Goal: Task Accomplishment & Management: Complete application form

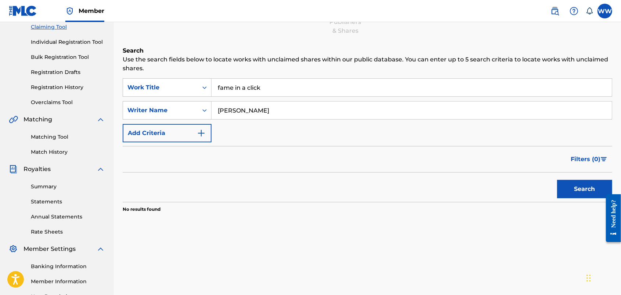
click at [601, 10] on label at bounding box center [604, 11] width 15 height 15
click at [605, 11] on input "WW [PERSON_NAME] [EMAIL_ADDRESS][DOMAIN_NAME] Notification Preferences Profile …" at bounding box center [605, 11] width 0 height 0
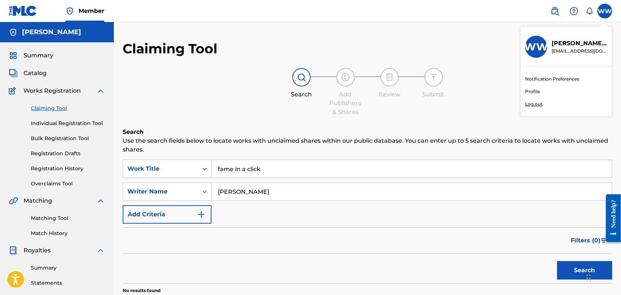
click at [43, 165] on link "Registration History" at bounding box center [68, 169] width 74 height 8
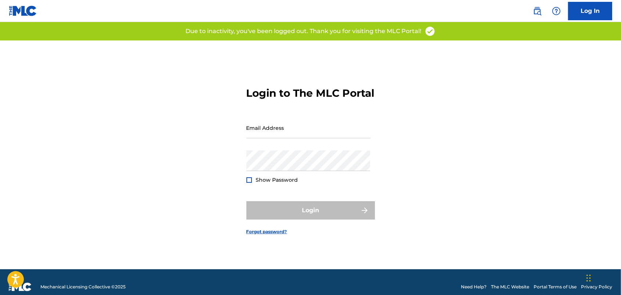
type input "[EMAIL_ADDRESS][DOMAIN_NAME]"
click at [321, 215] on div "Login" at bounding box center [310, 210] width 129 height 18
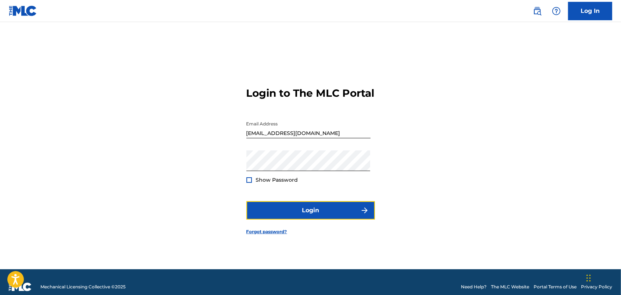
click at [321, 215] on button "Login" at bounding box center [310, 210] width 129 height 18
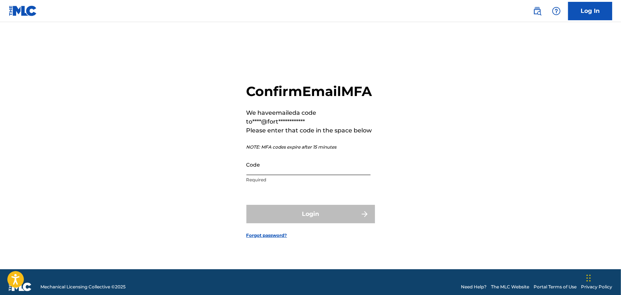
click at [282, 175] on input "Code" at bounding box center [308, 164] width 124 height 21
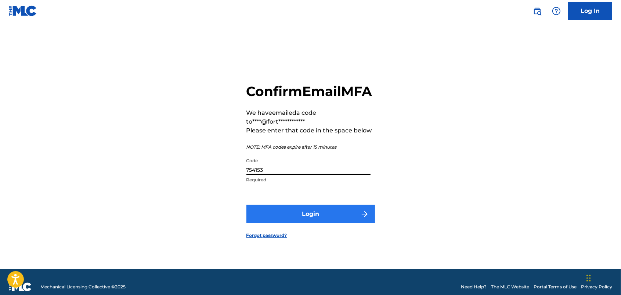
type input "754153"
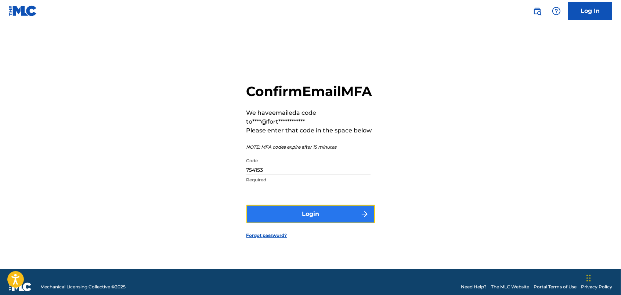
click at [307, 220] on button "Login" at bounding box center [310, 214] width 129 height 18
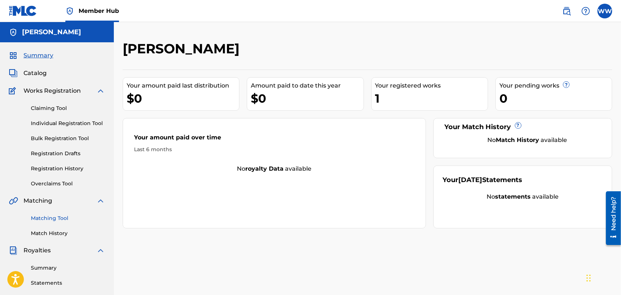
click at [56, 214] on link "Matching Tool" at bounding box center [68, 218] width 74 height 8
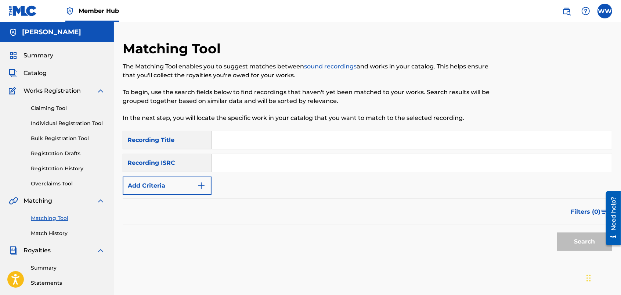
click at [267, 138] on input "Search Form" at bounding box center [412, 140] width 400 height 18
type input "exiles"
click at [589, 237] on button "Search" at bounding box center [584, 241] width 55 height 18
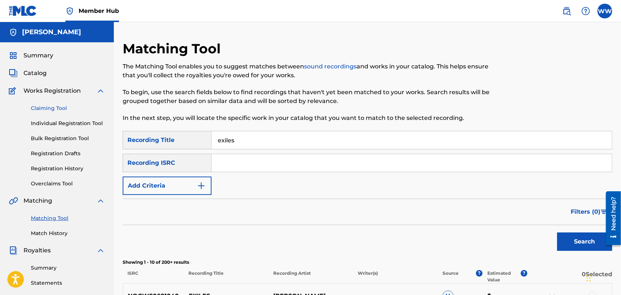
click at [42, 104] on link "Claiming Tool" at bounding box center [68, 108] width 74 height 8
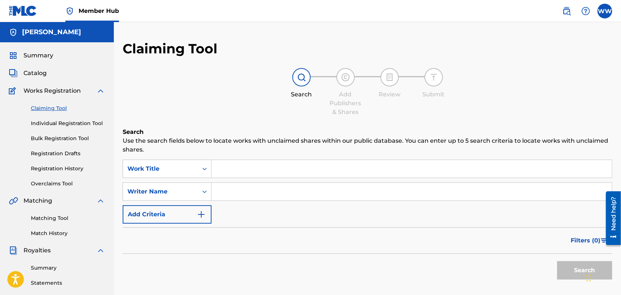
click at [239, 169] on input "Search Form" at bounding box center [412, 169] width 400 height 18
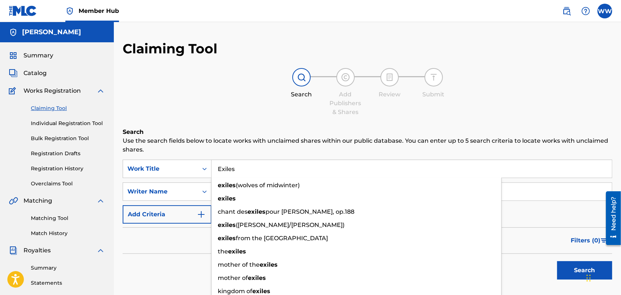
type input "Exiles"
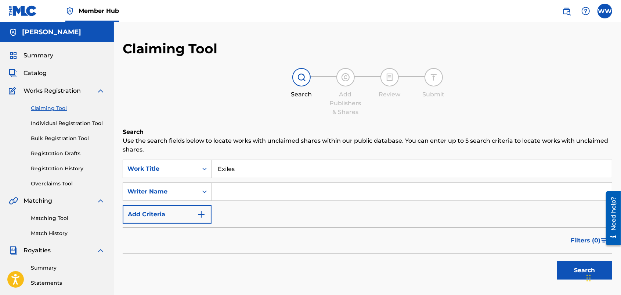
click at [251, 151] on p "Use the search fields below to locate works with unclaimed shares within our pu…" at bounding box center [368, 145] width 490 height 18
click at [242, 188] on input "Search Form" at bounding box center [412, 192] width 400 height 18
type input "[PERSON_NAME]"
click at [567, 268] on button "Search" at bounding box center [584, 270] width 55 height 18
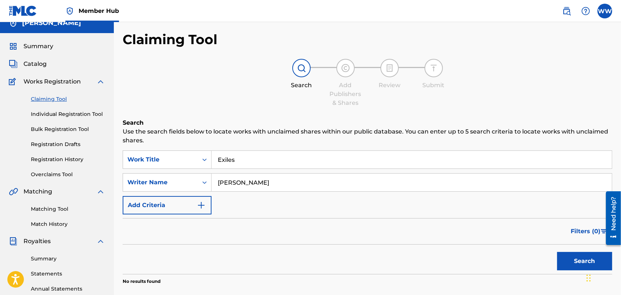
scroll to position [6, 0]
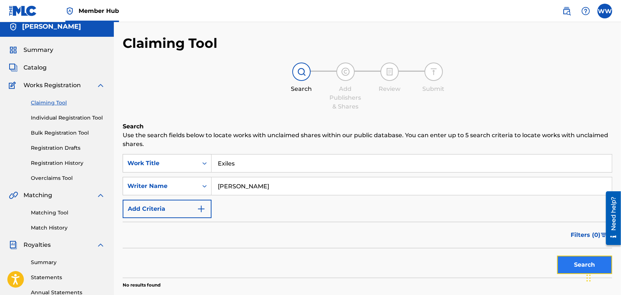
click at [567, 260] on button "Search" at bounding box center [584, 264] width 55 height 18
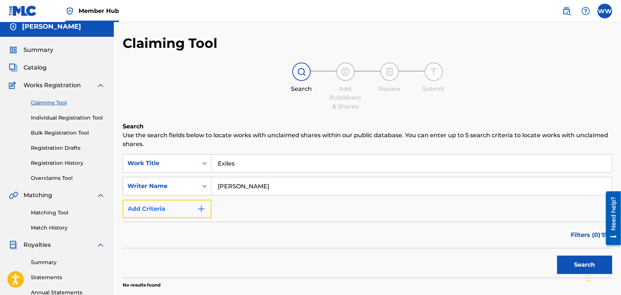
click at [194, 206] on button "Add Criteria" at bounding box center [167, 208] width 89 height 18
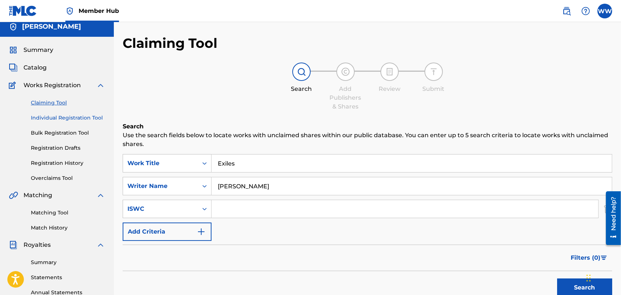
click at [94, 118] on link "Individual Registration Tool" at bounding box center [68, 118] width 74 height 8
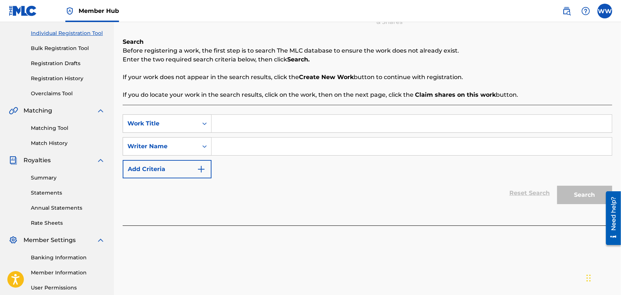
scroll to position [72, 0]
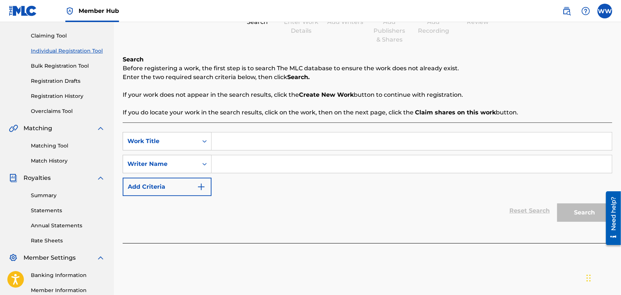
click at [618, 120] on div "Register Work Search Enter Work Details Add Writers Add Publishers & Shares Add…" at bounding box center [367, 158] width 507 height 380
click at [266, 139] on input "Search Form" at bounding box center [412, 141] width 400 height 18
click at [265, 140] on input "Exci" at bounding box center [412, 141] width 400 height 18
type input "Exciles"
click at [264, 160] on input "Search Form" at bounding box center [412, 164] width 400 height 18
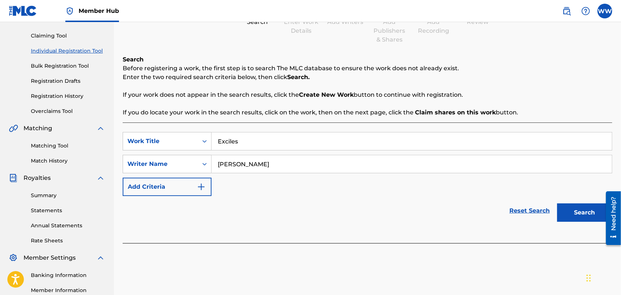
type input "[PERSON_NAME]"
click at [227, 140] on input "Exciles" at bounding box center [412, 141] width 400 height 18
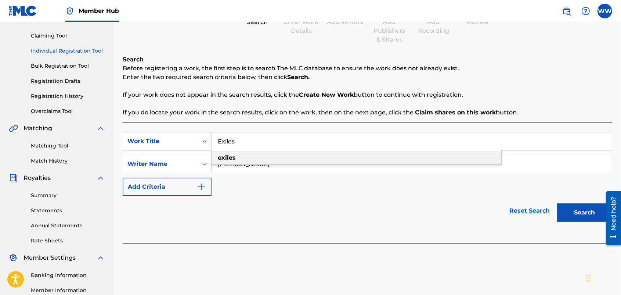
click at [280, 158] on div "exiles" at bounding box center [357, 157] width 290 height 13
type input "exiles"
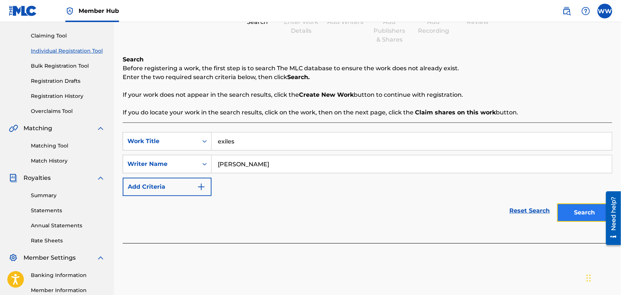
click at [575, 212] on button "Search" at bounding box center [584, 212] width 55 height 18
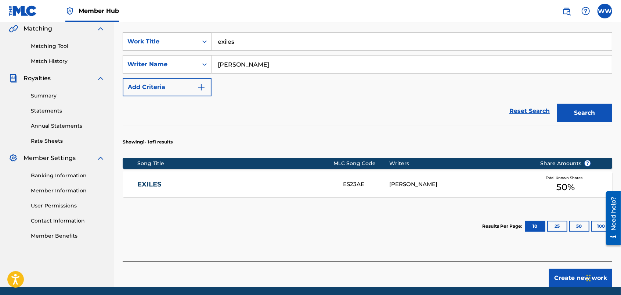
scroll to position [181, 0]
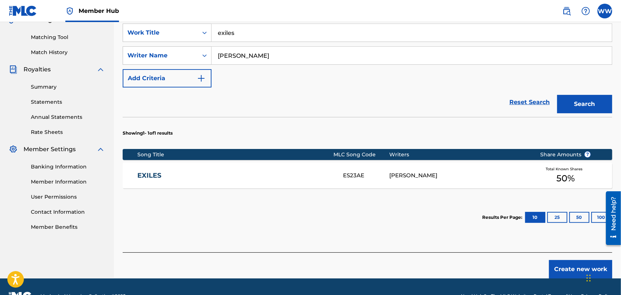
click at [414, 166] on div "EXILES ES23AE WENDY WESTHOVEN Total Known Shares 50 %" at bounding box center [368, 175] width 490 height 26
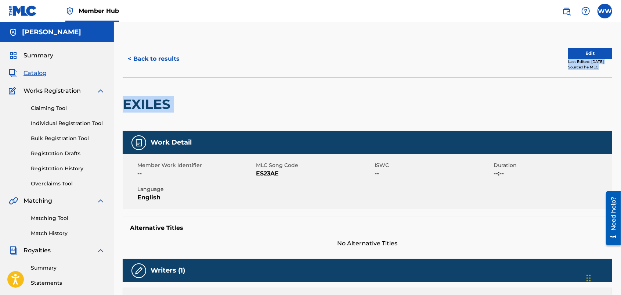
drag, startPoint x: 620, startPoint y: 41, endPoint x: 625, endPoint y: 118, distance: 76.9
click at [621, 118] on html "Accessibility Screen-Reader Guide, Feedback, and Issue Reporting | New window 0…" at bounding box center [310, 147] width 621 height 295
drag, startPoint x: 623, startPoint y: 118, endPoint x: 581, endPoint y: 117, distance: 41.5
click at [581, 117] on div "EXILES" at bounding box center [368, 104] width 490 height 54
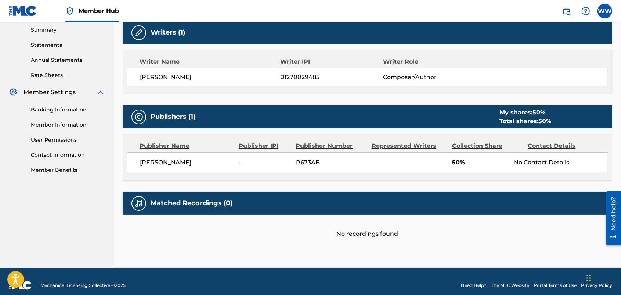
scroll to position [246, 0]
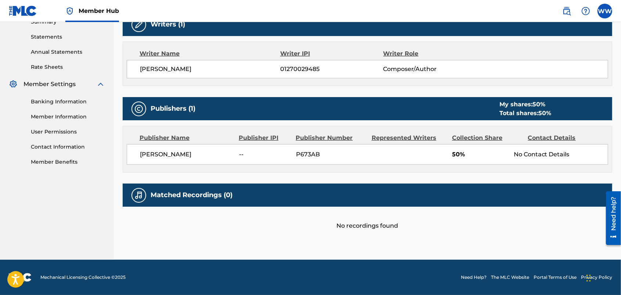
click at [538, 154] on div "No Contact Details" at bounding box center [561, 154] width 94 height 9
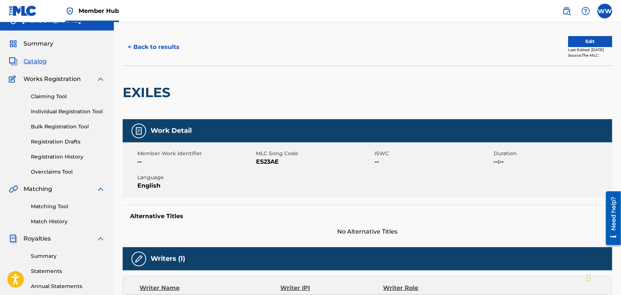
scroll to position [0, 0]
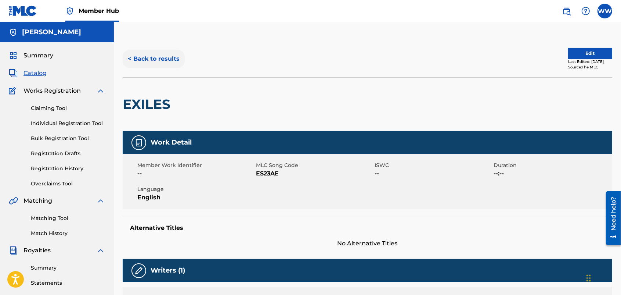
click at [153, 55] on button "< Back to results" at bounding box center [154, 59] width 62 height 18
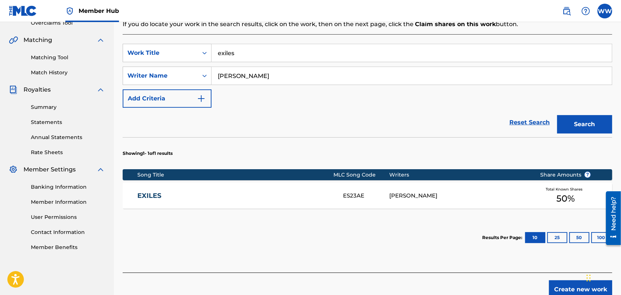
click at [250, 54] on input "exiles" at bounding box center [412, 53] width 400 height 18
type input "e"
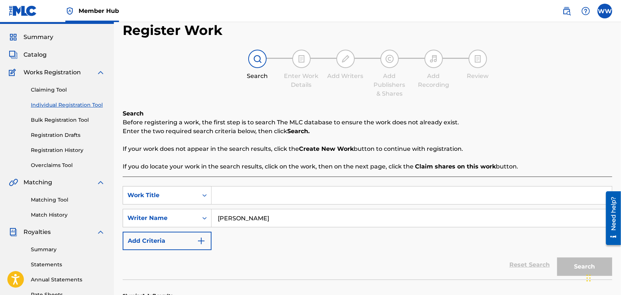
scroll to position [17, 0]
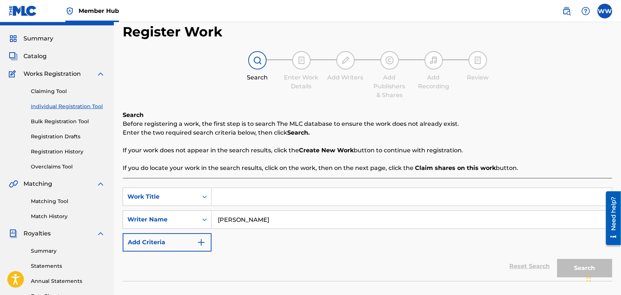
click at [619, 19] on nav "Member Hub WW WW Wendy Westhoven info@fortunesfaze.com Notification Preferences…" at bounding box center [310, 11] width 621 height 22
click at [60, 87] on link "Claiming Tool" at bounding box center [68, 91] width 74 height 8
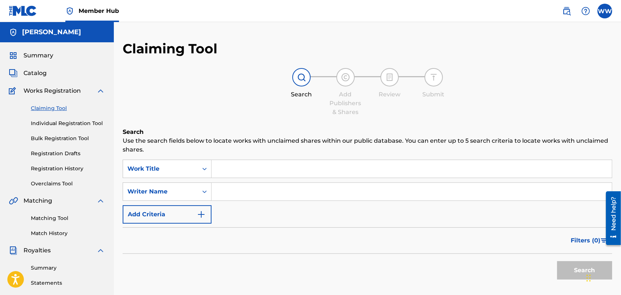
click at [258, 195] on input "Search Form" at bounding box center [412, 192] width 400 height 18
type input "[PERSON_NAME]"
click at [567, 266] on button "Search" at bounding box center [584, 270] width 55 height 18
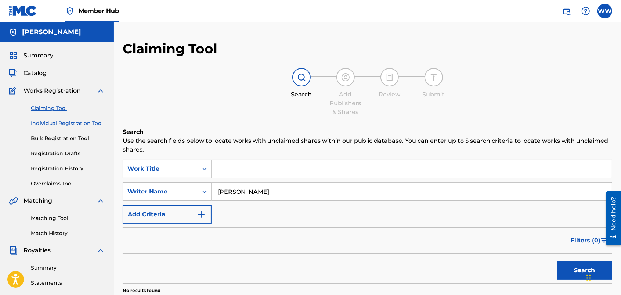
click at [52, 119] on link "Individual Registration Tool" at bounding box center [68, 123] width 74 height 8
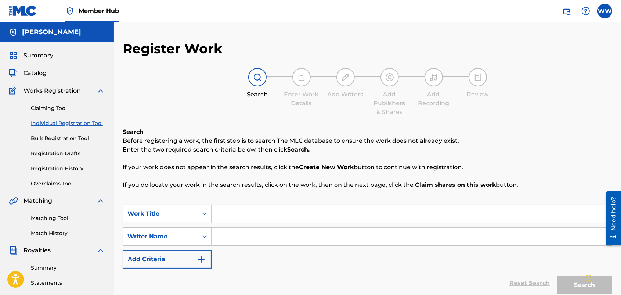
click at [264, 239] on input "Search Form" at bounding box center [412, 236] width 400 height 18
type input "wendy westhoven"
click at [260, 214] on input "Search Form" at bounding box center [412, 214] width 400 height 18
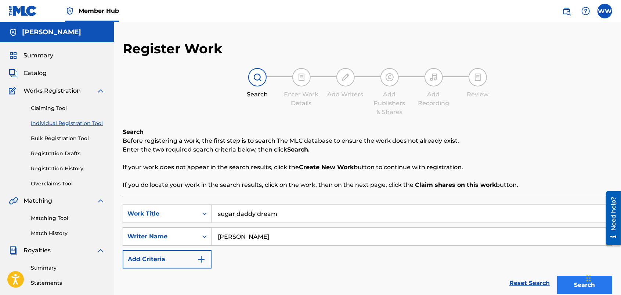
type input "sugar daddy dream"
click at [564, 281] on button "Search" at bounding box center [584, 284] width 55 height 18
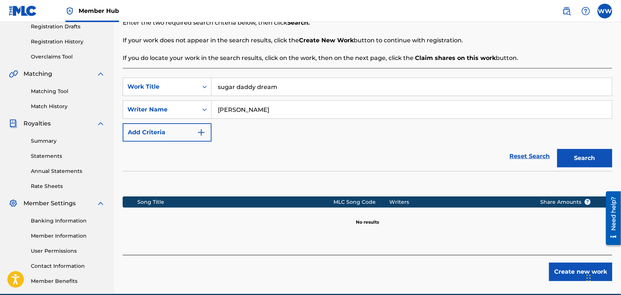
scroll to position [127, 0]
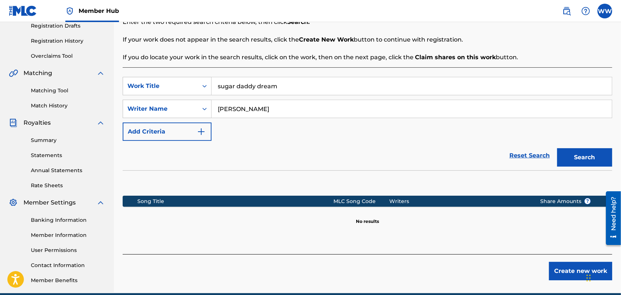
click at [41, 135] on div "Summary Statements Annual Statements Rate Sheets" at bounding box center [57, 158] width 96 height 62
click at [41, 139] on link "Summary" at bounding box center [68, 140] width 74 height 8
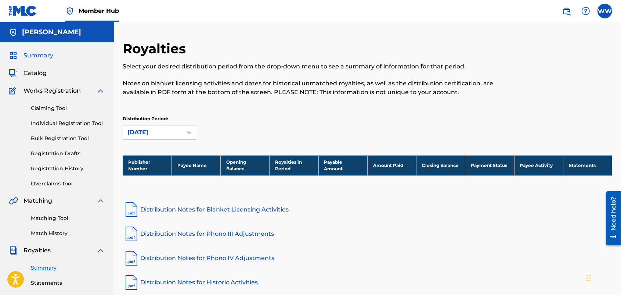
click at [41, 52] on span "Summary" at bounding box center [39, 55] width 30 height 9
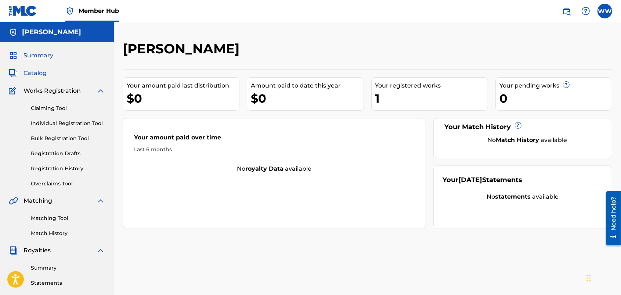
click at [39, 71] on span "Catalog" at bounding box center [35, 73] width 23 height 9
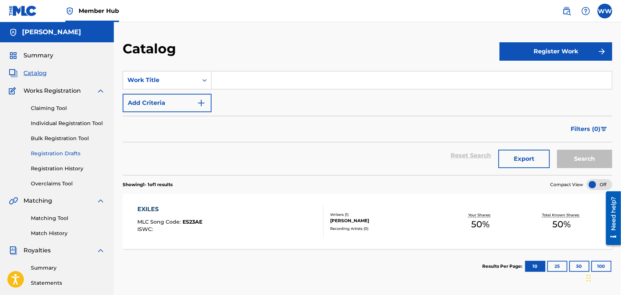
click at [44, 152] on link "Registration Drafts" at bounding box center [68, 153] width 74 height 8
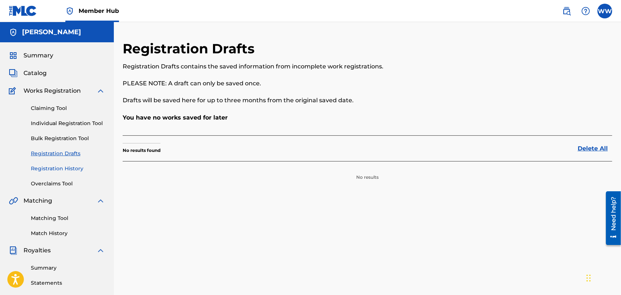
click at [46, 165] on link "Registration History" at bounding box center [68, 169] width 74 height 8
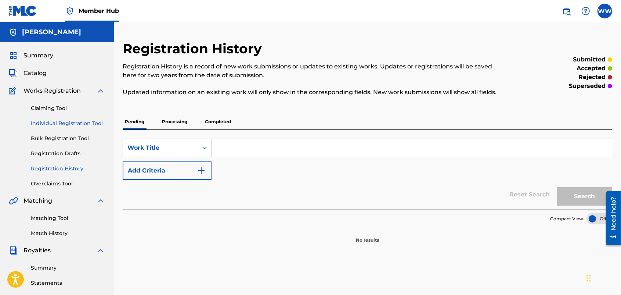
click at [58, 120] on link "Individual Registration Tool" at bounding box center [68, 123] width 74 height 8
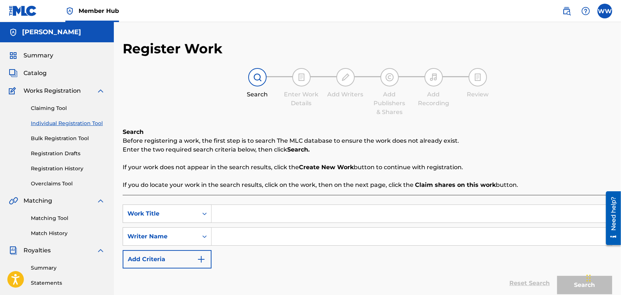
click at [285, 212] on input "Search Form" at bounding box center [412, 214] width 400 height 18
type input "D"
type input "Faded Echoes"
click at [281, 239] on input "Search Form" at bounding box center [412, 236] width 400 height 18
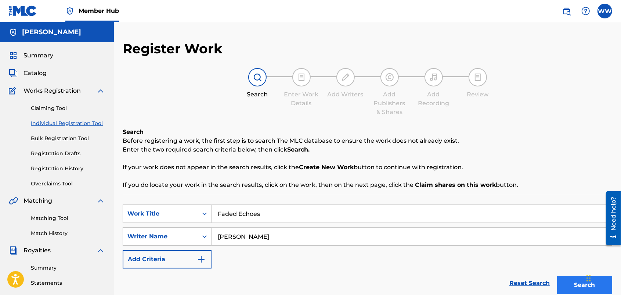
type input "[PERSON_NAME]"
click at [573, 280] on button "Search" at bounding box center [584, 284] width 55 height 18
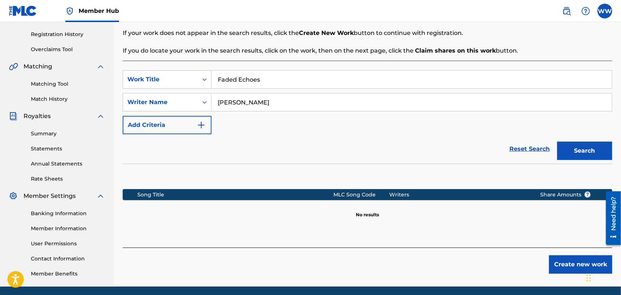
scroll to position [140, 0]
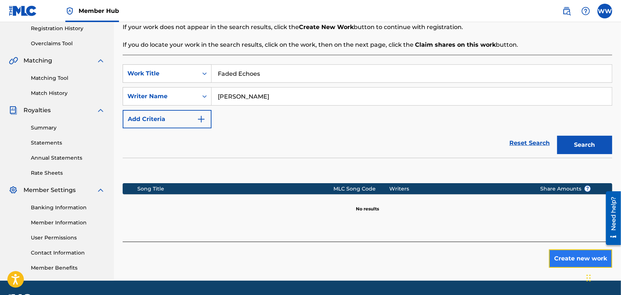
click at [560, 254] on button "Create new work" at bounding box center [580, 258] width 63 height 18
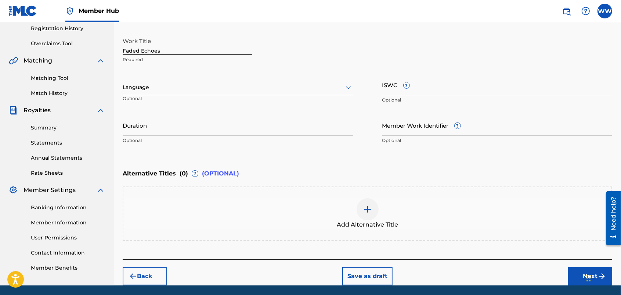
click at [322, 86] on div at bounding box center [238, 87] width 230 height 9
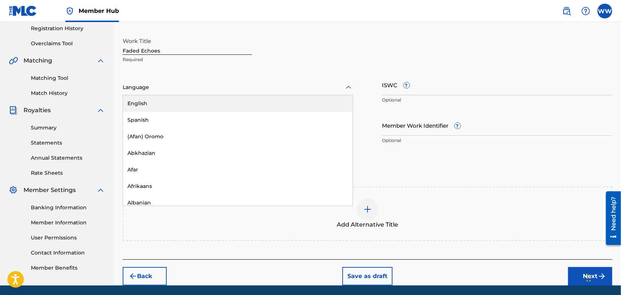
click at [310, 103] on div "English" at bounding box center [238, 103] width 230 height 17
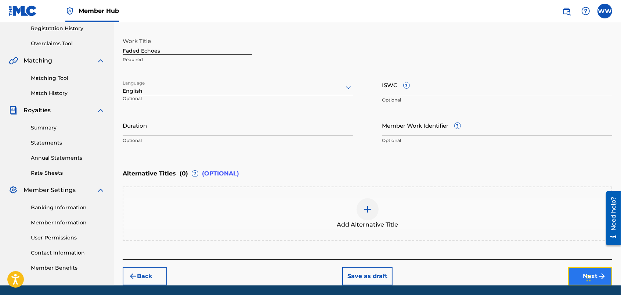
click at [579, 270] on button "Next" at bounding box center [590, 276] width 44 height 18
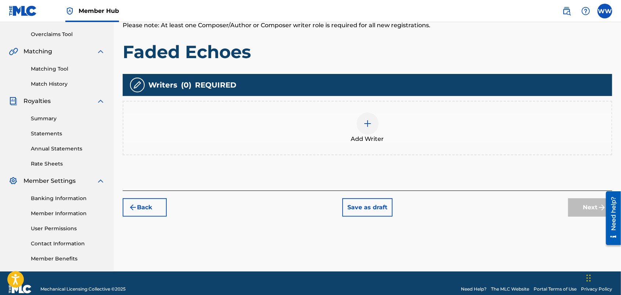
scroll to position [150, 0]
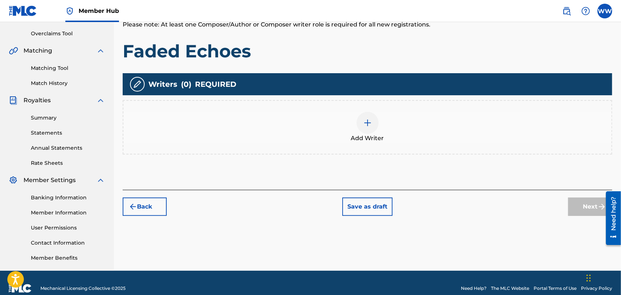
click at [375, 124] on div at bounding box center [368, 123] width 22 height 22
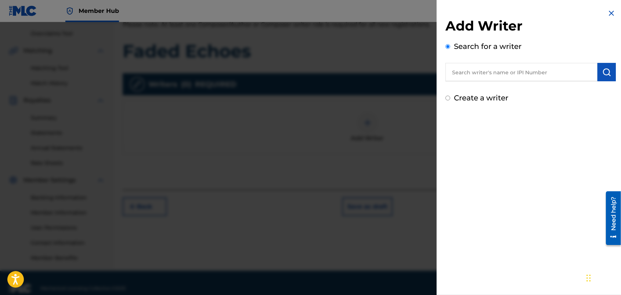
click at [483, 74] on input "text" at bounding box center [521, 72] width 152 height 18
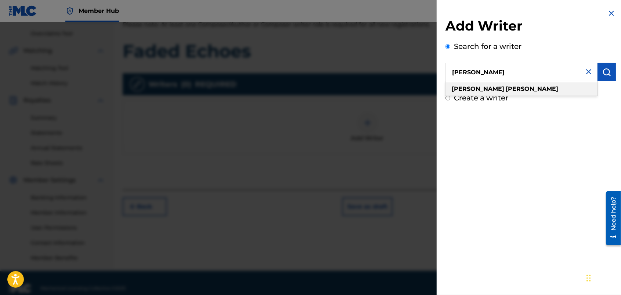
type input "wendy westhoven"
click at [506, 86] on strong "westhoven" at bounding box center [532, 88] width 53 height 7
click at [602, 68] on img "submit" at bounding box center [606, 72] width 9 height 9
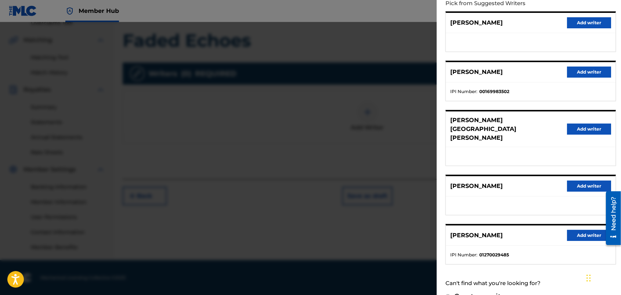
scroll to position [86, 0]
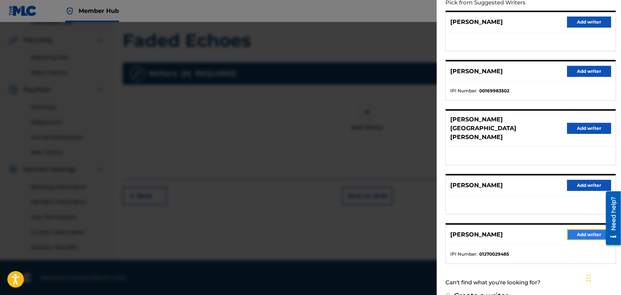
click at [572, 229] on button "Add writer" at bounding box center [589, 234] width 44 height 11
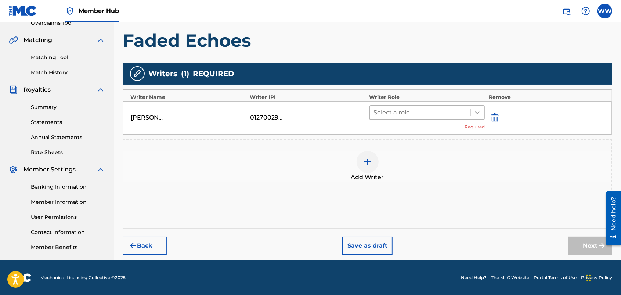
click at [477, 111] on icon at bounding box center [477, 112] width 7 height 7
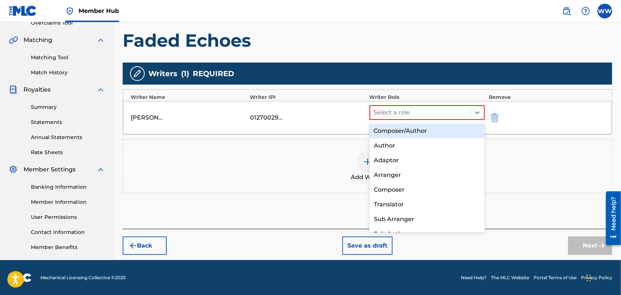
click at [454, 130] on div "Composer/Author" at bounding box center [427, 130] width 116 height 15
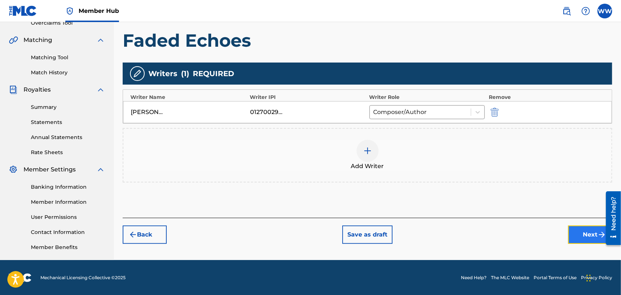
click at [576, 231] on button "Next" at bounding box center [590, 234] width 44 height 18
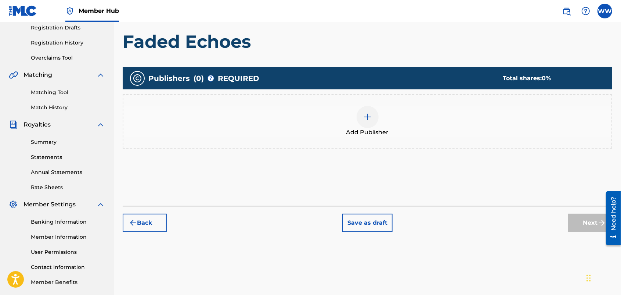
scroll to position [127, 0]
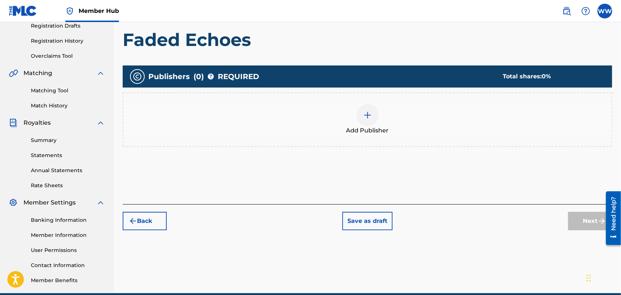
click at [370, 115] on img at bounding box center [367, 115] width 9 height 9
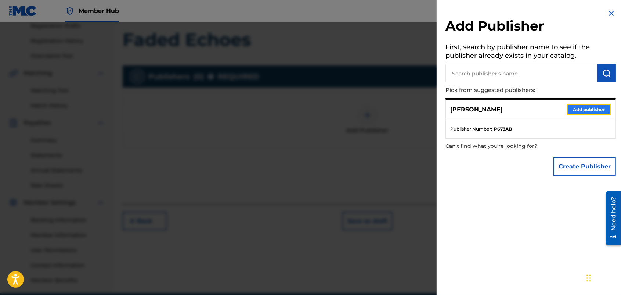
click at [575, 108] on button "Add publisher" at bounding box center [589, 109] width 44 height 11
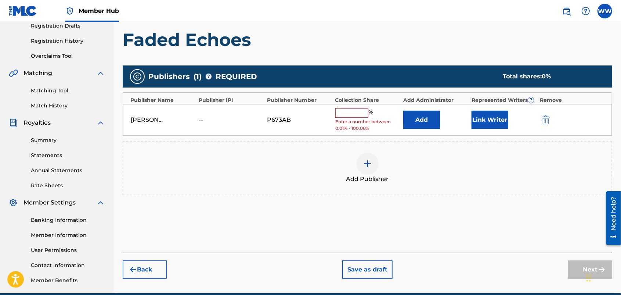
click at [360, 113] on input "text" at bounding box center [351, 113] width 33 height 10
type input "50"
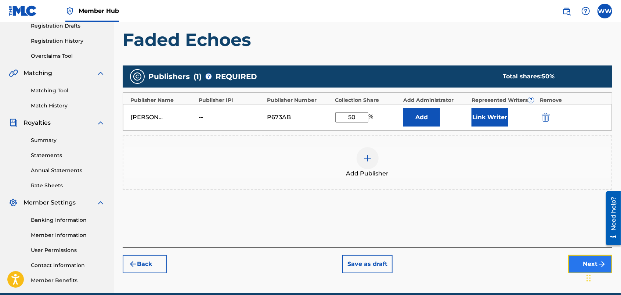
click at [575, 261] on button "Next" at bounding box center [590, 263] width 44 height 18
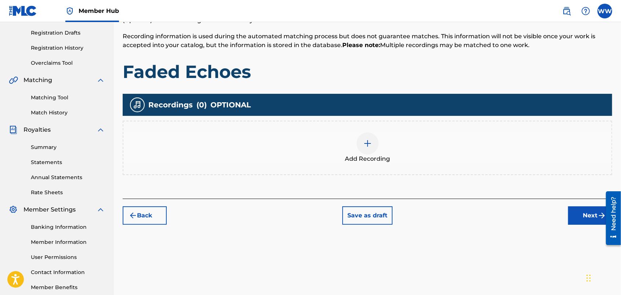
scroll to position [123, 0]
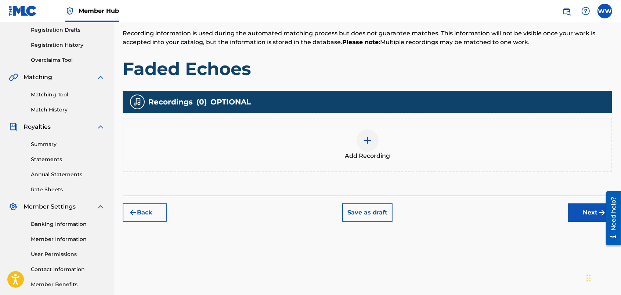
click at [614, 144] on div "Register Work Search Enter Work Details Add Writers Add Publishers & Shares Add…" at bounding box center [367, 107] width 507 height 380
click at [365, 138] on img at bounding box center [367, 140] width 9 height 9
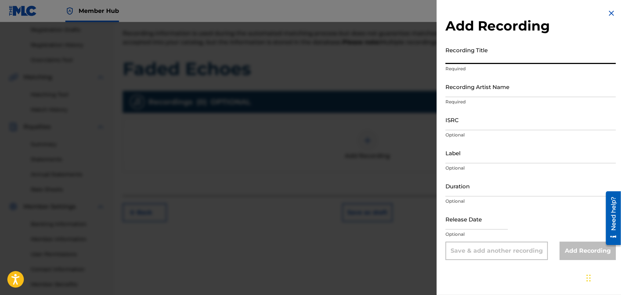
click at [491, 58] on input "Recording Title" at bounding box center [530, 53] width 170 height 21
type input "Faded Echoes"
click at [484, 94] on input "Recording Artist Name" at bounding box center [530, 86] width 170 height 21
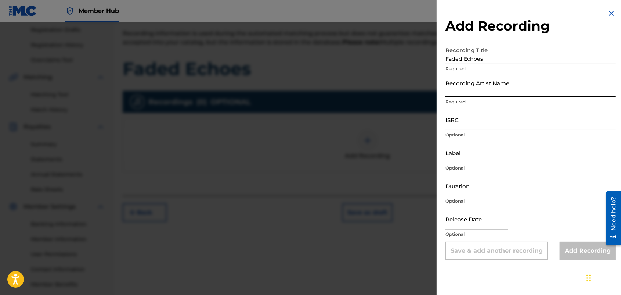
type input "FORTUNES FAZE"
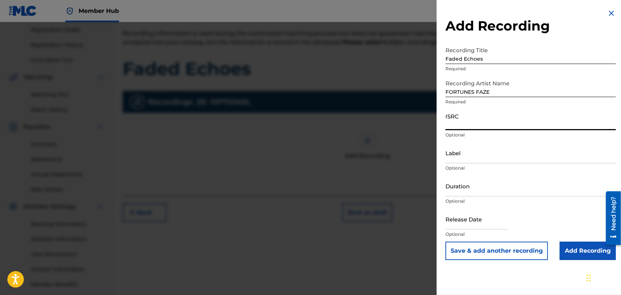
click at [479, 123] on input "ISRC" at bounding box center [530, 119] width 170 height 21
click at [474, 125] on input "ISRC" at bounding box center [530, 119] width 170 height 21
paste input "usdy42539696"
type input "usdy42539696"
click at [497, 223] on input "text" at bounding box center [476, 218] width 62 height 21
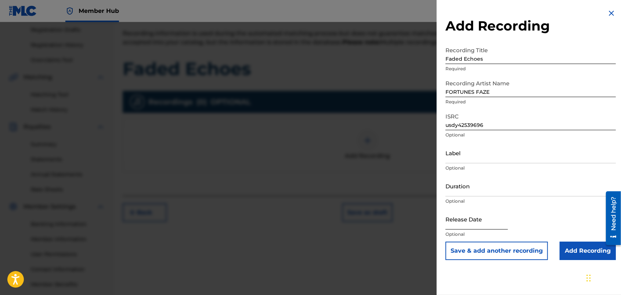
select select "8"
select select "2025"
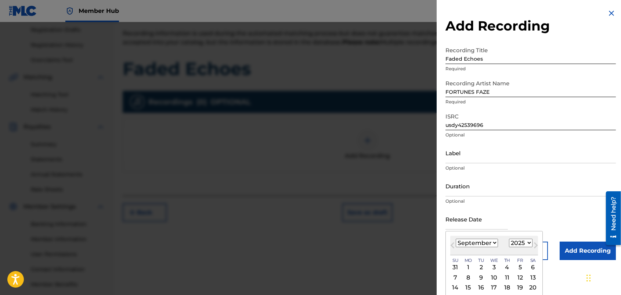
click at [577, 208] on div "Release Date Previous Month Next Month September 2025 January February March Ap…" at bounding box center [530, 224] width 170 height 33
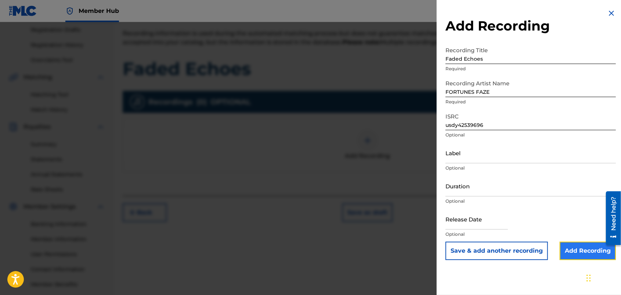
click at [573, 247] on input "Add Recording" at bounding box center [588, 250] width 56 height 18
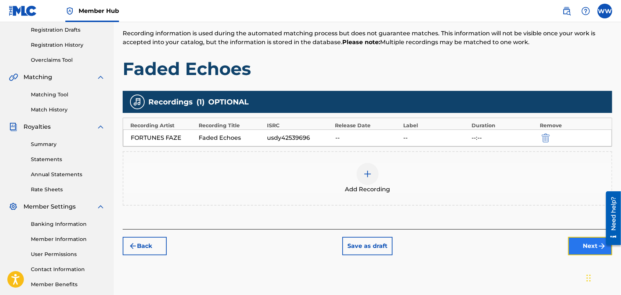
click at [585, 245] on button "Next" at bounding box center [590, 245] width 44 height 18
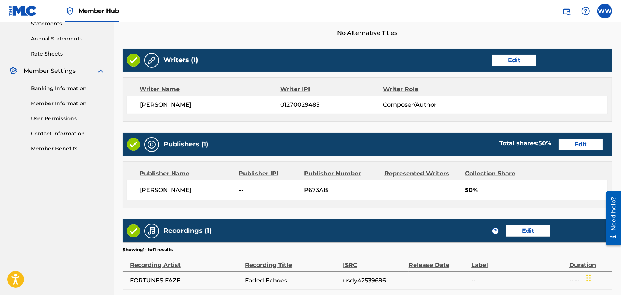
scroll to position [269, 0]
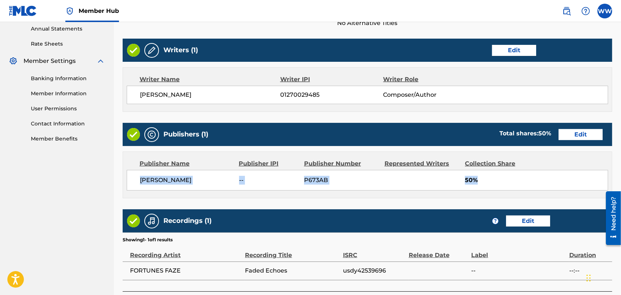
drag, startPoint x: 622, startPoint y: 40, endPoint x: 623, endPoint y: 179, distance: 139.6
drag, startPoint x: 623, startPoint y: 179, endPoint x: 592, endPoint y: 188, distance: 32.0
click at [592, 188] on div "Wendy Westhoven -- P673AB 50%" at bounding box center [367, 180] width 481 height 21
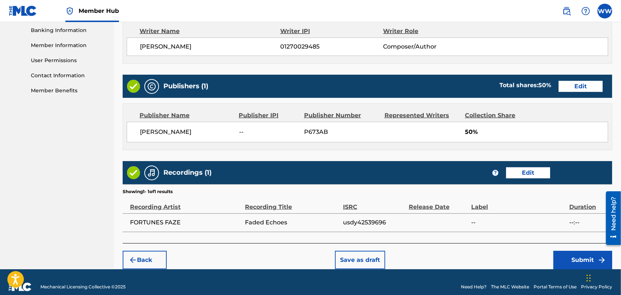
scroll to position [327, 0]
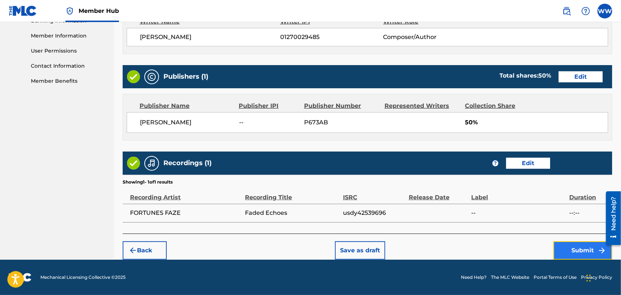
click at [578, 245] on button "Submit" at bounding box center [582, 250] width 59 height 18
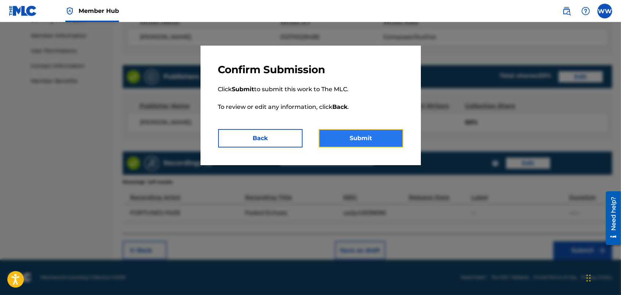
click at [358, 135] on button "Submit" at bounding box center [361, 138] width 84 height 18
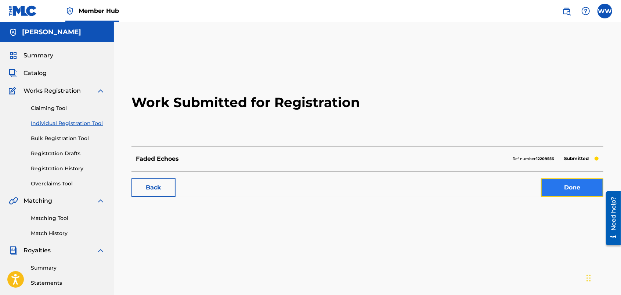
click at [563, 184] on link "Done" at bounding box center [572, 187] width 62 height 18
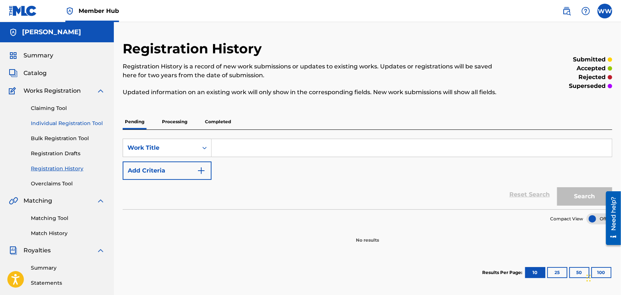
click at [65, 121] on link "Individual Registration Tool" at bounding box center [68, 123] width 74 height 8
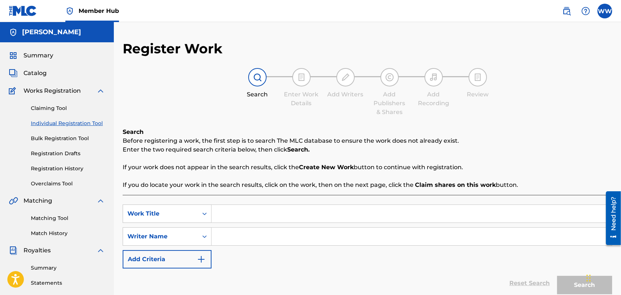
click at [242, 216] on input "Search Form" at bounding box center [412, 214] width 400 height 18
type input "Gypsy Dream"
click at [257, 237] on input "Search Form" at bounding box center [412, 236] width 400 height 18
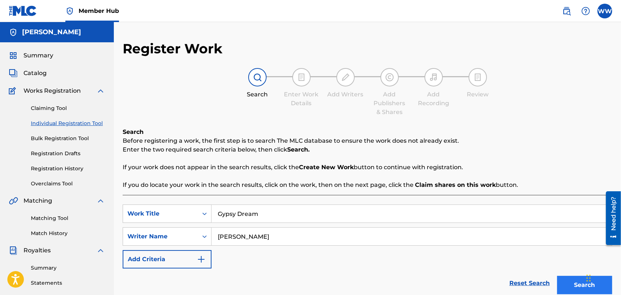
type input "[PERSON_NAME]"
click at [568, 280] on button "Search" at bounding box center [584, 284] width 55 height 18
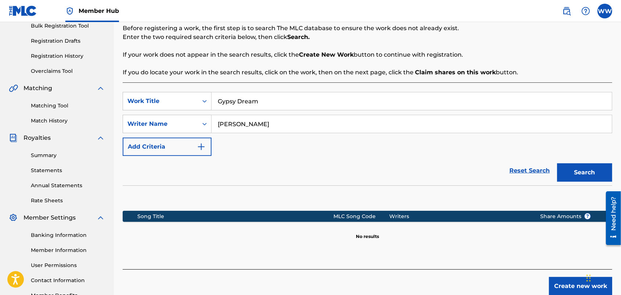
scroll to position [114, 0]
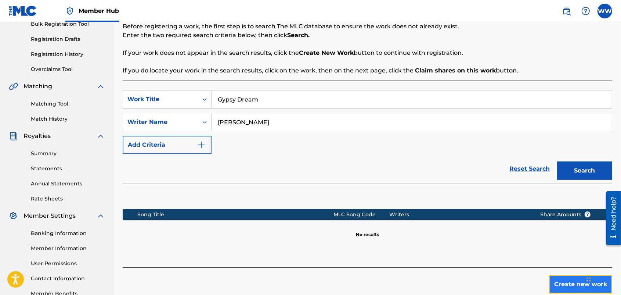
click at [559, 280] on button "Create new work" at bounding box center [580, 284] width 63 height 18
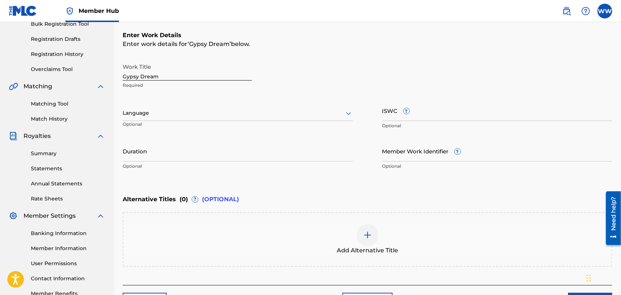
click at [340, 113] on div at bounding box center [238, 112] width 230 height 9
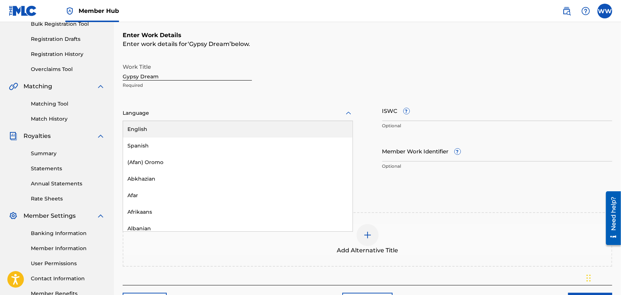
click at [305, 124] on div "English" at bounding box center [238, 129] width 230 height 17
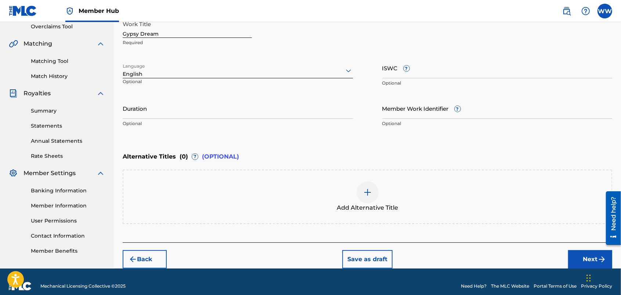
scroll to position [165, 0]
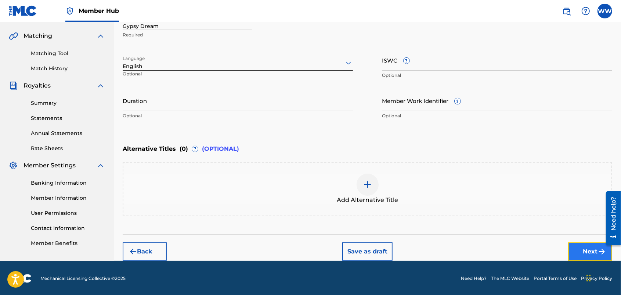
click at [575, 246] on button "Next" at bounding box center [590, 251] width 44 height 18
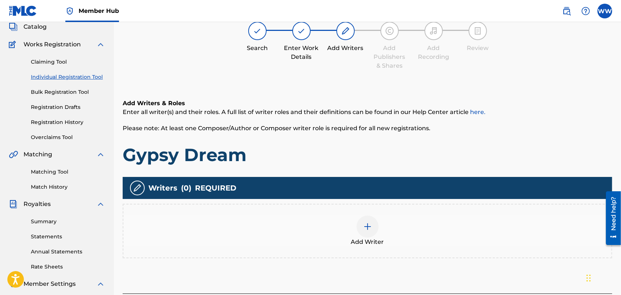
scroll to position [33, 0]
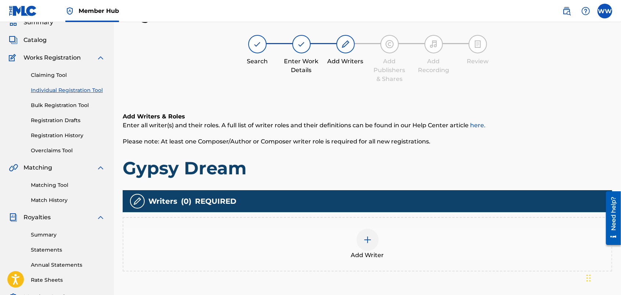
click at [362, 238] on div at bounding box center [368, 239] width 22 height 22
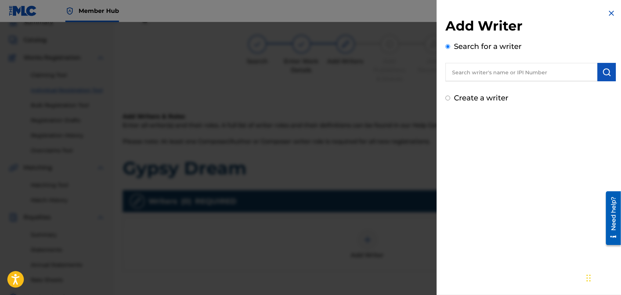
click at [466, 72] on input "text" at bounding box center [521, 72] width 152 height 18
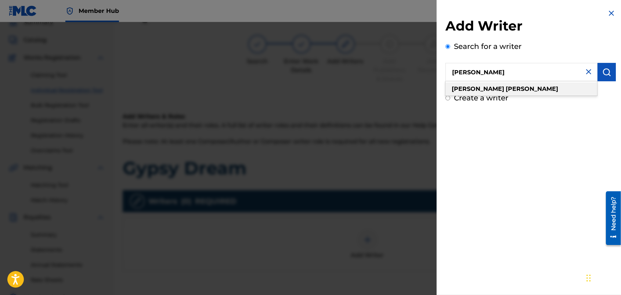
click at [471, 89] on strong "wendy" at bounding box center [478, 88] width 53 height 7
type input "wendy westhoven"
click at [599, 70] on button "submit" at bounding box center [606, 72] width 18 height 18
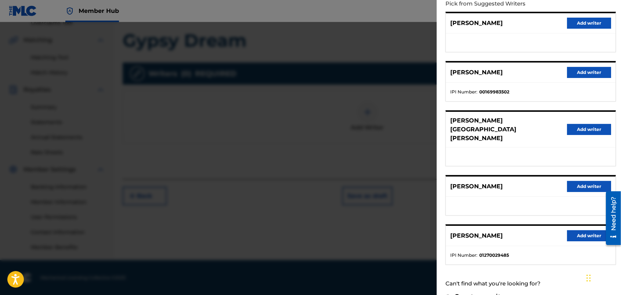
scroll to position [86, 0]
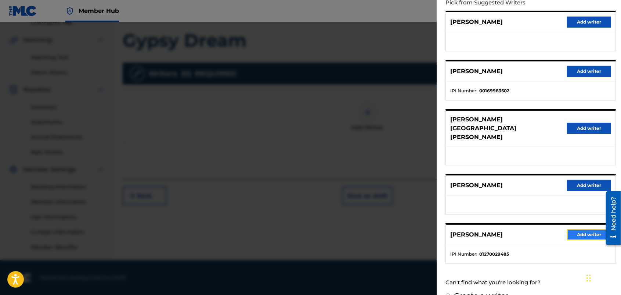
click at [581, 229] on button "Add writer" at bounding box center [589, 234] width 44 height 11
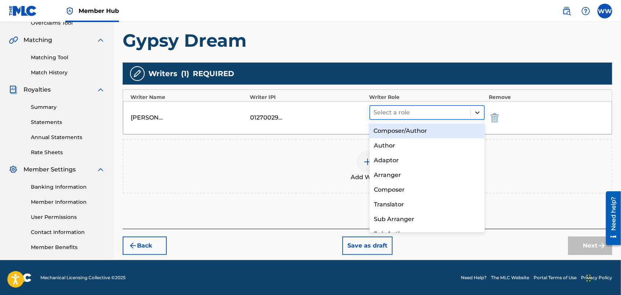
click at [475, 109] on icon at bounding box center [477, 112] width 7 height 7
click at [434, 130] on div "Composer/Author" at bounding box center [427, 130] width 116 height 15
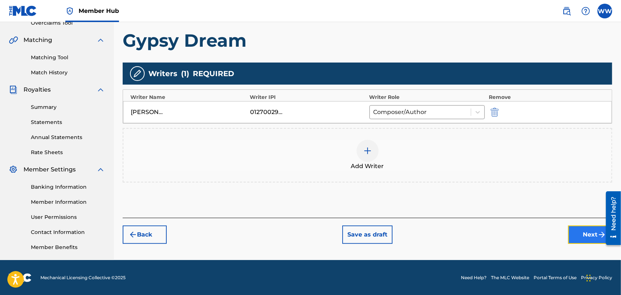
click at [579, 227] on button "Next" at bounding box center [590, 234] width 44 height 18
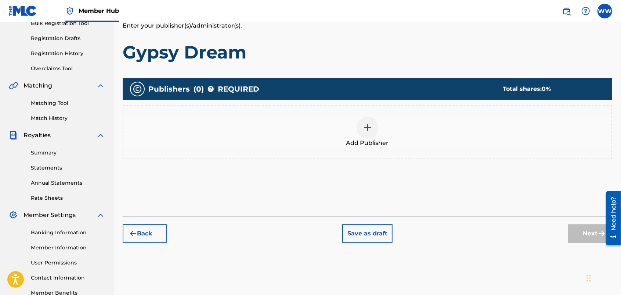
scroll to position [33, 0]
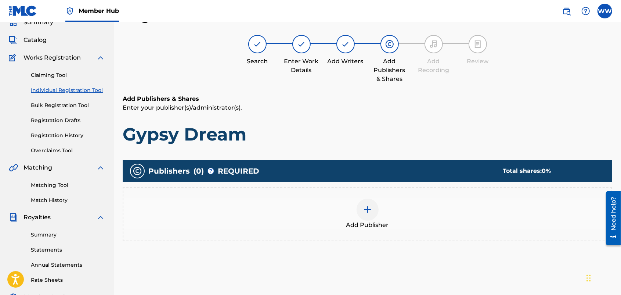
click at [369, 212] on img at bounding box center [367, 209] width 9 height 9
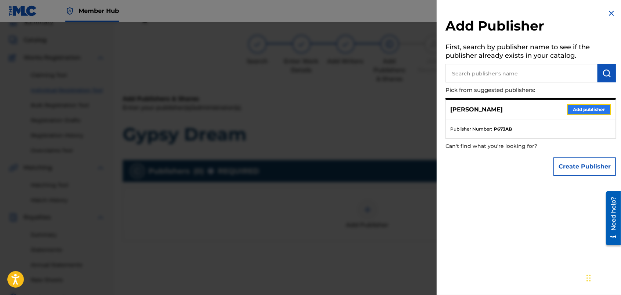
click at [584, 105] on button "Add publisher" at bounding box center [589, 109] width 44 height 11
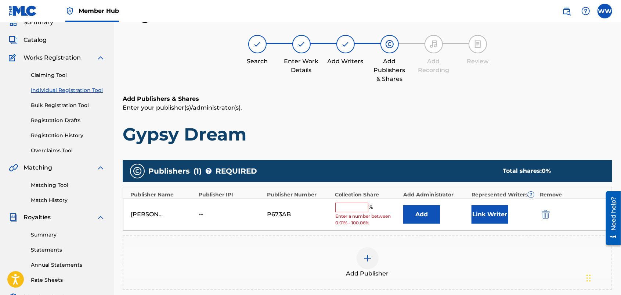
click at [341, 210] on input "text" at bounding box center [351, 207] width 33 height 10
type input "50"
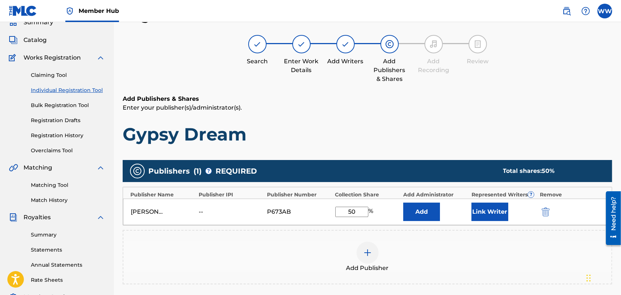
click at [354, 235] on div "Add Publisher" at bounding box center [368, 257] width 490 height 54
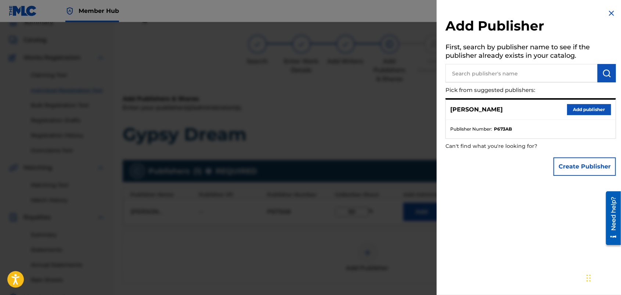
click at [417, 250] on div at bounding box center [310, 169] width 621 height 295
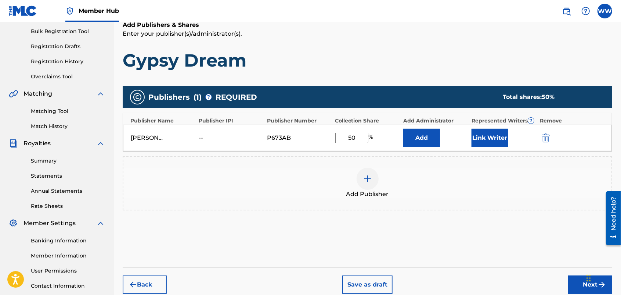
scroll to position [134, 0]
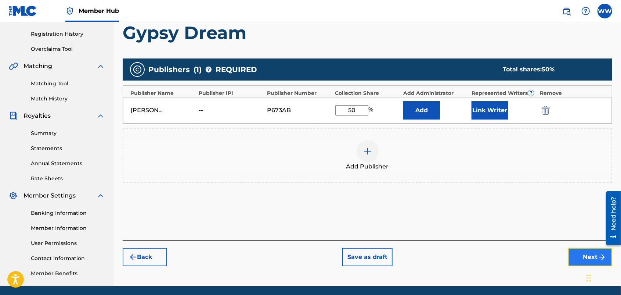
click at [581, 253] on button "Next" at bounding box center [590, 257] width 44 height 18
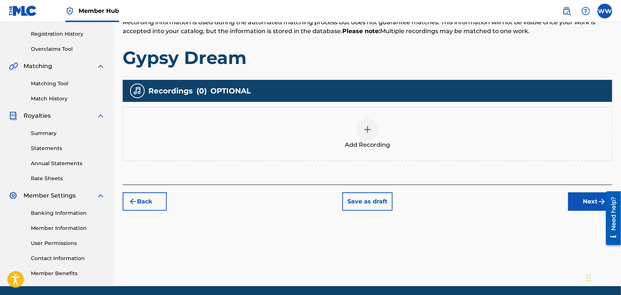
scroll to position [33, 0]
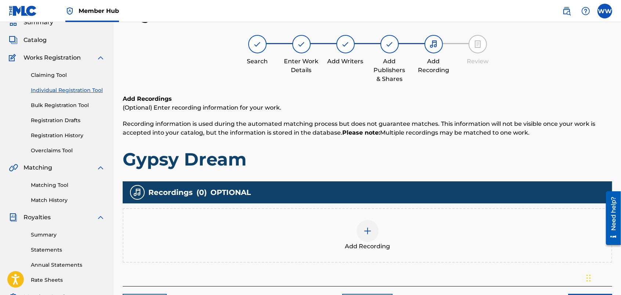
click at [371, 226] on img at bounding box center [367, 230] width 9 height 9
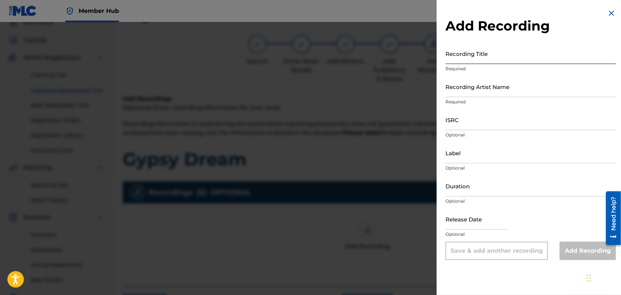
click at [496, 58] on input "Recording Title" at bounding box center [530, 53] width 170 height 21
type input "Gypsy Dream"
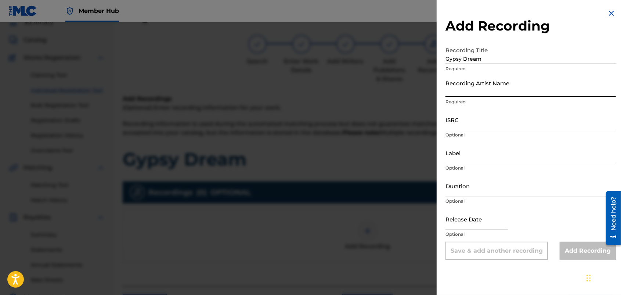
click at [494, 92] on input "Recording Artist Name" at bounding box center [530, 86] width 170 height 21
type input "FORTUNES FAZE"
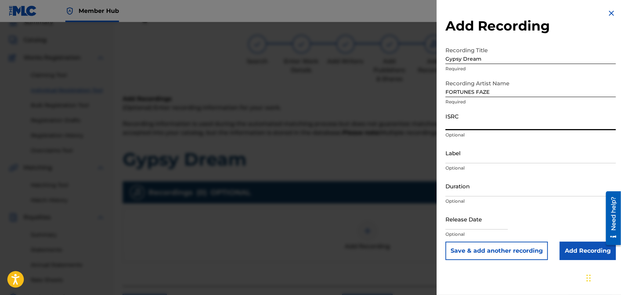
click at [487, 125] on input "ISRC" at bounding box center [530, 119] width 170 height 21
click at [477, 122] on input "ISRC" at bounding box center [530, 119] width 170 height 21
paste input "usdy42539697"
type input "usdy42539697"
click at [579, 247] on input "Add Recording" at bounding box center [588, 250] width 56 height 18
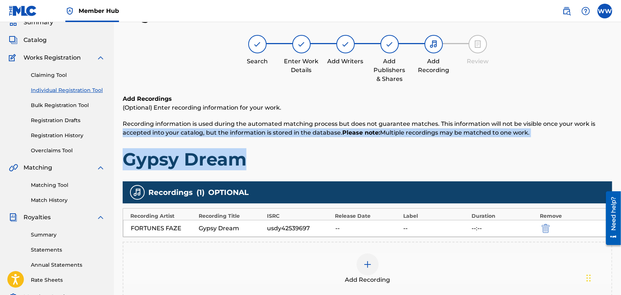
drag, startPoint x: 621, startPoint y: 126, endPoint x: 625, endPoint y: 149, distance: 23.5
click at [621, 149] on html "Accessibility Screen-Reader Guide, Feedback, and Issue Reporting | New window 0…" at bounding box center [310, 114] width 621 height 295
drag, startPoint x: 623, startPoint y: 149, endPoint x: 586, endPoint y: 155, distance: 37.0
click at [586, 155] on h1 "Gypsy Dream" at bounding box center [368, 159] width 490 height 22
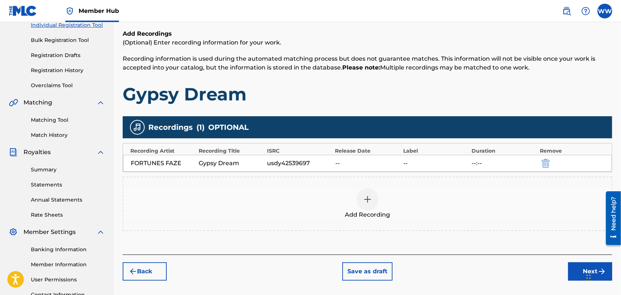
scroll to position [106, 0]
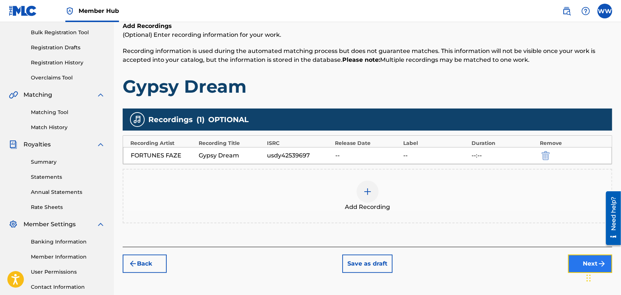
click at [572, 257] on button "Next" at bounding box center [590, 263] width 44 height 18
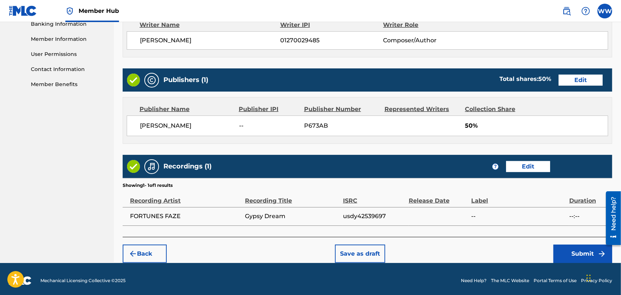
scroll to position [327, 0]
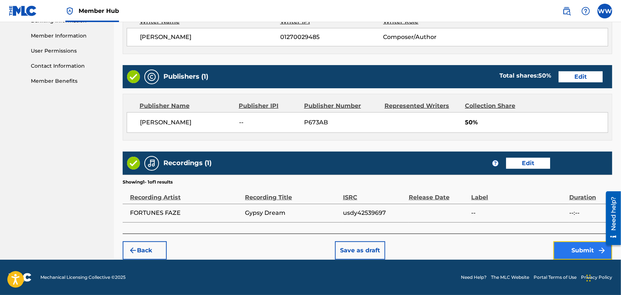
click at [566, 245] on button "Submit" at bounding box center [582, 250] width 59 height 18
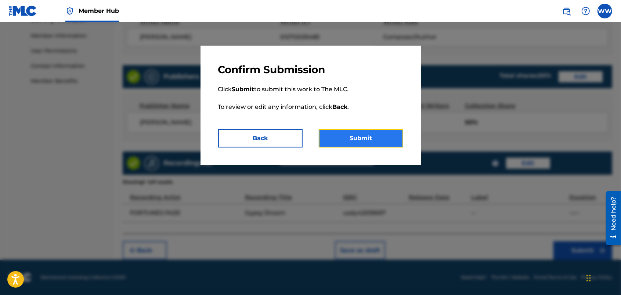
click at [376, 133] on button "Submit" at bounding box center [361, 138] width 84 height 18
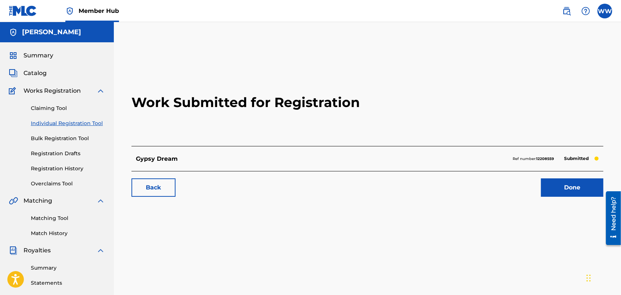
click at [55, 120] on link "Individual Registration Tool" at bounding box center [68, 123] width 74 height 8
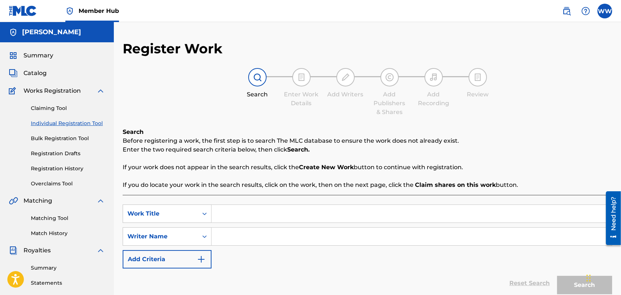
drag, startPoint x: 232, startPoint y: 212, endPoint x: 228, endPoint y: 212, distance: 4.0
click at [228, 212] on input "Search Form" at bounding box center [412, 214] width 400 height 18
type input "Rock & Roll Queen"
click at [231, 239] on input "Search Form" at bounding box center [412, 236] width 400 height 18
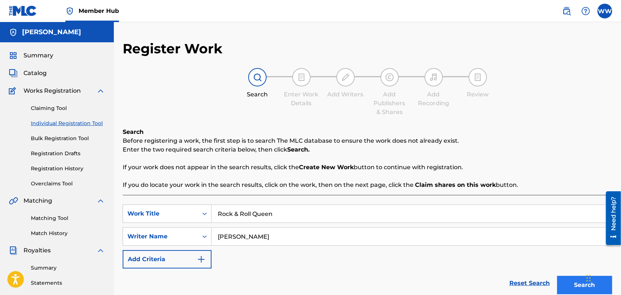
type input "[PERSON_NAME]"
click at [564, 282] on button "Search" at bounding box center [584, 284] width 55 height 18
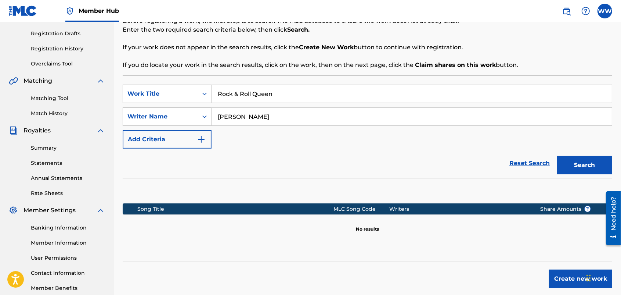
scroll to position [120, 0]
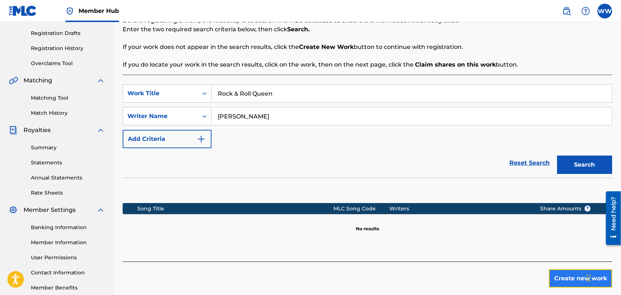
click at [561, 276] on button "Create new work" at bounding box center [580, 278] width 63 height 18
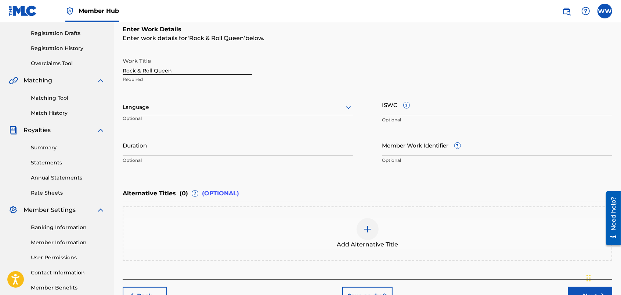
click at [326, 108] on div at bounding box center [238, 106] width 230 height 9
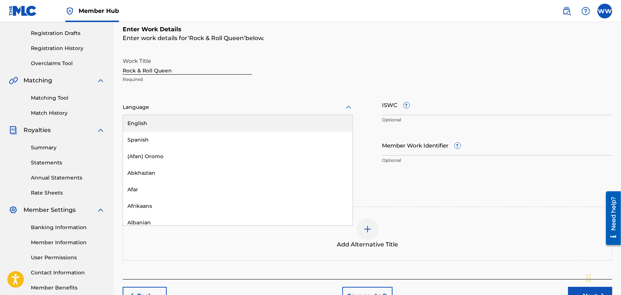
click at [309, 122] on div "English" at bounding box center [238, 123] width 230 height 17
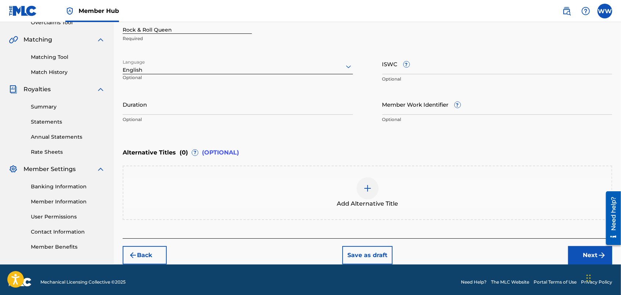
scroll to position [165, 0]
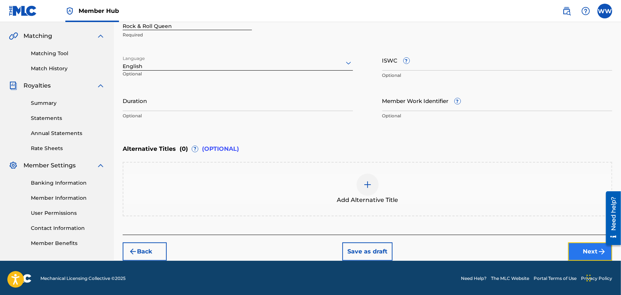
click at [586, 246] on button "Next" at bounding box center [590, 251] width 44 height 18
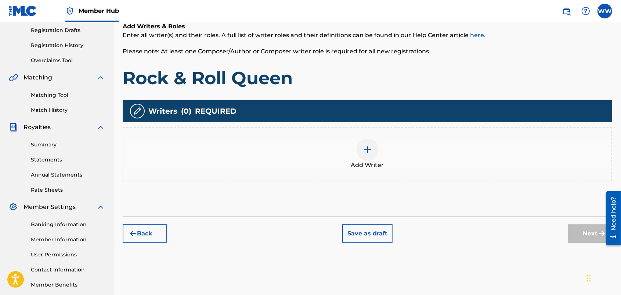
scroll to position [33, 0]
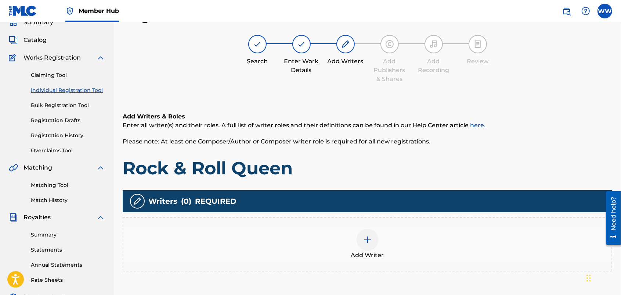
click at [369, 233] on div at bounding box center [368, 239] width 22 height 22
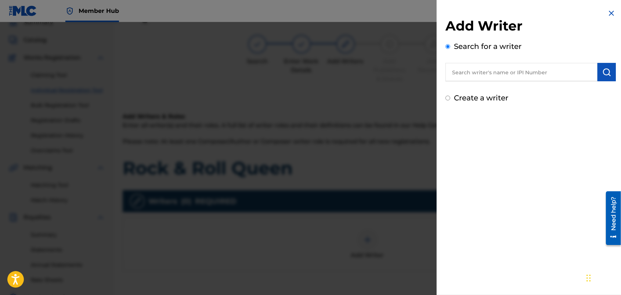
click at [478, 75] on input "text" at bounding box center [521, 72] width 152 height 18
type input "wendy westhoven"
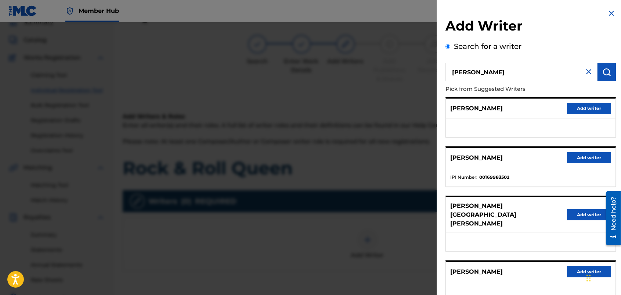
click at [619, 256] on div "Add Writer Search for a writer wendy westhoven Pick from Suggested Writers PIET…" at bounding box center [531, 198] width 188 height 396
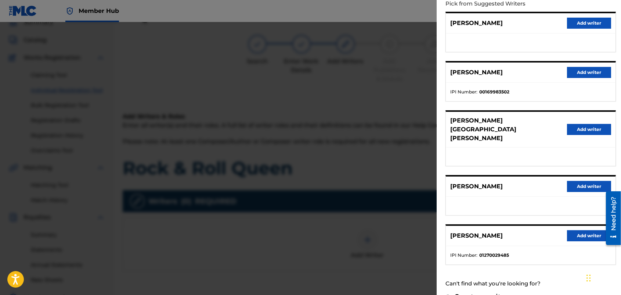
scroll to position [86, 0]
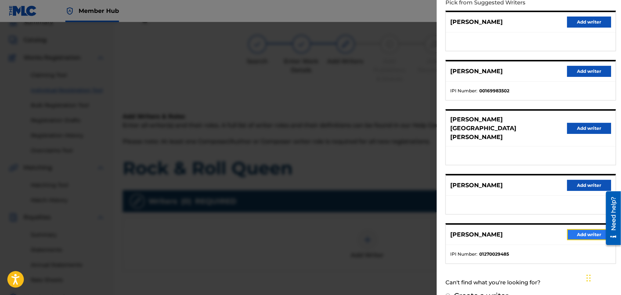
click at [579, 229] on button "Add writer" at bounding box center [589, 234] width 44 height 11
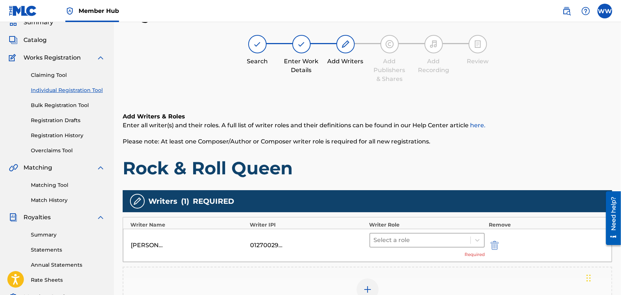
click at [454, 238] on div at bounding box center [420, 240] width 93 height 10
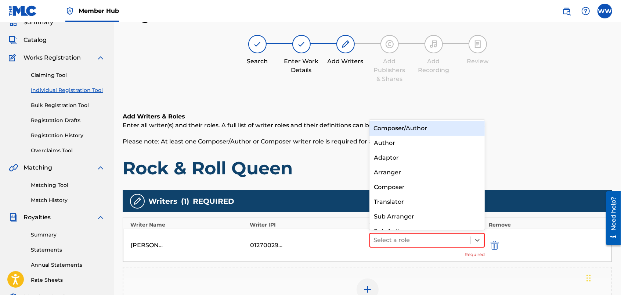
click at [432, 128] on div "Composer/Author" at bounding box center [427, 128] width 116 height 15
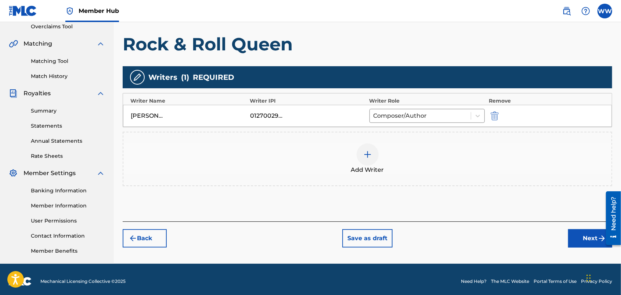
scroll to position [160, 0]
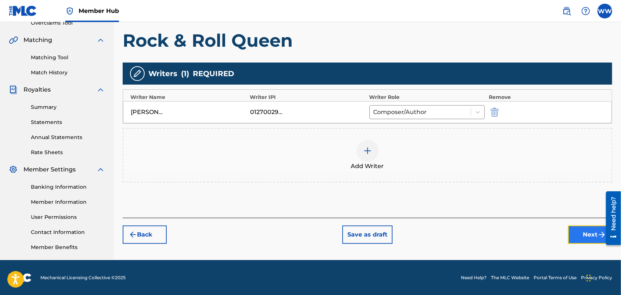
click at [582, 230] on button "Next" at bounding box center [590, 234] width 44 height 18
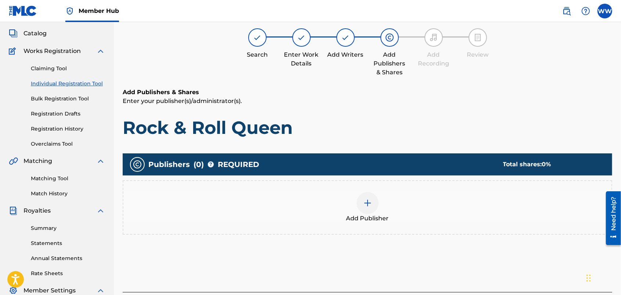
scroll to position [33, 0]
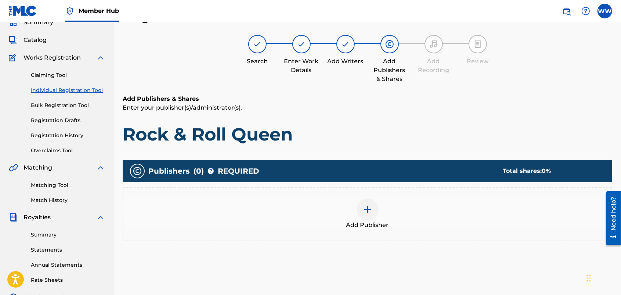
click at [366, 204] on div at bounding box center [368, 209] width 22 height 22
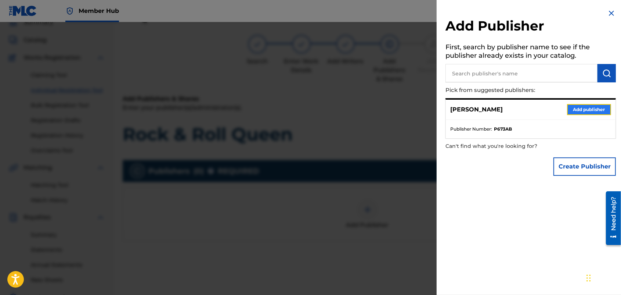
click at [592, 105] on button "Add publisher" at bounding box center [589, 109] width 44 height 11
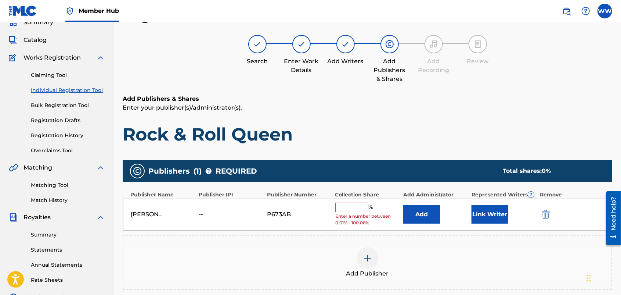
click at [341, 207] on input "text" at bounding box center [351, 207] width 33 height 10
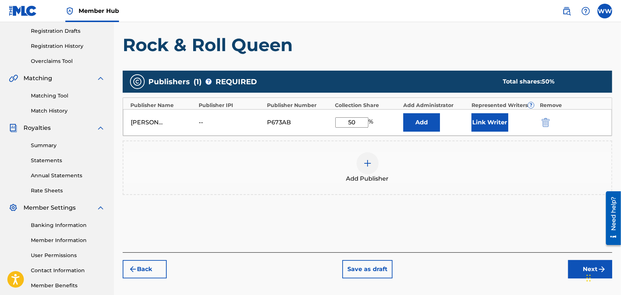
scroll to position [126, 0]
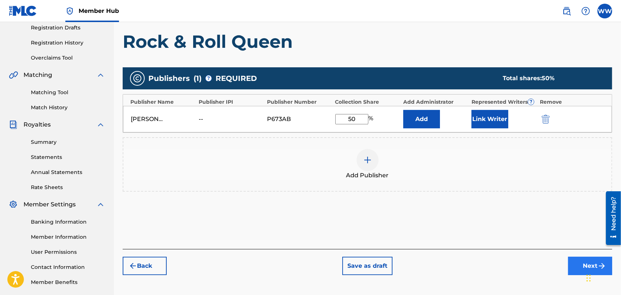
type input "50"
click at [578, 263] on button "Next" at bounding box center [590, 265] width 44 height 18
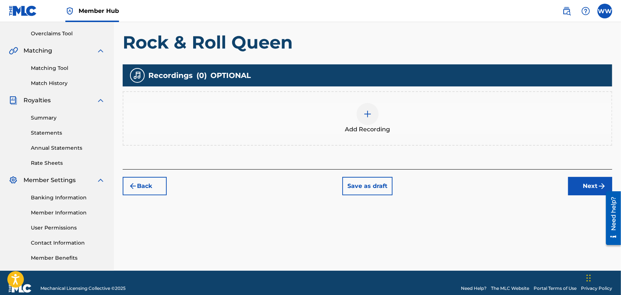
scroll to position [160, 0]
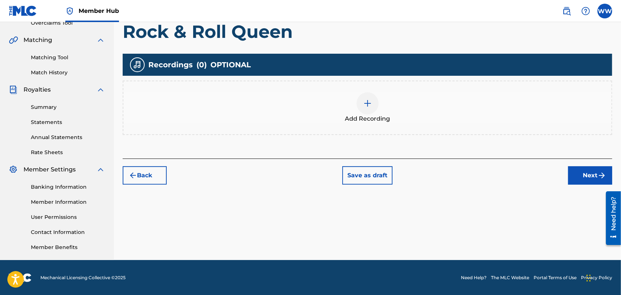
click at [366, 100] on img at bounding box center [367, 103] width 9 height 9
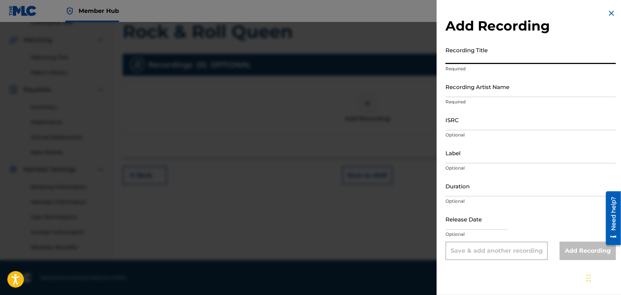
click at [492, 55] on input "Recording Title" at bounding box center [530, 53] width 170 height 21
type input "Rock & Roll Queen"
click at [496, 94] on input "Recording Artist Name" at bounding box center [530, 86] width 170 height 21
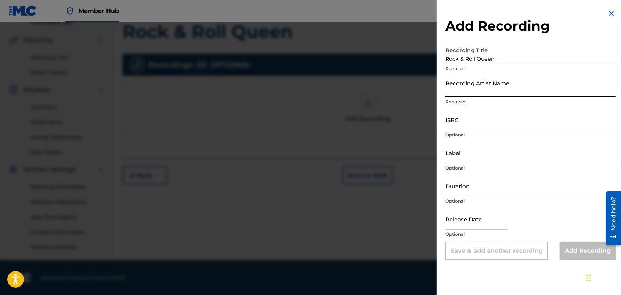
type input "FORTUNES FAZE"
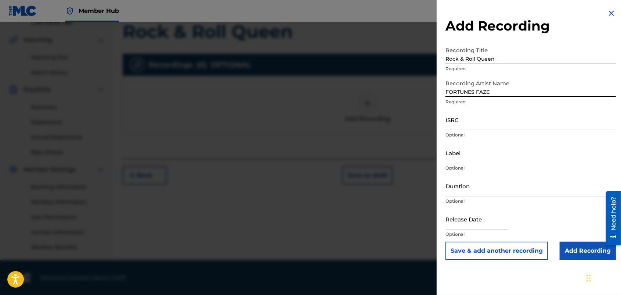
click at [490, 123] on input "ISRC" at bounding box center [530, 119] width 170 height 21
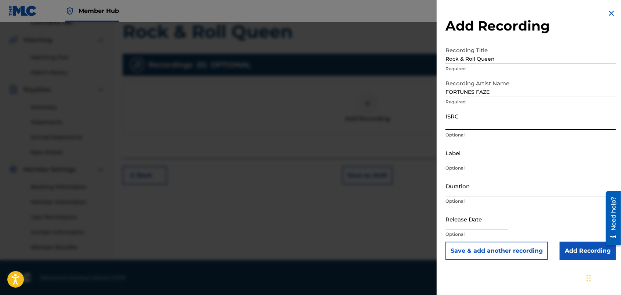
click at [473, 122] on input "ISRC" at bounding box center [530, 119] width 170 height 21
paste input "usdy42539698"
type input "usdy42539698"
click at [566, 248] on input "Add Recording" at bounding box center [588, 250] width 56 height 18
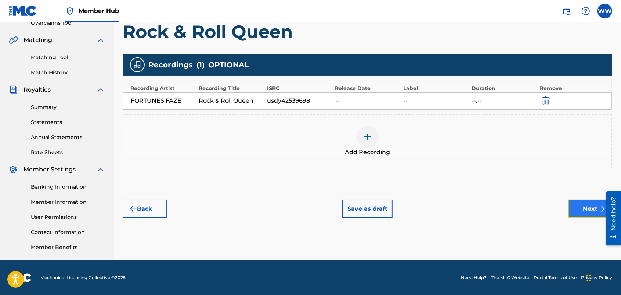
click at [582, 206] on button "Next" at bounding box center [590, 208] width 44 height 18
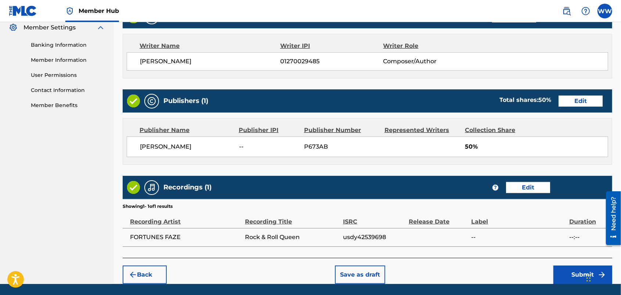
scroll to position [327, 0]
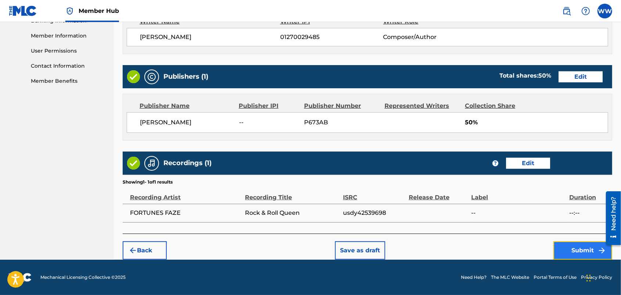
click at [575, 245] on button "Submit" at bounding box center [582, 250] width 59 height 18
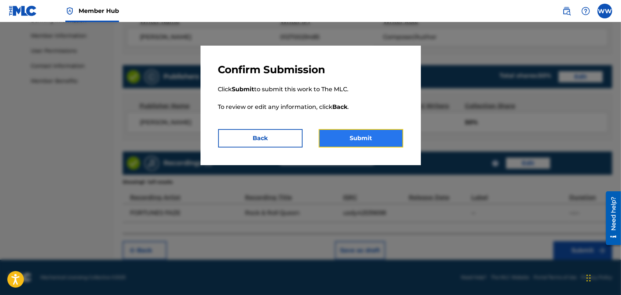
click at [366, 133] on button "Submit" at bounding box center [361, 138] width 84 height 18
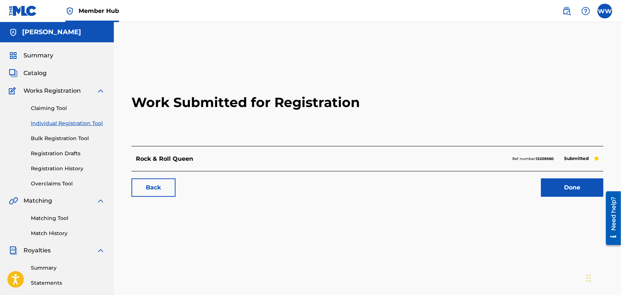
click at [43, 120] on link "Individual Registration Tool" at bounding box center [68, 123] width 74 height 8
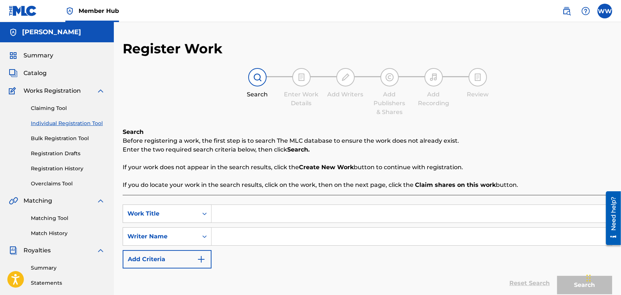
click at [263, 214] on input "Search Form" at bounding box center [412, 214] width 400 height 18
type input "Fortune Seeker"
click at [256, 241] on input "Search Form" at bounding box center [412, 236] width 400 height 18
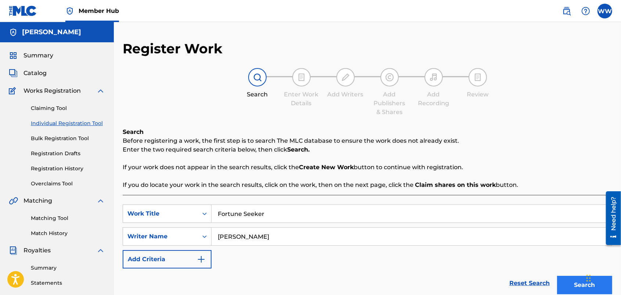
type input "[PERSON_NAME]"
click at [566, 285] on button "Search" at bounding box center [584, 284] width 55 height 18
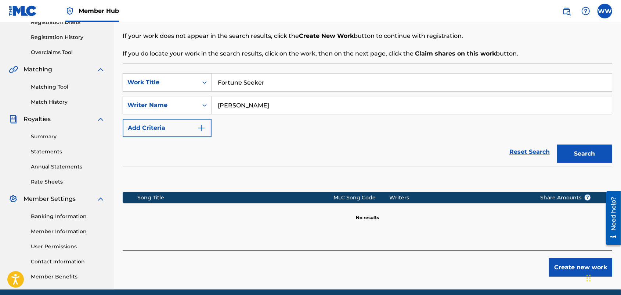
scroll to position [133, 0]
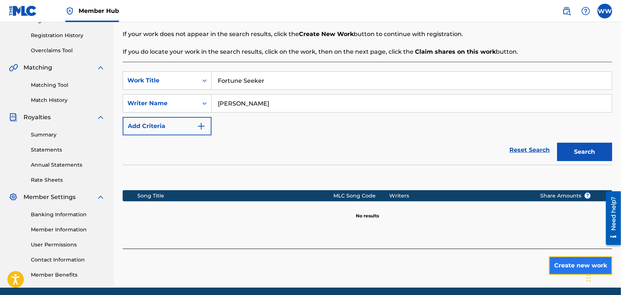
click at [559, 263] on button "Create new work" at bounding box center [580, 265] width 63 height 18
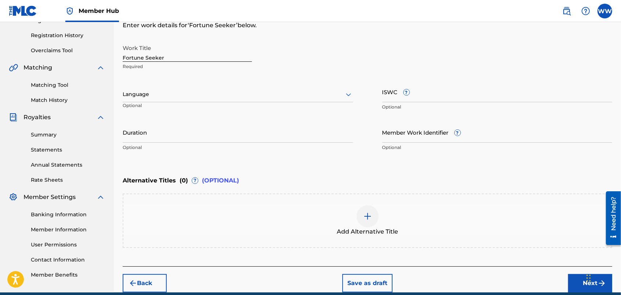
click at [342, 92] on div at bounding box center [238, 94] width 230 height 9
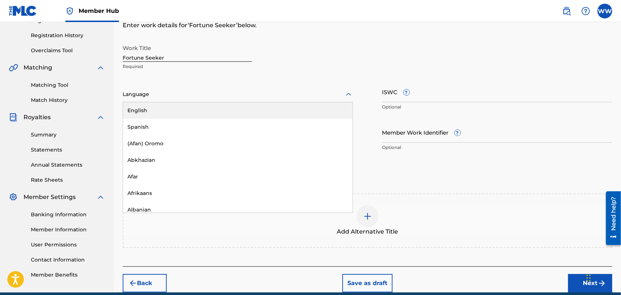
click at [315, 110] on div "English" at bounding box center [238, 110] width 230 height 17
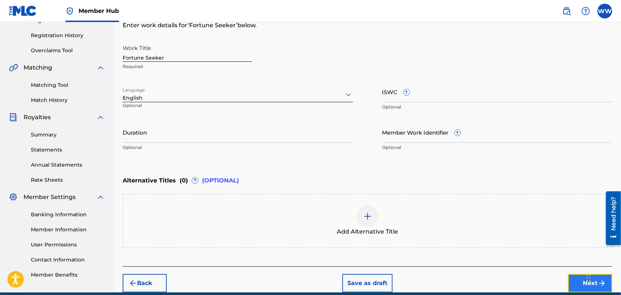
click at [573, 285] on button "Next" at bounding box center [590, 283] width 44 height 18
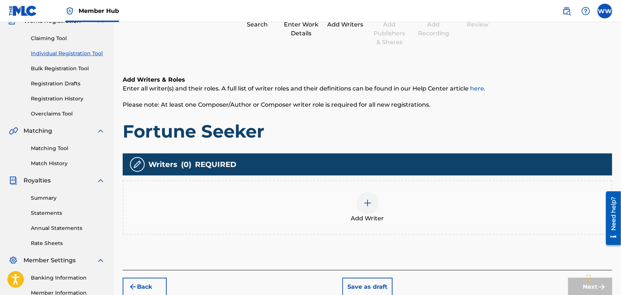
scroll to position [33, 0]
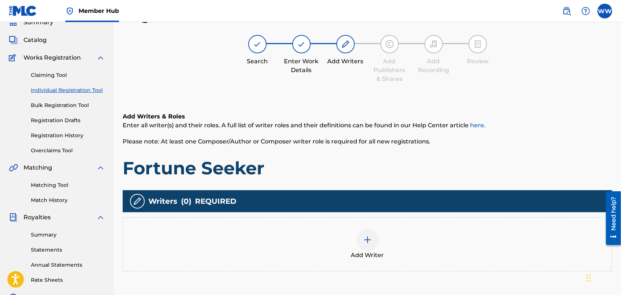
click at [362, 241] on div at bounding box center [368, 239] width 22 height 22
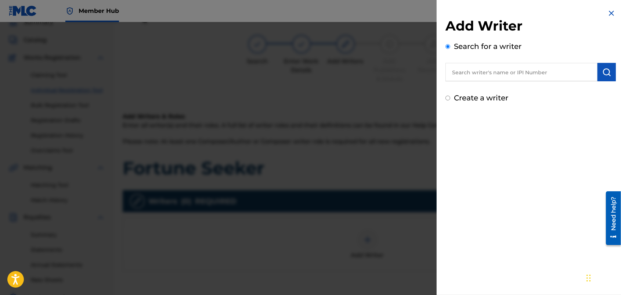
click at [495, 71] on input "text" at bounding box center [521, 72] width 152 height 18
type input "westhoven wendy"
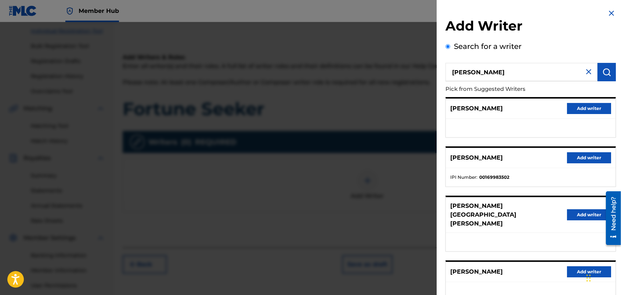
scroll to position [99, 0]
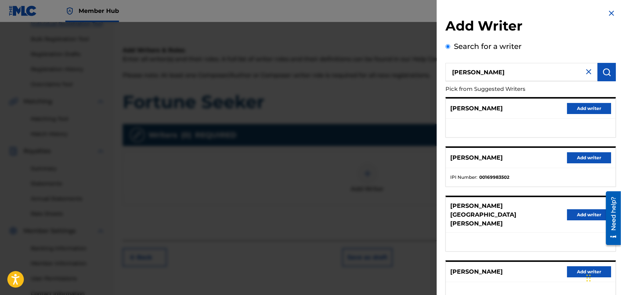
click at [621, 170] on div "Add Writer Search for a writer westhoven wendy Pick from Suggested Writers PIET…" at bounding box center [531, 198] width 188 height 396
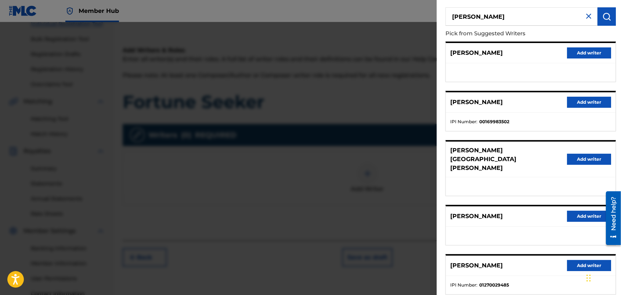
scroll to position [73, 0]
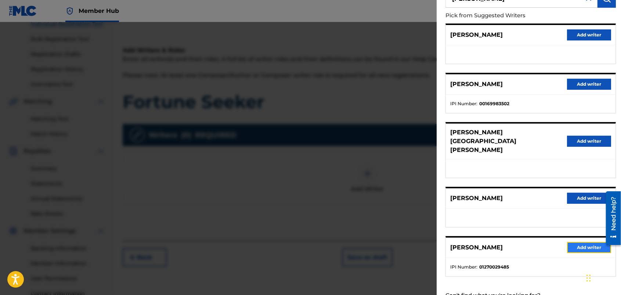
click at [570, 242] on button "Add writer" at bounding box center [589, 247] width 44 height 11
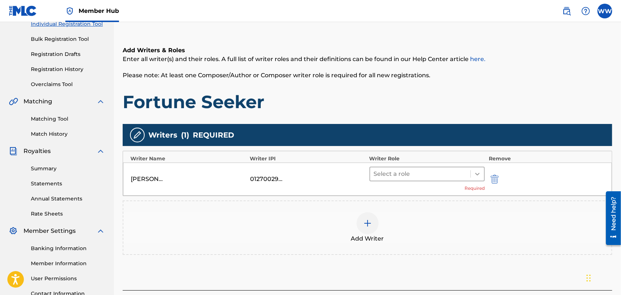
click at [474, 171] on icon at bounding box center [477, 173] width 7 height 7
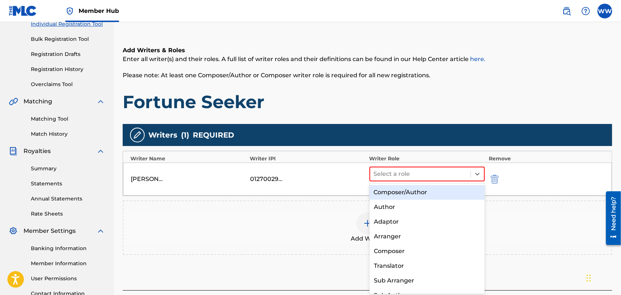
click at [448, 193] on div "Composer/Author" at bounding box center [427, 192] width 116 height 15
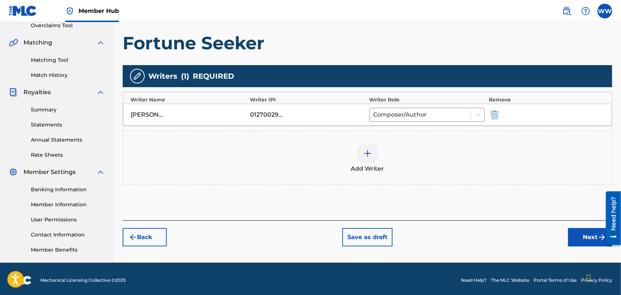
scroll to position [160, 0]
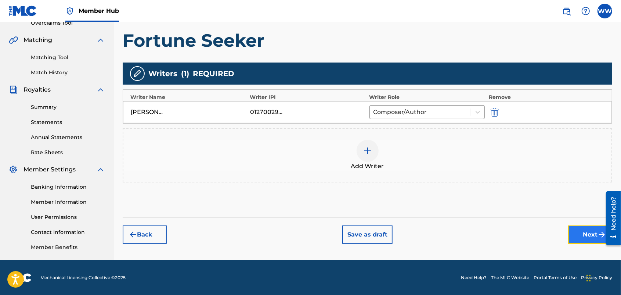
click at [575, 230] on button "Next" at bounding box center [590, 234] width 44 height 18
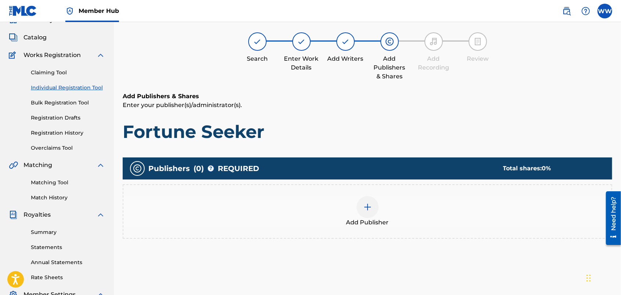
scroll to position [33, 0]
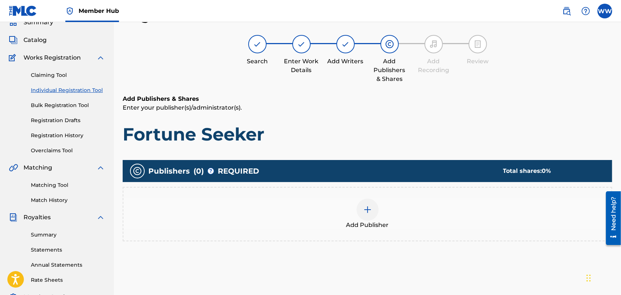
click at [364, 205] on img at bounding box center [367, 209] width 9 height 9
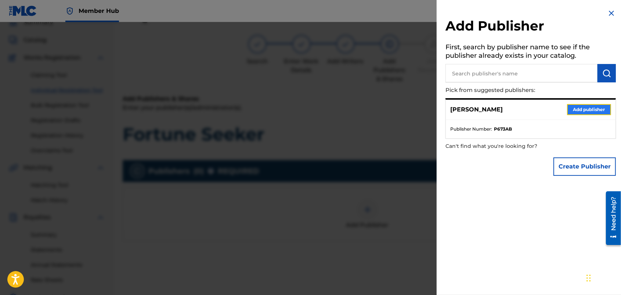
click at [569, 106] on button "Add publisher" at bounding box center [589, 109] width 44 height 11
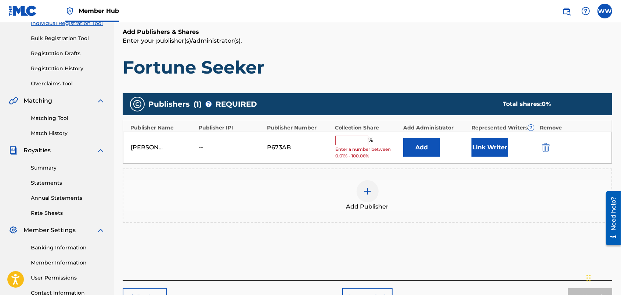
scroll to position [109, 0]
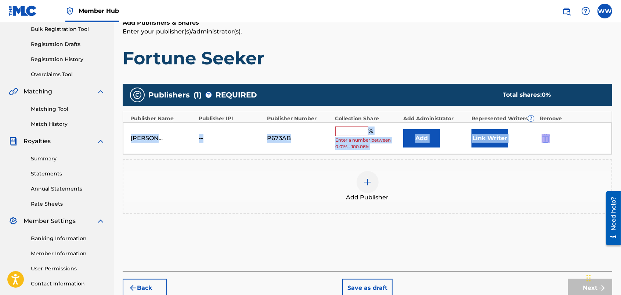
drag, startPoint x: 620, startPoint y: 116, endPoint x: 624, endPoint y: 134, distance: 18.4
click at [621, 134] on html "Accessibility Screen-Reader Guide, Feedback, and Issue Reporting | New window 0…" at bounding box center [310, 38] width 621 height 295
click at [357, 133] on input "text" at bounding box center [351, 131] width 33 height 10
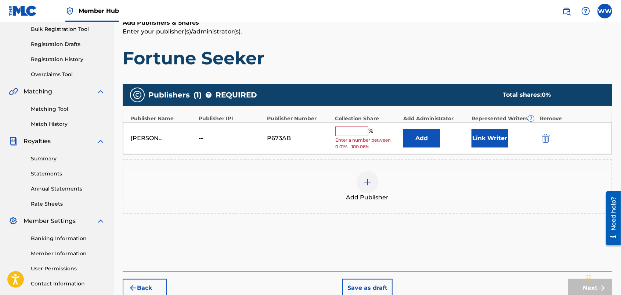
type input "50"
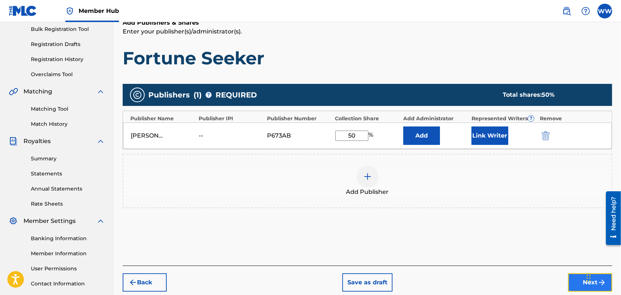
click at [571, 278] on button "Next" at bounding box center [590, 282] width 44 height 18
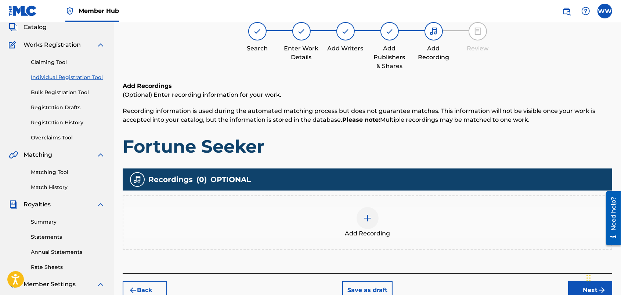
scroll to position [33, 0]
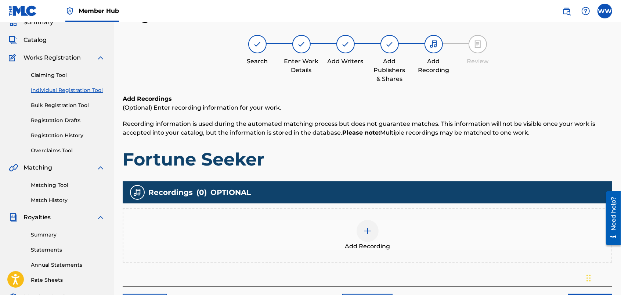
click at [364, 224] on div at bounding box center [368, 231] width 22 height 22
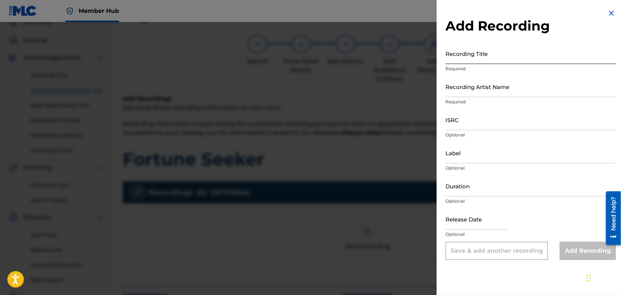
click at [498, 59] on input "Recording Title" at bounding box center [530, 53] width 170 height 21
type input "Fortune Seeker"
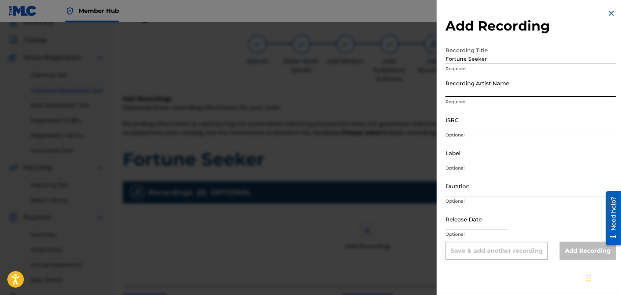
click at [505, 93] on input "Recording Artist Name" at bounding box center [530, 86] width 170 height 21
type input "FORTUNES FAZE"
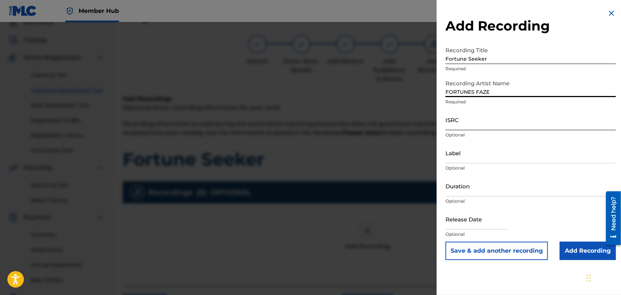
click at [491, 124] on input "ISRC" at bounding box center [530, 119] width 170 height 21
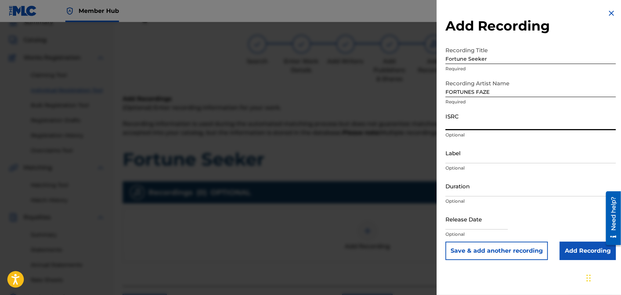
click at [467, 119] on input "ISRC" at bounding box center [530, 119] width 170 height 21
paste input "usdy42539699"
type input "usdy42539699"
click at [564, 246] on input "Add Recording" at bounding box center [588, 250] width 56 height 18
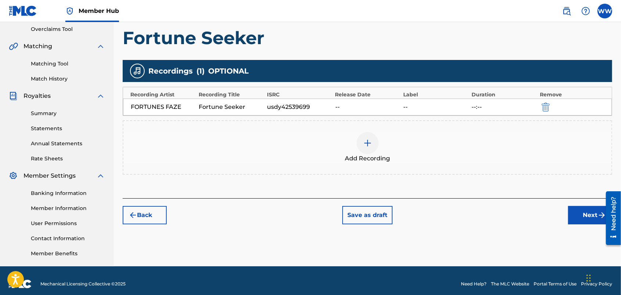
scroll to position [160, 0]
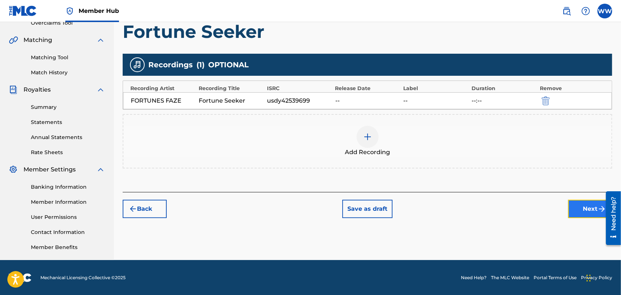
click at [572, 202] on button "Next" at bounding box center [590, 208] width 44 height 18
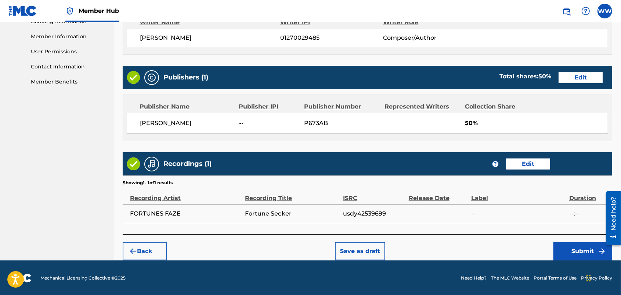
scroll to position [327, 0]
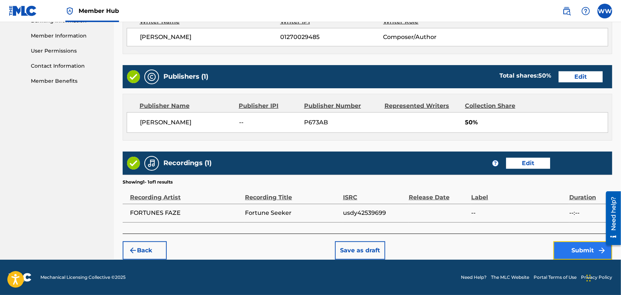
click at [566, 246] on button "Submit" at bounding box center [582, 250] width 59 height 18
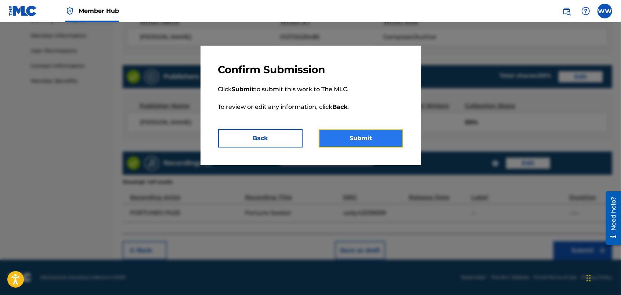
click at [376, 135] on button "Submit" at bounding box center [361, 138] width 84 height 18
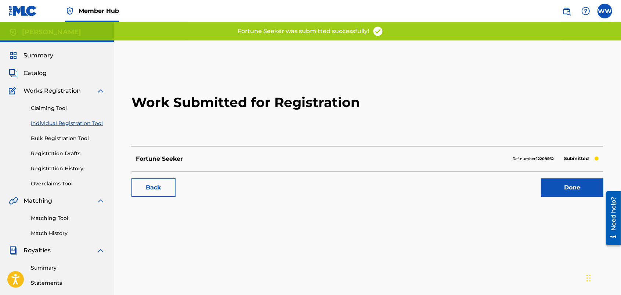
click at [87, 121] on link "Individual Registration Tool" at bounding box center [68, 123] width 74 height 8
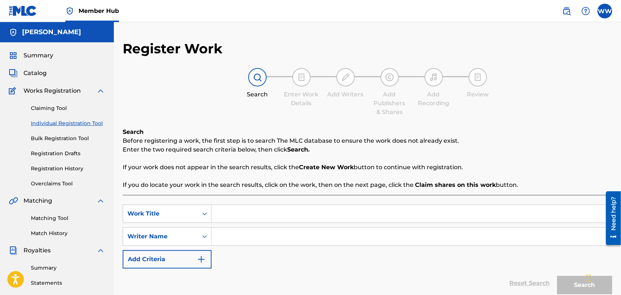
click at [285, 209] on input "Search Form" at bounding box center [412, 214] width 400 height 18
type input "Midnight Spell"
click at [285, 239] on input "Search Form" at bounding box center [412, 236] width 400 height 18
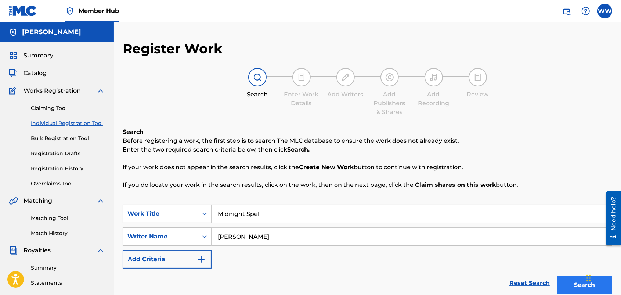
type input "[PERSON_NAME]"
click at [559, 280] on button "Search" at bounding box center [584, 284] width 55 height 18
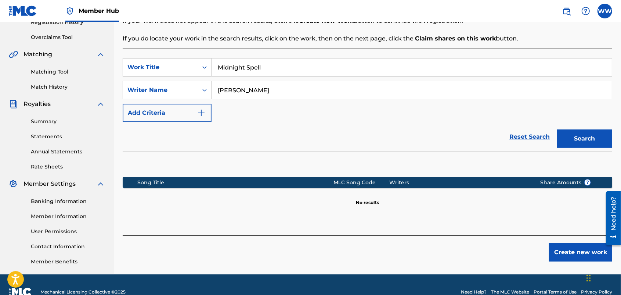
scroll to position [147, 0]
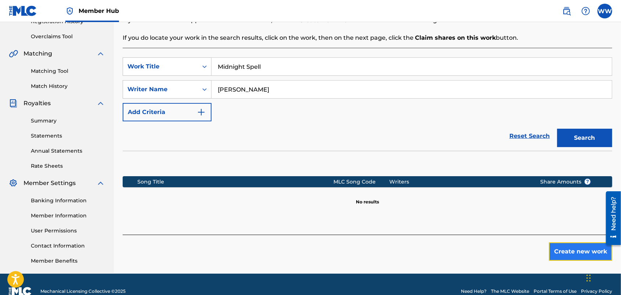
click at [553, 249] on button "Create new work" at bounding box center [580, 251] width 63 height 18
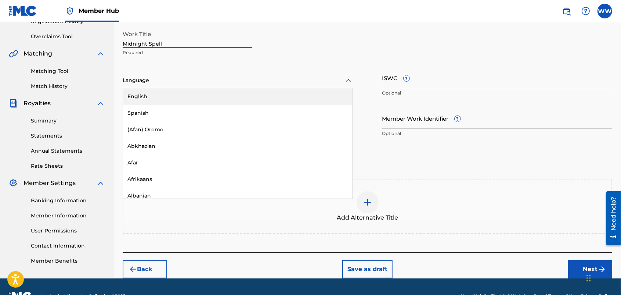
click at [324, 80] on div at bounding box center [238, 80] width 230 height 9
click at [310, 96] on div "English" at bounding box center [238, 96] width 230 height 17
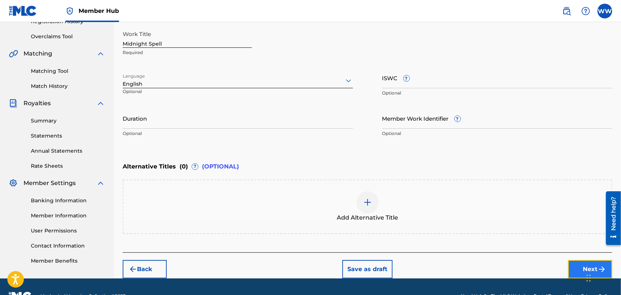
click at [570, 262] on button "Next" at bounding box center [590, 269] width 44 height 18
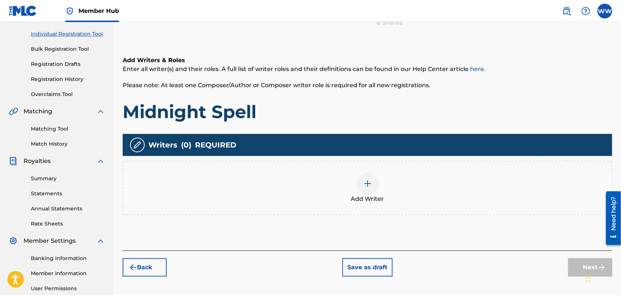
scroll to position [33, 0]
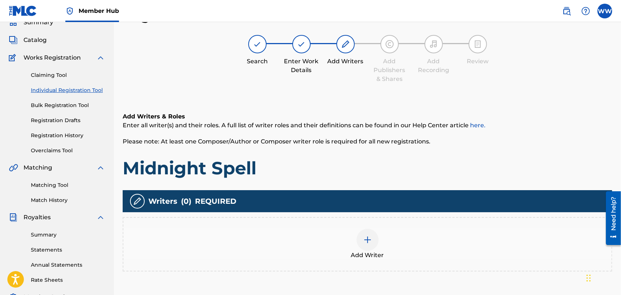
click at [366, 243] on img at bounding box center [367, 239] width 9 height 9
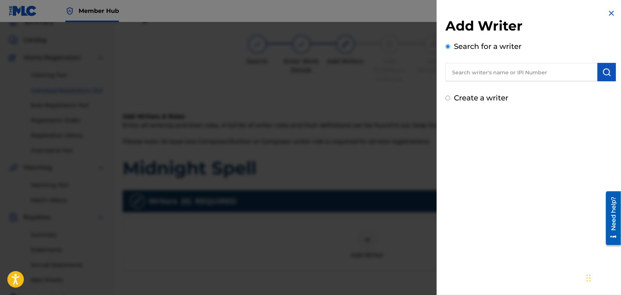
click at [502, 72] on input "text" at bounding box center [521, 72] width 152 height 18
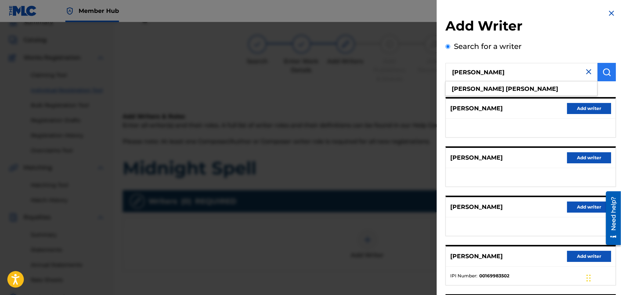
type input "wendy westhoven"
click at [605, 66] on button "submit" at bounding box center [606, 72] width 18 height 18
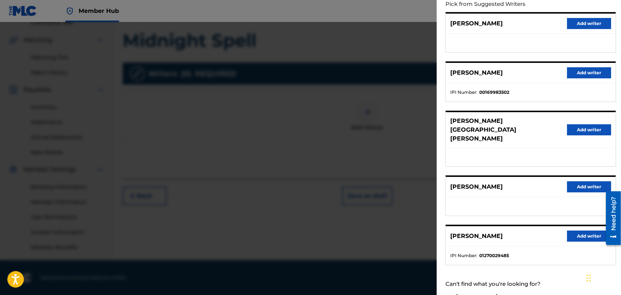
scroll to position [86, 0]
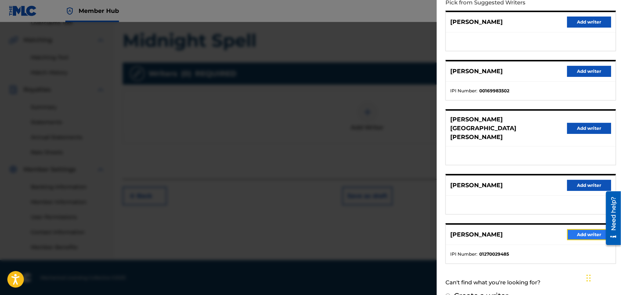
click at [567, 229] on button "Add writer" at bounding box center [589, 234] width 44 height 11
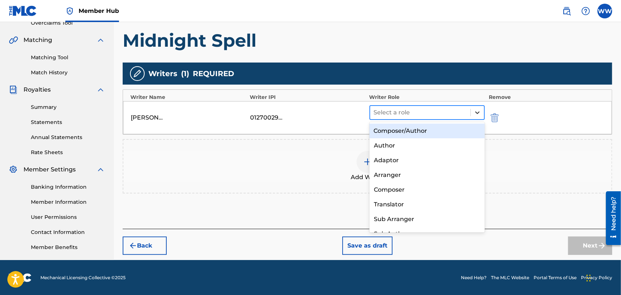
click at [476, 110] on icon at bounding box center [477, 112] width 7 height 7
click at [454, 129] on div "Composer/Author" at bounding box center [427, 130] width 116 height 15
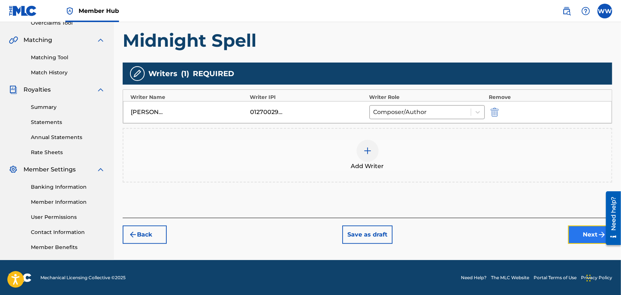
click at [575, 228] on button "Next" at bounding box center [590, 234] width 44 height 18
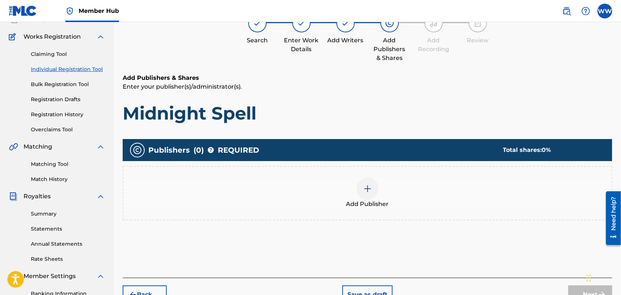
scroll to position [33, 0]
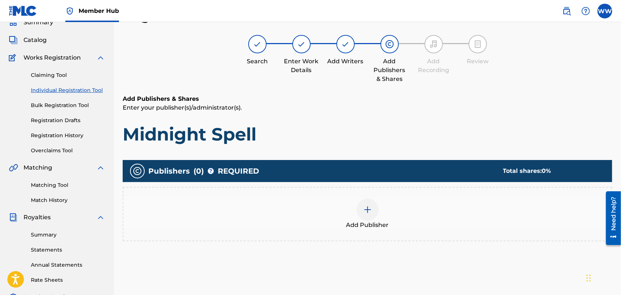
click at [365, 206] on img at bounding box center [367, 209] width 9 height 9
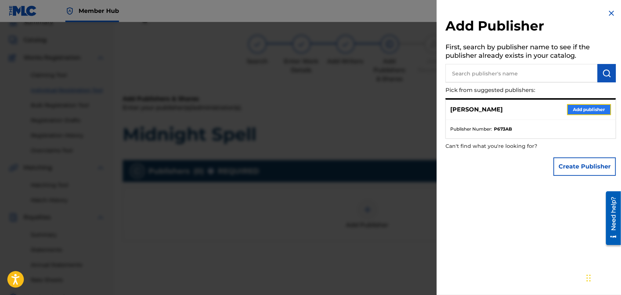
click at [581, 110] on button "Add publisher" at bounding box center [589, 109] width 44 height 11
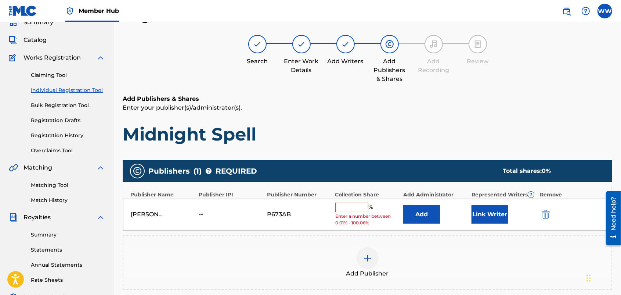
click at [351, 209] on input "text" at bounding box center [351, 207] width 33 height 10
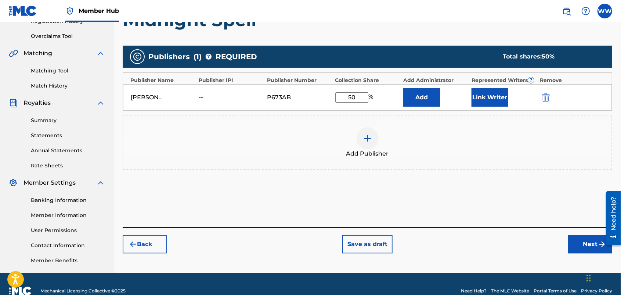
drag, startPoint x: 622, startPoint y: 144, endPoint x: 15, endPoint y: 30, distance: 618.3
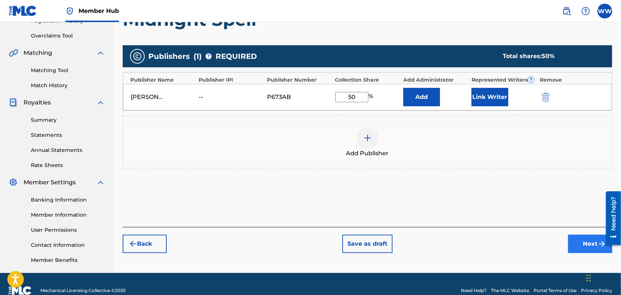
type input "50"
click at [573, 243] on button "Next" at bounding box center [590, 243] width 44 height 18
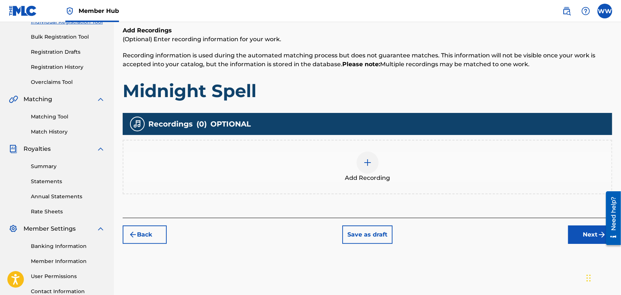
scroll to position [33, 0]
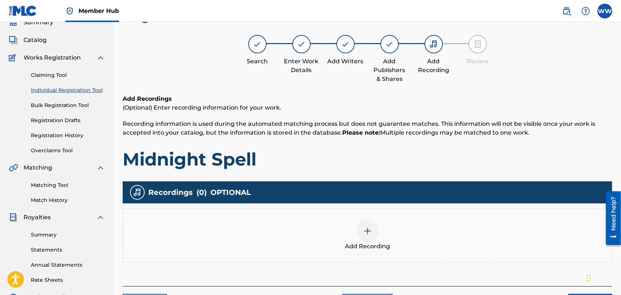
click at [365, 225] on div at bounding box center [368, 231] width 22 height 22
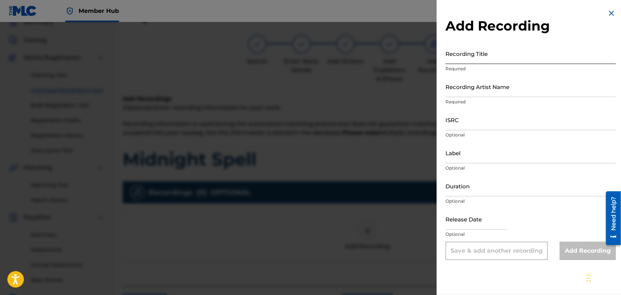
click at [487, 59] on input "Recording Title" at bounding box center [530, 53] width 170 height 21
type input "Midnight Spell"
click at [497, 95] on input "Recording Artist Name" at bounding box center [530, 86] width 170 height 21
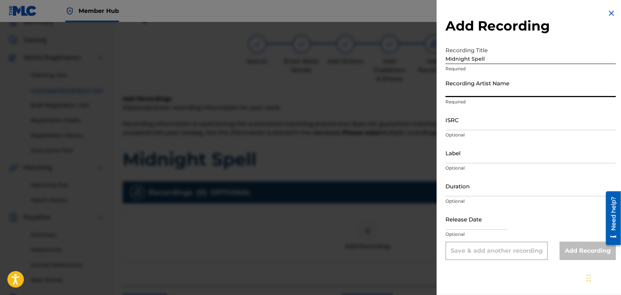
type input "FORTUNES FAZE"
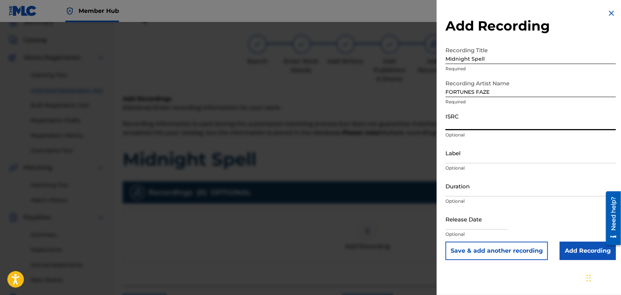
click at [494, 121] on input "ISRC" at bounding box center [530, 119] width 170 height 21
click at [470, 120] on input "ISRC" at bounding box center [530, 119] width 170 height 21
paste input "usdy42539700"
type input "usdy42539700"
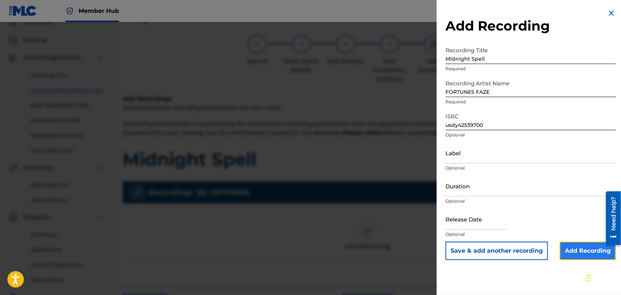
click at [566, 246] on input "Add Recording" at bounding box center [588, 250] width 56 height 18
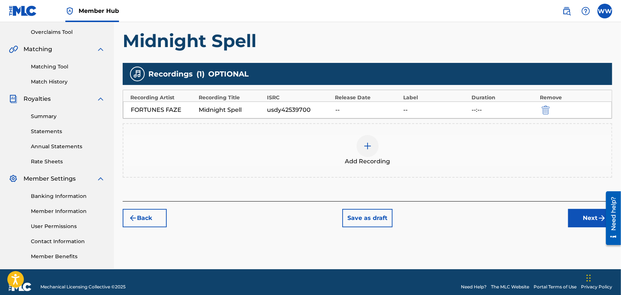
scroll to position [160, 0]
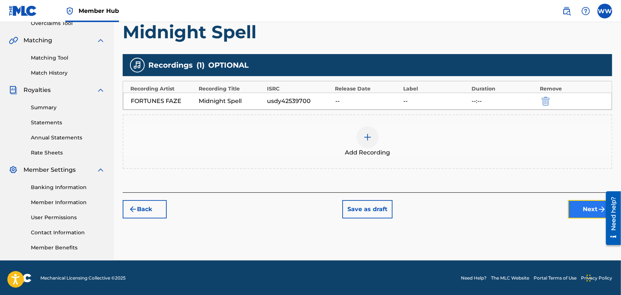
click at [572, 206] on button "Next" at bounding box center [590, 209] width 44 height 18
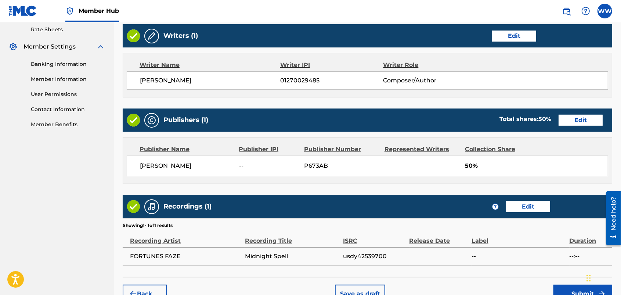
scroll to position [327, 0]
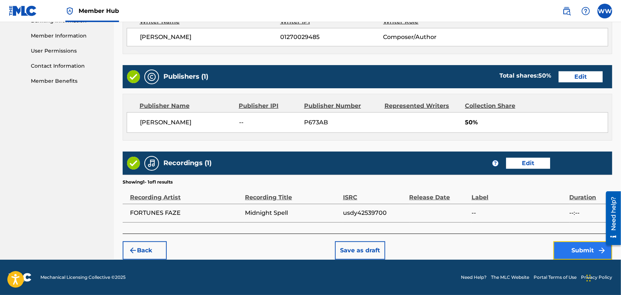
click at [564, 247] on button "Submit" at bounding box center [582, 250] width 59 height 18
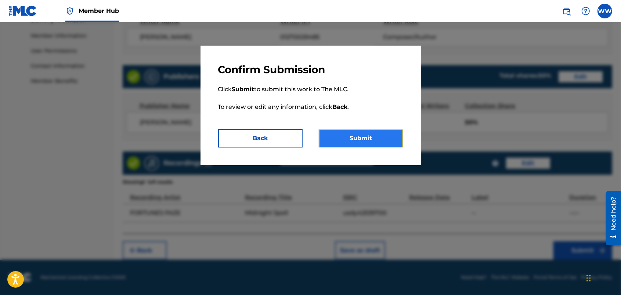
click at [340, 134] on button "Submit" at bounding box center [361, 138] width 84 height 18
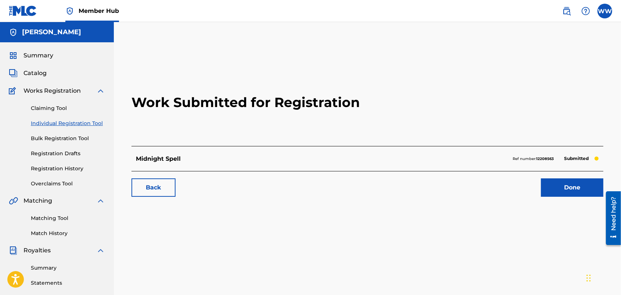
click at [88, 119] on link "Individual Registration Tool" at bounding box center [68, 123] width 74 height 8
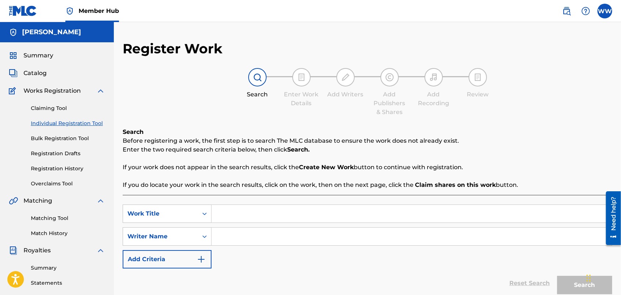
click at [289, 211] on input "Search Form" at bounding box center [412, 214] width 400 height 18
type input "Patriot"
click at [280, 240] on input "Search Form" at bounding box center [412, 236] width 400 height 18
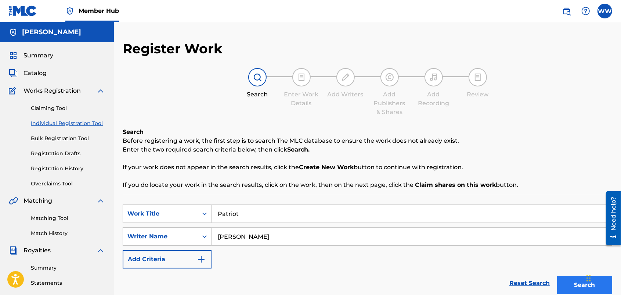
type input "[PERSON_NAME]"
click at [562, 278] on button "Search" at bounding box center [584, 284] width 55 height 18
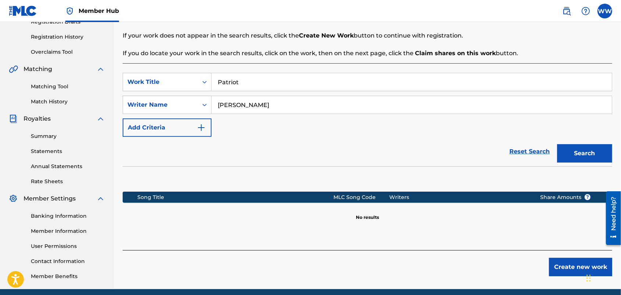
scroll to position [137, 0]
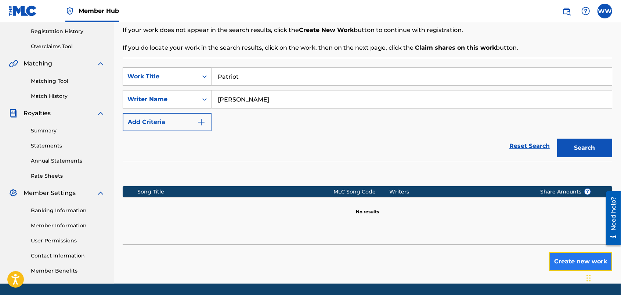
click at [556, 261] on button "Create new work" at bounding box center [580, 261] width 63 height 18
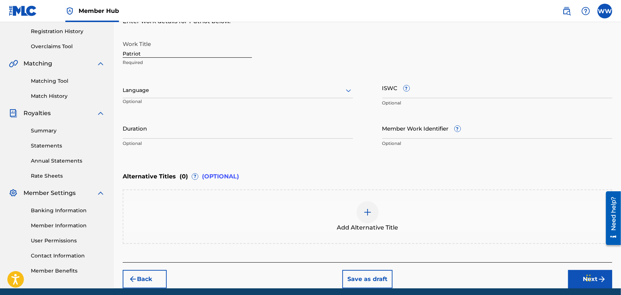
click at [328, 89] on div at bounding box center [238, 90] width 230 height 9
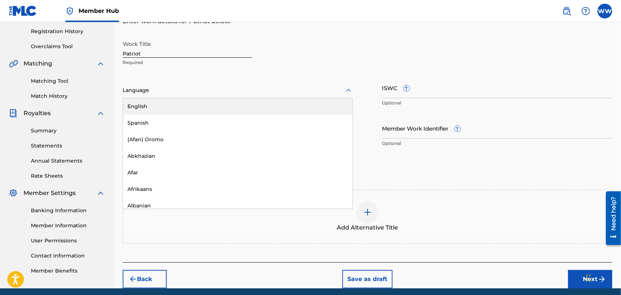
click at [313, 100] on div "English" at bounding box center [238, 106] width 230 height 17
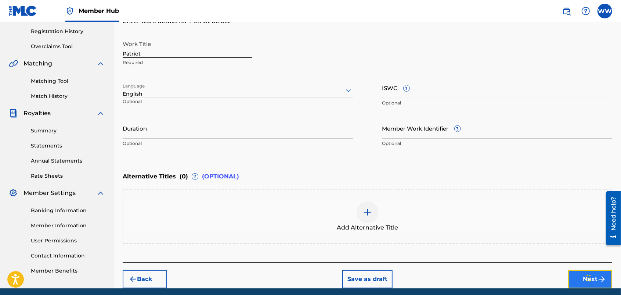
click at [573, 276] on button "Next" at bounding box center [590, 279] width 44 height 18
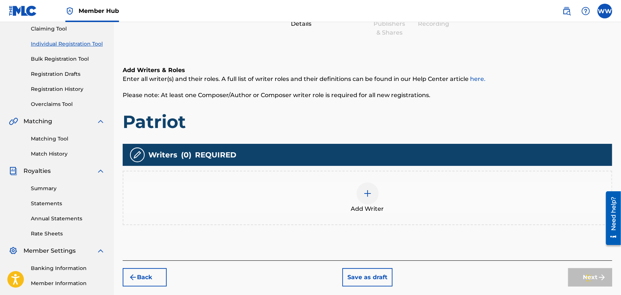
scroll to position [33, 0]
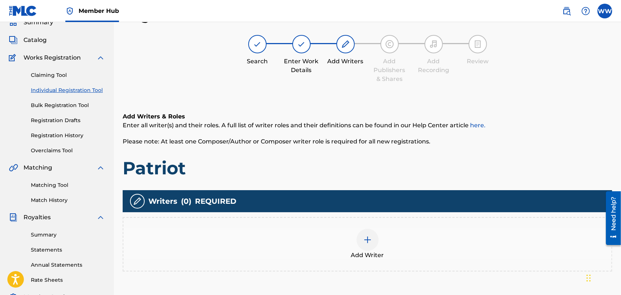
click at [371, 235] on img at bounding box center [367, 239] width 9 height 9
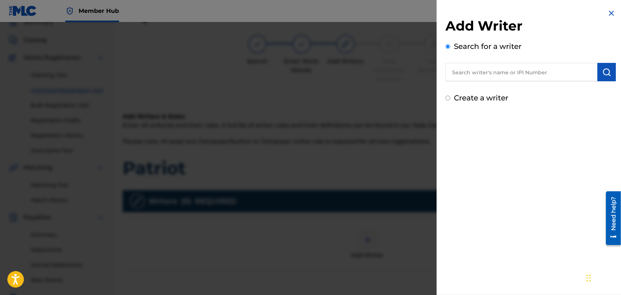
click at [474, 70] on input "text" at bounding box center [521, 72] width 152 height 18
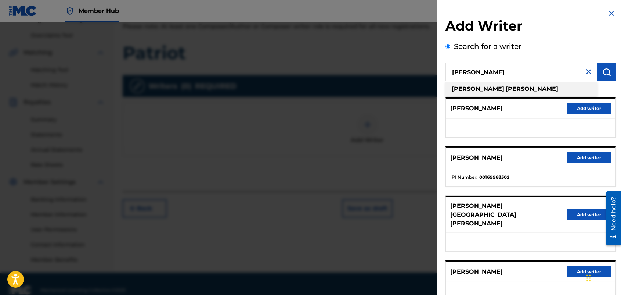
scroll to position [160, 0]
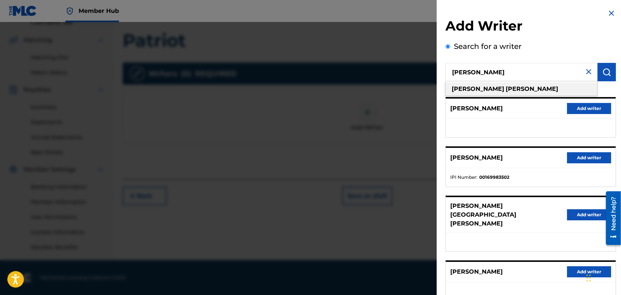
type input "[PERSON_NAME]"
click at [620, 153] on div "Add Writer Search for a writer Wendy Westhoven Pick from Suggested Writers PIET…" at bounding box center [531, 198] width 188 height 396
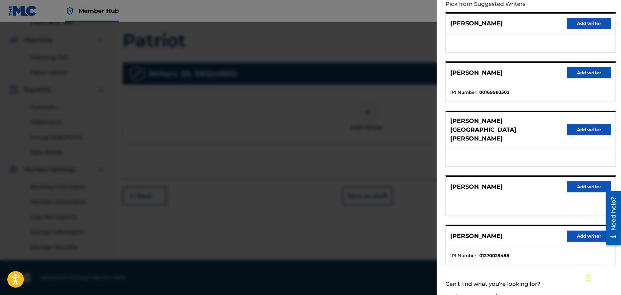
scroll to position [86, 0]
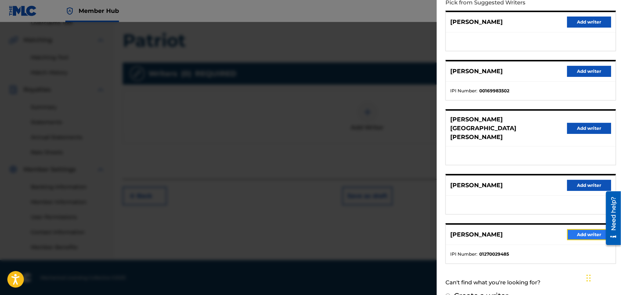
click at [572, 229] on button "Add writer" at bounding box center [589, 234] width 44 height 11
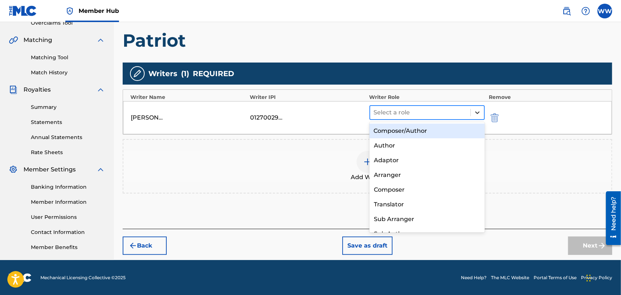
click at [476, 111] on icon at bounding box center [477, 112] width 7 height 7
click at [455, 131] on div "Composer/Author" at bounding box center [427, 130] width 116 height 15
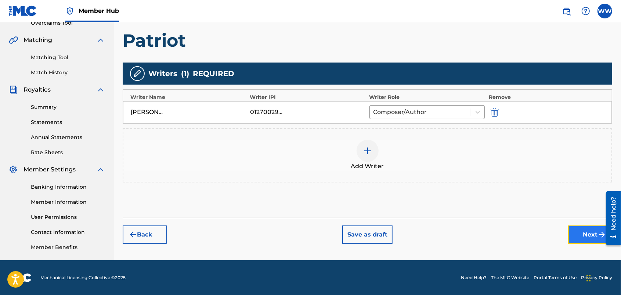
click at [573, 230] on button "Next" at bounding box center [590, 234] width 44 height 18
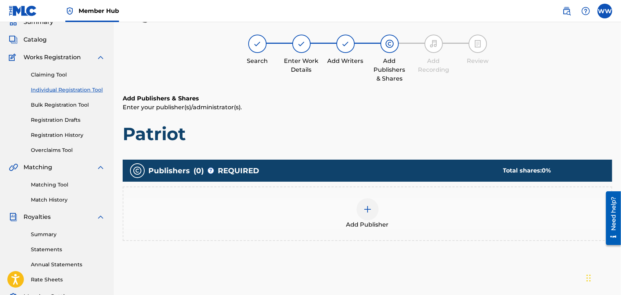
scroll to position [33, 0]
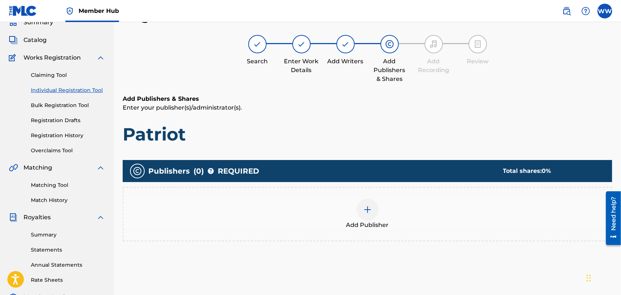
click at [368, 209] on img at bounding box center [367, 209] width 9 height 9
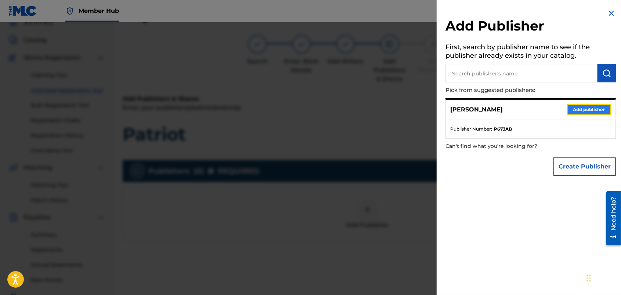
click at [587, 105] on button "Add publisher" at bounding box center [589, 109] width 44 height 11
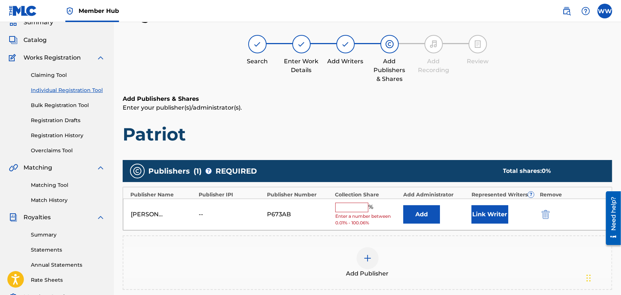
click at [347, 209] on input "text" at bounding box center [351, 207] width 33 height 10
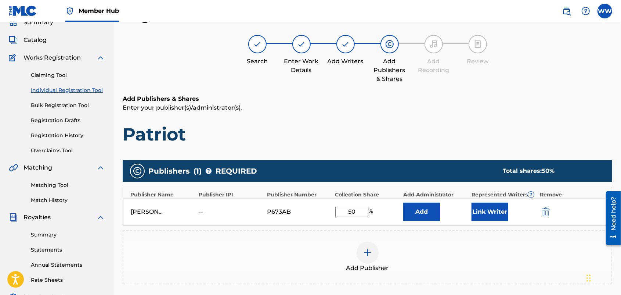
type input "50"
click at [477, 231] on div "Add Publisher" at bounding box center [368, 257] width 490 height 54
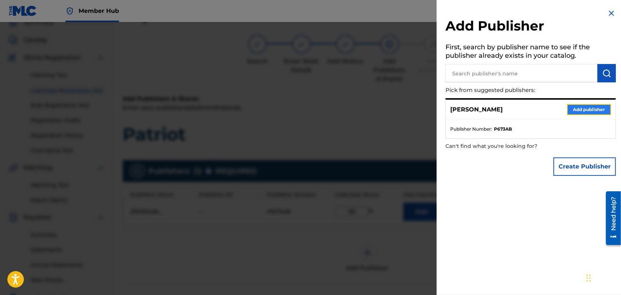
click at [585, 108] on button "Add publisher" at bounding box center [589, 109] width 44 height 11
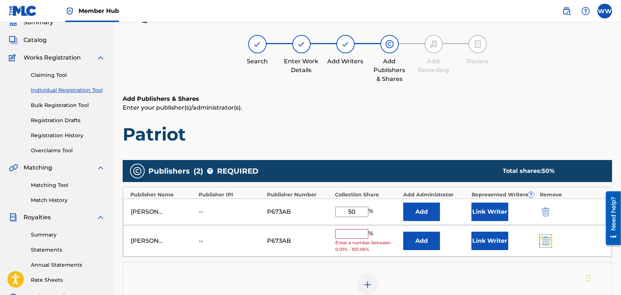
click at [544, 238] on img "submit" at bounding box center [546, 240] width 8 height 9
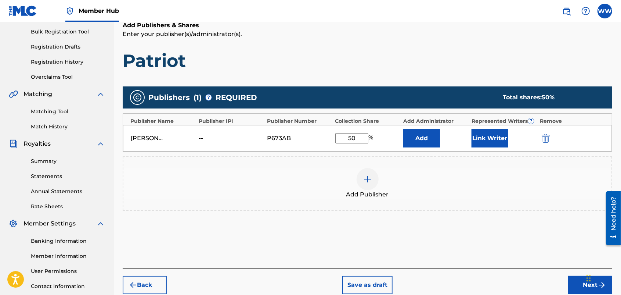
scroll to position [133, 0]
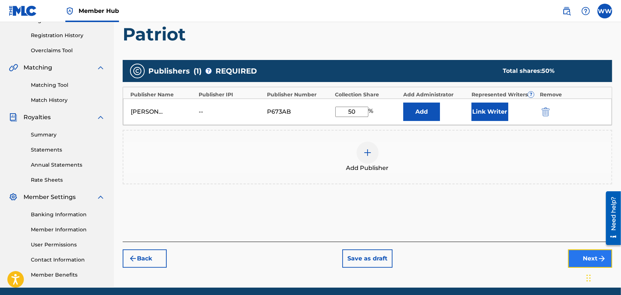
click at [571, 258] on button "Next" at bounding box center [590, 258] width 44 height 18
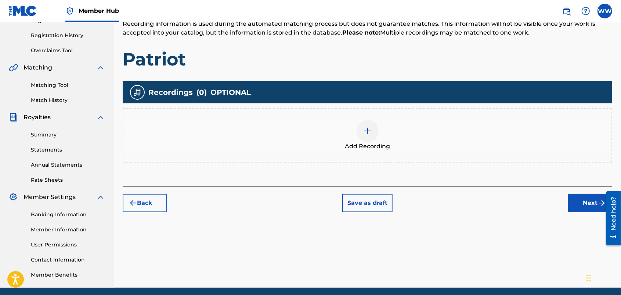
scroll to position [33, 0]
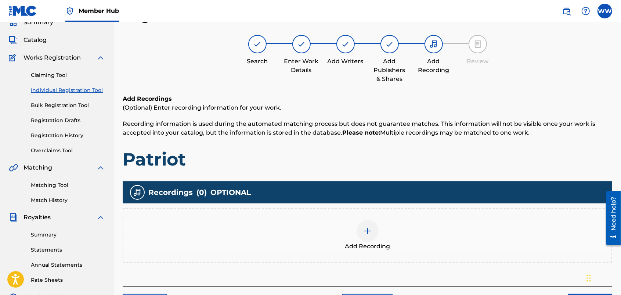
click at [371, 229] on img at bounding box center [367, 230] width 9 height 9
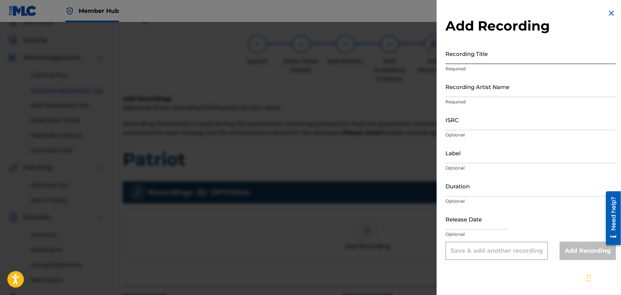
click at [472, 57] on input "Recording Title" at bounding box center [530, 53] width 170 height 21
type input "Patriot"
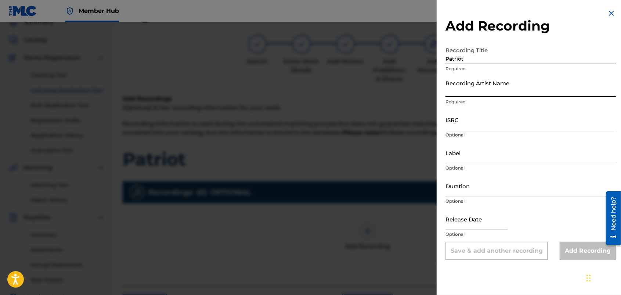
click at [481, 95] on input "Recording Artist Name" at bounding box center [530, 86] width 170 height 21
type input "FORTUNES FAZE"
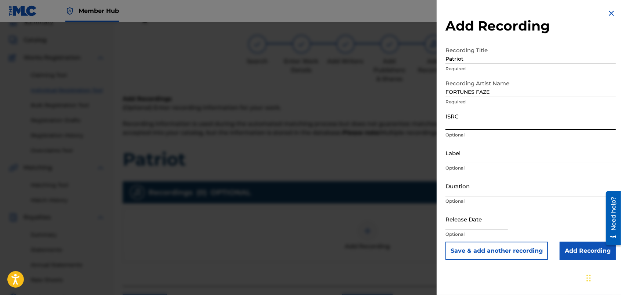
click at [461, 118] on input "ISRC" at bounding box center [530, 119] width 170 height 21
paste input "usdy42539701"
type input "usdy42539701"
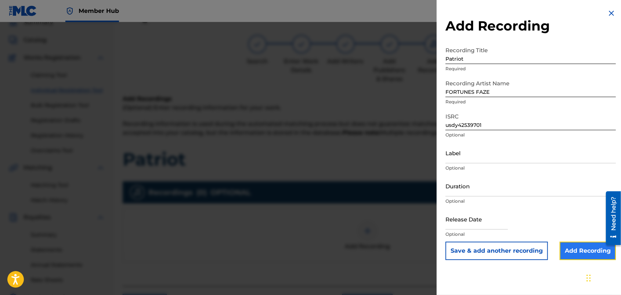
click at [572, 250] on input "Add Recording" at bounding box center [588, 250] width 56 height 18
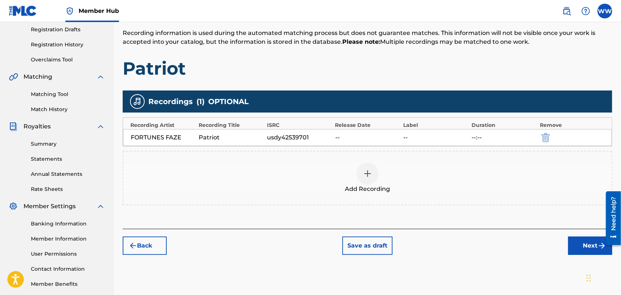
scroll to position [124, 0]
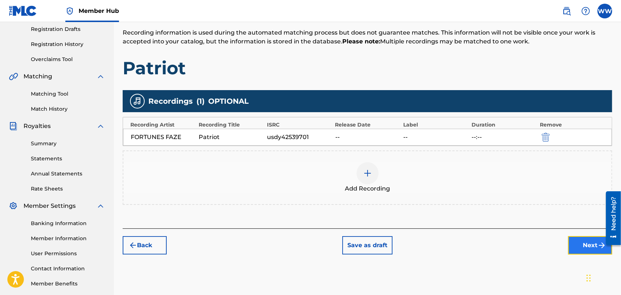
click at [573, 239] on button "Next" at bounding box center [590, 245] width 44 height 18
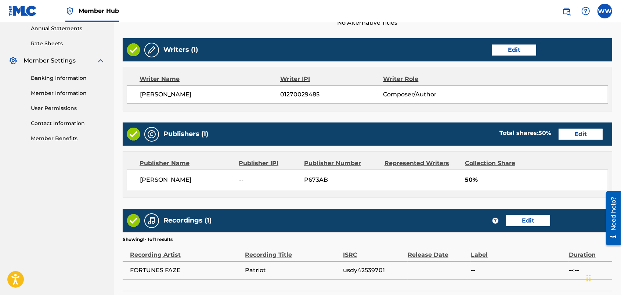
scroll to position [327, 0]
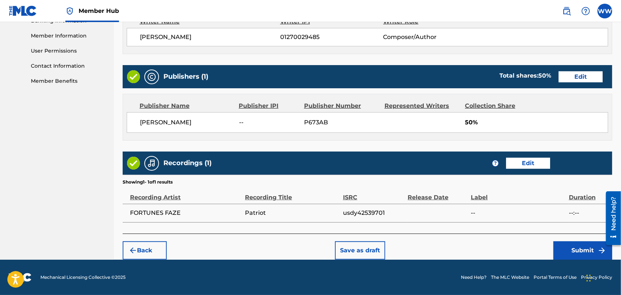
drag, startPoint x: 622, startPoint y: 32, endPoint x: 5, endPoint y: 10, distance: 618.1
click at [563, 243] on button "Submit" at bounding box center [582, 250] width 59 height 18
click at [565, 250] on button "Submit" at bounding box center [582, 250] width 59 height 18
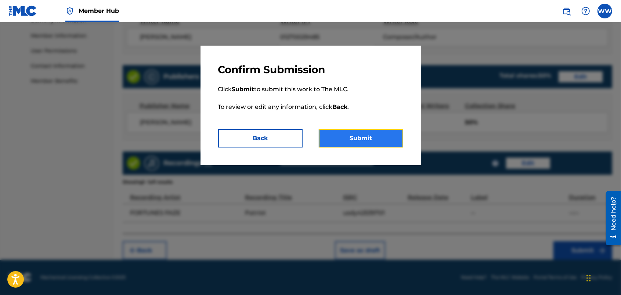
click at [348, 134] on button "Submit" at bounding box center [361, 138] width 84 height 18
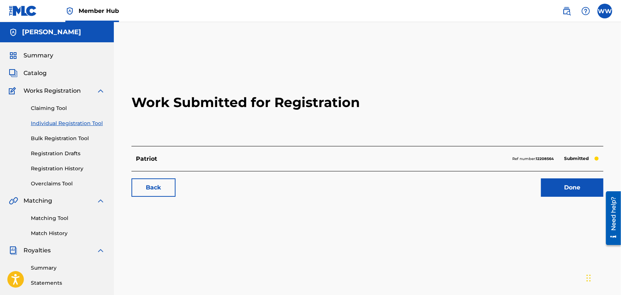
click at [48, 120] on link "Individual Registration Tool" at bounding box center [68, 123] width 74 height 8
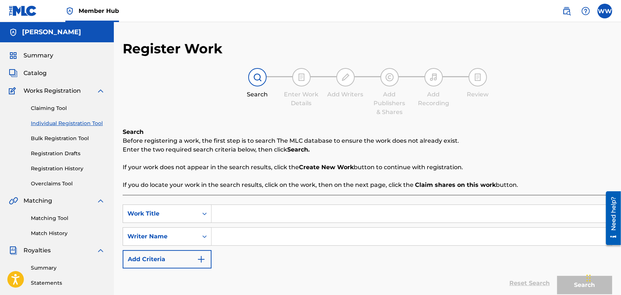
click at [264, 212] on input "Search Form" at bounding box center [412, 214] width 400 height 18
type input "Mountain Solitude"
click at [268, 233] on input "Search Form" at bounding box center [412, 236] width 400 height 18
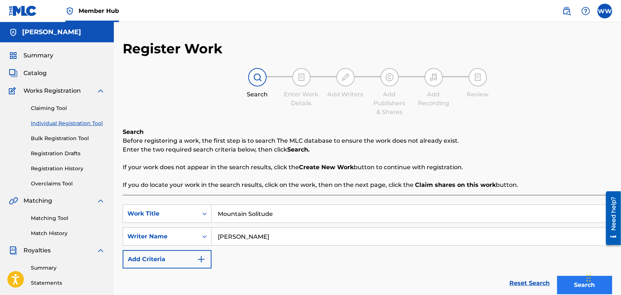
type input "[PERSON_NAME]"
click at [564, 282] on button "Search" at bounding box center [584, 284] width 55 height 18
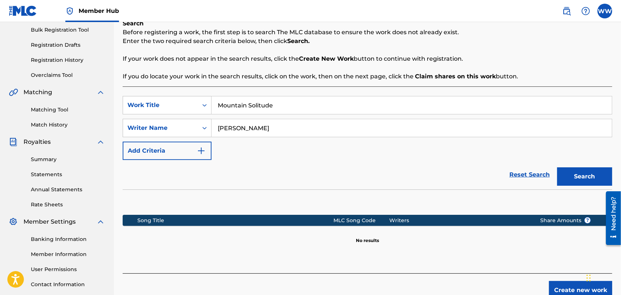
scroll to position [109, 0]
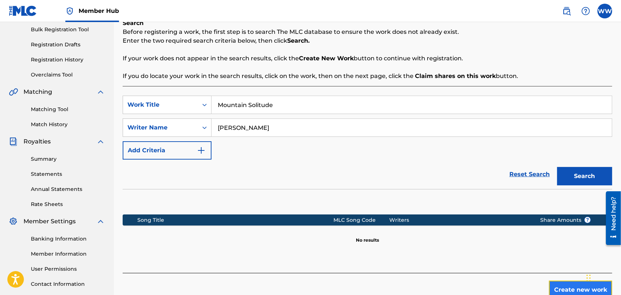
click at [557, 285] on button "Create new work" at bounding box center [580, 289] width 63 height 18
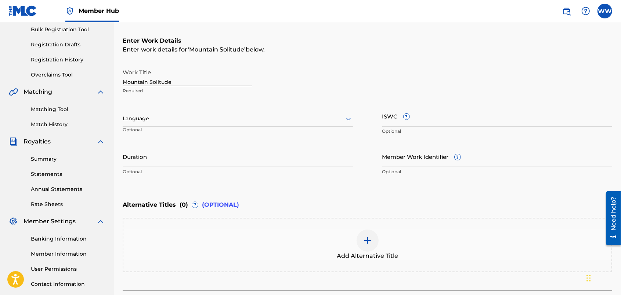
click at [320, 115] on div at bounding box center [238, 118] width 230 height 9
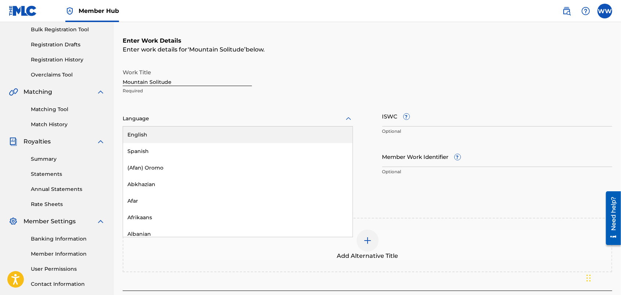
click at [302, 133] on div "English" at bounding box center [238, 134] width 230 height 17
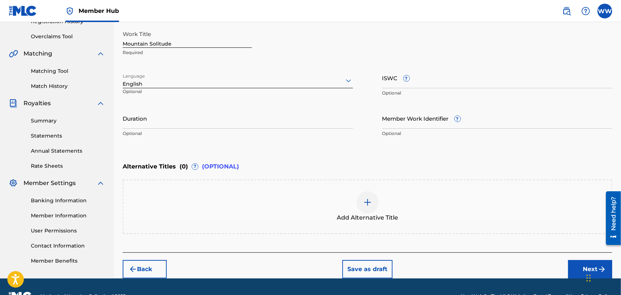
scroll to position [165, 0]
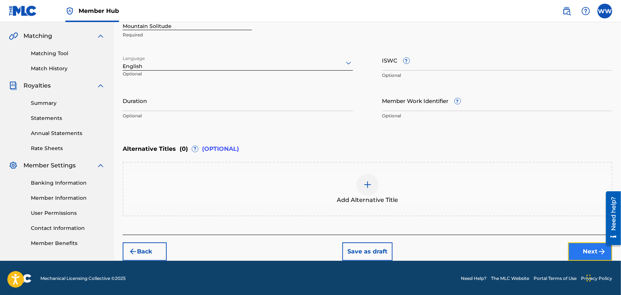
click at [572, 245] on button "Next" at bounding box center [590, 251] width 44 height 18
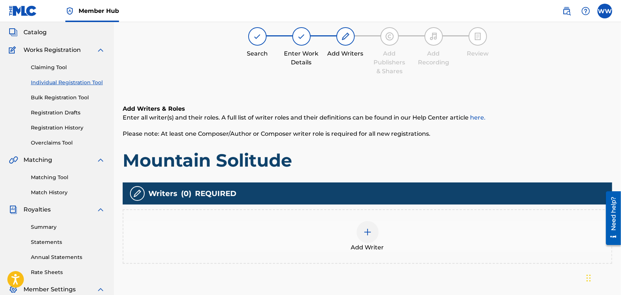
scroll to position [33, 0]
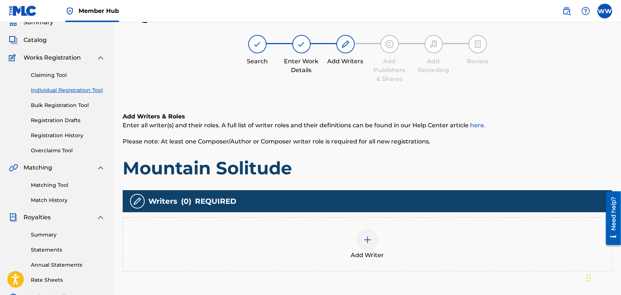
click at [369, 235] on img at bounding box center [367, 239] width 9 height 9
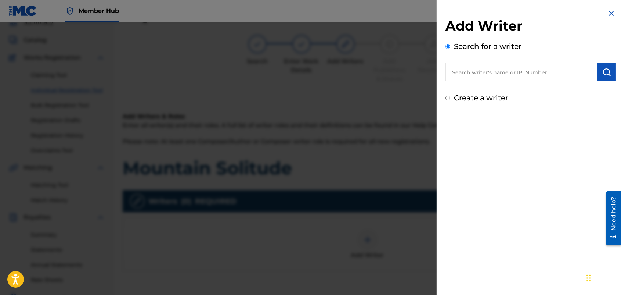
click at [472, 69] on input "text" at bounding box center [521, 72] width 152 height 18
type input "wendy westhoven"
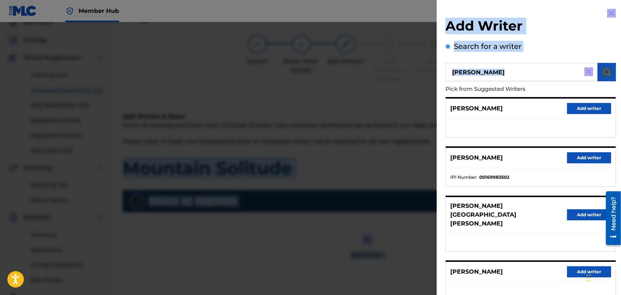
drag, startPoint x: 621, startPoint y: 76, endPoint x: 625, endPoint y: 137, distance: 60.4
click at [621, 137] on html "Accessibility Screen-Reader Guide, Feedback, and Issue Reporting | New window 0…" at bounding box center [310, 114] width 621 height 295
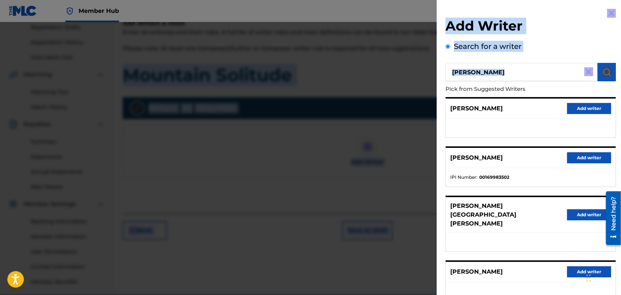
scroll to position [160, 0]
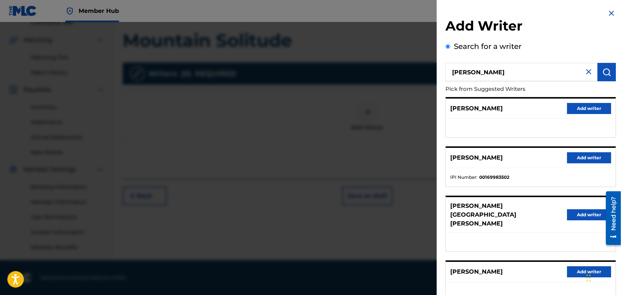
click at [538, 261] on div "PIET WESTHOVEN Add writer" at bounding box center [531, 271] width 170 height 20
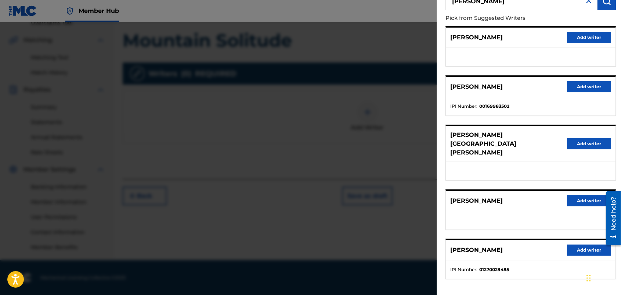
scroll to position [73, 0]
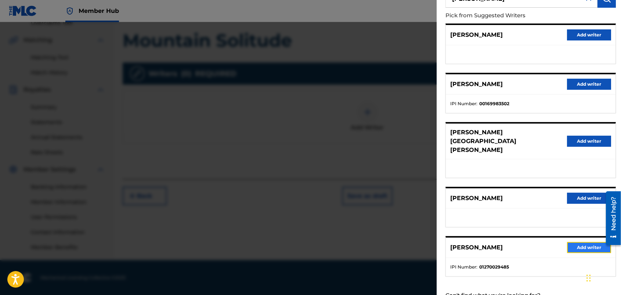
click at [571, 242] on button "Add writer" at bounding box center [589, 247] width 44 height 11
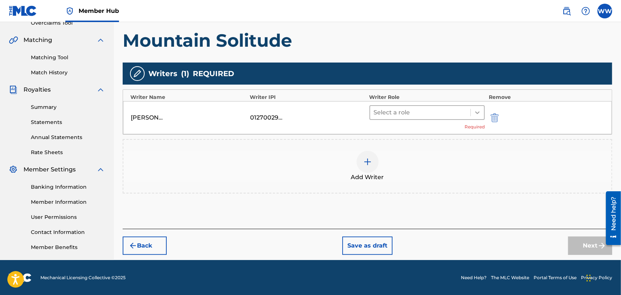
click at [477, 110] on icon at bounding box center [477, 112] width 7 height 7
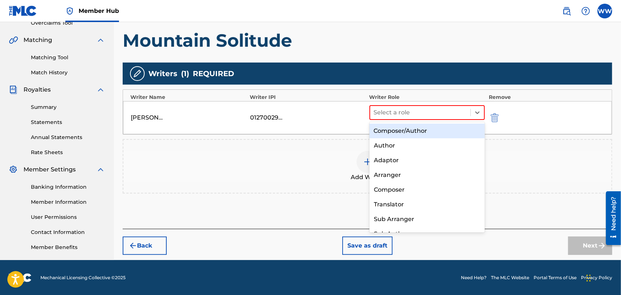
click at [460, 128] on div "Composer/Author" at bounding box center [427, 130] width 116 height 15
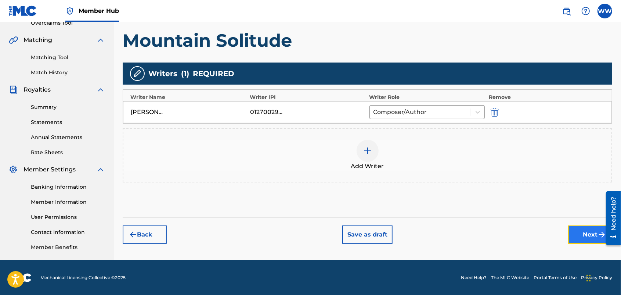
click at [573, 230] on button "Next" at bounding box center [590, 234] width 44 height 18
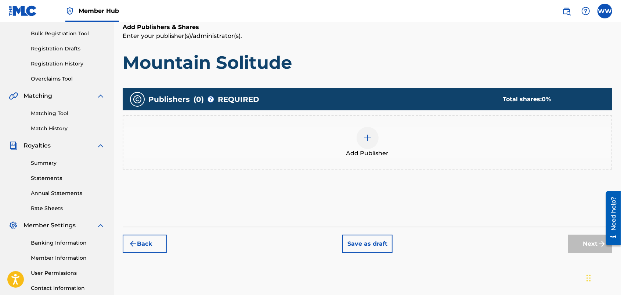
scroll to position [33, 0]
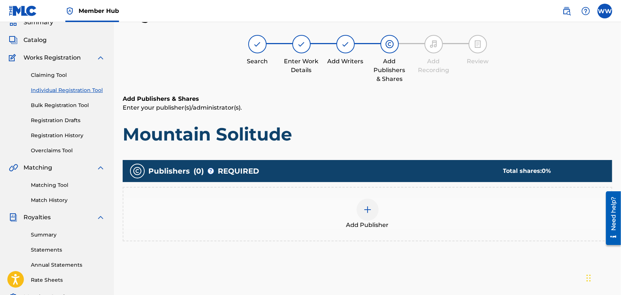
click at [366, 210] on img at bounding box center [367, 209] width 9 height 9
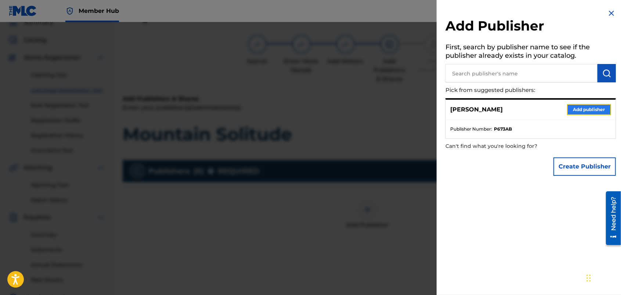
click at [588, 105] on button "Add publisher" at bounding box center [589, 109] width 44 height 11
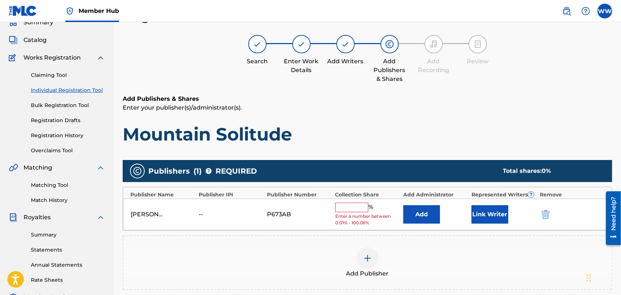
click at [340, 206] on input "text" at bounding box center [351, 207] width 33 height 10
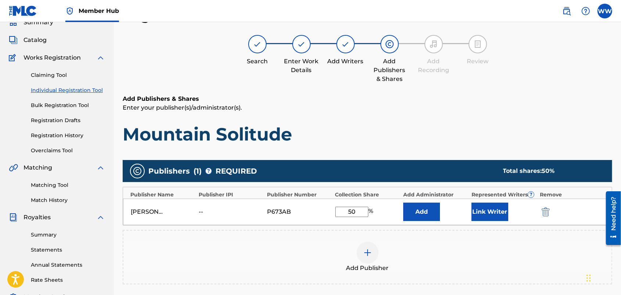
type input "50"
click at [472, 239] on div "Add Publisher" at bounding box center [368, 257] width 490 height 54
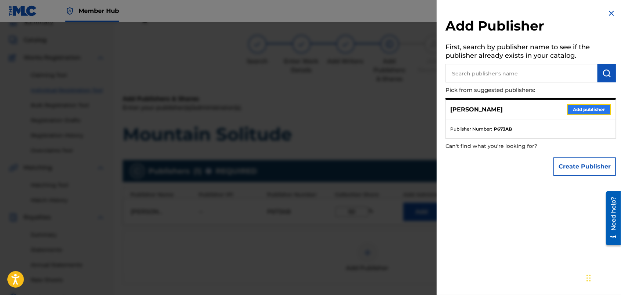
click at [581, 106] on button "Add publisher" at bounding box center [589, 109] width 44 height 11
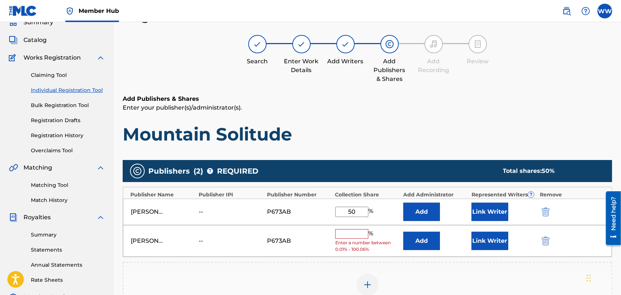
click at [555, 236] on div "Wendy Westhoven -- P673AB % Enter a number between 0.01% - 100.06% Add Link Wri…" at bounding box center [367, 241] width 489 height 32
click at [546, 238] on img "submit" at bounding box center [546, 240] width 8 height 9
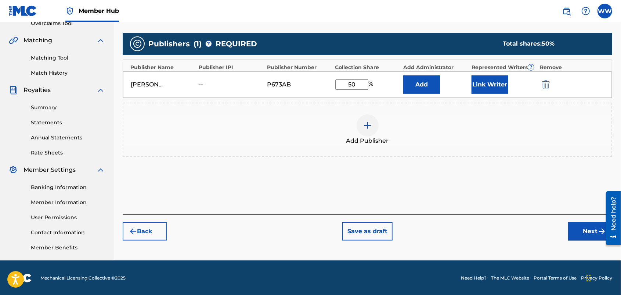
scroll to position [160, 0]
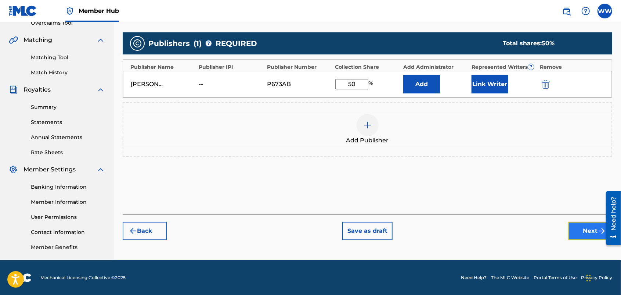
click at [577, 230] on button "Next" at bounding box center [590, 230] width 44 height 18
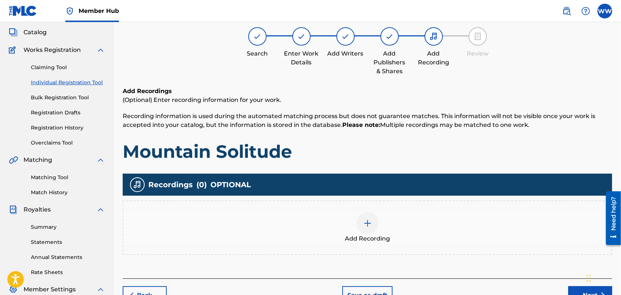
scroll to position [33, 0]
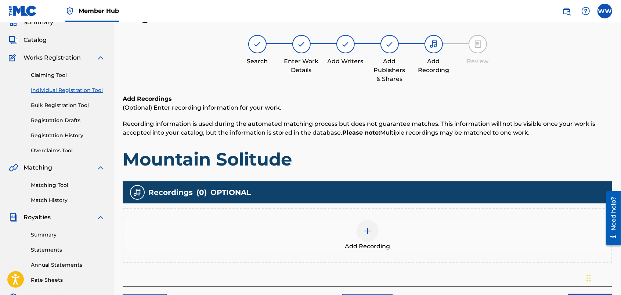
click at [365, 229] on img at bounding box center [367, 230] width 9 height 9
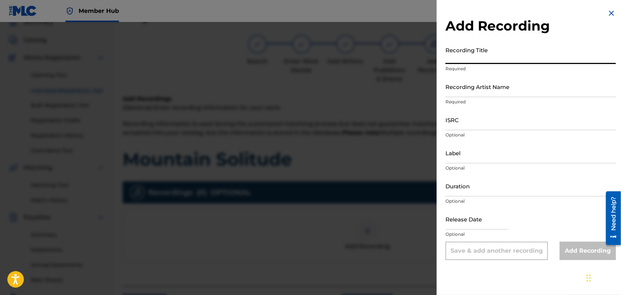
click at [498, 55] on input "Recording Title" at bounding box center [530, 53] width 170 height 21
type input "Mountain Solitude"
click at [498, 89] on input "Recording Artist Name" at bounding box center [530, 86] width 170 height 21
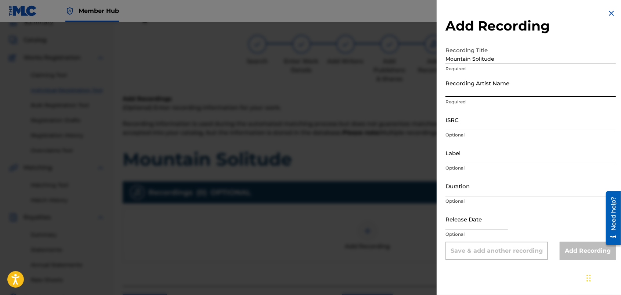
type input "FORTUNES FAZE"
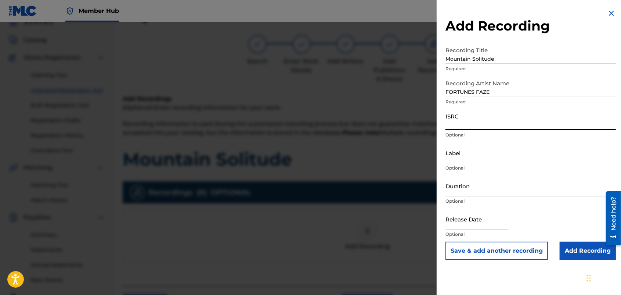
drag, startPoint x: 494, startPoint y: 120, endPoint x: 502, endPoint y: 120, distance: 8.1
click at [502, 120] on input "ISRC" at bounding box center [530, 119] width 170 height 21
click at [475, 122] on input "ISRC" at bounding box center [530, 119] width 170 height 21
paste input "usdy42539702"
type input "usdy42539702"
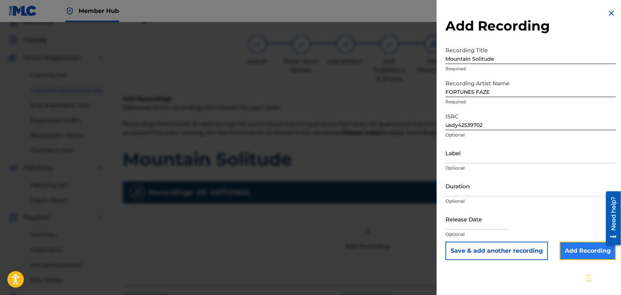
click at [577, 248] on input "Add Recording" at bounding box center [588, 250] width 56 height 18
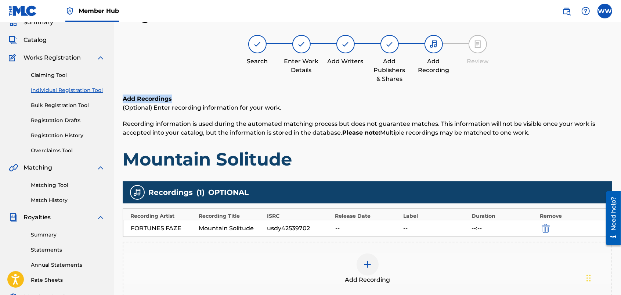
drag, startPoint x: 621, startPoint y: 61, endPoint x: 625, endPoint y: 101, distance: 41.0
click at [621, 101] on html "Accessibility Screen-Reader Guide, Feedback, and Issue Reporting | New window 0…" at bounding box center [310, 114] width 621 height 295
drag, startPoint x: 623, startPoint y: 101, endPoint x: 585, endPoint y: 119, distance: 41.6
click at [585, 119] on p "Recording information is used during the automated matching process but does no…" at bounding box center [368, 128] width 490 height 18
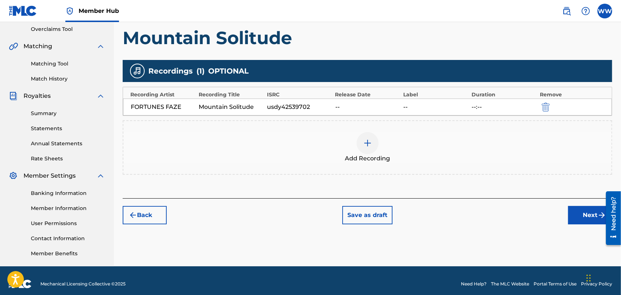
scroll to position [155, 0]
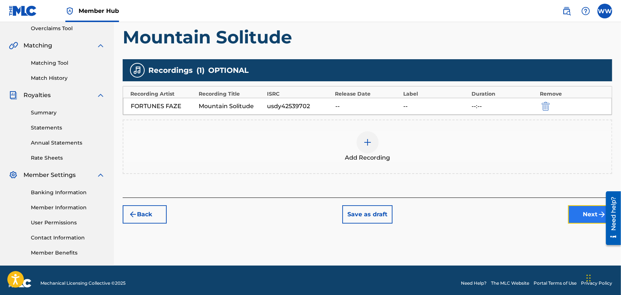
click at [574, 209] on button "Next" at bounding box center [590, 214] width 44 height 18
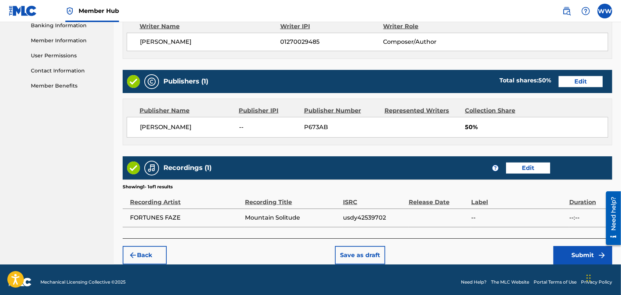
scroll to position [327, 0]
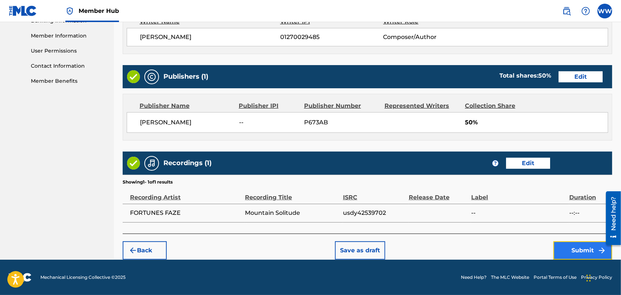
click at [561, 247] on button "Submit" at bounding box center [582, 250] width 59 height 18
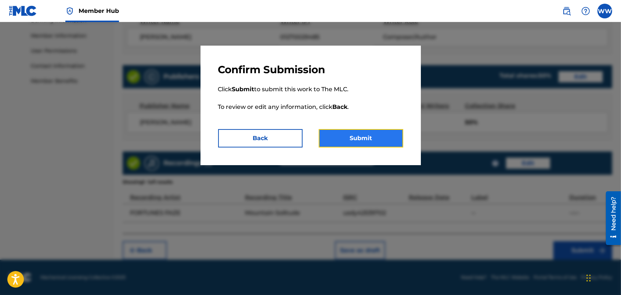
click at [364, 139] on button "Submit" at bounding box center [361, 138] width 84 height 18
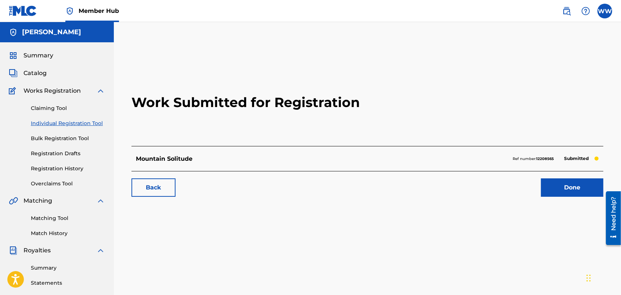
click at [47, 120] on link "Individual Registration Tool" at bounding box center [68, 123] width 74 height 8
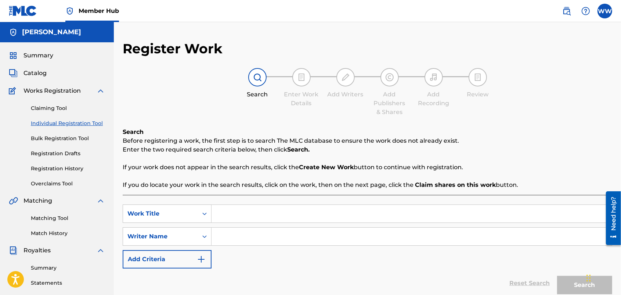
click at [243, 214] on input "Search Form" at bounding box center [412, 214] width 400 height 18
type input "Survive on My Own"
click at [239, 237] on input "Search Form" at bounding box center [412, 236] width 400 height 18
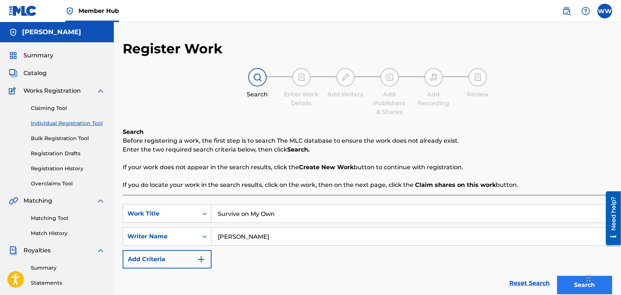
type input "[PERSON_NAME]"
click at [564, 280] on button "Search" at bounding box center [584, 284] width 55 height 18
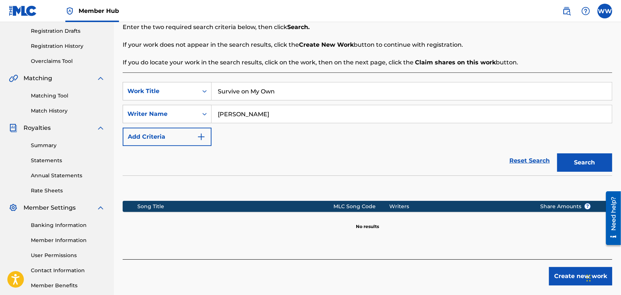
scroll to position [123, 0]
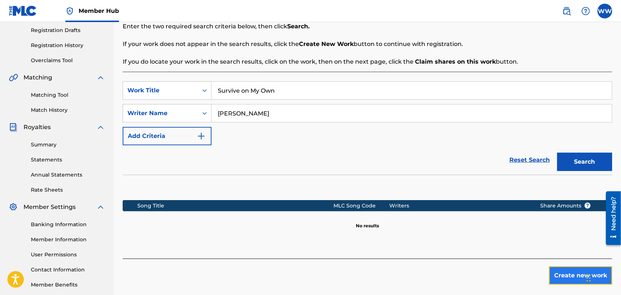
click at [555, 275] on button "Create new work" at bounding box center [580, 275] width 63 height 18
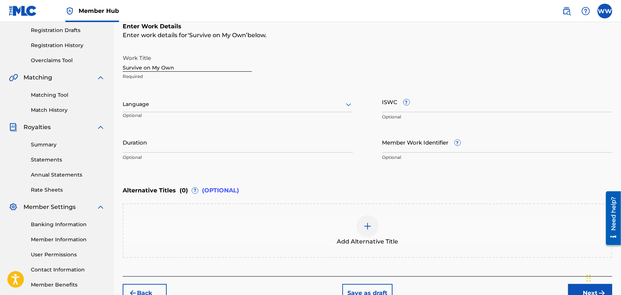
click at [339, 103] on div at bounding box center [238, 104] width 230 height 9
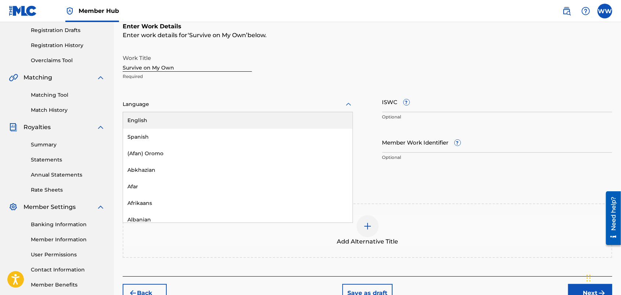
click at [318, 120] on div "English" at bounding box center [238, 120] width 230 height 17
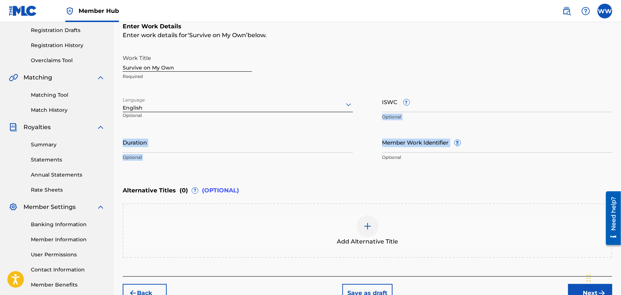
drag, startPoint x: 621, startPoint y: 107, endPoint x: 621, endPoint y: 131, distance: 23.9
click at [621, 131] on div "Register Work Search Enter Work Details Add Writers Add Publishers & Shares Add…" at bounding box center [367, 109] width 507 height 384
drag, startPoint x: 621, startPoint y: 131, endPoint x: 601, endPoint y: 149, distance: 27.0
click at [601, 149] on input "Member Work Identifier ?" at bounding box center [497, 141] width 230 height 21
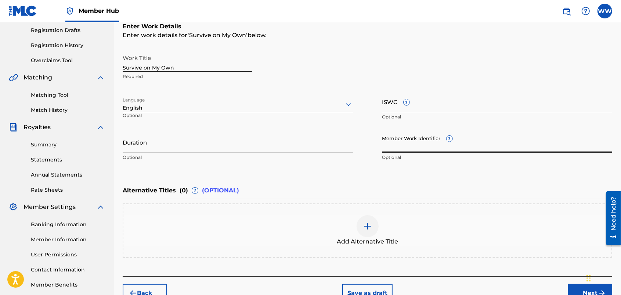
scroll to position [165, 0]
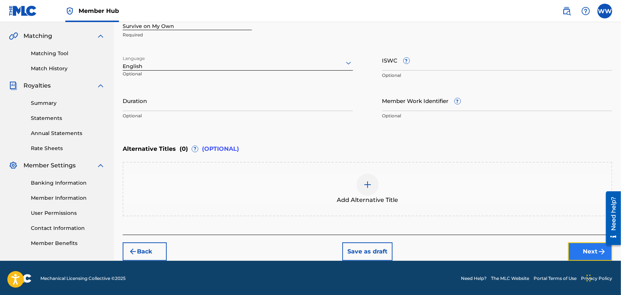
click at [575, 246] on button "Next" at bounding box center [590, 251] width 44 height 18
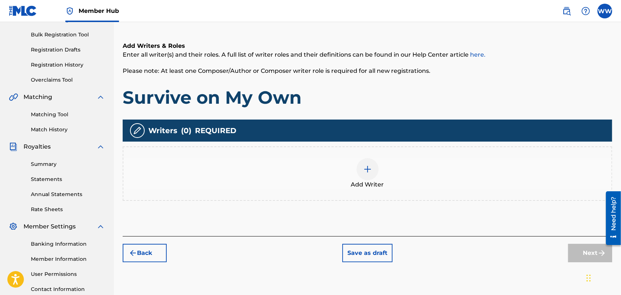
scroll to position [33, 0]
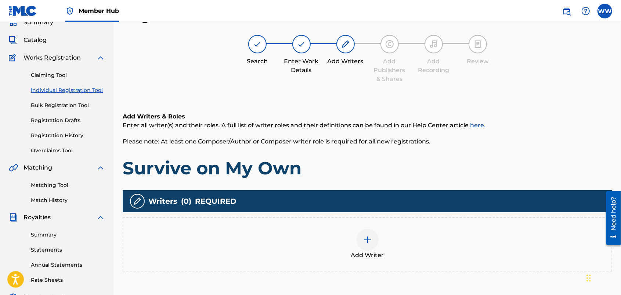
click at [368, 234] on div at bounding box center [368, 239] width 22 height 22
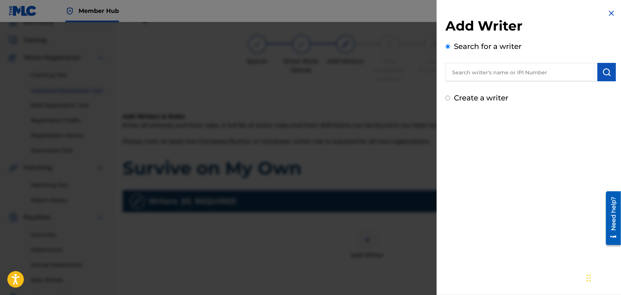
click at [478, 76] on input "text" at bounding box center [521, 72] width 152 height 18
type input "wendy westhoven"
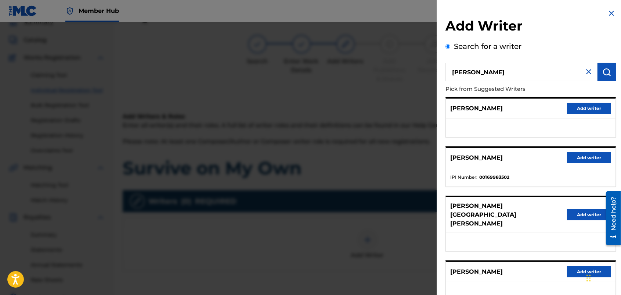
click at [618, 151] on div "Add Writer Search for a writer wendy westhoven Pick from Suggested Writers PIET…" at bounding box center [531, 198] width 188 height 396
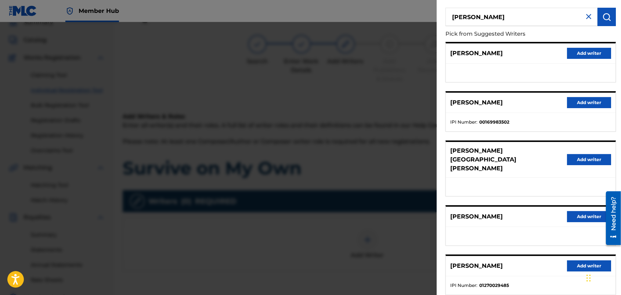
scroll to position [73, 0]
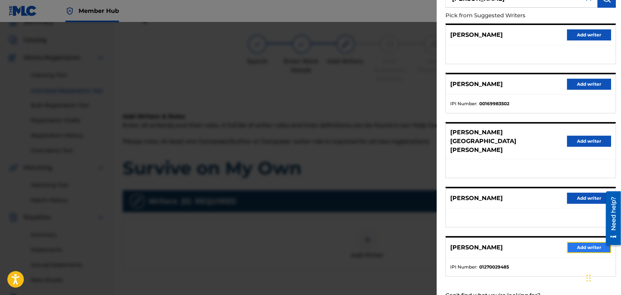
click at [574, 242] on button "Add writer" at bounding box center [589, 247] width 44 height 11
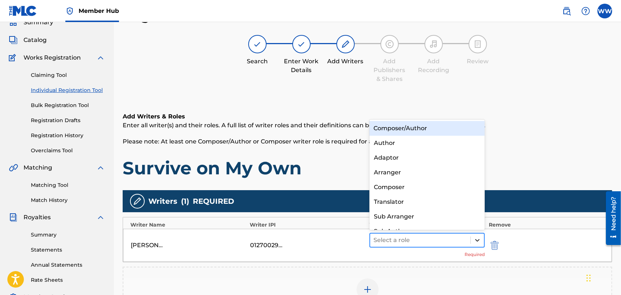
click at [472, 239] on div at bounding box center [477, 239] width 13 height 13
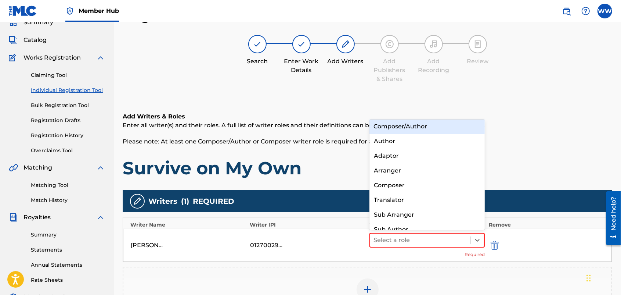
scroll to position [0, 0]
click at [457, 126] on div "Composer/Author" at bounding box center [427, 128] width 116 height 15
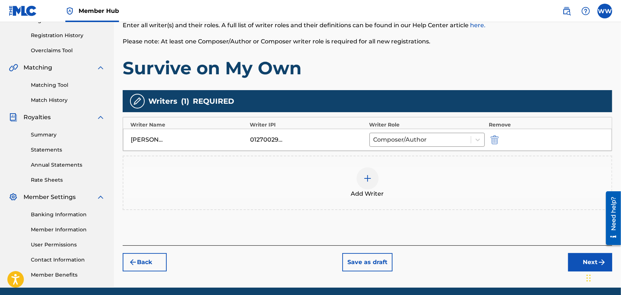
scroll to position [147, 0]
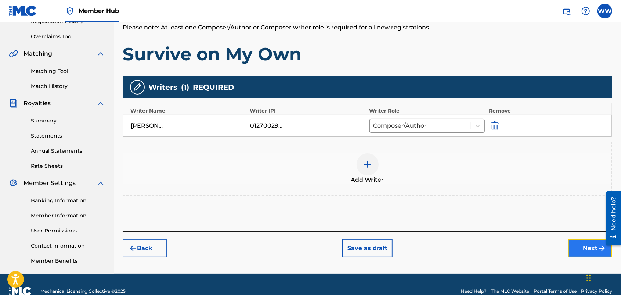
click at [574, 245] on button "Next" at bounding box center [590, 248] width 44 height 18
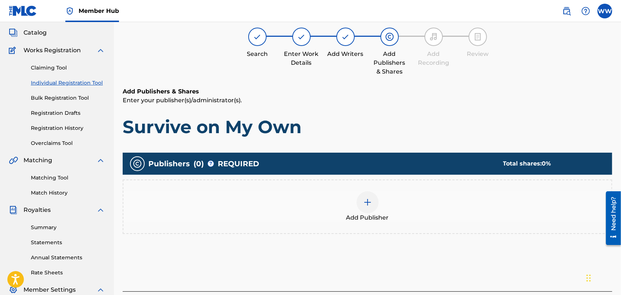
scroll to position [33, 0]
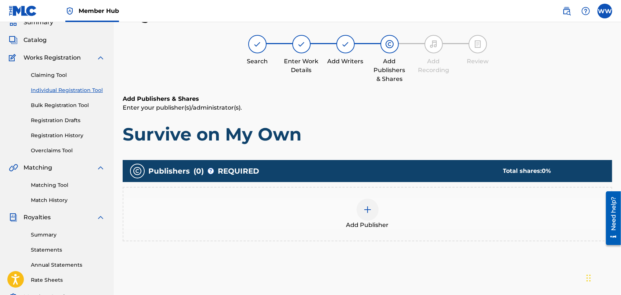
click at [372, 208] on img at bounding box center [367, 209] width 9 height 9
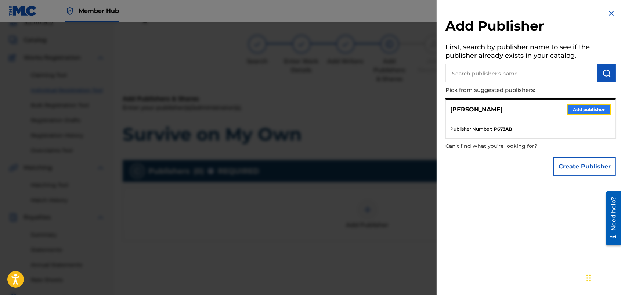
click at [597, 105] on button "Add publisher" at bounding box center [589, 109] width 44 height 11
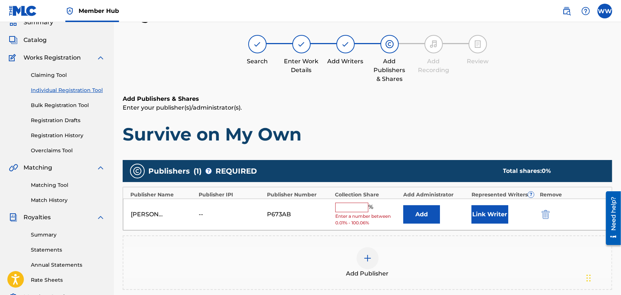
click at [358, 207] on input "text" at bounding box center [351, 207] width 33 height 10
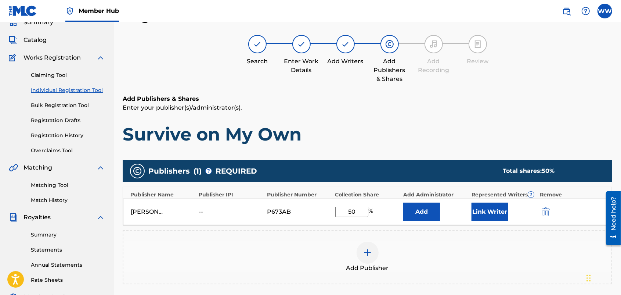
type input "50"
click at [541, 124] on h1 "Survive on My Own" at bounding box center [368, 134] width 490 height 22
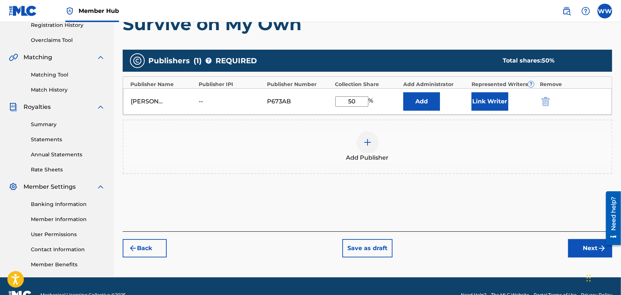
scroll to position [144, 0]
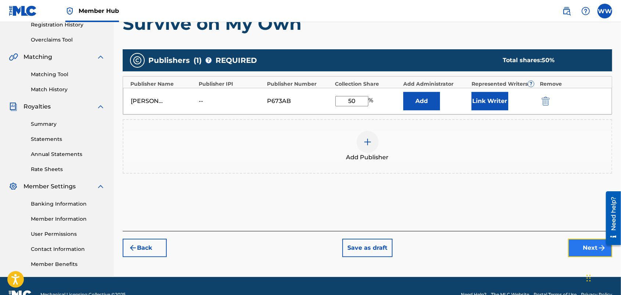
click at [577, 243] on button "Next" at bounding box center [590, 247] width 44 height 18
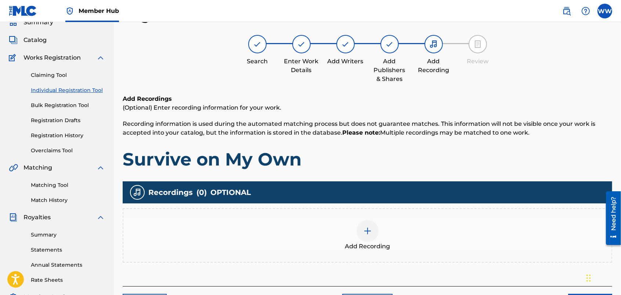
scroll to position [110, 0]
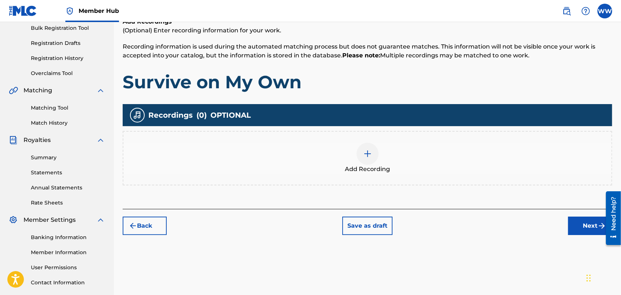
click at [368, 153] on img at bounding box center [367, 153] width 9 height 9
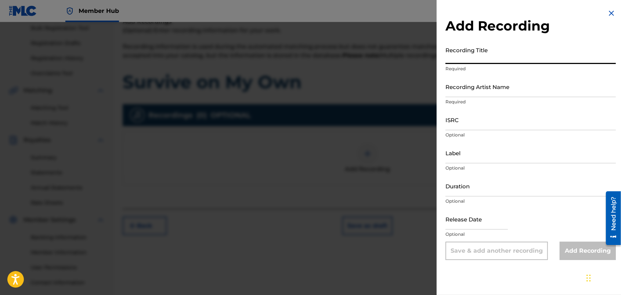
click at [484, 59] on input "Recording Title" at bounding box center [530, 53] width 170 height 21
type input "Survive on My Own"
click at [498, 89] on input "Recording Artist Name" at bounding box center [530, 86] width 170 height 21
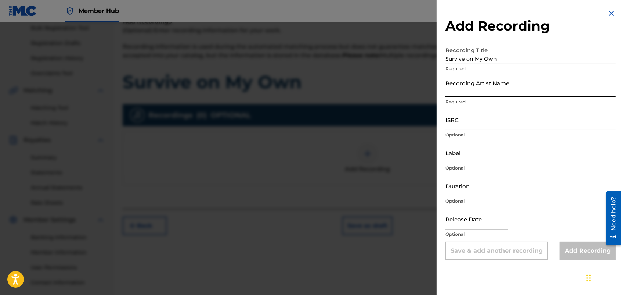
type input "FORTUNES FAZE"
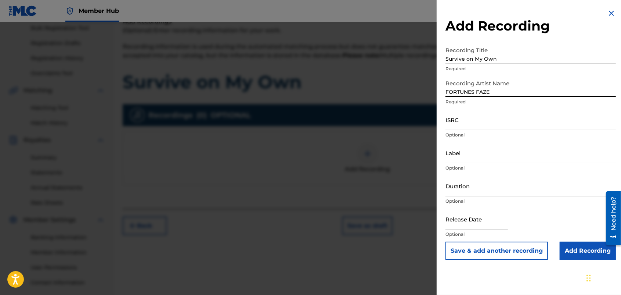
click at [496, 120] on input "ISRC" at bounding box center [530, 119] width 170 height 21
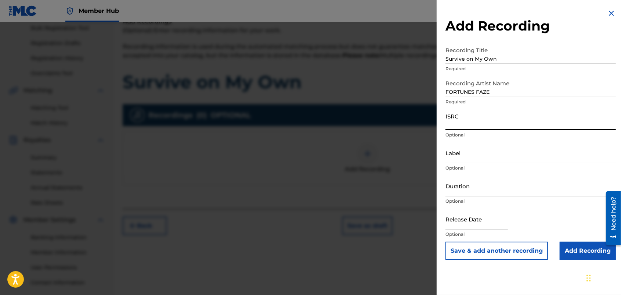
click at [495, 123] on input "ISRC" at bounding box center [530, 119] width 170 height 21
paste input "usdy42539703"
type input "usdy42539703"
click at [571, 248] on input "Add Recording" at bounding box center [588, 250] width 56 height 18
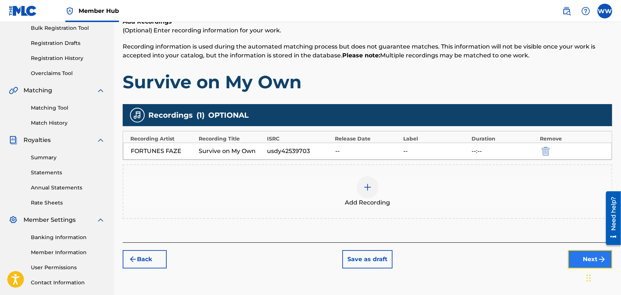
click at [575, 253] on button "Next" at bounding box center [590, 259] width 44 height 18
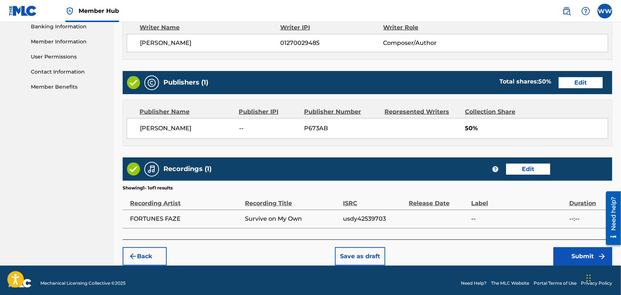
scroll to position [327, 0]
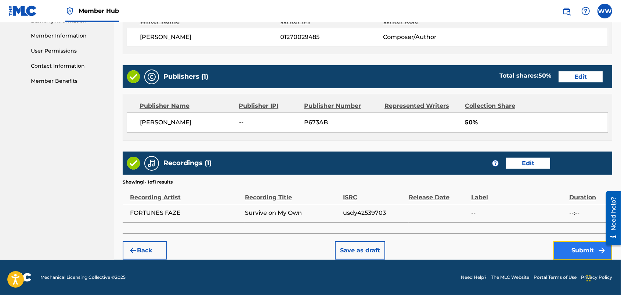
click at [564, 243] on button "Submit" at bounding box center [582, 250] width 59 height 18
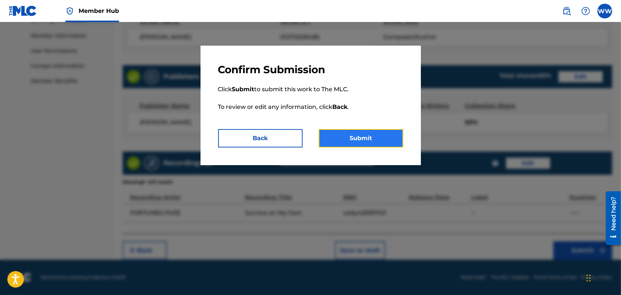
click at [379, 132] on button "Submit" at bounding box center [361, 138] width 84 height 18
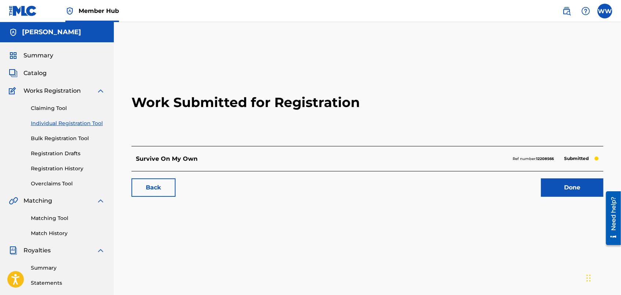
click at [85, 120] on link "Individual Registration Tool" at bounding box center [68, 123] width 74 height 8
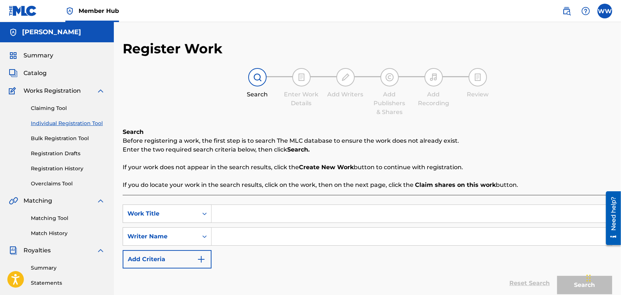
click at [255, 215] on input "Search Form" at bounding box center [412, 214] width 400 height 18
type input "Sugar Daddy Dream"
click at [258, 232] on input "Search Form" at bounding box center [412, 236] width 400 height 18
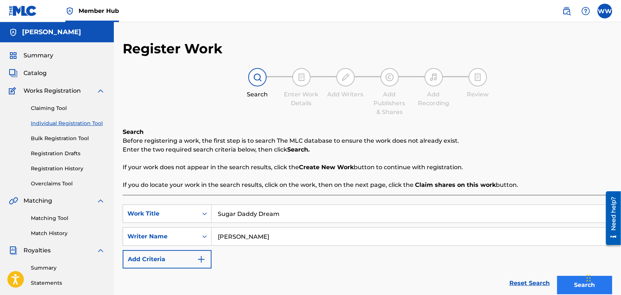
type input "[PERSON_NAME]"
click at [564, 280] on button "Search" at bounding box center [584, 284] width 55 height 18
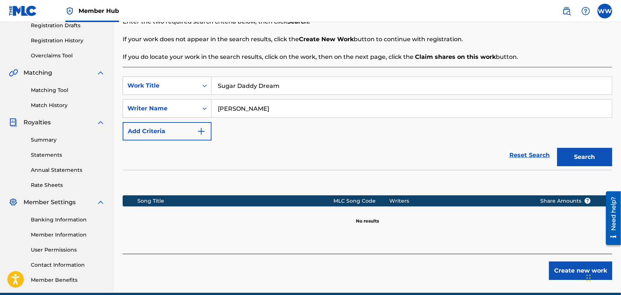
scroll to position [129, 0]
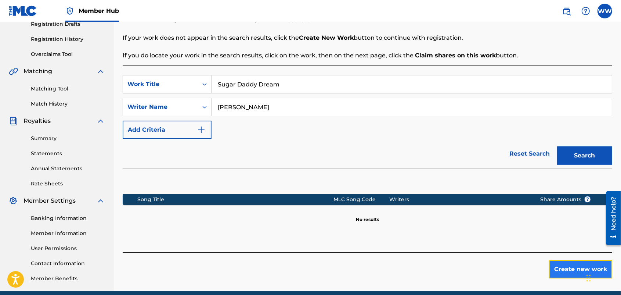
click at [555, 263] on button "Create new work" at bounding box center [580, 269] width 63 height 18
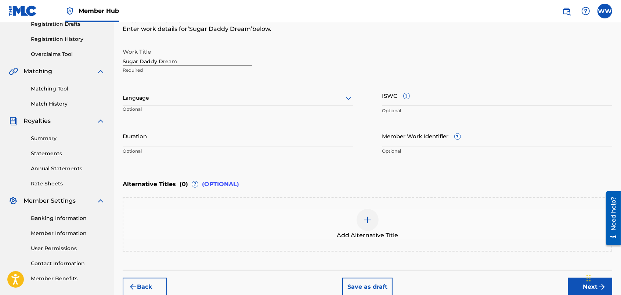
click at [313, 101] on div at bounding box center [238, 97] width 230 height 9
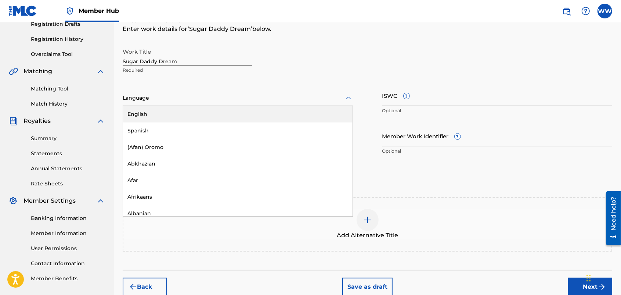
click at [304, 111] on div "English" at bounding box center [238, 114] width 230 height 17
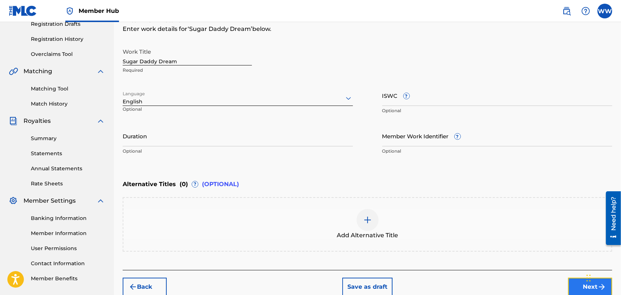
click at [572, 283] on button "Next" at bounding box center [590, 286] width 44 height 18
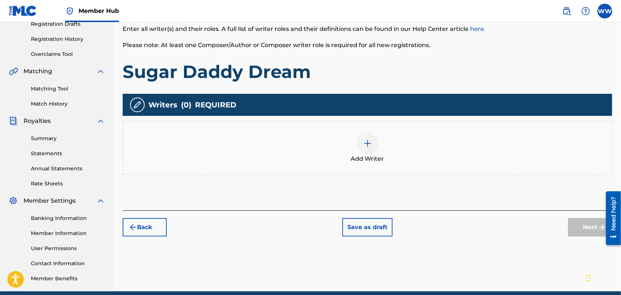
scroll to position [33, 0]
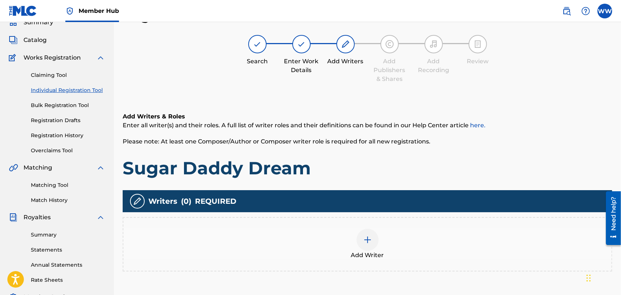
click at [368, 236] on img at bounding box center [367, 239] width 9 height 9
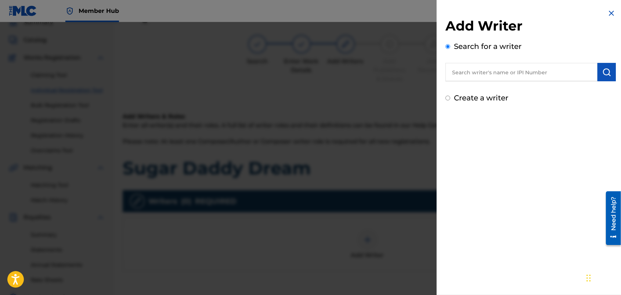
click at [520, 68] on input "text" at bounding box center [521, 72] width 152 height 18
type input "wendy westhoven"
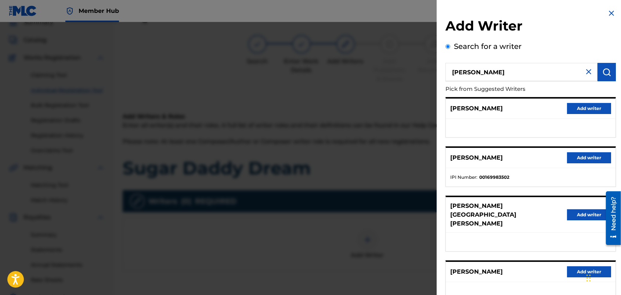
click at [617, 110] on div "Add Writer Search for a writer wendy westhoven Pick from Suggested Writers PIET…" at bounding box center [531, 198] width 188 height 396
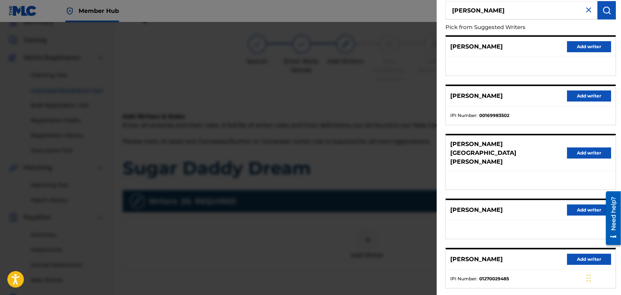
scroll to position [73, 0]
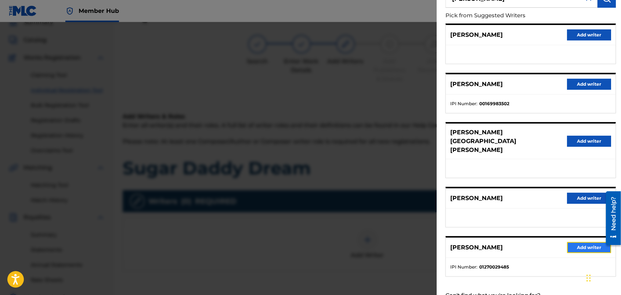
click at [569, 242] on button "Add writer" at bounding box center [589, 247] width 44 height 11
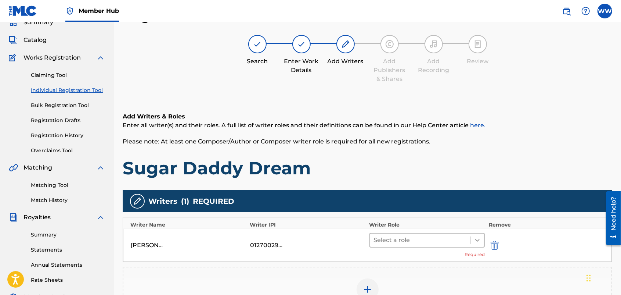
click at [474, 237] on icon at bounding box center [477, 239] width 7 height 7
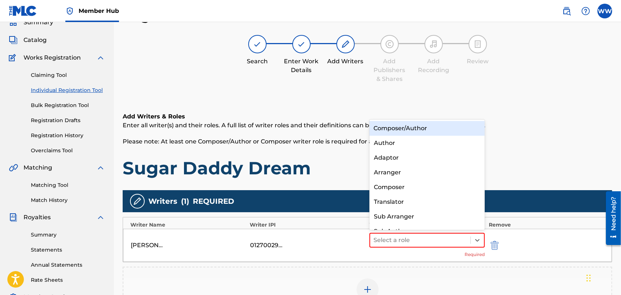
scroll to position [10, 0]
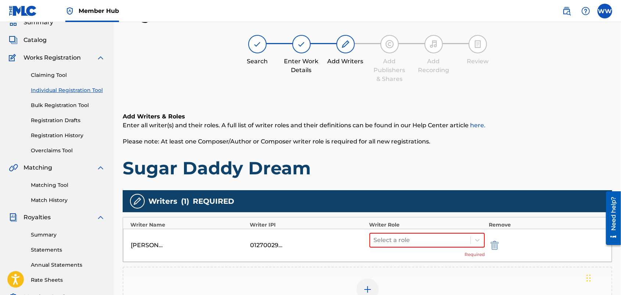
click at [486, 119] on h6 "Add Writers & Roles" at bounding box center [368, 116] width 490 height 9
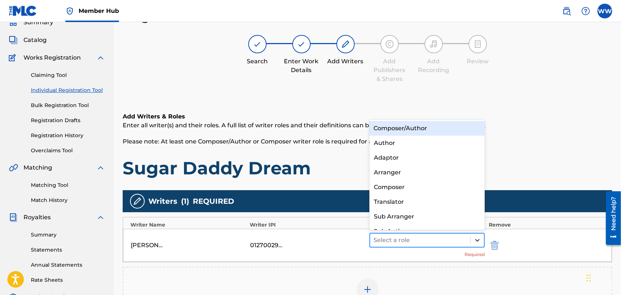
click at [476, 235] on div at bounding box center [477, 239] width 13 height 13
click at [462, 123] on div "Composer/Author" at bounding box center [427, 128] width 116 height 15
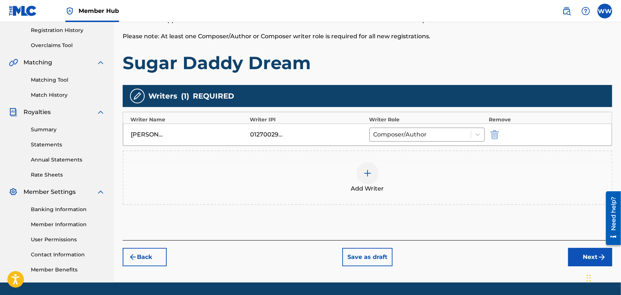
scroll to position [144, 0]
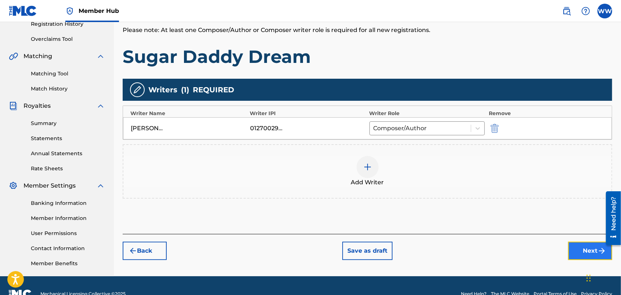
click at [578, 246] on button "Next" at bounding box center [590, 250] width 44 height 18
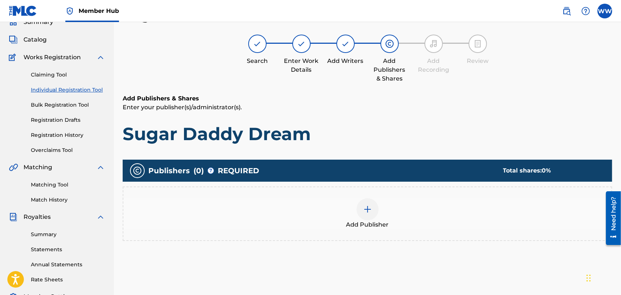
scroll to position [33, 0]
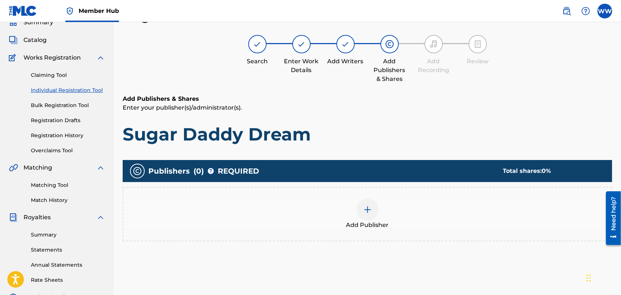
click at [364, 204] on div at bounding box center [368, 209] width 22 height 22
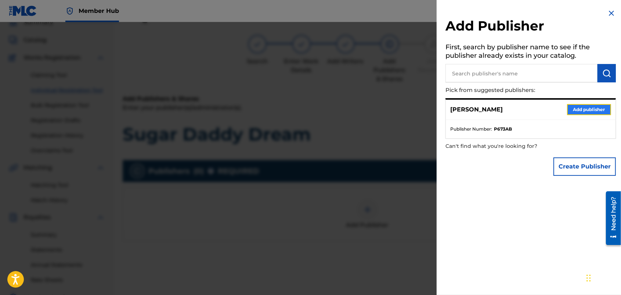
click at [575, 111] on button "Add publisher" at bounding box center [589, 109] width 44 height 11
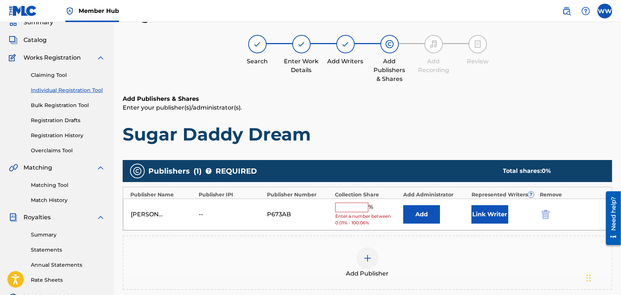
click at [357, 206] on input "text" at bounding box center [351, 207] width 33 height 10
type input "50"
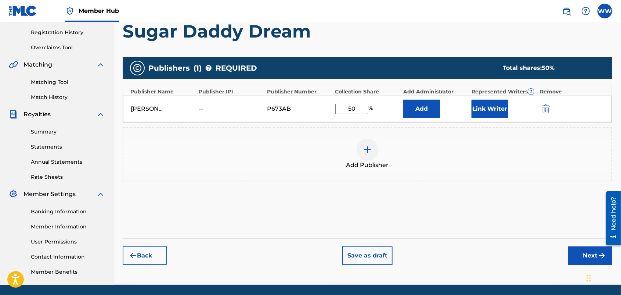
scroll to position [160, 0]
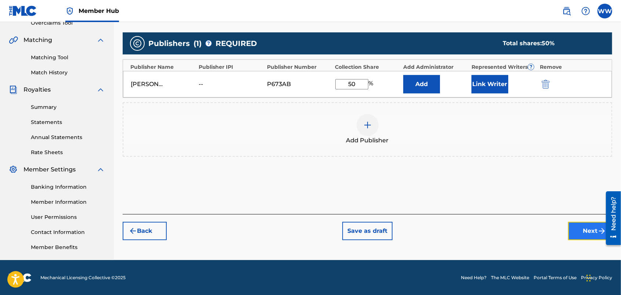
click at [578, 228] on button "Next" at bounding box center [590, 230] width 44 height 18
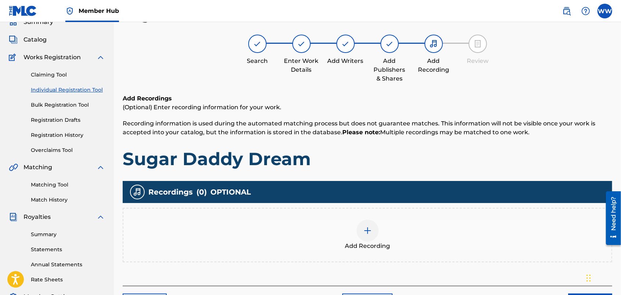
scroll to position [33, 0]
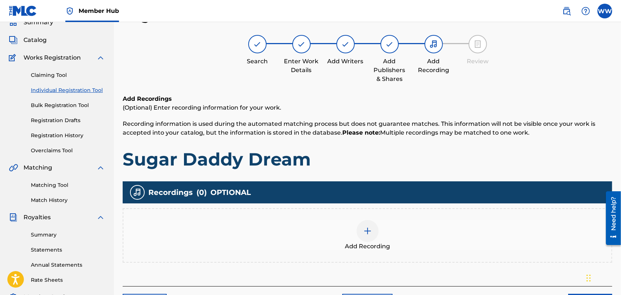
click at [365, 228] on img at bounding box center [367, 230] width 9 height 9
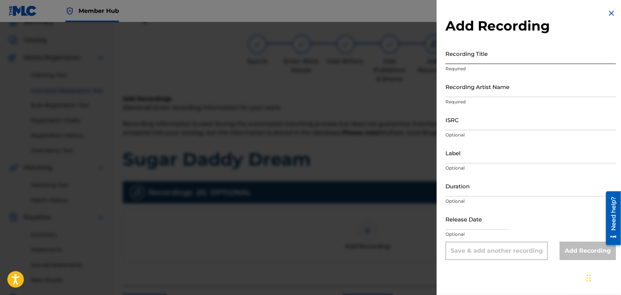
click at [505, 56] on input "Recording Title" at bounding box center [530, 53] width 170 height 21
type input "Sugar Daddy Dream"
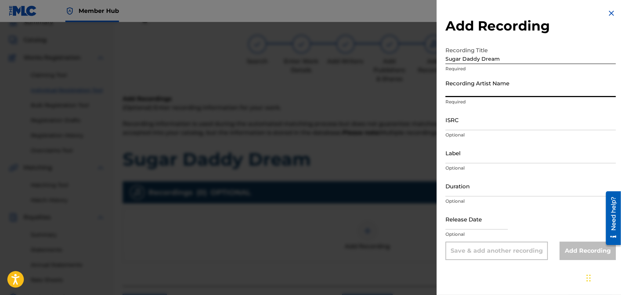
click at [505, 87] on input "Recording Artist Name" at bounding box center [530, 86] width 170 height 21
type input "FORTUNES FAZE"
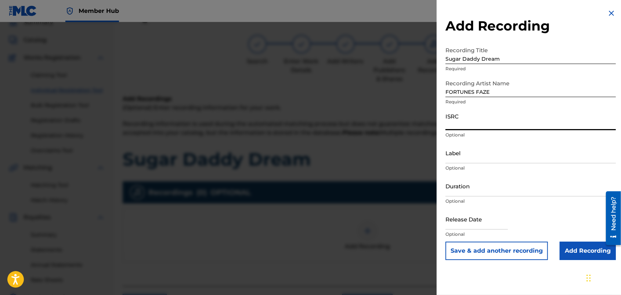
click at [491, 122] on input "ISRC" at bounding box center [530, 119] width 170 height 21
click at [465, 120] on input "ISRC" at bounding box center [530, 119] width 170 height 21
paste input "usdy42539704"
type input "usdy42539704"
click at [568, 248] on input "Add Recording" at bounding box center [588, 250] width 56 height 18
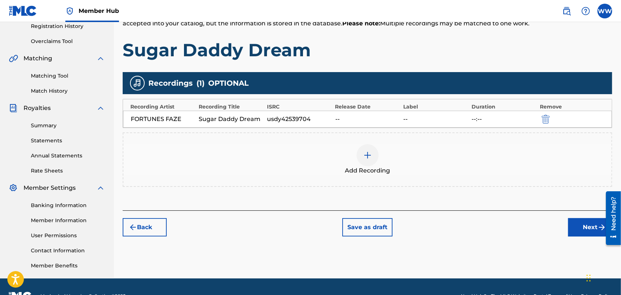
scroll to position [144, 0]
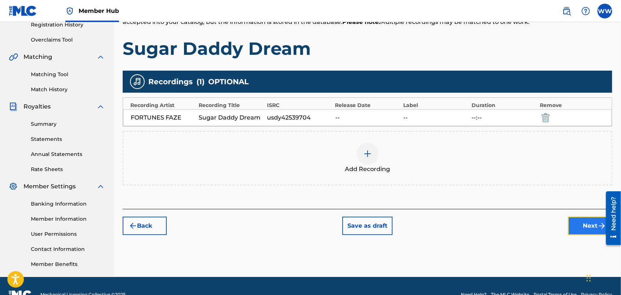
click at [576, 221] on button "Next" at bounding box center [590, 225] width 44 height 18
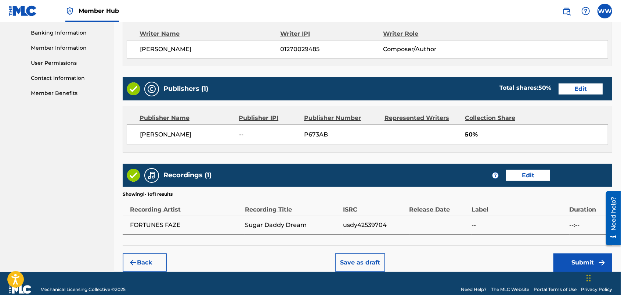
scroll to position [327, 0]
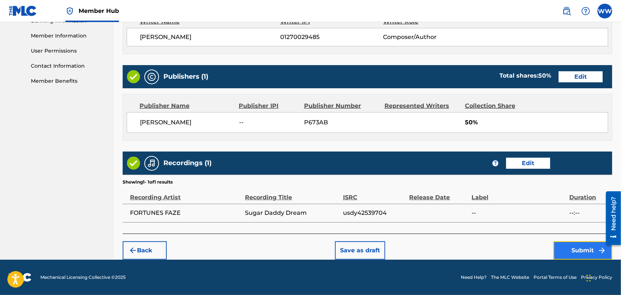
click at [566, 245] on button "Submit" at bounding box center [582, 250] width 59 height 18
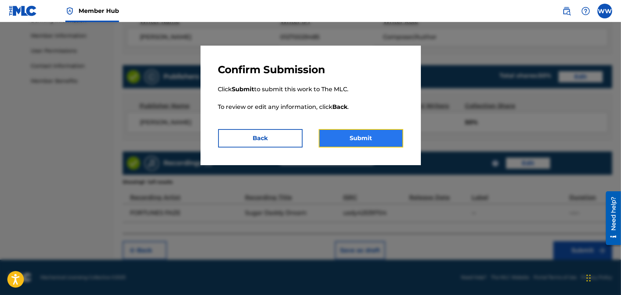
click at [375, 136] on button "Submit" at bounding box center [361, 138] width 84 height 18
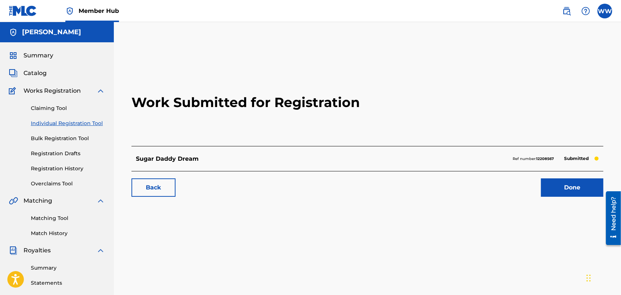
click at [73, 120] on link "Individual Registration Tool" at bounding box center [68, 123] width 74 height 8
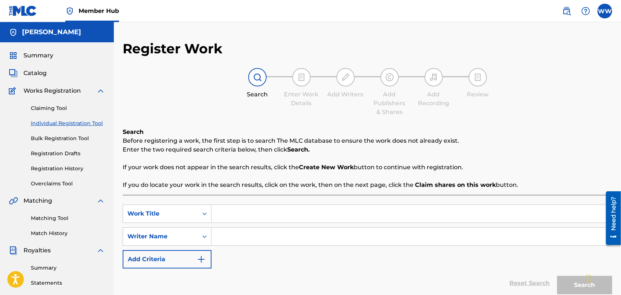
click at [237, 210] on input "Search Form" at bounding box center [412, 214] width 400 height 18
type input "Fame in a Click"
click at [254, 235] on input "Search Form" at bounding box center [412, 236] width 400 height 18
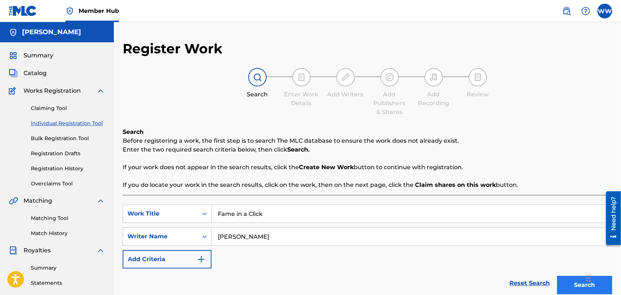
type input "[PERSON_NAME]"
click at [567, 280] on button "Search" at bounding box center [584, 284] width 55 height 18
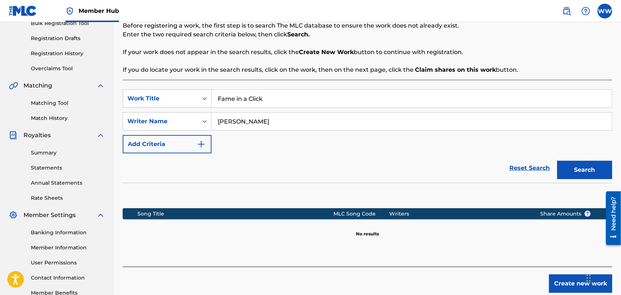
scroll to position [160, 0]
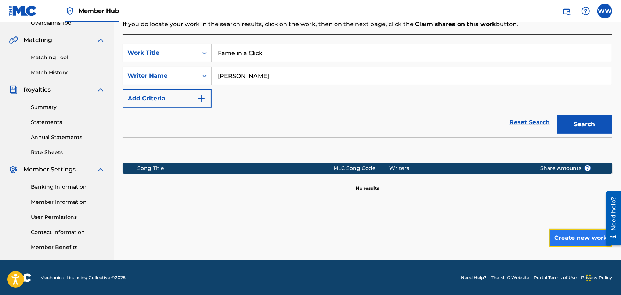
click at [562, 234] on button "Create new work" at bounding box center [580, 237] width 63 height 18
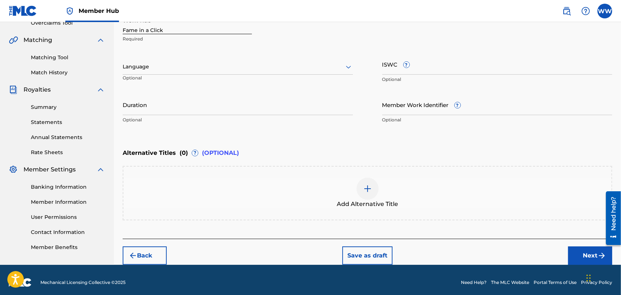
click at [348, 66] on icon at bounding box center [348, 66] width 9 height 9
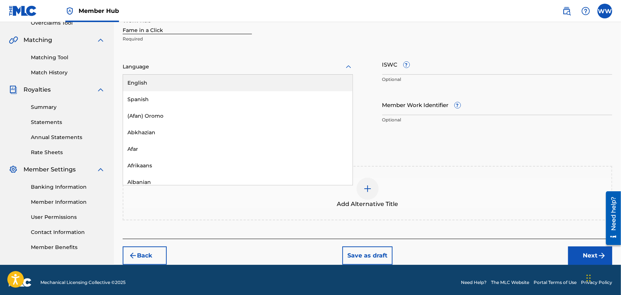
click at [289, 80] on div "English" at bounding box center [238, 83] width 230 height 17
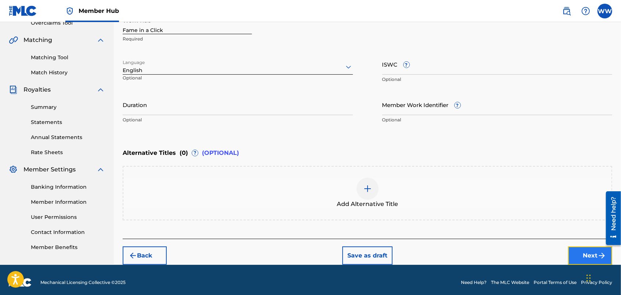
click at [575, 252] on button "Next" at bounding box center [590, 255] width 44 height 18
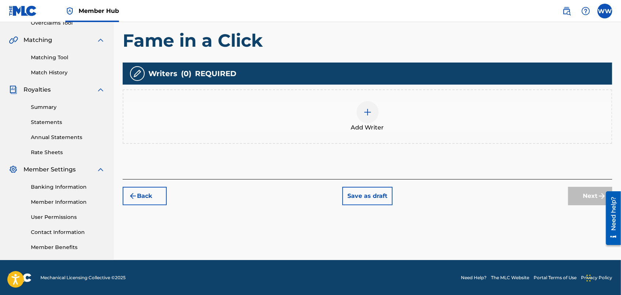
scroll to position [33, 0]
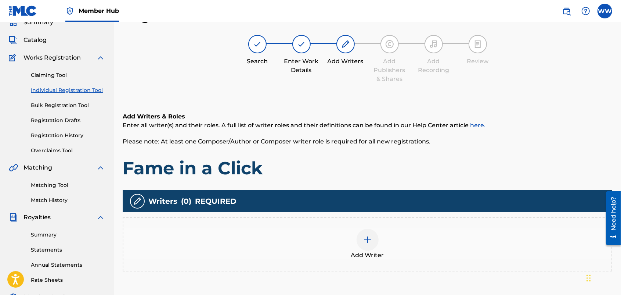
click at [362, 239] on div at bounding box center [368, 239] width 22 height 22
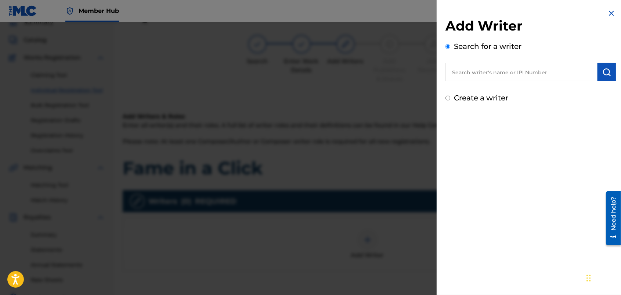
click at [536, 66] on input "text" at bounding box center [521, 72] width 152 height 18
type input "wendy westhoven"
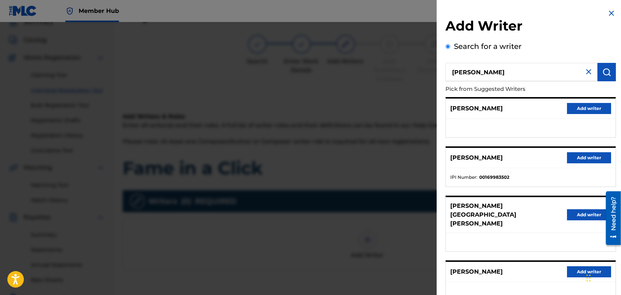
click at [620, 120] on div "Add Writer Search for a writer wendy westhoven Pick from Suggested Writers PIET…" at bounding box center [531, 198] width 188 height 396
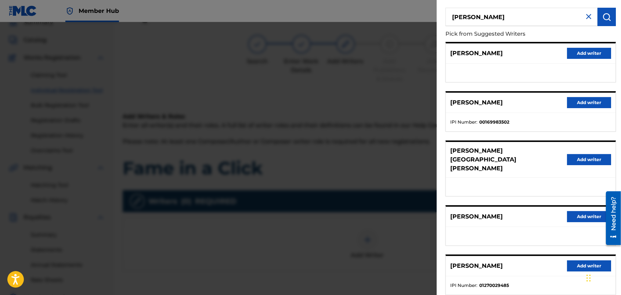
scroll to position [73, 0]
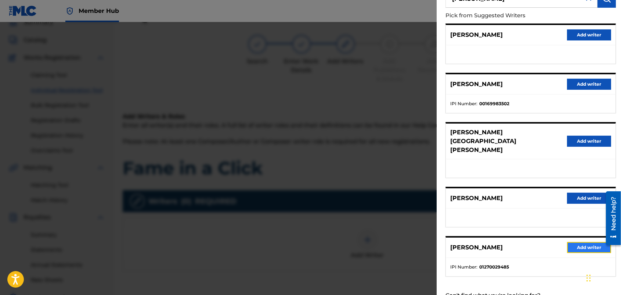
click at [579, 242] on button "Add writer" at bounding box center [589, 247] width 44 height 11
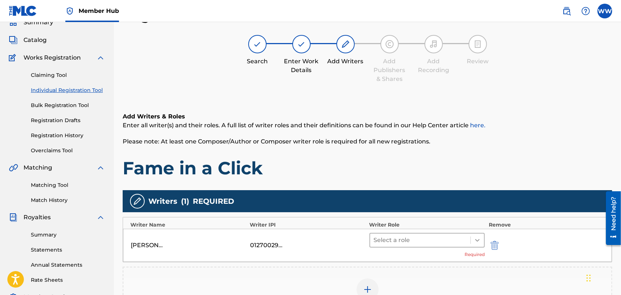
click at [480, 237] on icon at bounding box center [477, 239] width 7 height 7
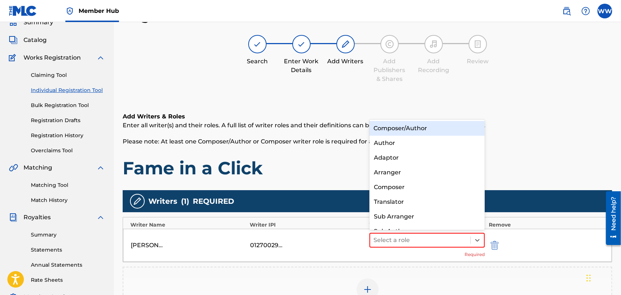
scroll to position [10, 0]
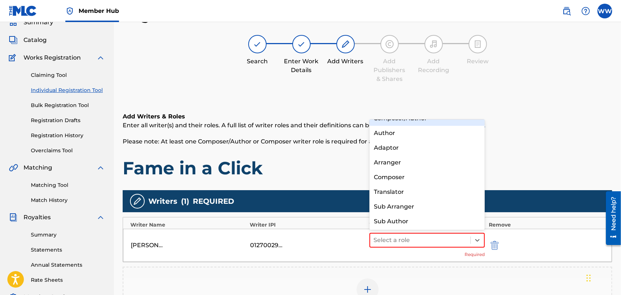
click at [453, 123] on div "Composer/Author" at bounding box center [427, 118] width 116 height 15
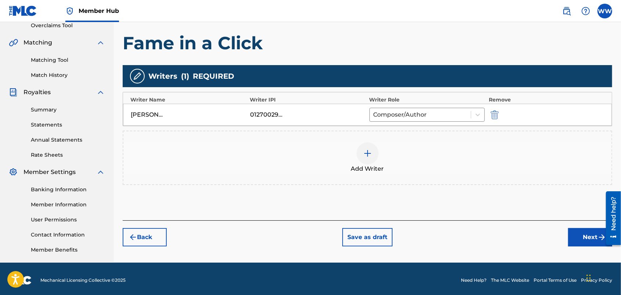
scroll to position [158, 0]
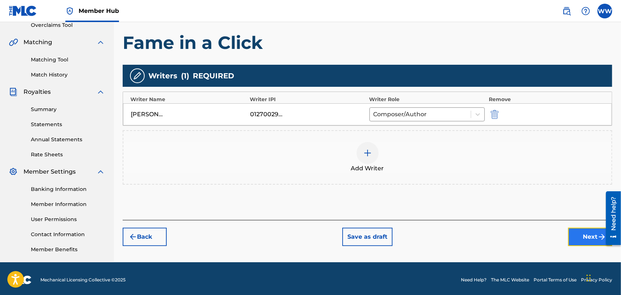
click at [574, 232] on button "Next" at bounding box center [590, 236] width 44 height 18
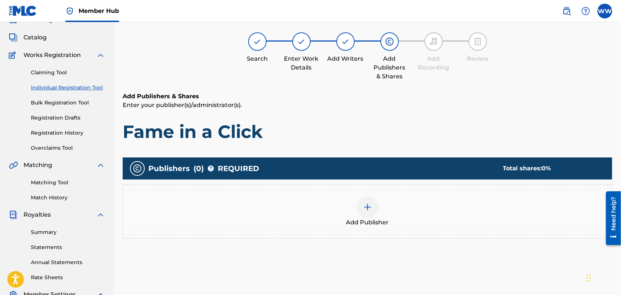
scroll to position [33, 0]
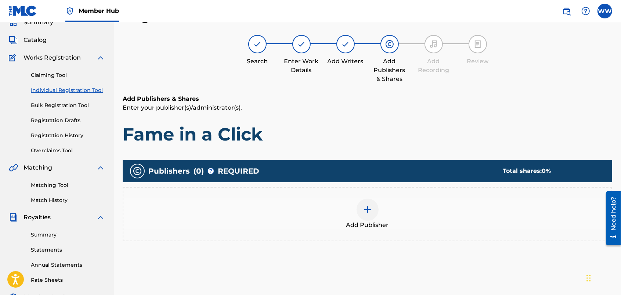
click at [369, 205] on img at bounding box center [367, 209] width 9 height 9
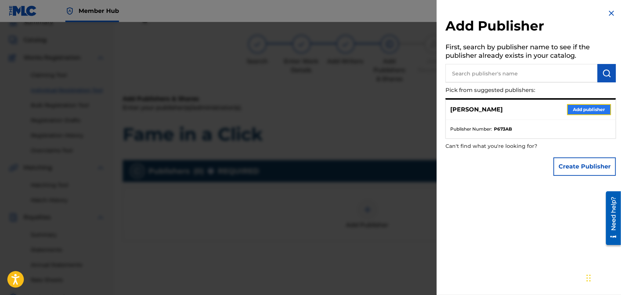
click at [572, 106] on button "Add publisher" at bounding box center [589, 109] width 44 height 11
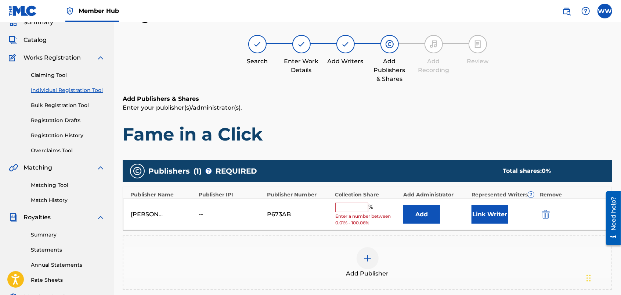
click at [359, 201] on div "Wendy Westhoven -- P673AB % Enter a number between 0.01% - 100.06% Add Link Wri…" at bounding box center [367, 214] width 489 height 32
click at [357, 206] on input "text" at bounding box center [351, 207] width 33 height 10
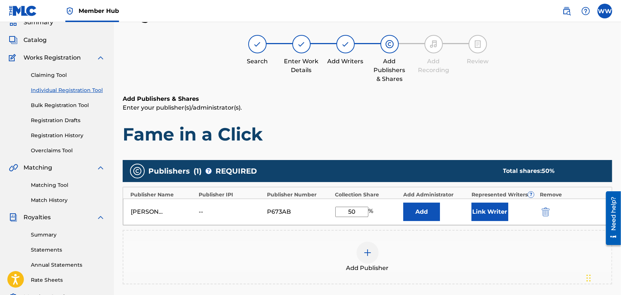
type input "50"
click at [411, 254] on div "Add Publisher" at bounding box center [367, 256] width 488 height 31
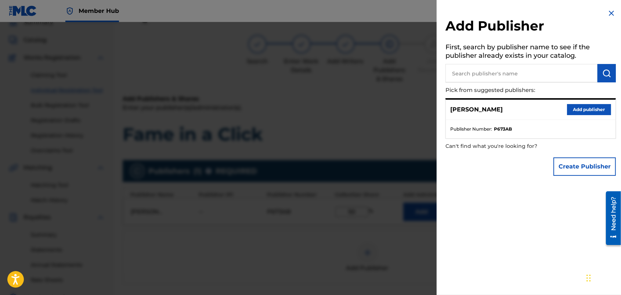
click at [394, 109] on div at bounding box center [310, 169] width 621 height 295
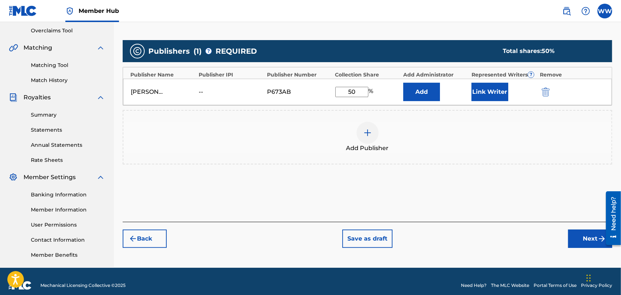
scroll to position [156, 0]
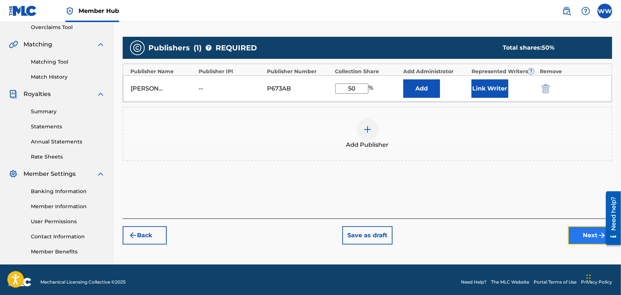
click at [578, 229] on button "Next" at bounding box center [590, 235] width 44 height 18
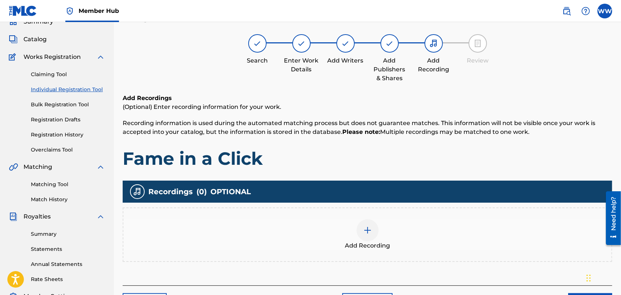
scroll to position [33, 0]
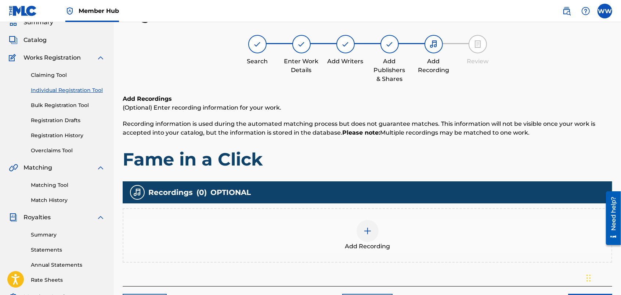
click at [369, 224] on div at bounding box center [368, 231] width 22 height 22
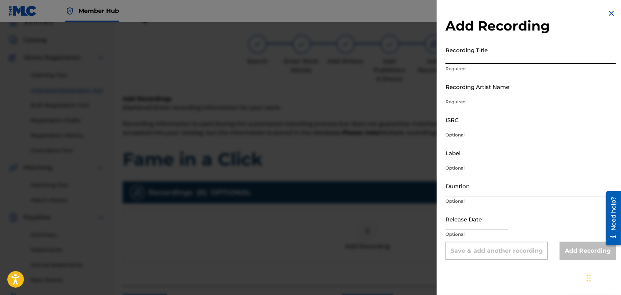
click at [509, 53] on input "Recording Title" at bounding box center [530, 53] width 170 height 21
type input "Fame in a Click"
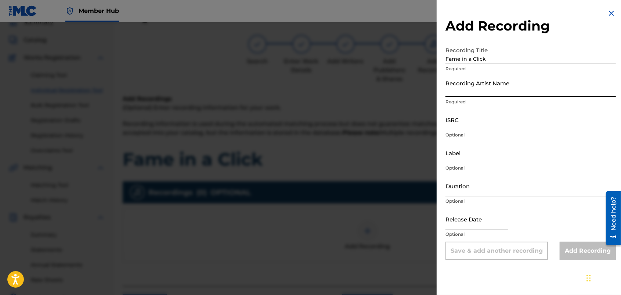
click at [522, 94] on input "Recording Artist Name" at bounding box center [530, 86] width 170 height 21
type input "FORTUNES FAZE"
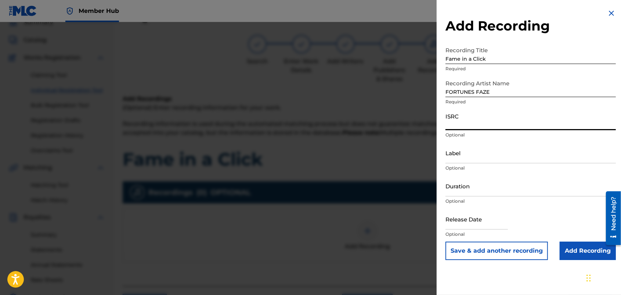
drag, startPoint x: 502, startPoint y: 120, endPoint x: 526, endPoint y: 119, distance: 23.9
click at [526, 119] on input "ISRC" at bounding box center [530, 119] width 170 height 21
click at [495, 121] on input "ISRC" at bounding box center [530, 119] width 170 height 21
paste input "usdy42539705"
type input "usdy42539705"
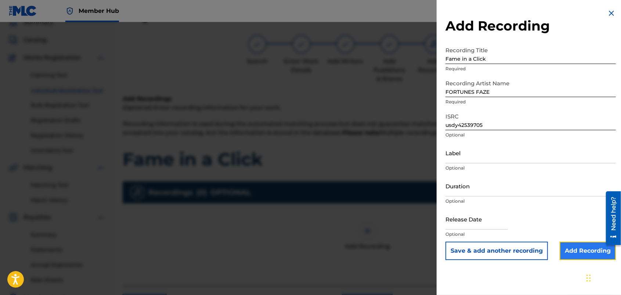
click at [574, 248] on input "Add Recording" at bounding box center [588, 250] width 56 height 18
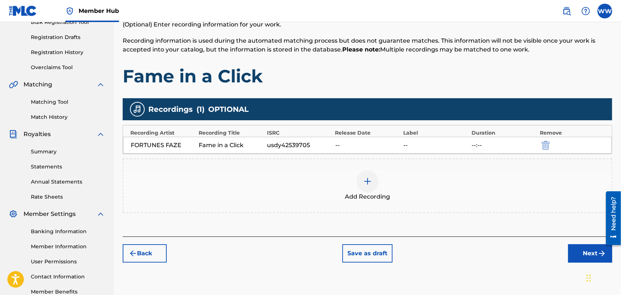
scroll to position [160, 0]
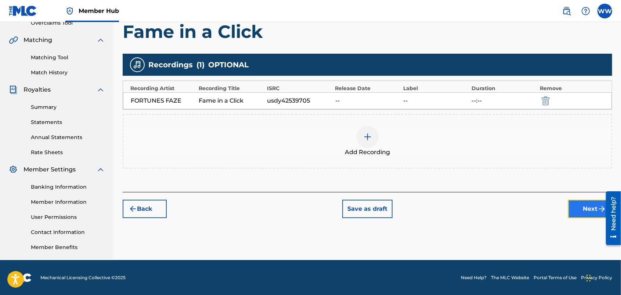
click at [579, 202] on button "Next" at bounding box center [590, 208] width 44 height 18
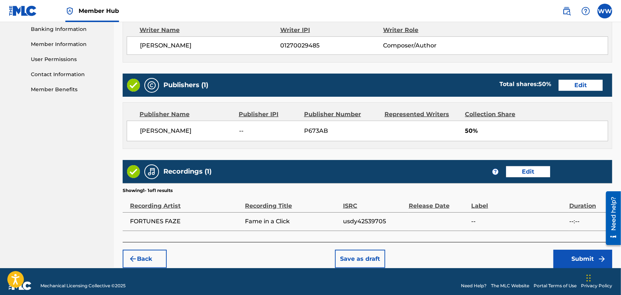
scroll to position [327, 0]
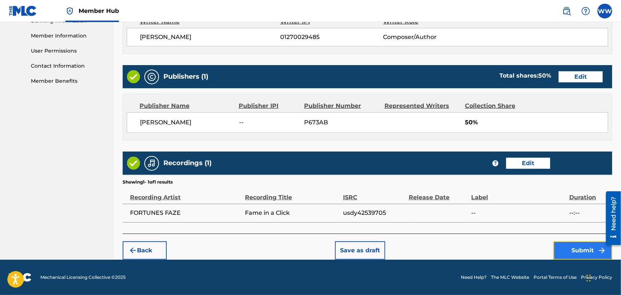
click at [569, 246] on button "Submit" at bounding box center [582, 250] width 59 height 18
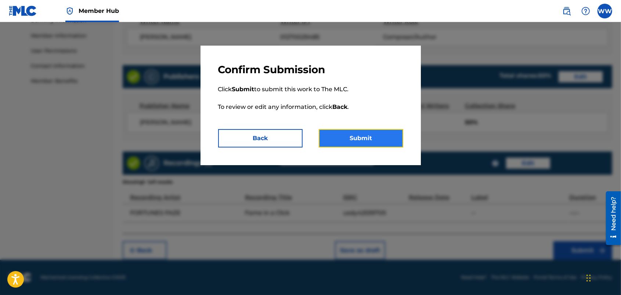
click at [377, 133] on button "Submit" at bounding box center [361, 138] width 84 height 18
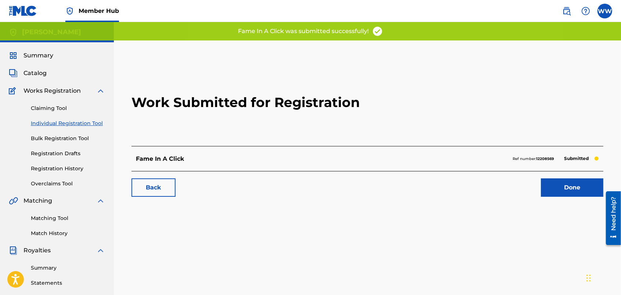
click at [71, 119] on link "Individual Registration Tool" at bounding box center [68, 123] width 74 height 8
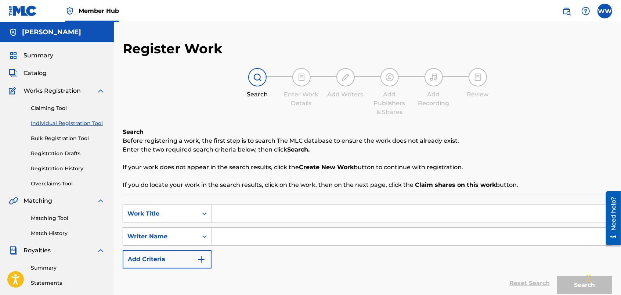
click at [260, 214] on input "Search Form" at bounding box center [412, 214] width 400 height 18
click at [260, 214] on input "L" at bounding box center [412, 214] width 400 height 18
type input "Love's Limit"
click at [259, 237] on input "Search Form" at bounding box center [412, 236] width 400 height 18
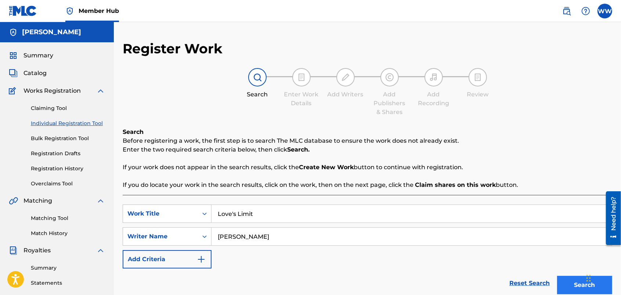
type input "[PERSON_NAME]"
click at [565, 278] on button "Search" at bounding box center [584, 284] width 55 height 18
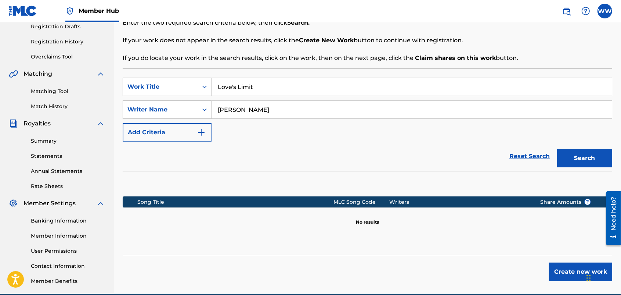
scroll to position [142, 0]
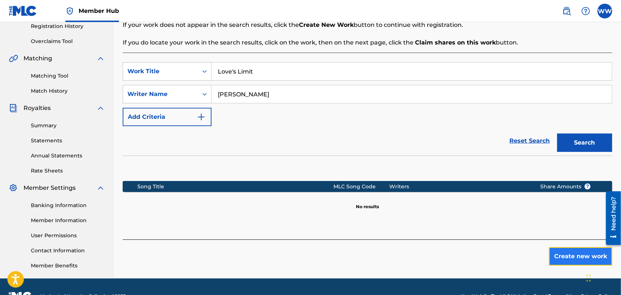
click at [566, 255] on button "Create new work" at bounding box center [580, 256] width 63 height 18
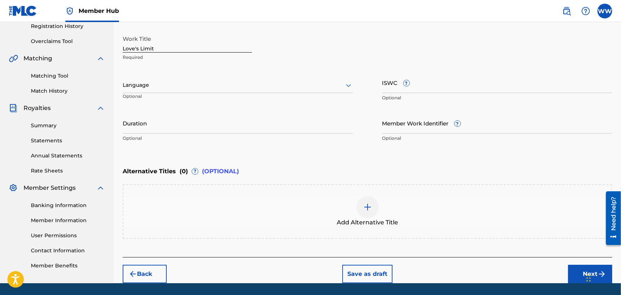
click at [340, 85] on div at bounding box center [238, 84] width 230 height 9
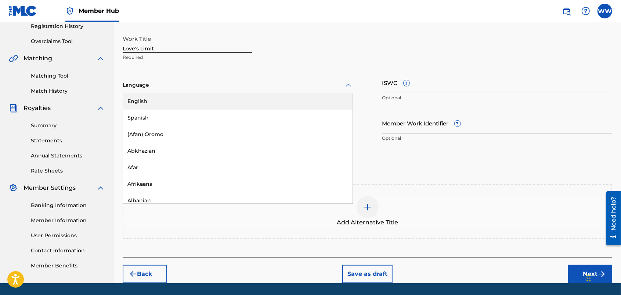
click at [325, 98] on div "English" at bounding box center [238, 101] width 230 height 17
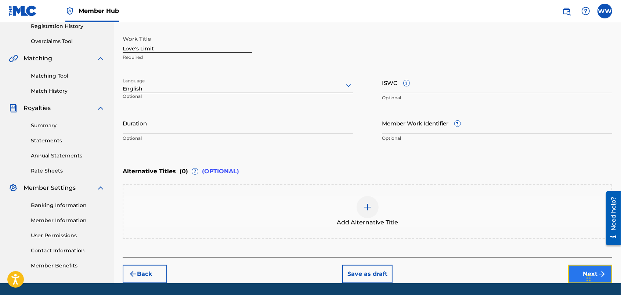
click at [569, 266] on button "Next" at bounding box center [590, 273] width 44 height 18
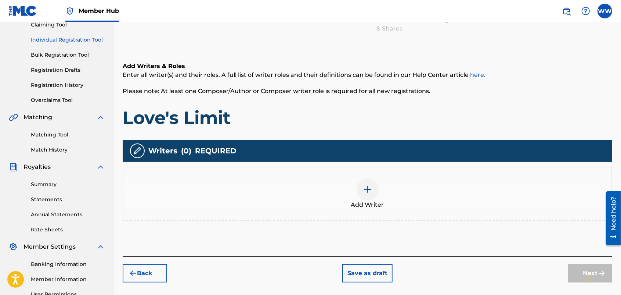
scroll to position [33, 0]
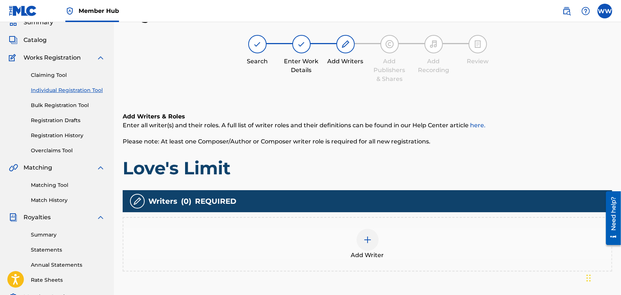
click at [372, 235] on img at bounding box center [367, 239] width 9 height 9
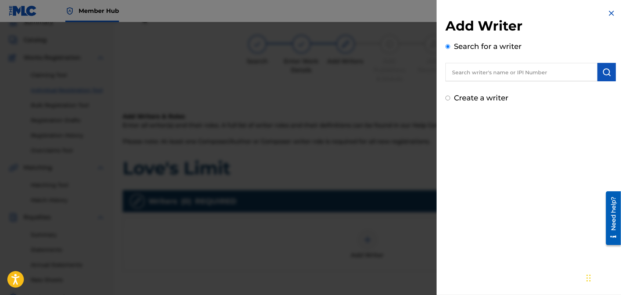
click at [492, 73] on input "text" at bounding box center [521, 72] width 152 height 18
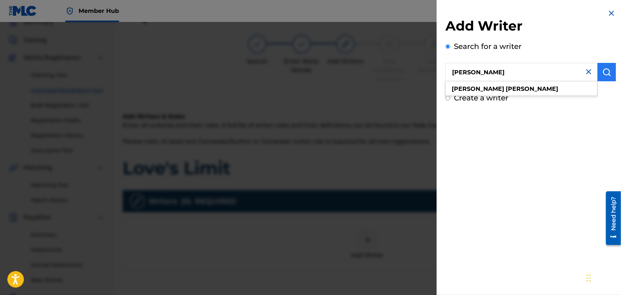
type input "wendy westhoven"
click at [603, 73] on img "submit" at bounding box center [606, 72] width 9 height 9
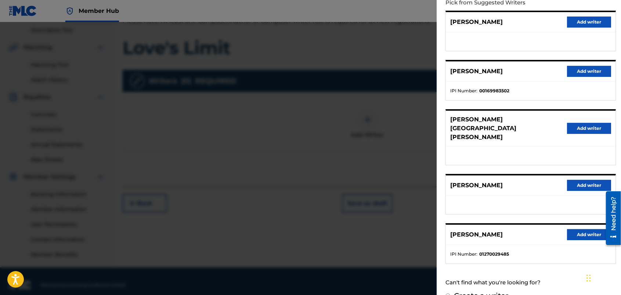
scroll to position [160, 0]
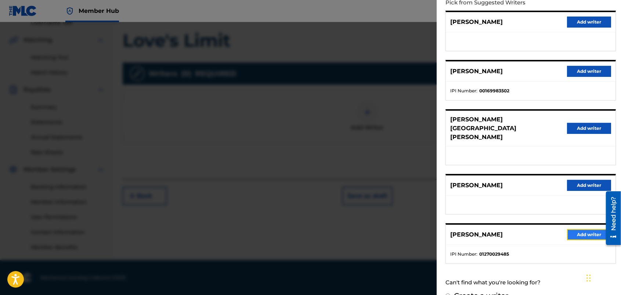
click at [575, 229] on button "Add writer" at bounding box center [589, 234] width 44 height 11
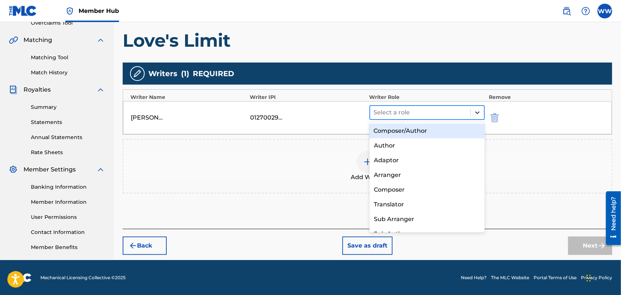
click at [474, 107] on div at bounding box center [477, 112] width 13 height 13
click at [452, 126] on div "Composer/Author" at bounding box center [427, 130] width 116 height 15
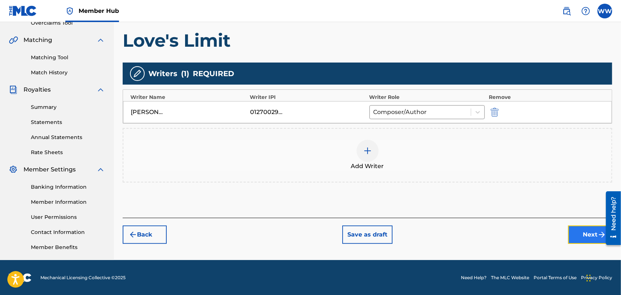
click at [577, 230] on button "Next" at bounding box center [590, 234] width 44 height 18
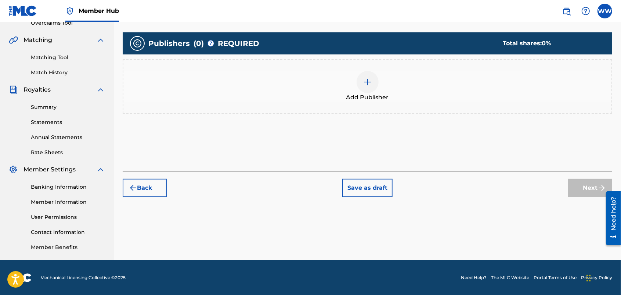
scroll to position [33, 0]
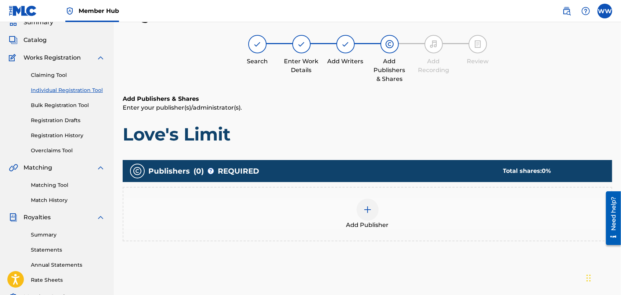
click at [365, 206] on img at bounding box center [367, 209] width 9 height 9
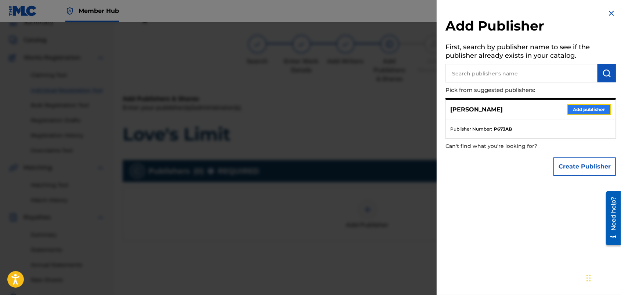
click at [576, 107] on button "Add publisher" at bounding box center [589, 109] width 44 height 11
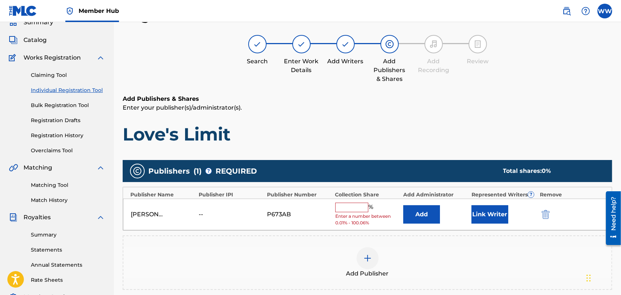
click at [357, 210] on input "text" at bounding box center [351, 207] width 33 height 10
type input "50"
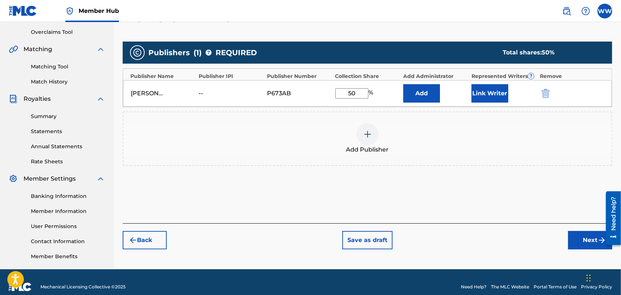
scroll to position [152, 0]
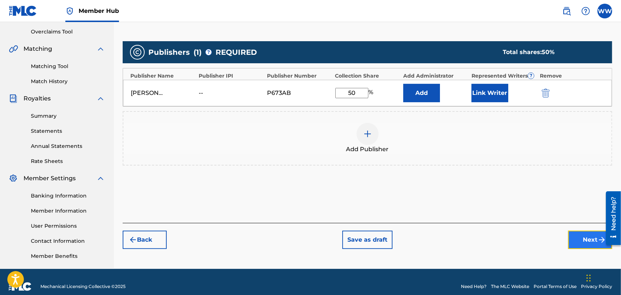
click at [579, 235] on button "Next" at bounding box center [590, 239] width 44 height 18
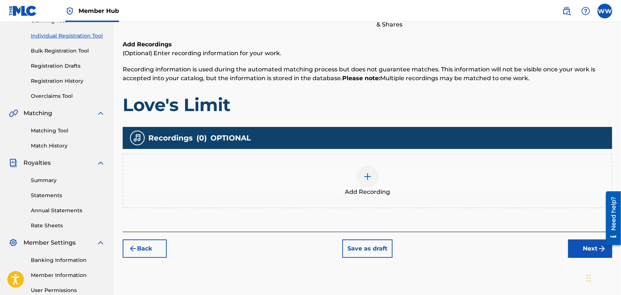
scroll to position [33, 0]
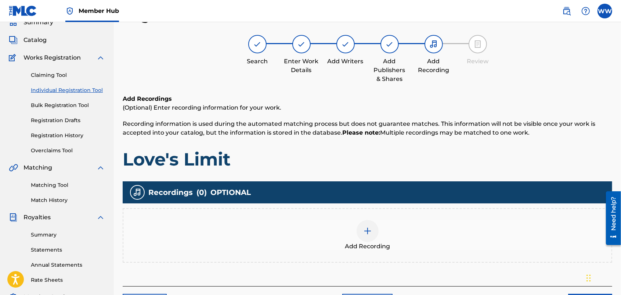
click at [366, 228] on img at bounding box center [367, 230] width 9 height 9
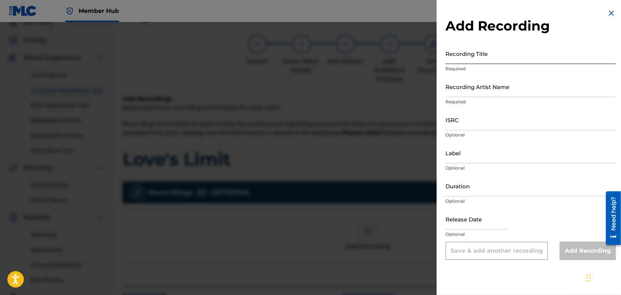
click at [504, 58] on input "Recording Title" at bounding box center [530, 53] width 170 height 21
type input "Love's Limit"
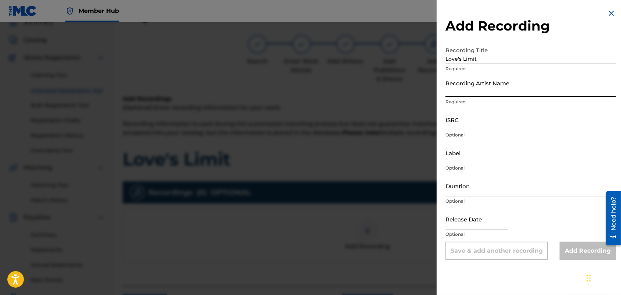
click at [504, 91] on input "Recording Artist Name" at bounding box center [530, 86] width 170 height 21
type input "FORTUNES FAZE"
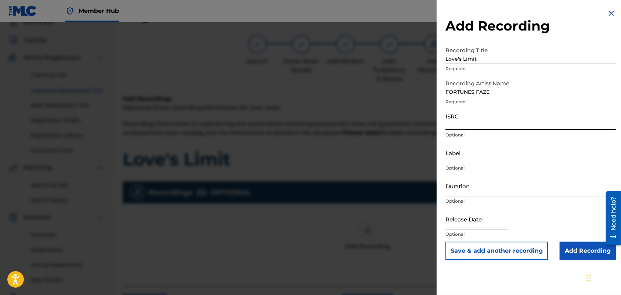
click at [488, 125] on input "ISRC" at bounding box center [530, 119] width 170 height 21
paste input "usdy42539706"
type input "usdy42539706"
click at [568, 248] on input "Add Recording" at bounding box center [588, 250] width 56 height 18
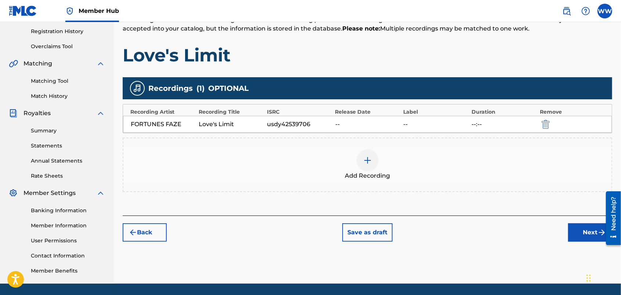
scroll to position [154, 0]
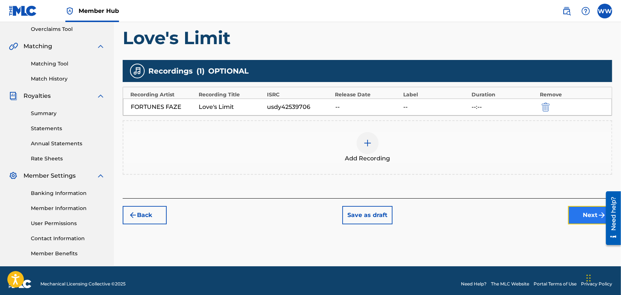
click at [578, 208] on button "Next" at bounding box center [590, 215] width 44 height 18
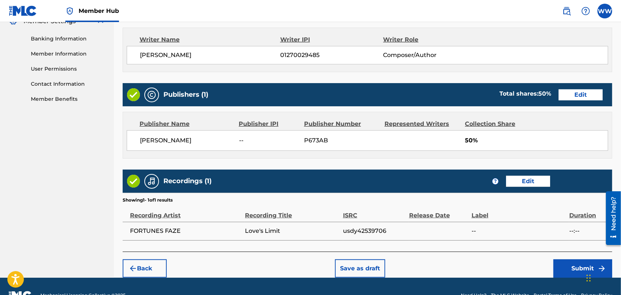
scroll to position [327, 0]
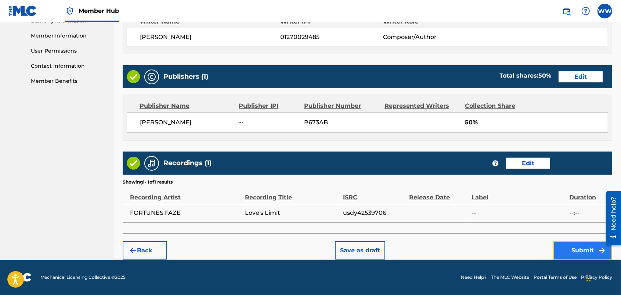
click at [567, 247] on button "Submit" at bounding box center [582, 250] width 59 height 18
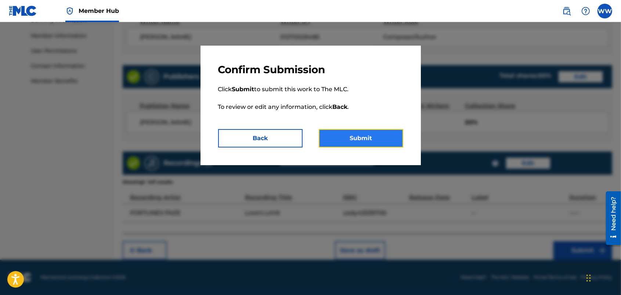
click at [373, 135] on button "Submit" at bounding box center [361, 138] width 84 height 18
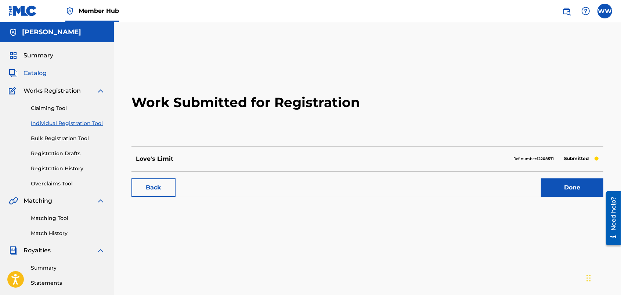
click at [40, 72] on span "Catalog" at bounding box center [35, 73] width 23 height 9
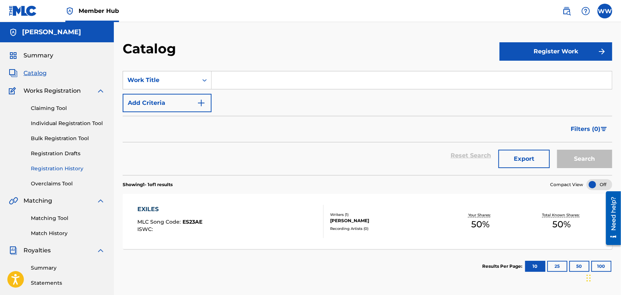
click at [61, 165] on link "Registration History" at bounding box center [68, 169] width 74 height 8
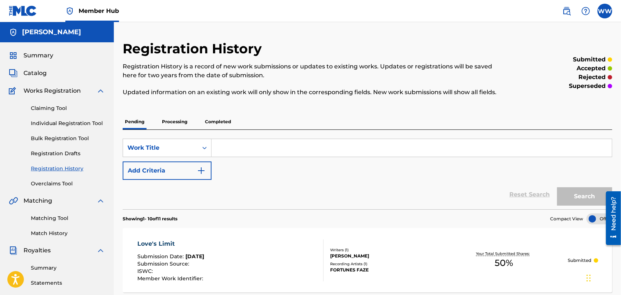
click at [183, 120] on p "Processing" at bounding box center [175, 121] width 30 height 15
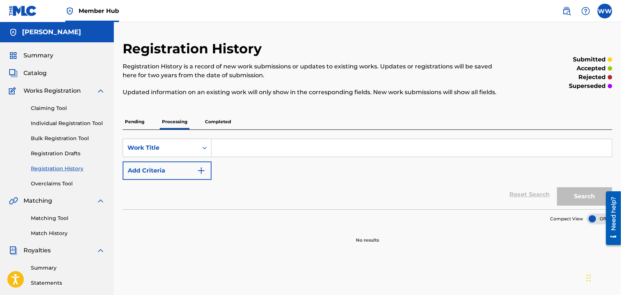
click at [142, 122] on p "Pending" at bounding box center [135, 121] width 24 height 15
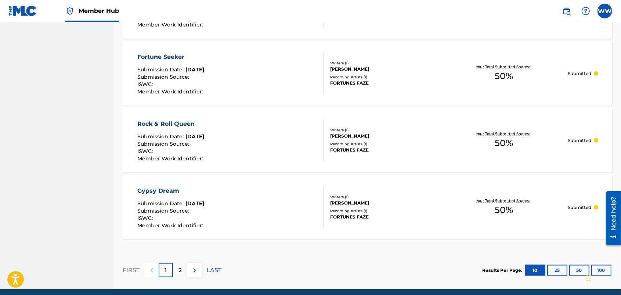
scroll to position [673, 0]
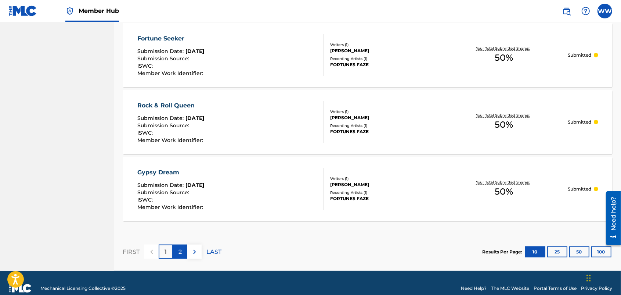
click at [177, 250] on div "2" at bounding box center [180, 251] width 14 height 14
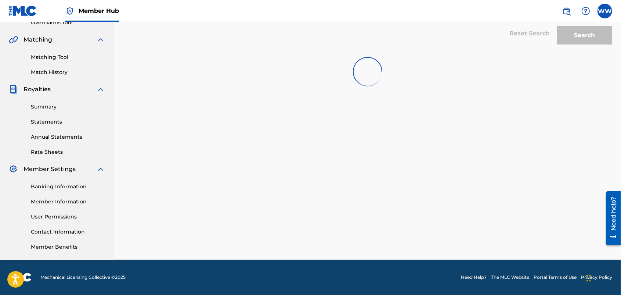
scroll to position [160, 0]
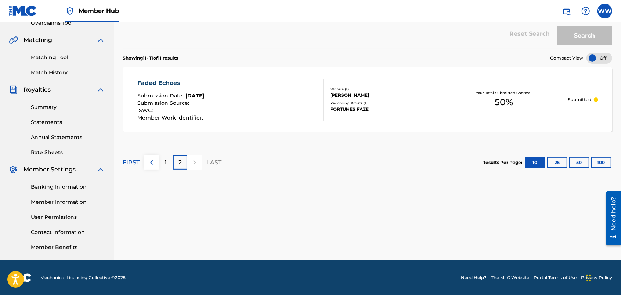
click at [78, 182] on div "Banking Information Member Information User Permissions Contact Information Mem…" at bounding box center [57, 212] width 96 height 77
click at [74, 184] on link "Banking Information" at bounding box center [68, 187] width 74 height 8
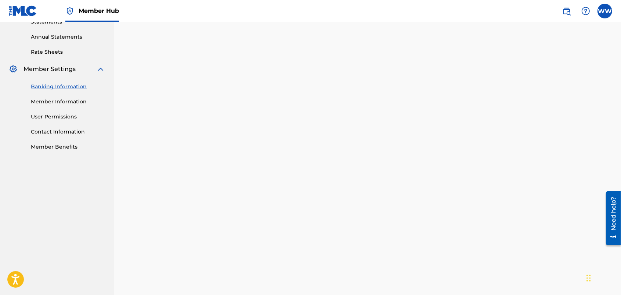
scroll to position [259, 0]
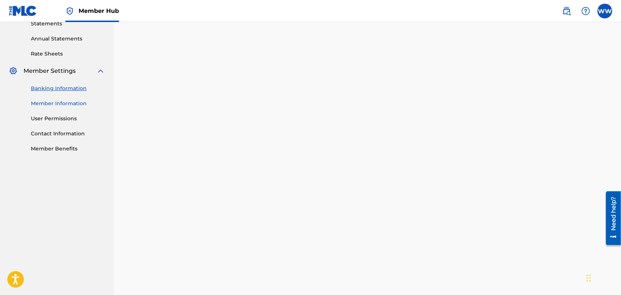
click at [72, 100] on link "Member Information" at bounding box center [68, 104] width 74 height 8
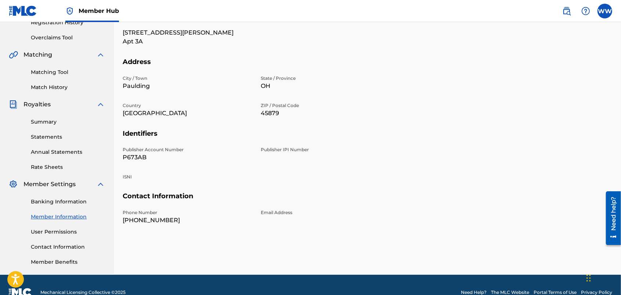
scroll to position [160, 0]
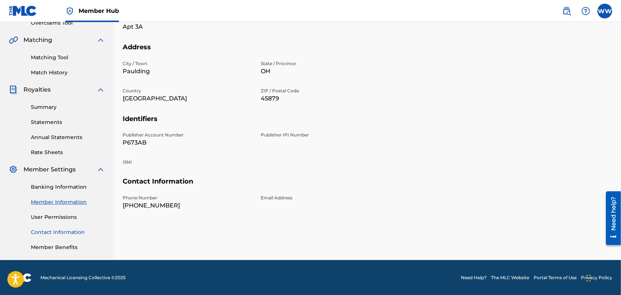
click at [76, 230] on link "Contact Information" at bounding box center [68, 232] width 74 height 8
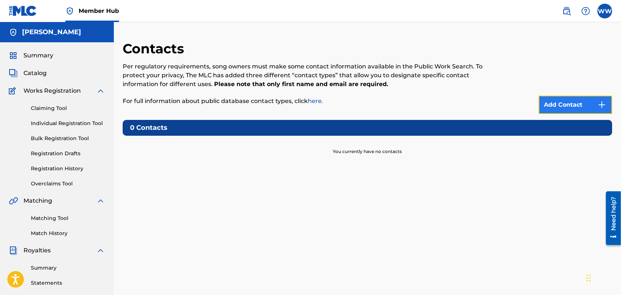
click at [575, 103] on link "Add Contact" at bounding box center [575, 104] width 73 height 18
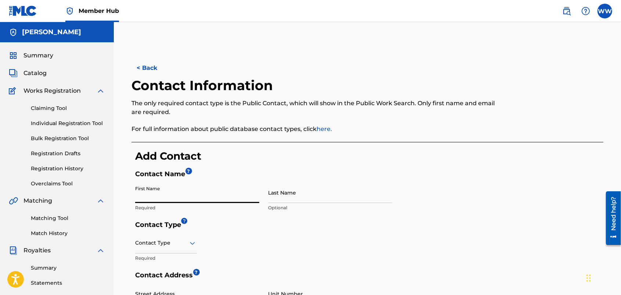
click at [176, 199] on input "First Name" at bounding box center [197, 192] width 124 height 21
type input "[PERSON_NAME]"
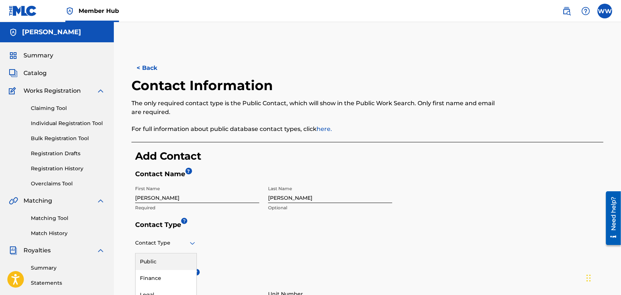
click at [191, 242] on div "4 results available. Use Up and Down to choose options, press Enter to select t…" at bounding box center [166, 242] width 62 height 21
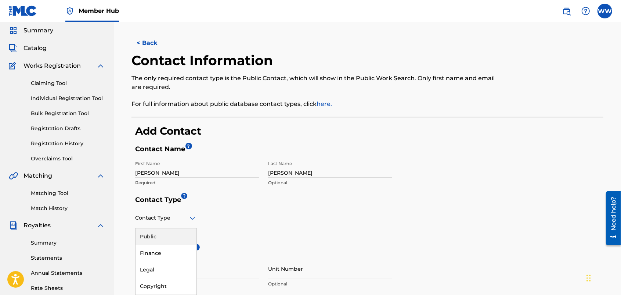
click at [186, 230] on div "Public" at bounding box center [166, 236] width 61 height 17
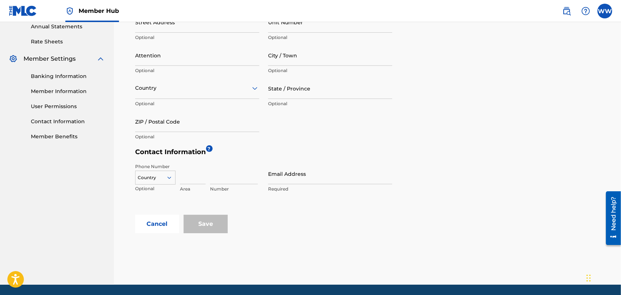
scroll to position [276, 0]
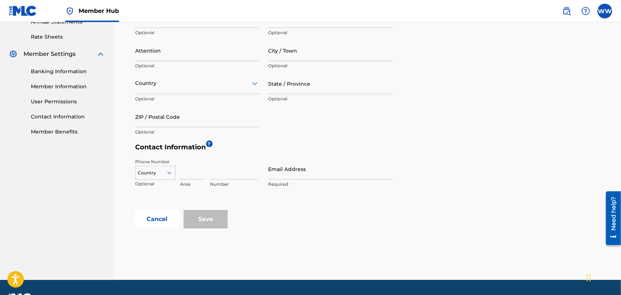
click at [164, 169] on div at bounding box center [156, 173] width 40 height 8
click at [155, 181] on div "US, CA +1" at bounding box center [156, 191] width 40 height 29
click at [195, 177] on input at bounding box center [193, 168] width 26 height 21
type input "419"
click at [226, 175] on input at bounding box center [234, 168] width 48 height 21
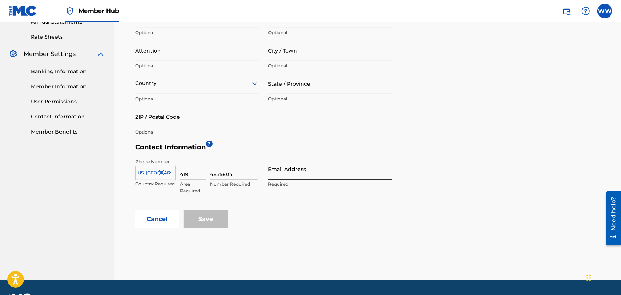
type input "4875804"
click at [318, 174] on input "Email Address" at bounding box center [330, 168] width 124 height 21
type input "[EMAIL_ADDRESS][DOMAIN_NAME]"
click at [212, 216] on input "Save" at bounding box center [206, 219] width 44 height 18
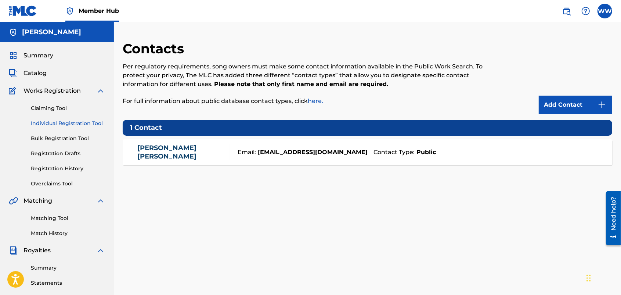
click at [78, 120] on link "Individual Registration Tool" at bounding box center [68, 123] width 74 height 8
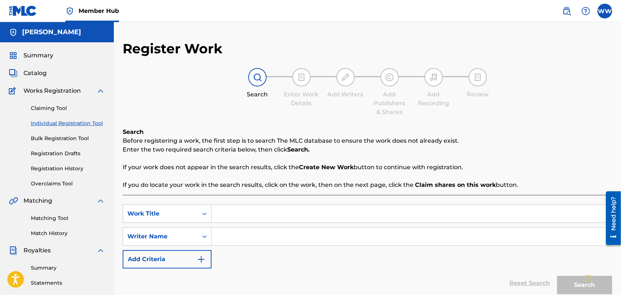
click at [280, 213] on input "Search Form" at bounding box center [412, 214] width 400 height 18
type input "eyes wide shut"
click at [280, 241] on input "Search Form" at bounding box center [412, 236] width 400 height 18
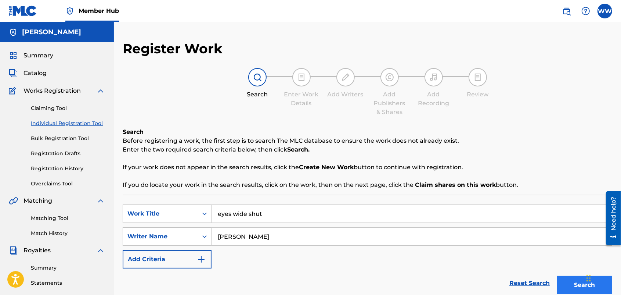
type input "wendy westhoven"
click at [566, 285] on button "Search" at bounding box center [584, 284] width 55 height 18
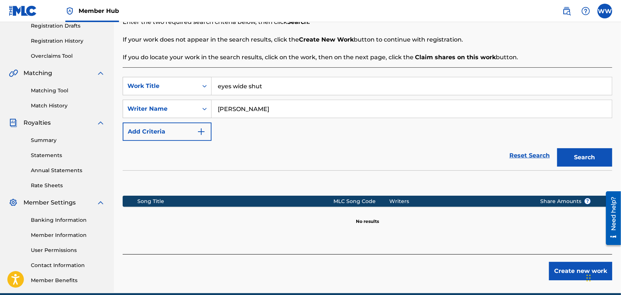
scroll to position [131, 0]
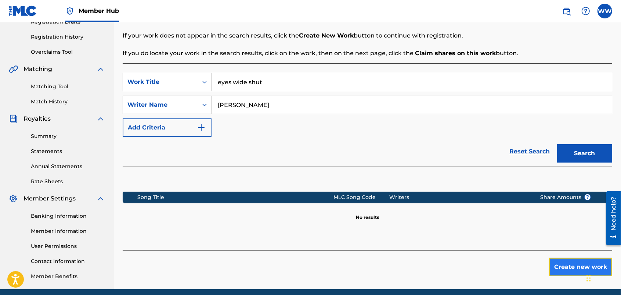
click at [558, 265] on button "Create new work" at bounding box center [580, 266] width 63 height 18
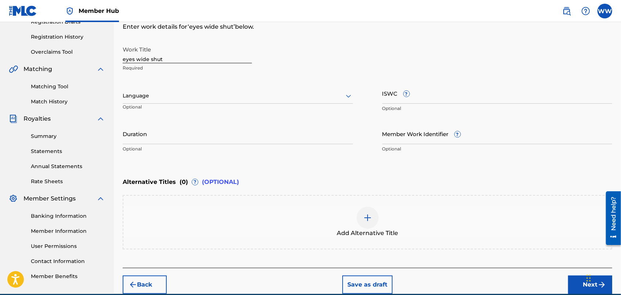
click at [333, 92] on div at bounding box center [238, 95] width 230 height 9
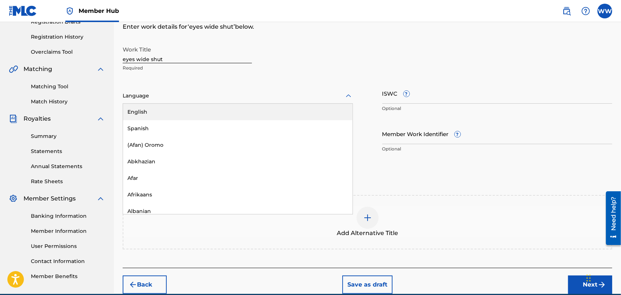
click at [309, 114] on div "English" at bounding box center [238, 112] width 230 height 17
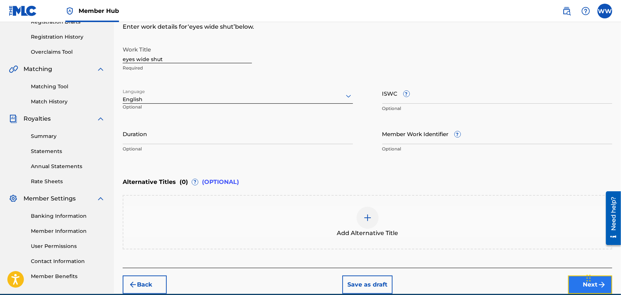
click at [572, 280] on button "Next" at bounding box center [590, 284] width 44 height 18
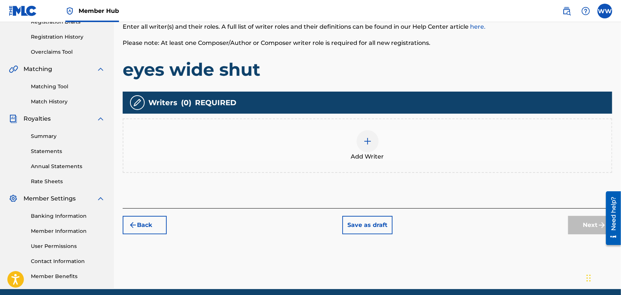
scroll to position [33, 0]
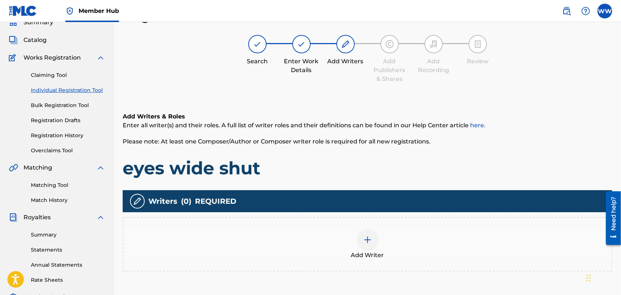
click at [366, 232] on div at bounding box center [368, 239] width 22 height 22
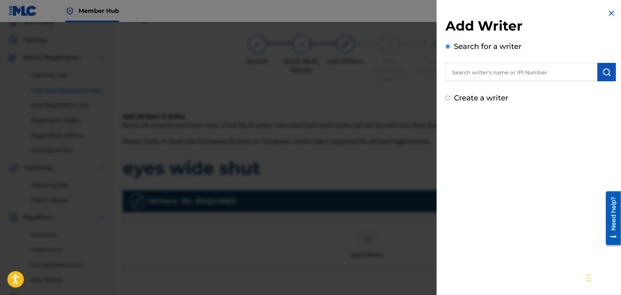
click at [497, 67] on input "text" at bounding box center [521, 72] width 152 height 18
type input "wendy westhoven"
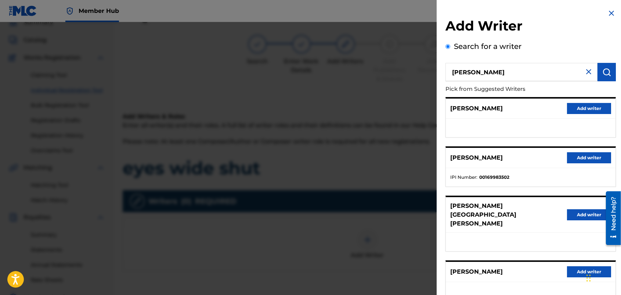
click at [620, 116] on div "Add Writer Search for a writer wendy westhoven Pick from Suggested Writers PIET…" at bounding box center [531, 198] width 188 height 396
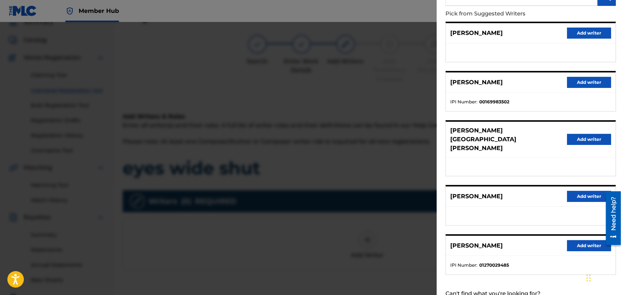
scroll to position [86, 0]
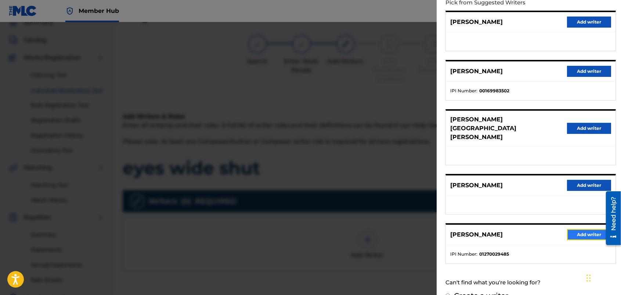
click at [581, 229] on button "Add writer" at bounding box center [589, 234] width 44 height 11
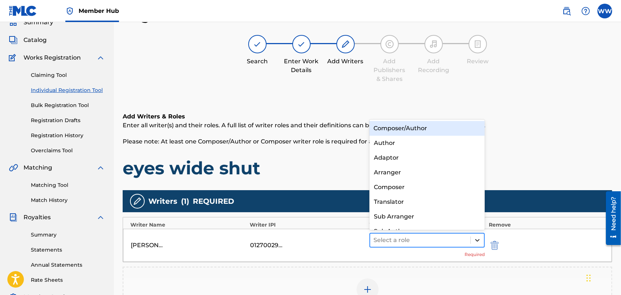
click at [474, 239] on icon at bounding box center [477, 239] width 7 height 7
click at [450, 127] on div "Composer/Author" at bounding box center [427, 128] width 116 height 15
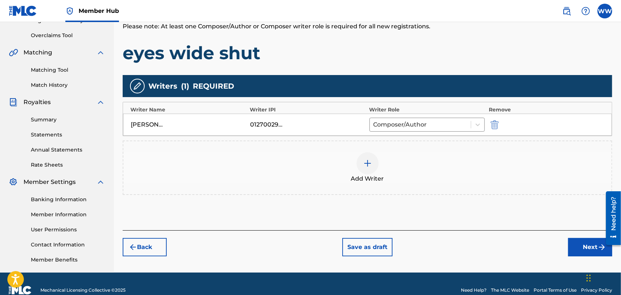
scroll to position [156, 0]
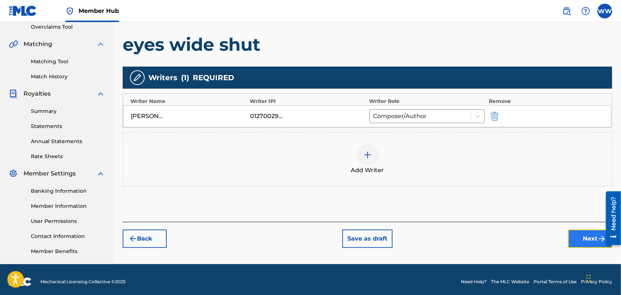
click at [578, 236] on button "Next" at bounding box center [590, 238] width 44 height 18
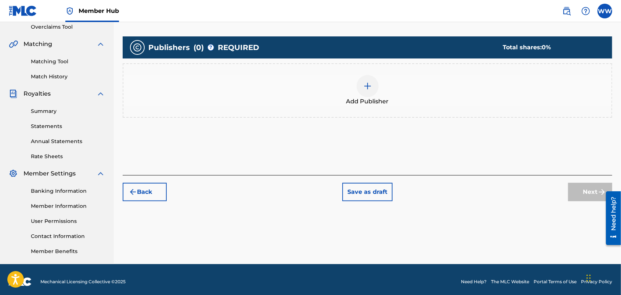
scroll to position [33, 0]
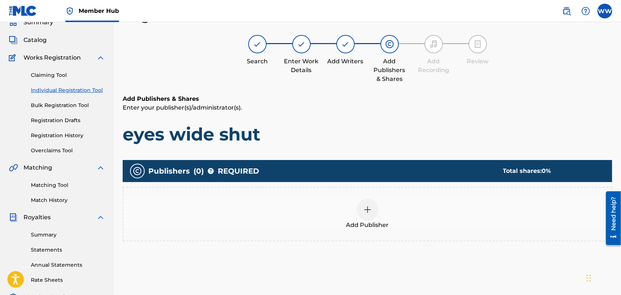
click at [366, 206] on img at bounding box center [367, 209] width 9 height 9
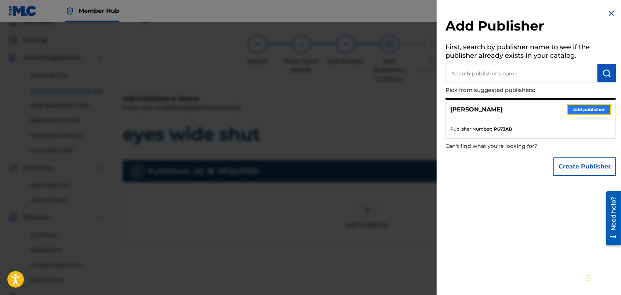
click at [577, 109] on button "Add publisher" at bounding box center [589, 109] width 44 height 11
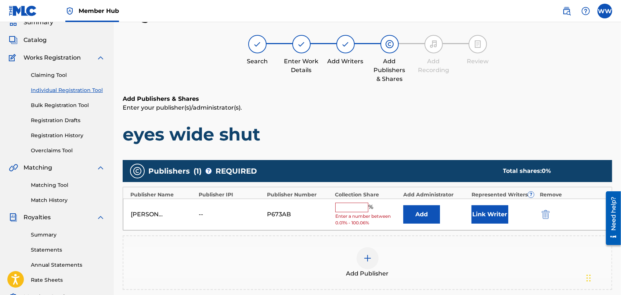
click at [354, 205] on input "text" at bounding box center [351, 207] width 33 height 10
type input "50"
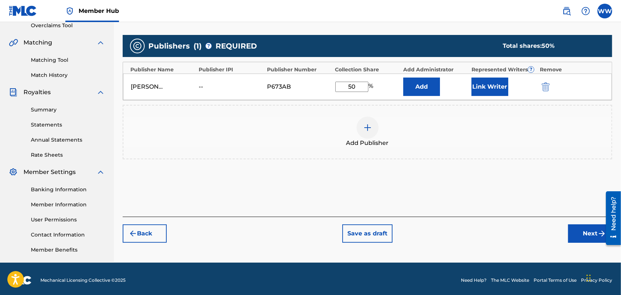
scroll to position [158, 0]
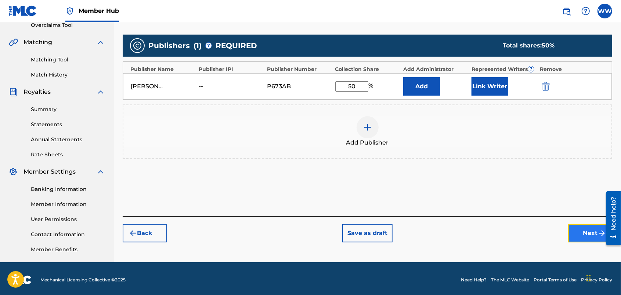
click at [577, 231] on button "Next" at bounding box center [590, 233] width 44 height 18
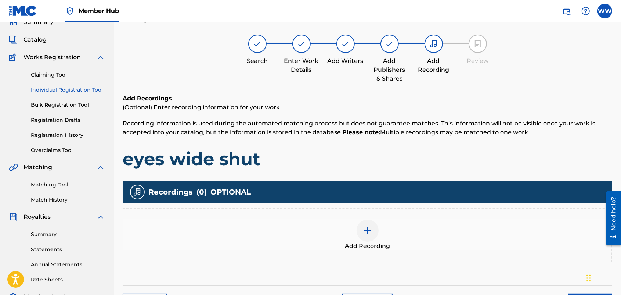
scroll to position [33, 0]
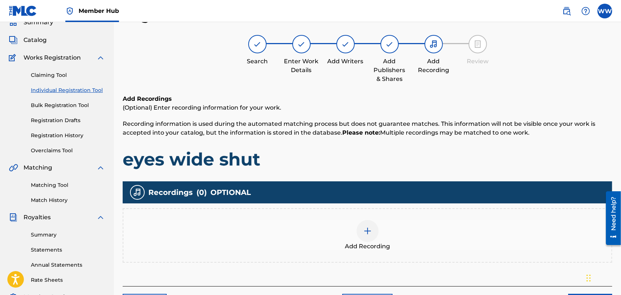
click at [366, 230] on img at bounding box center [367, 230] width 9 height 9
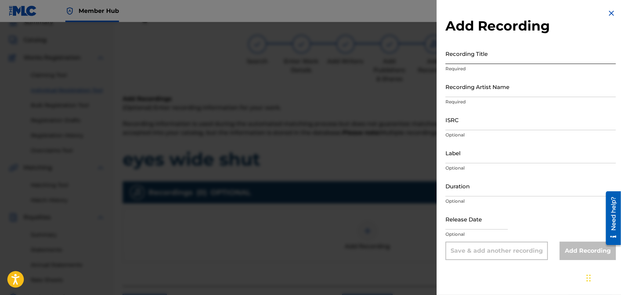
click at [496, 58] on input "Recording Title" at bounding box center [530, 53] width 170 height 21
type input "Eyes Wide Shut"
click at [521, 90] on input "Recording Artist Name" at bounding box center [530, 86] width 170 height 21
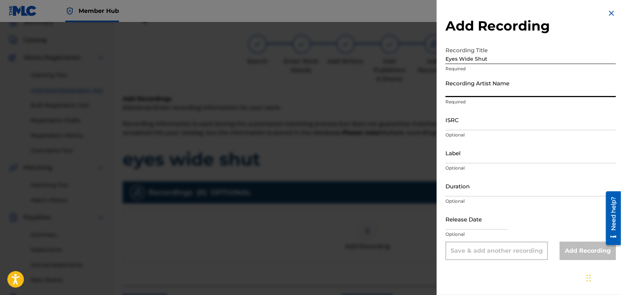
type input "FORTUNES FAZE"
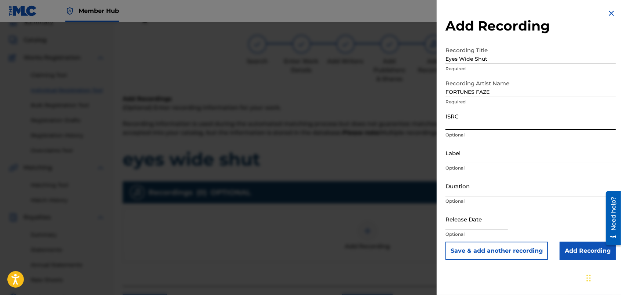
click at [494, 125] on input "ISRC" at bounding box center [530, 119] width 170 height 21
click at [465, 123] on input "ISRC" at bounding box center [530, 119] width 170 height 21
paste input "usdy42500050"
type input "usdy42500050"
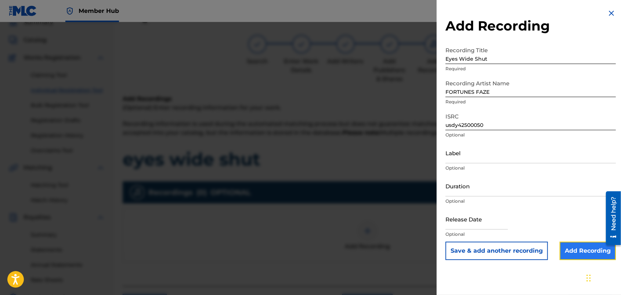
click at [566, 247] on input "Add Recording" at bounding box center [588, 250] width 56 height 18
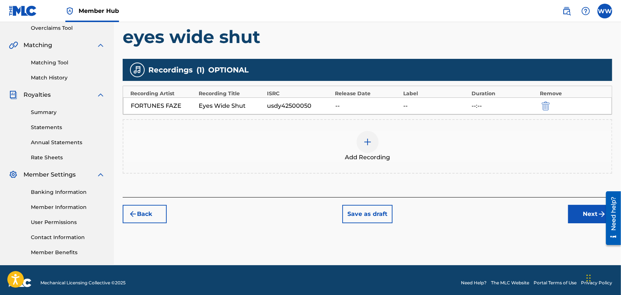
scroll to position [160, 0]
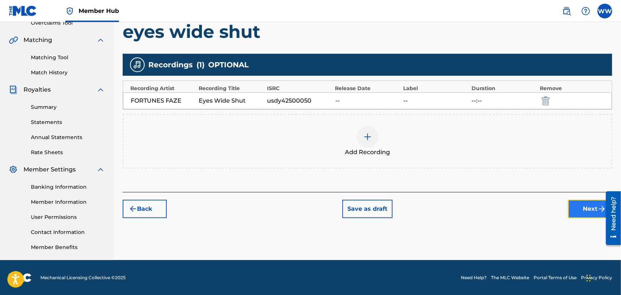
click at [577, 203] on button "Next" at bounding box center [590, 208] width 44 height 18
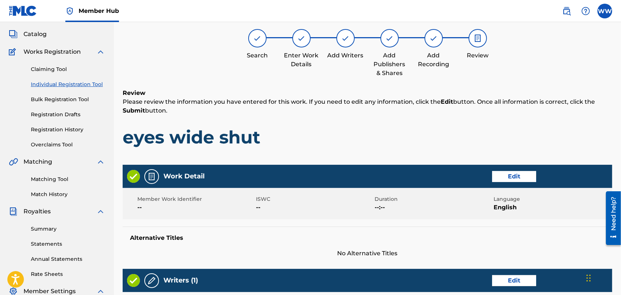
scroll to position [33, 0]
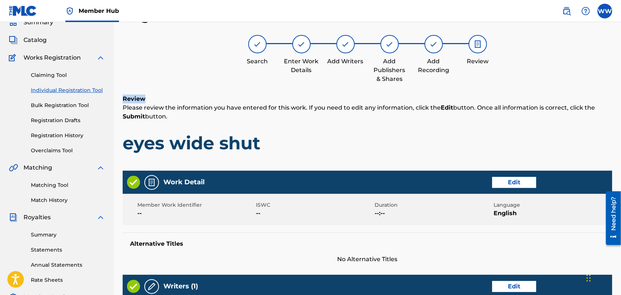
drag, startPoint x: 621, startPoint y: 39, endPoint x: 625, endPoint y: 96, distance: 57.1
click at [621, 96] on html "Accessibility Screen-Reader Guide, Feedback, and Issue Reporting | New window 0…" at bounding box center [310, 114] width 621 height 295
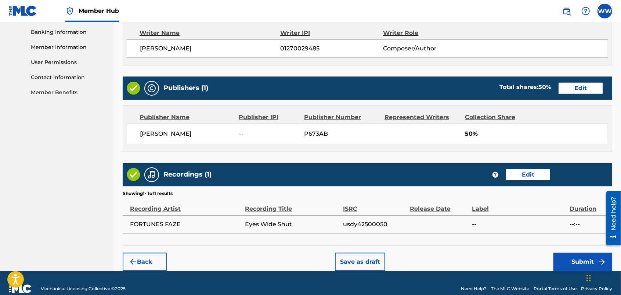
scroll to position [327, 0]
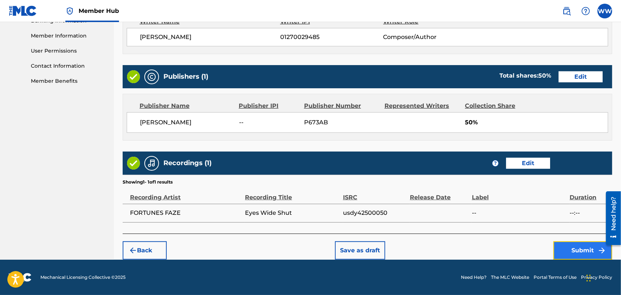
click at [563, 242] on button "Submit" at bounding box center [582, 250] width 59 height 18
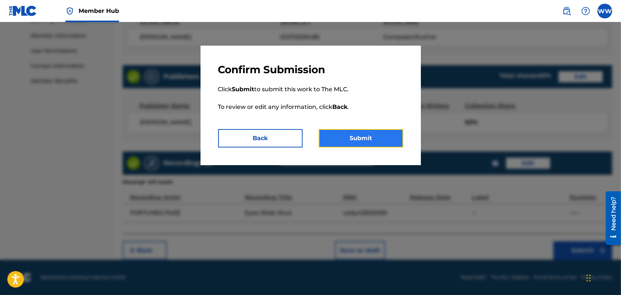
click at [388, 135] on button "Submit" at bounding box center [361, 138] width 84 height 18
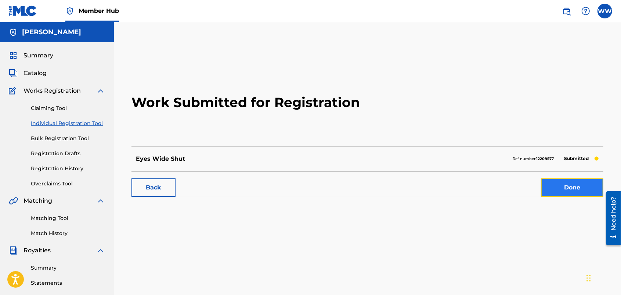
click at [544, 185] on link "Done" at bounding box center [572, 187] width 62 height 18
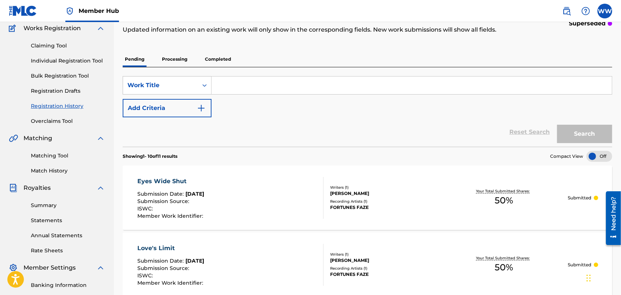
scroll to position [59, 0]
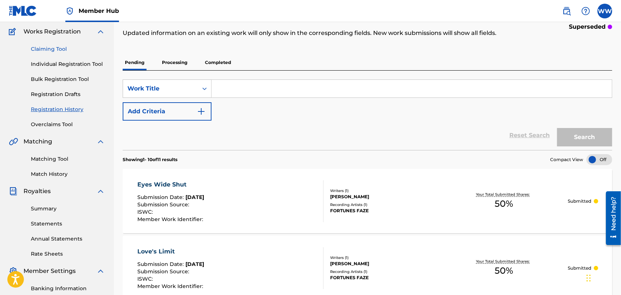
click at [59, 48] on link "Claiming Tool" at bounding box center [68, 49] width 74 height 8
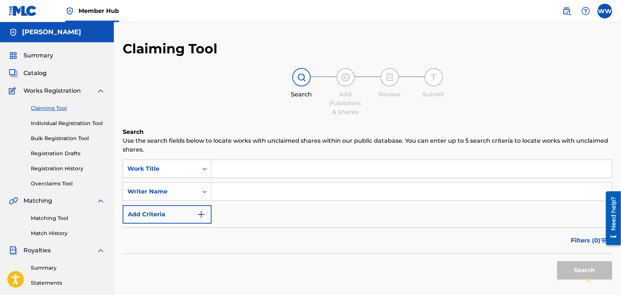
click at [59, 48] on div "Summary Catalog Works Registration Claiming Tool Individual Registration Tool B…" at bounding box center [57, 231] width 114 height 378
click at [270, 168] on input "Search Form" at bounding box center [412, 169] width 400 height 18
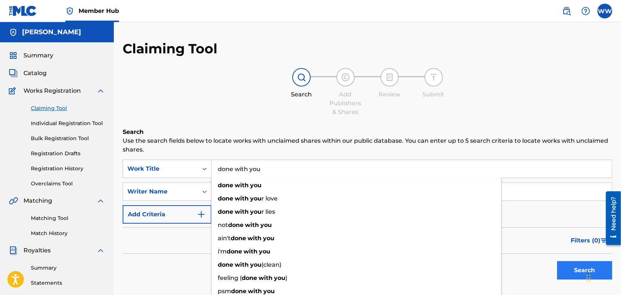
type input "done with you"
click at [569, 272] on button "Search" at bounding box center [584, 270] width 55 height 18
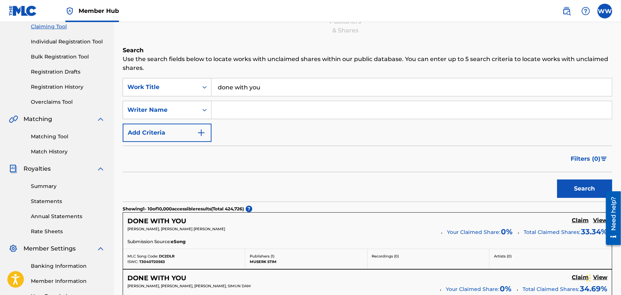
scroll to position [76, 0]
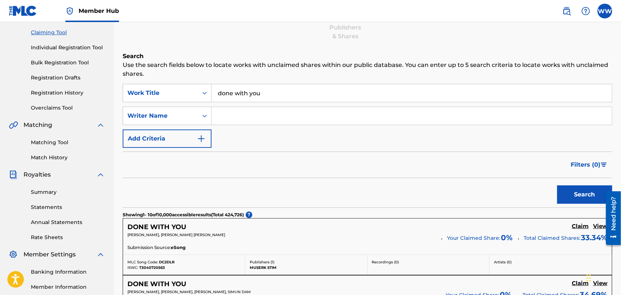
click at [279, 109] on input "Search Form" at bounding box center [412, 116] width 400 height 18
type input "[PERSON_NAME]"
click at [563, 187] on button "Search" at bounding box center [584, 194] width 55 height 18
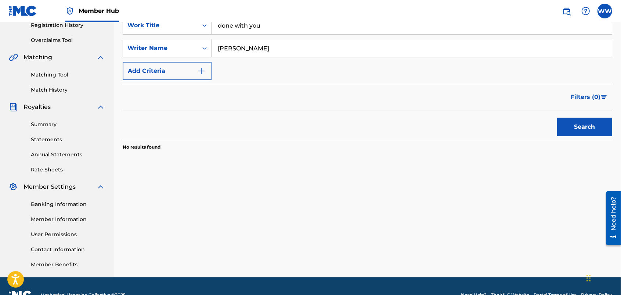
scroll to position [145, 0]
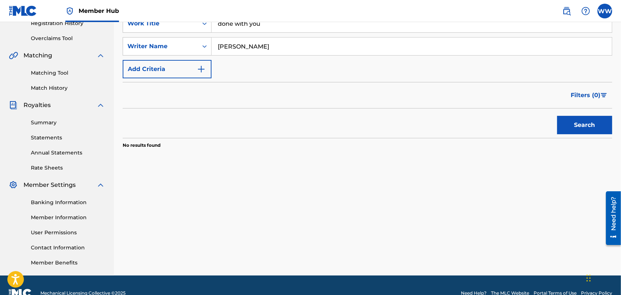
click at [344, 152] on div "Search Use the search fields below to locate works with unclaimed shares within…" at bounding box center [368, 83] width 490 height 203
click at [168, 138] on section "No results found" at bounding box center [368, 143] width 490 height 11
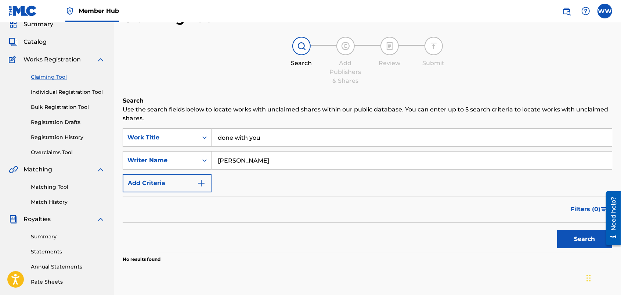
scroll to position [29, 0]
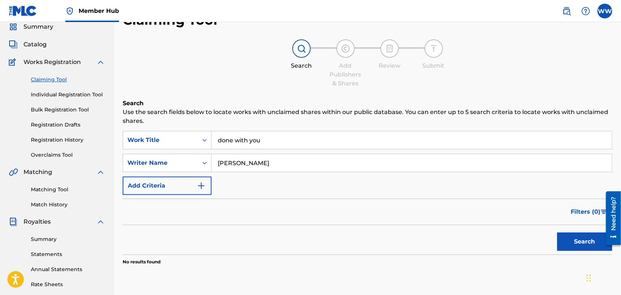
click at [296, 91] on div "Claiming Tool Search Add Publishers & Shares Review Submit Search Use the searc…" at bounding box center [368, 157] width 490 height 290
click at [91, 91] on link "Individual Registration Tool" at bounding box center [68, 95] width 74 height 8
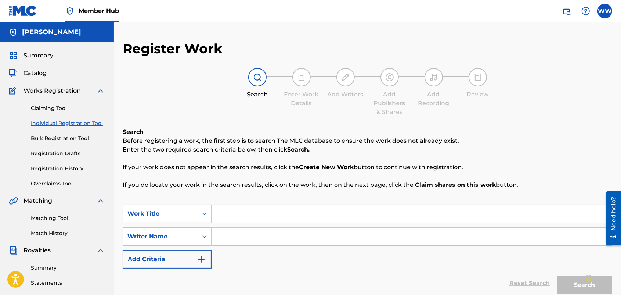
click at [255, 198] on div "SearchWithCriteria3ccdd4a8-e0f4-4001-8860-9345b598dc3e Work Title SearchWithCri…" at bounding box center [368, 255] width 490 height 120
click at [256, 216] on input "Search Form" at bounding box center [412, 214] width 400 height 18
type input "Done with You"
click at [264, 236] on input "Search Form" at bounding box center [412, 236] width 400 height 18
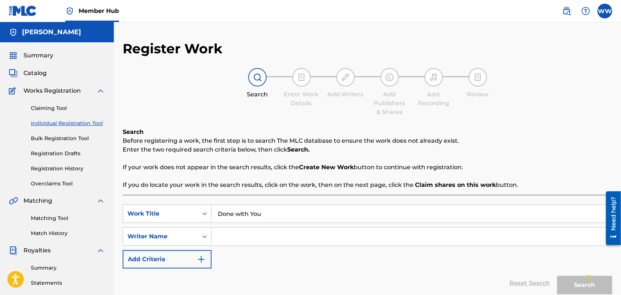
click at [264, 236] on input "Search Form" at bounding box center [412, 236] width 400 height 18
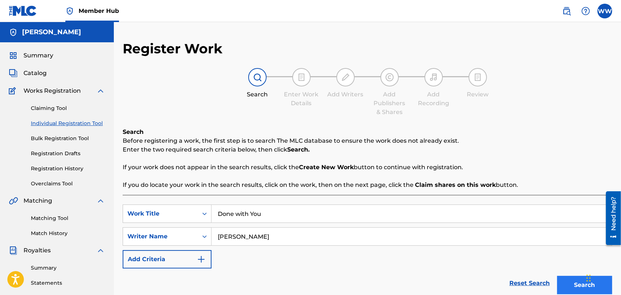
type input "[PERSON_NAME]"
click at [563, 280] on button "Search" at bounding box center [584, 284] width 55 height 18
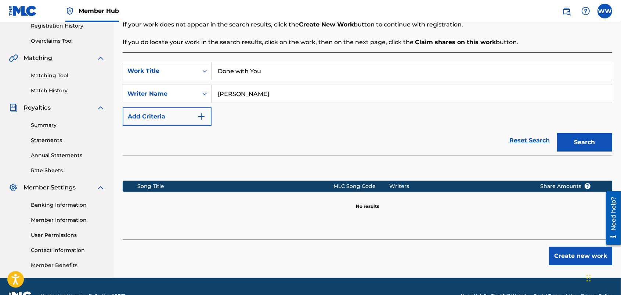
scroll to position [145, 0]
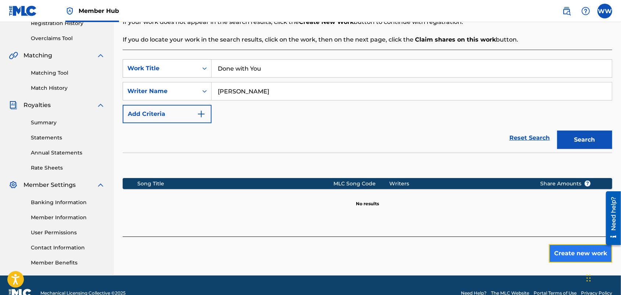
click at [559, 249] on button "Create new work" at bounding box center [580, 253] width 63 height 18
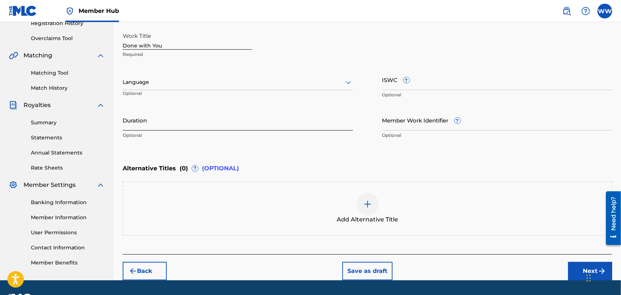
click at [346, 121] on input "Duration" at bounding box center [238, 119] width 230 height 21
click at [342, 80] on div at bounding box center [238, 81] width 230 height 9
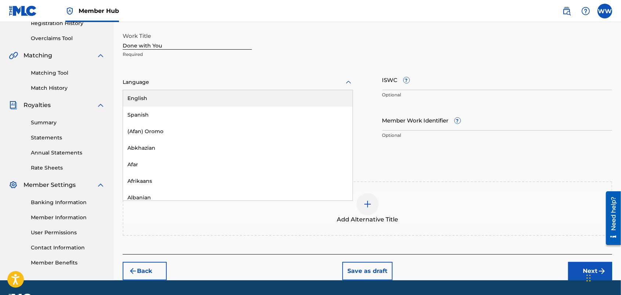
click at [311, 95] on div "English" at bounding box center [238, 98] width 230 height 17
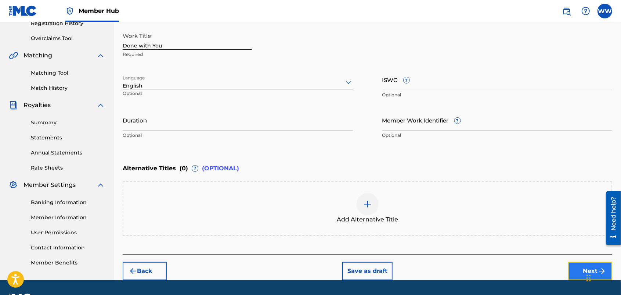
click at [572, 266] on button "Next" at bounding box center [590, 270] width 44 height 18
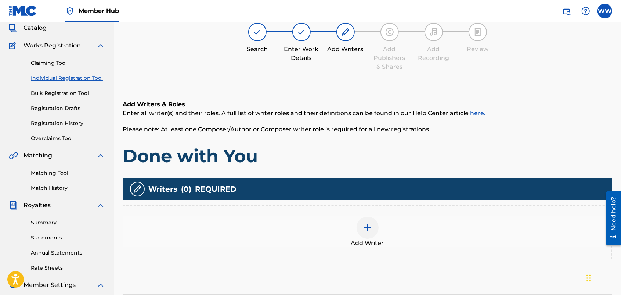
scroll to position [33, 0]
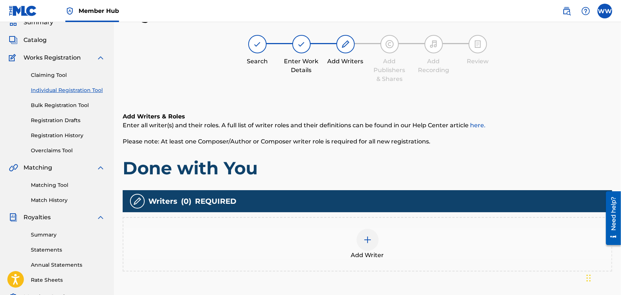
click at [367, 236] on img at bounding box center [367, 239] width 9 height 9
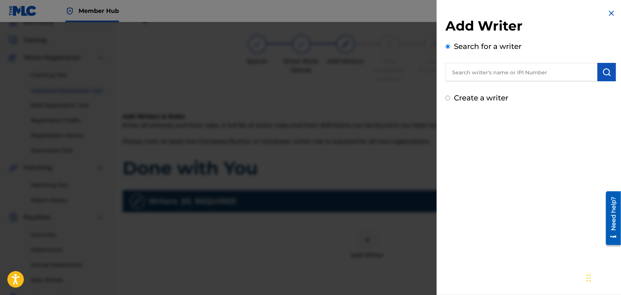
click at [521, 67] on input "text" at bounding box center [521, 72] width 152 height 18
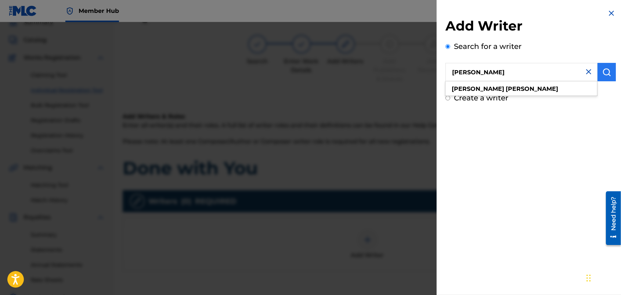
type input "wendy westhoven"
click at [602, 69] on img "submit" at bounding box center [606, 72] width 9 height 9
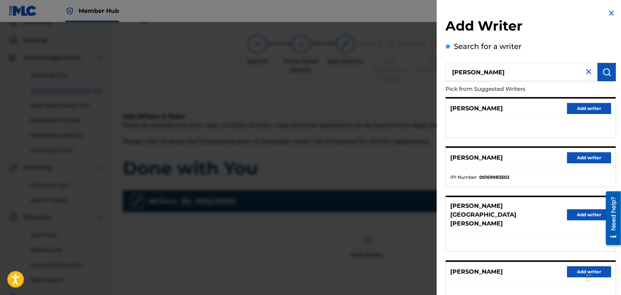
click at [618, 93] on div "Add Writer Search for a writer wendy westhoven Pick from Suggested Writers PIET…" at bounding box center [531, 198] width 188 height 396
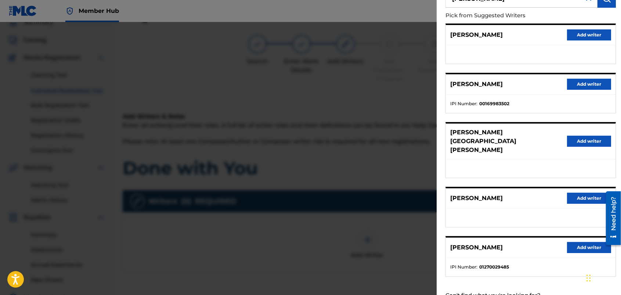
scroll to position [86, 0]
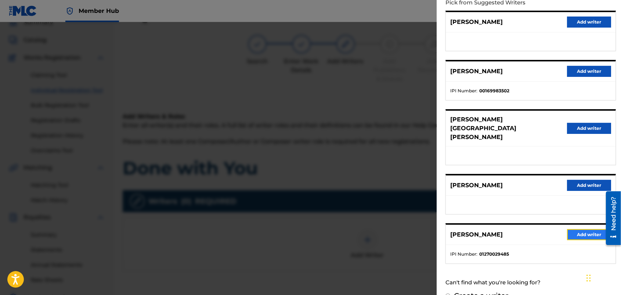
click at [583, 229] on button "Add writer" at bounding box center [589, 234] width 44 height 11
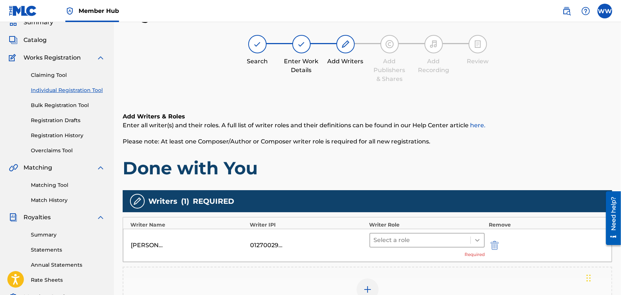
click at [480, 238] on icon at bounding box center [477, 239] width 7 height 7
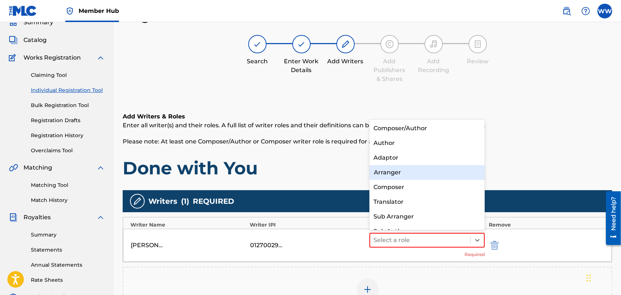
scroll to position [10, 0]
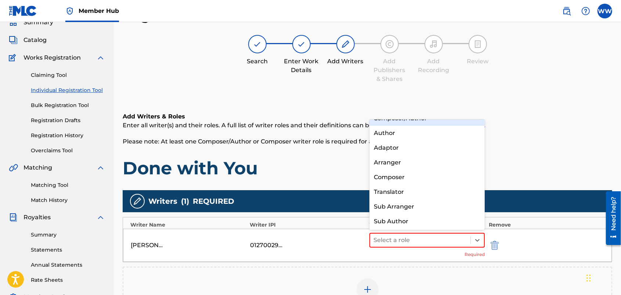
click at [454, 119] on div "Composer/Author" at bounding box center [427, 118] width 116 height 15
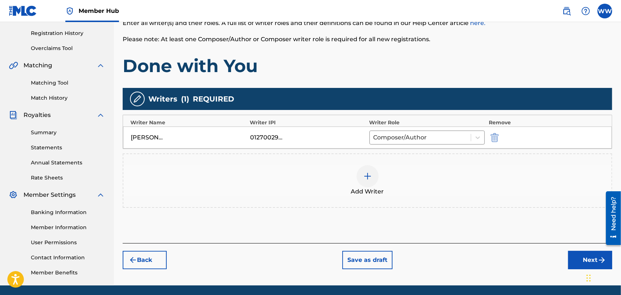
scroll to position [148, 0]
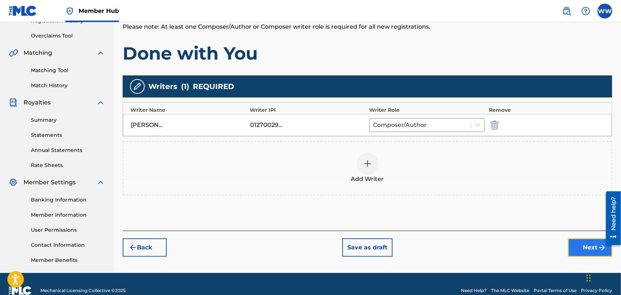
click at [574, 243] on button "Next" at bounding box center [590, 247] width 44 height 18
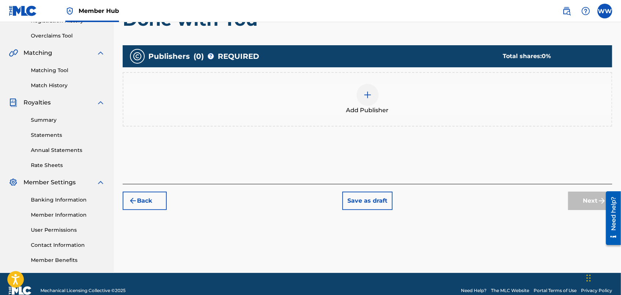
scroll to position [33, 0]
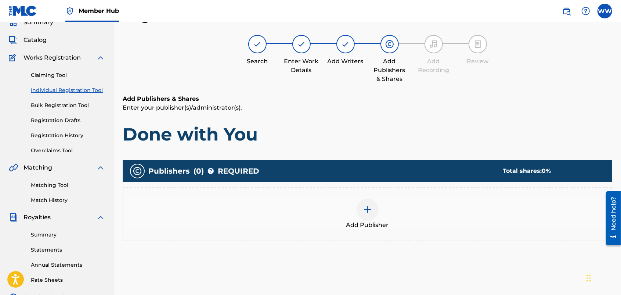
click at [368, 198] on div at bounding box center [368, 209] width 22 height 22
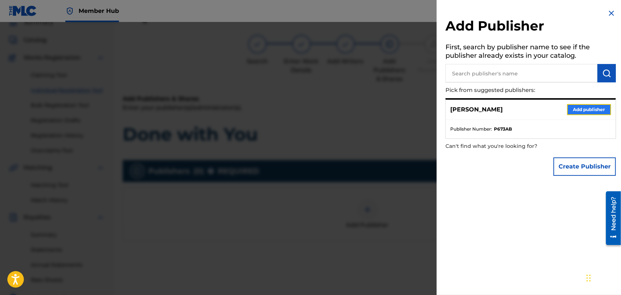
click at [572, 105] on button "Add publisher" at bounding box center [589, 109] width 44 height 11
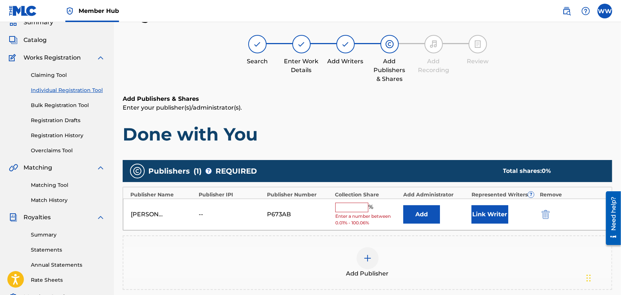
click at [354, 205] on input "text" at bounding box center [351, 207] width 33 height 10
type input "50"
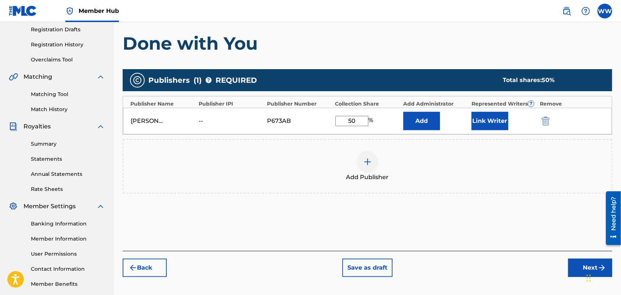
scroll to position [140, 0]
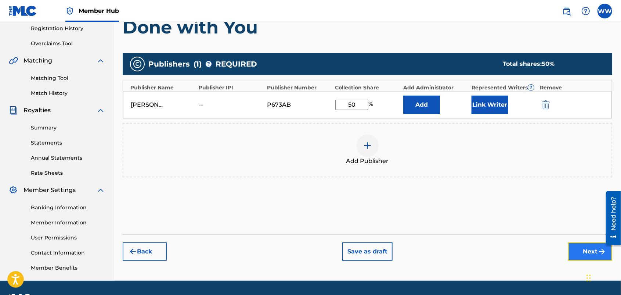
click at [575, 247] on button "Next" at bounding box center [590, 251] width 44 height 18
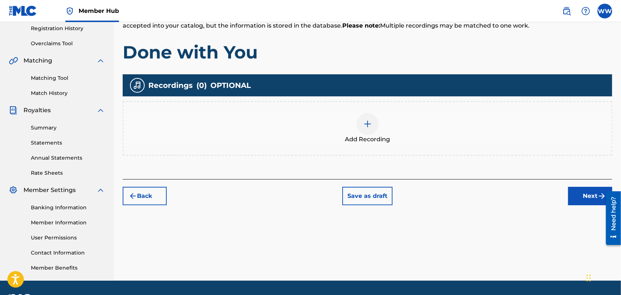
scroll to position [33, 0]
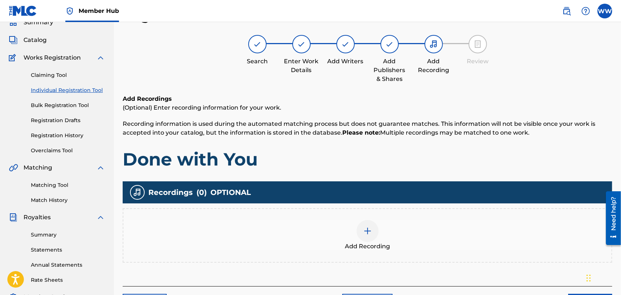
click at [370, 231] on img at bounding box center [367, 230] width 9 height 9
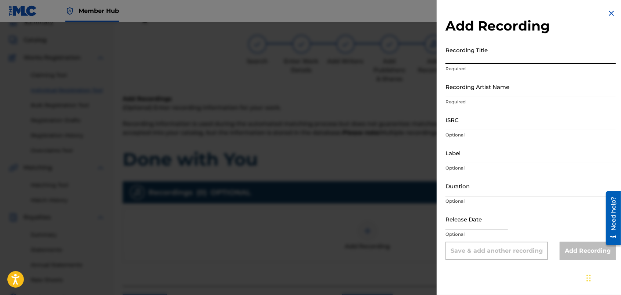
click at [494, 58] on input "Recording Title" at bounding box center [530, 53] width 170 height 21
type input "Done with You"
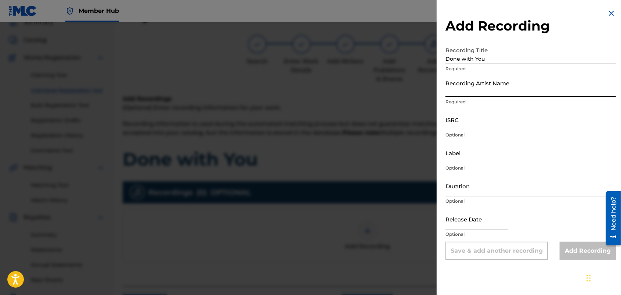
click at [482, 92] on input "Recording Artist Name" at bounding box center [530, 86] width 170 height 21
type input "FORTUNES FAZE"
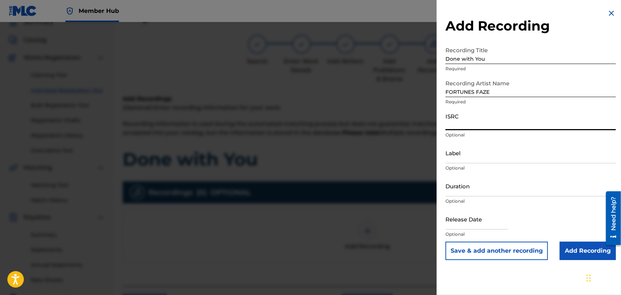
click at [483, 123] on input "ISRC" at bounding box center [530, 119] width 170 height 21
click at [342, 95] on div at bounding box center [310, 169] width 621 height 295
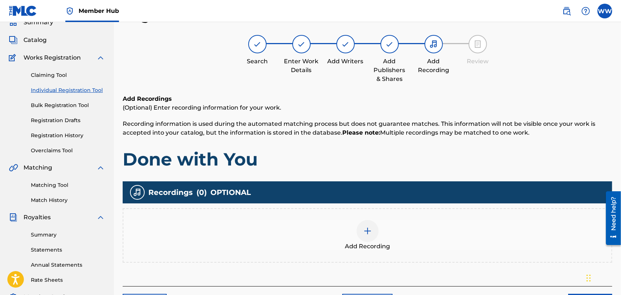
click at [232, 85] on div "Register Work Search Enter Work Details Add Writers Add Publishers & Shares Add…" at bounding box center [368, 159] width 490 height 304
click at [362, 227] on div at bounding box center [368, 231] width 22 height 22
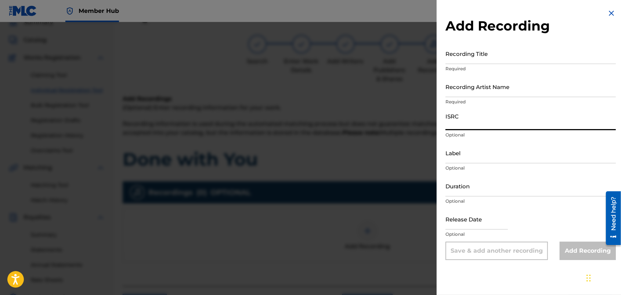
click at [488, 119] on input "ISRC" at bounding box center [530, 119] width 170 height 21
paste input "usdy42500051"
click at [490, 119] on input "usdy42500051" at bounding box center [530, 119] width 170 height 21
type input "usdy42500051"
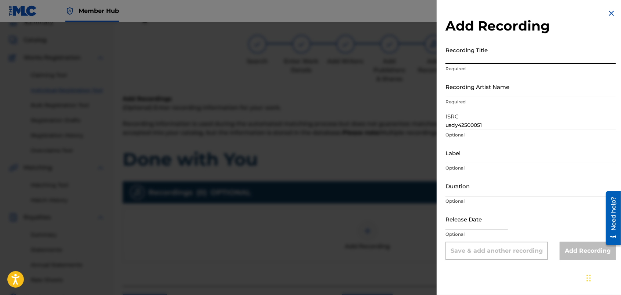
click at [480, 56] on input "Recording Title" at bounding box center [530, 53] width 170 height 21
type input "Done with You"
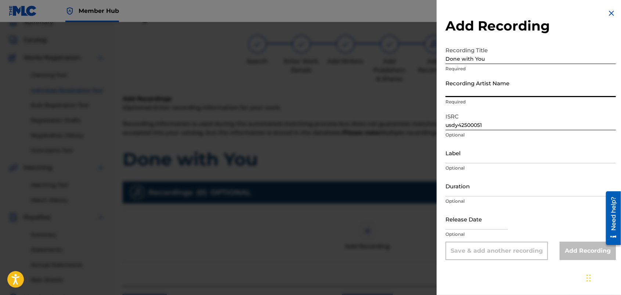
click at [475, 94] on input "Recording Artist Name" at bounding box center [530, 86] width 170 height 21
type input "FORTUNES FAZE"
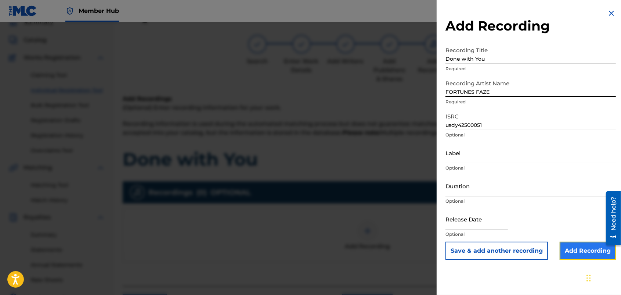
click at [567, 248] on input "Add Recording" at bounding box center [588, 250] width 56 height 18
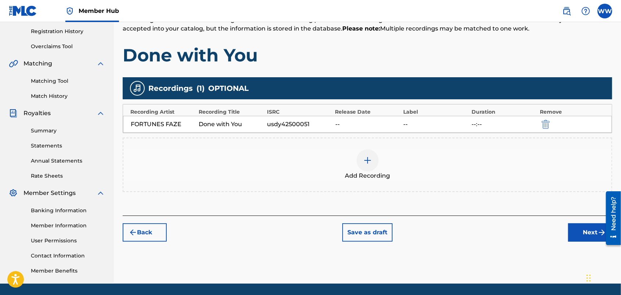
scroll to position [147, 0]
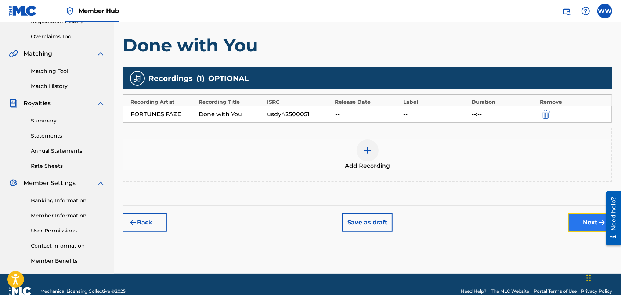
click at [576, 221] on button "Next" at bounding box center [590, 222] width 44 height 18
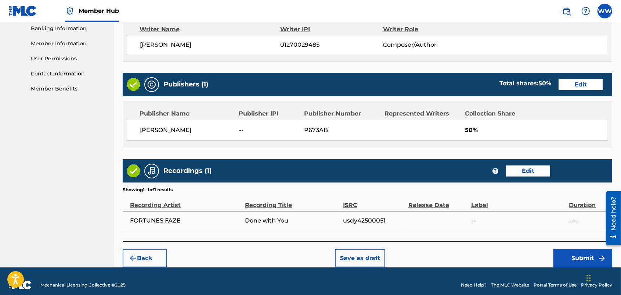
scroll to position [327, 0]
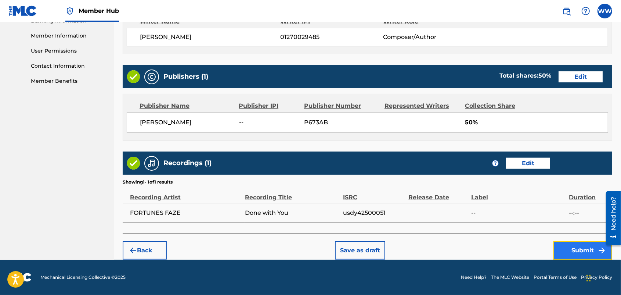
click at [566, 246] on button "Submit" at bounding box center [582, 250] width 59 height 18
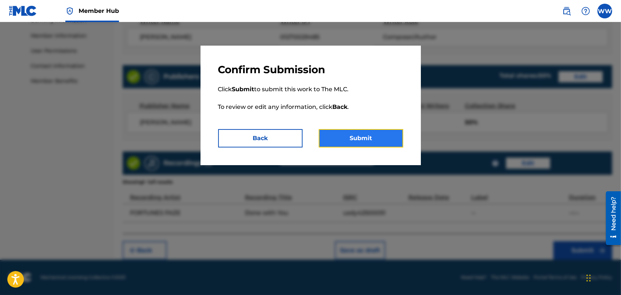
click at [374, 131] on button "Submit" at bounding box center [361, 138] width 84 height 18
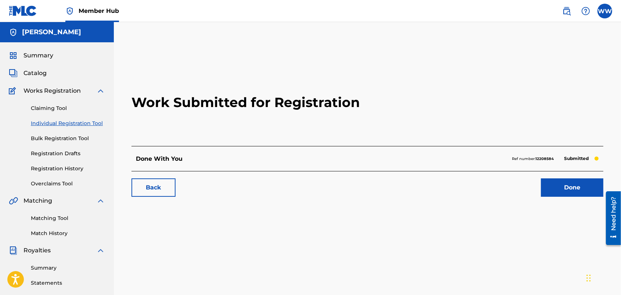
click at [73, 120] on link "Individual Registration Tool" at bounding box center [68, 123] width 74 height 8
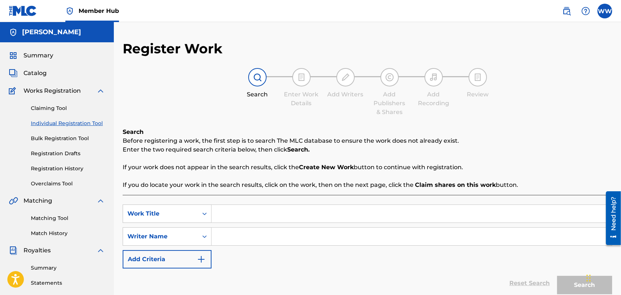
drag, startPoint x: 249, startPoint y: 209, endPoint x: 245, endPoint y: 212, distance: 4.8
click at [245, 212] on input "Search Form" at bounding box center [412, 214] width 400 height 18
type input "Canvas of Chaos"
click at [241, 234] on input "Search Form" at bounding box center [412, 236] width 400 height 18
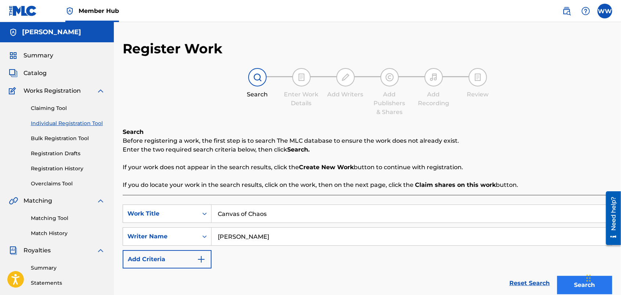
type input "[PERSON_NAME]"
click at [561, 281] on button "Search" at bounding box center [584, 284] width 55 height 18
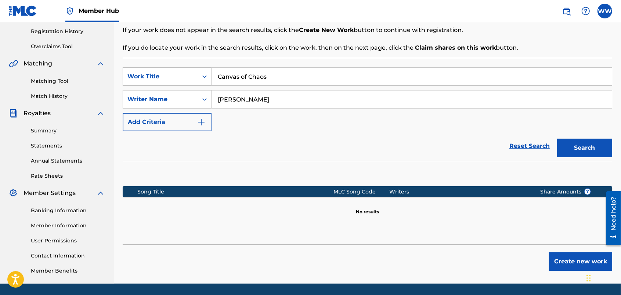
scroll to position [139, 0]
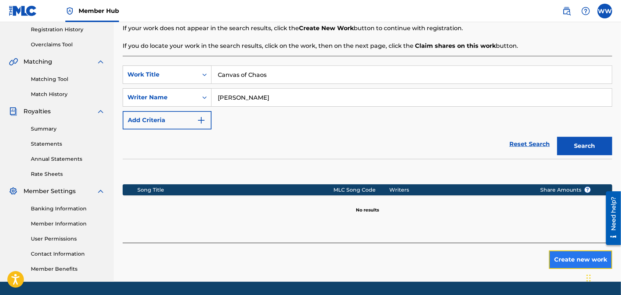
click at [557, 258] on button "Create new work" at bounding box center [580, 259] width 63 height 18
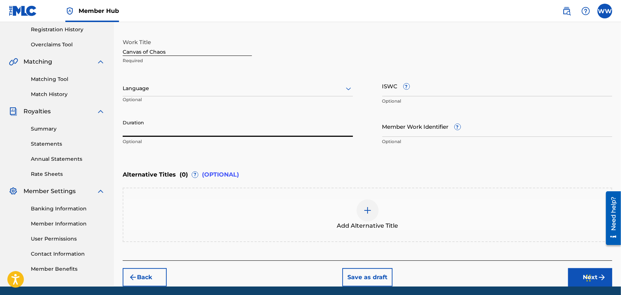
click at [344, 116] on input "Duration" at bounding box center [238, 126] width 230 height 21
click at [323, 89] on div at bounding box center [238, 88] width 230 height 9
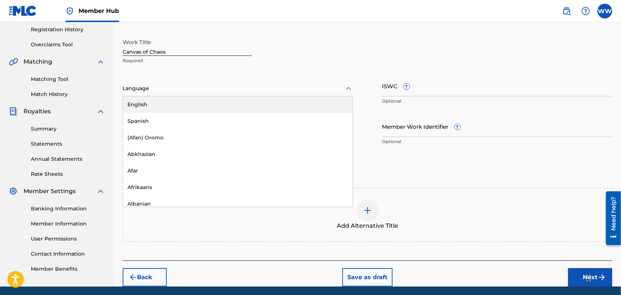
click at [317, 105] on div "English" at bounding box center [238, 104] width 230 height 17
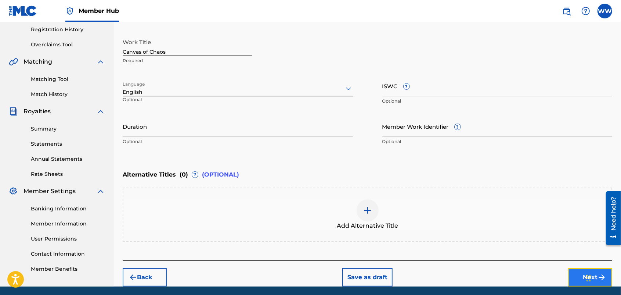
click at [577, 270] on button "Next" at bounding box center [590, 277] width 44 height 18
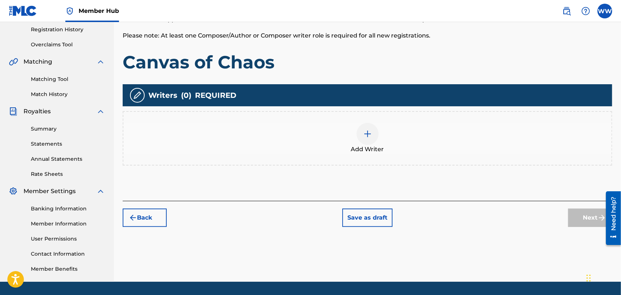
scroll to position [33, 0]
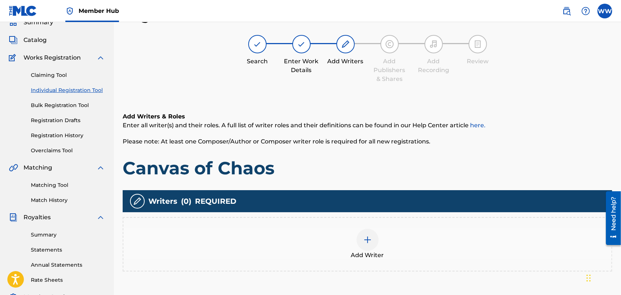
click at [370, 238] on img at bounding box center [367, 239] width 9 height 9
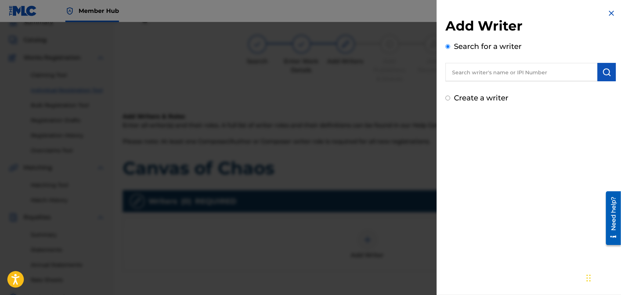
click at [503, 64] on input "text" at bounding box center [521, 72] width 152 height 18
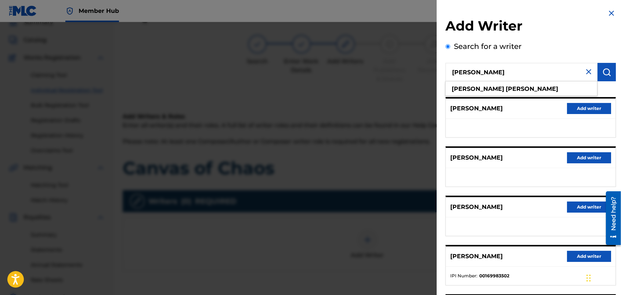
type input "wendy westhoven"
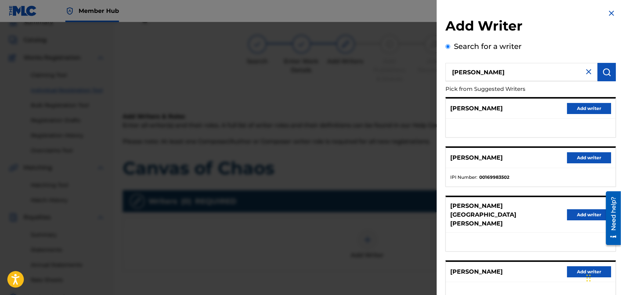
click at [616, 116] on div "Add Writer Search for a writer wendy westhoven Pick from Suggested Writers PIET…" at bounding box center [531, 198] width 188 height 396
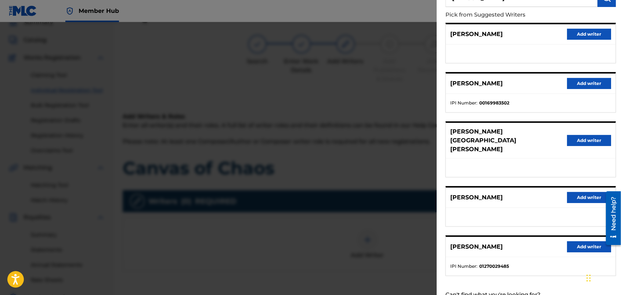
scroll to position [86, 0]
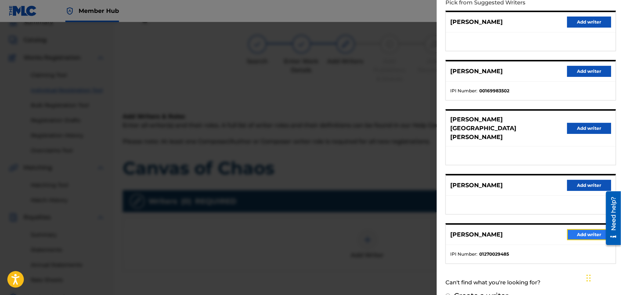
click at [570, 229] on button "Add writer" at bounding box center [589, 234] width 44 height 11
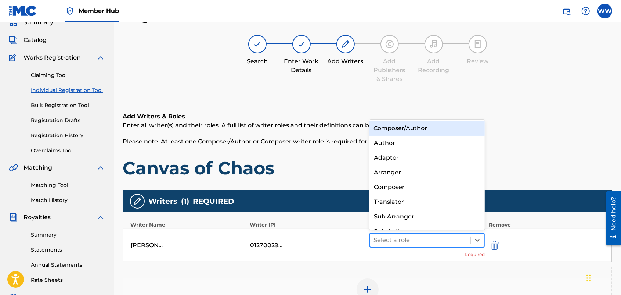
click at [451, 237] on div at bounding box center [420, 240] width 93 height 10
click at [437, 125] on div "Composer/Author" at bounding box center [427, 128] width 116 height 15
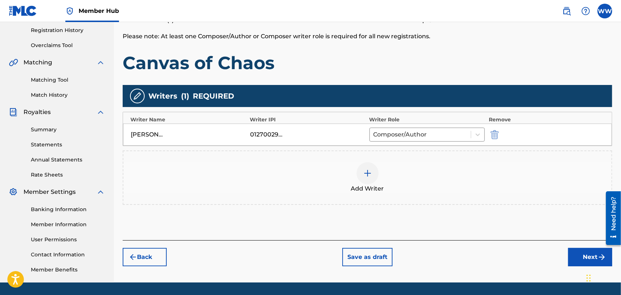
scroll to position [160, 0]
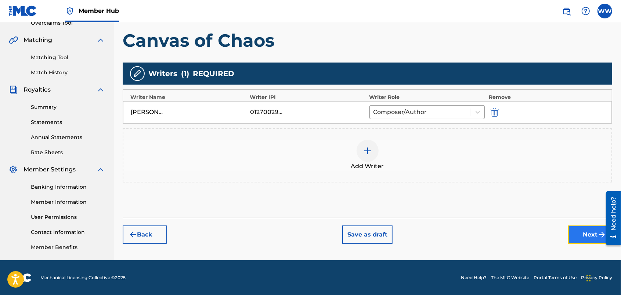
click at [580, 230] on button "Next" at bounding box center [590, 234] width 44 height 18
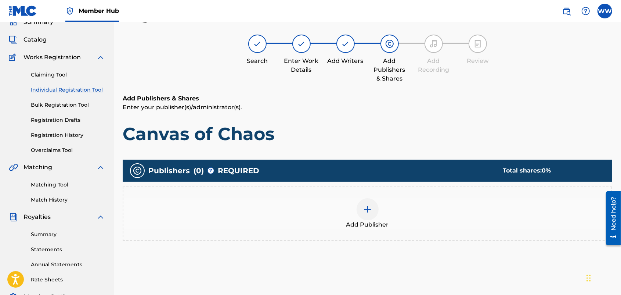
scroll to position [33, 0]
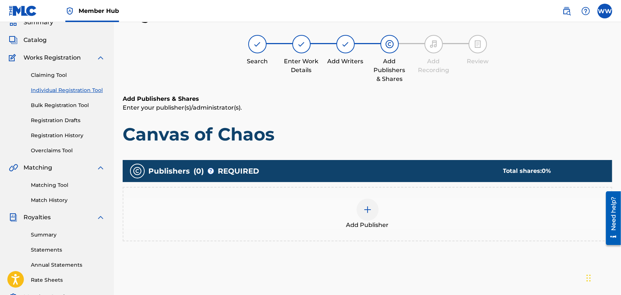
click at [368, 205] on img at bounding box center [367, 209] width 9 height 9
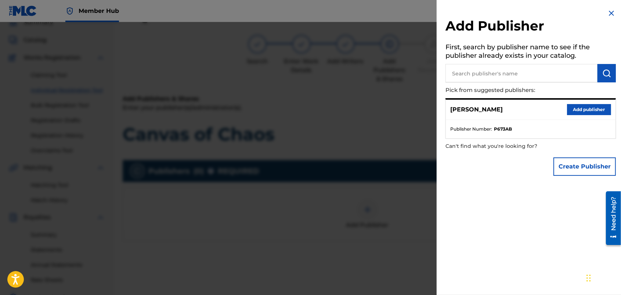
click at [570, 103] on div "Wendy Westhoven Add publisher" at bounding box center [531, 110] width 170 height 20
click at [570, 106] on button "Add publisher" at bounding box center [589, 109] width 44 height 11
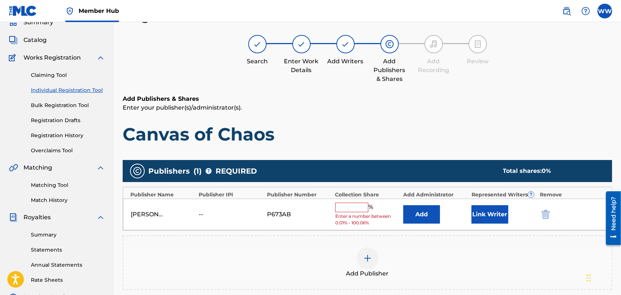
click at [357, 205] on input "text" at bounding box center [351, 207] width 33 height 10
type input "50"
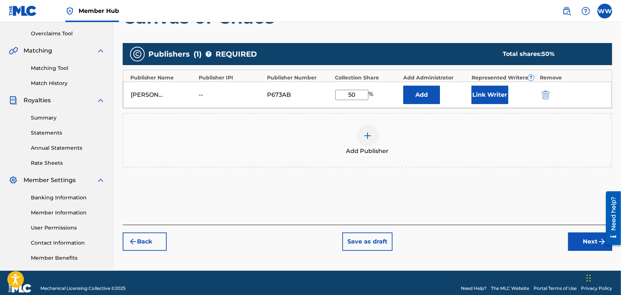
scroll to position [157, 0]
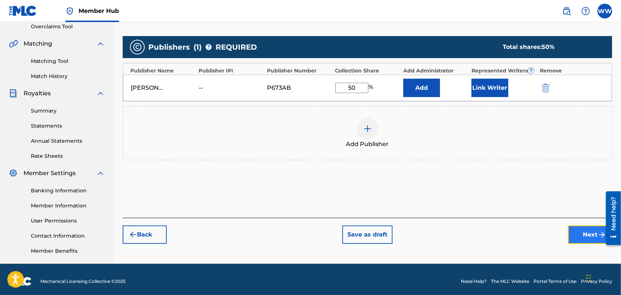
click at [578, 233] on button "Next" at bounding box center [590, 234] width 44 height 18
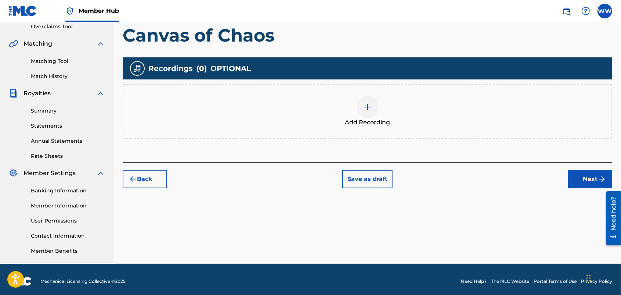
scroll to position [33, 0]
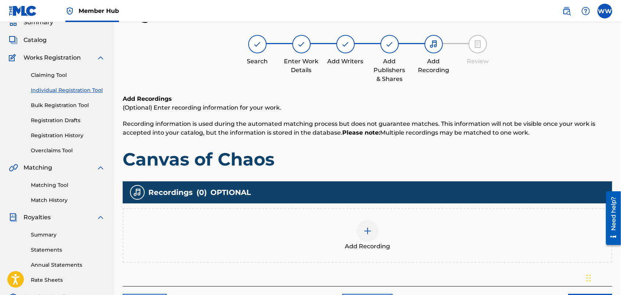
click at [369, 231] on img at bounding box center [367, 230] width 9 height 9
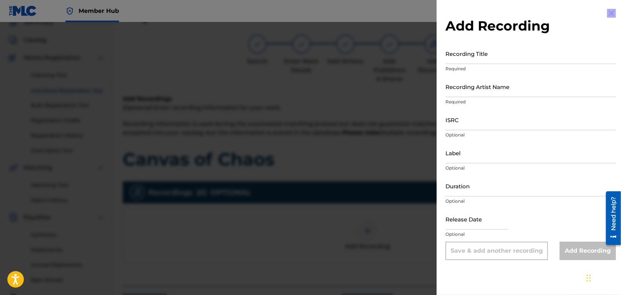
click at [369, 231] on div at bounding box center [310, 169] width 621 height 295
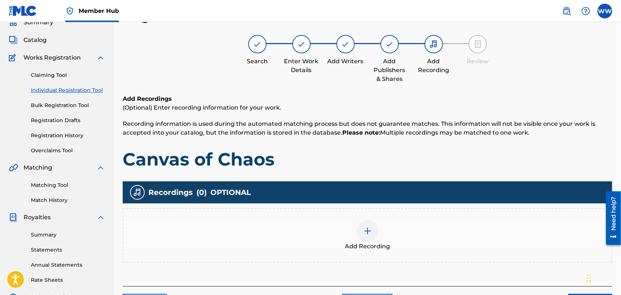
click at [369, 231] on img at bounding box center [367, 230] width 9 height 9
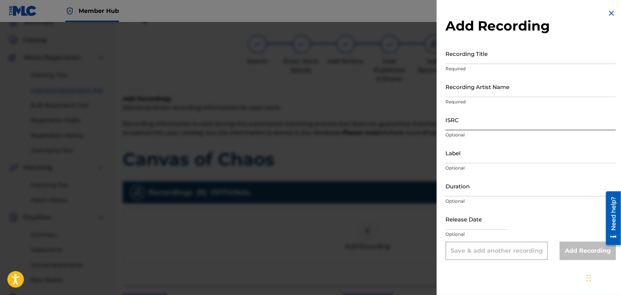
click at [478, 122] on input "ISRC" at bounding box center [530, 119] width 170 height 21
paste input "usdy42500052"
type input "usdy42500052"
click at [378, 30] on div at bounding box center [310, 169] width 621 height 295
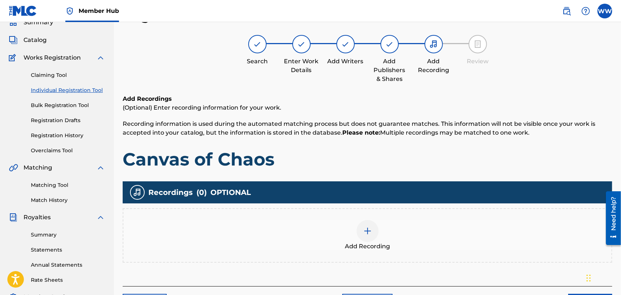
click at [365, 228] on img at bounding box center [367, 230] width 9 height 9
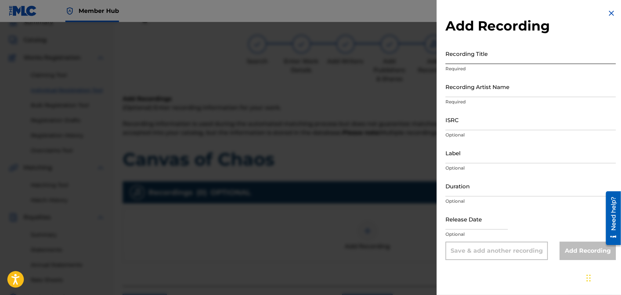
click at [467, 58] on input "Recording Title" at bounding box center [530, 53] width 170 height 21
type input "Canvas of Chaos"
click at [467, 92] on input "Recording Artist Name" at bounding box center [530, 86] width 170 height 21
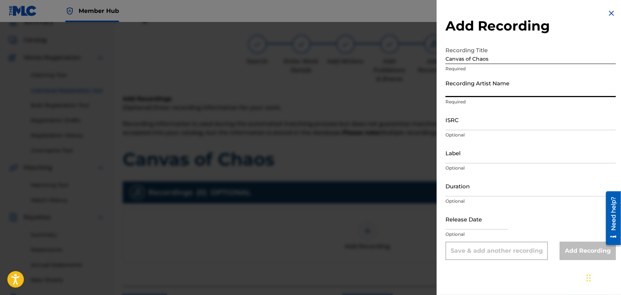
type input "FORTUNES FAZE"
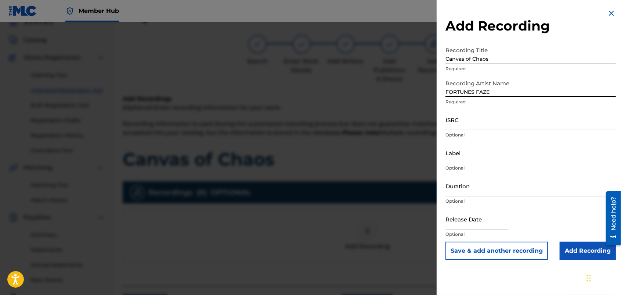
click at [479, 122] on input "ISRC" at bounding box center [530, 119] width 170 height 21
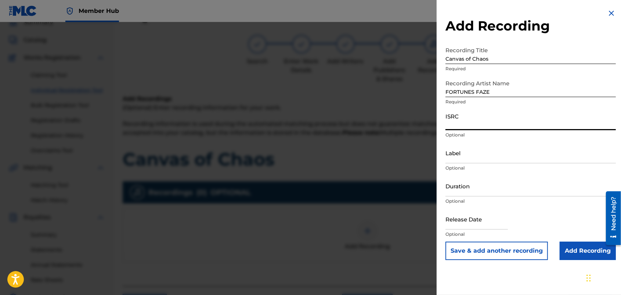
paste input "usdy42500052"
click at [479, 122] on input "usdy42500052" at bounding box center [530, 119] width 170 height 21
type input "usdy42500052"
click at [567, 247] on input "Add Recording" at bounding box center [588, 250] width 56 height 18
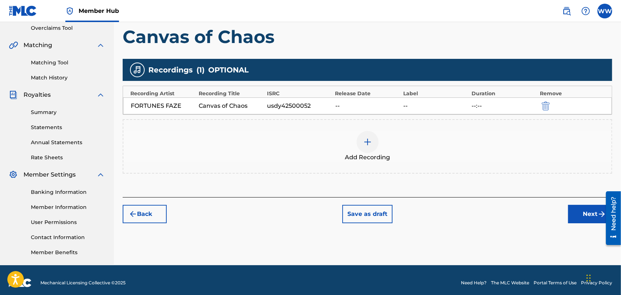
scroll to position [160, 0]
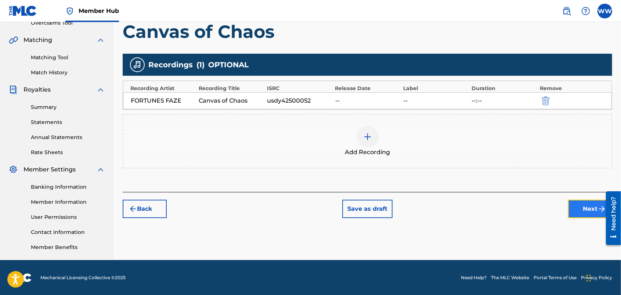
click at [573, 206] on button "Next" at bounding box center [590, 208] width 44 height 18
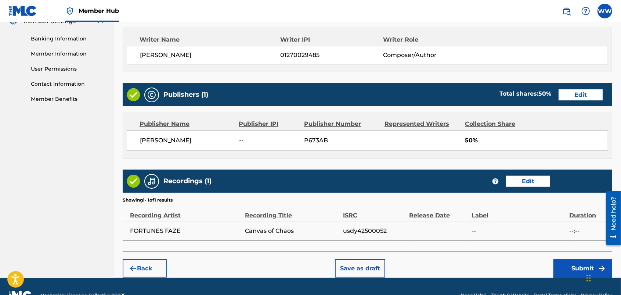
scroll to position [327, 0]
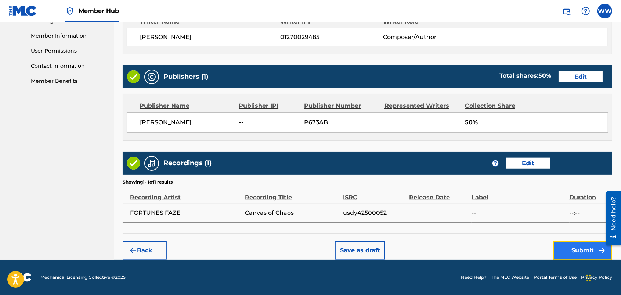
click at [571, 248] on button "Submit" at bounding box center [582, 250] width 59 height 18
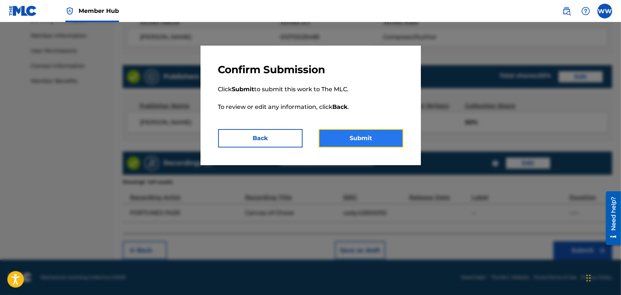
click at [364, 131] on button "Submit" at bounding box center [361, 138] width 84 height 18
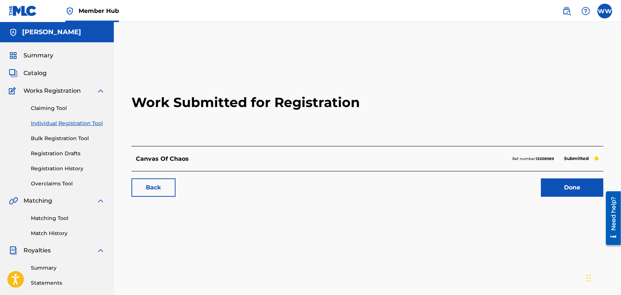
click at [87, 120] on link "Individual Registration Tool" at bounding box center [68, 123] width 74 height 8
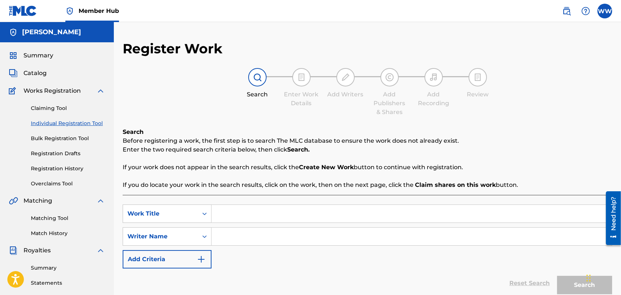
click at [250, 210] on input "Search Form" at bounding box center [412, 214] width 400 height 18
type input "Perfect Love"
click at [254, 236] on input "Search Form" at bounding box center [412, 236] width 400 height 18
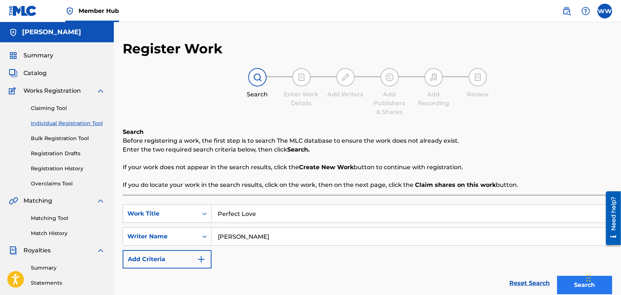
type input "[PERSON_NAME]"
click at [564, 278] on button "Search" at bounding box center [584, 284] width 55 height 18
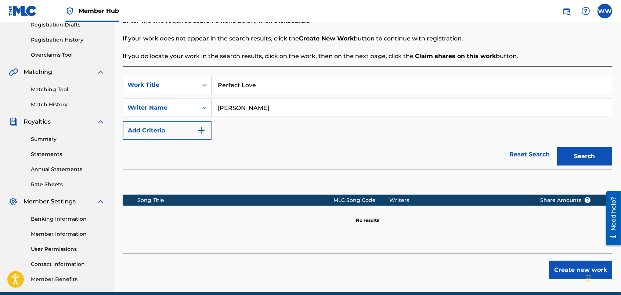
scroll to position [138, 0]
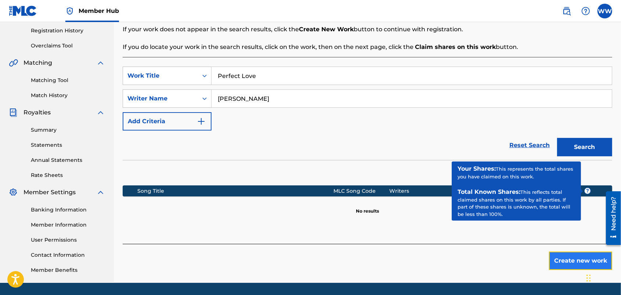
click at [560, 258] on button "Create new work" at bounding box center [580, 260] width 63 height 18
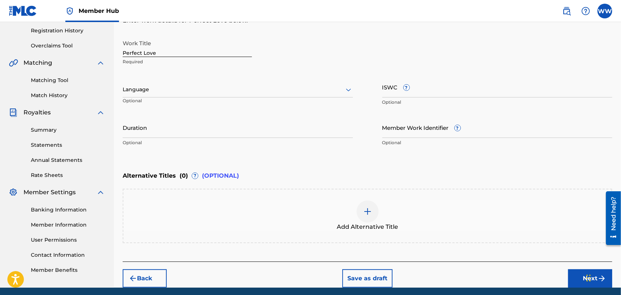
click at [339, 89] on div at bounding box center [238, 89] width 230 height 9
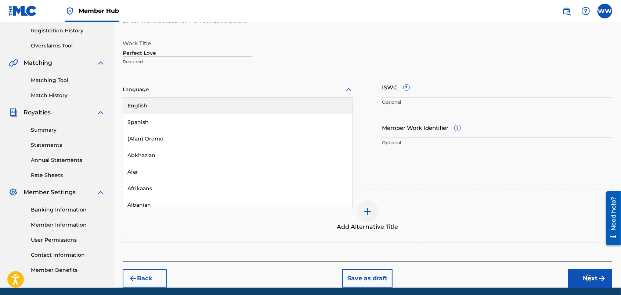
click at [320, 104] on div "English" at bounding box center [238, 105] width 230 height 17
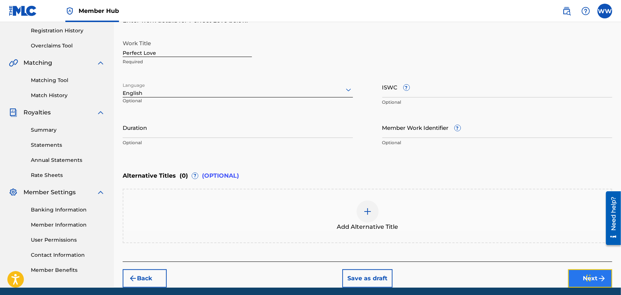
click at [571, 271] on button "Next" at bounding box center [590, 278] width 44 height 18
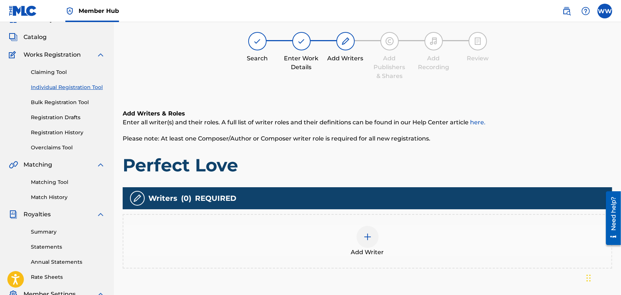
scroll to position [33, 0]
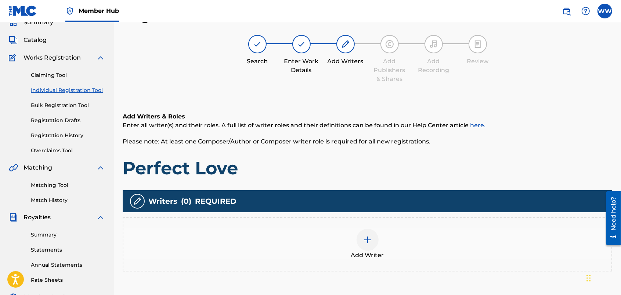
click at [366, 232] on div at bounding box center [368, 239] width 22 height 22
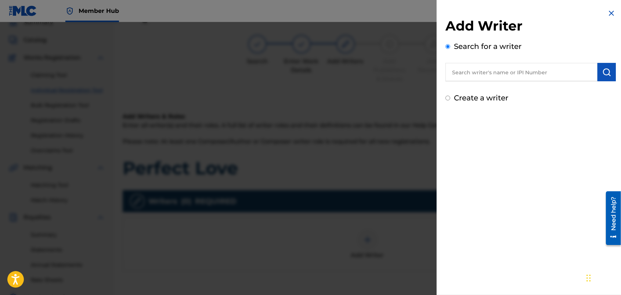
click at [485, 71] on input "text" at bounding box center [521, 72] width 152 height 18
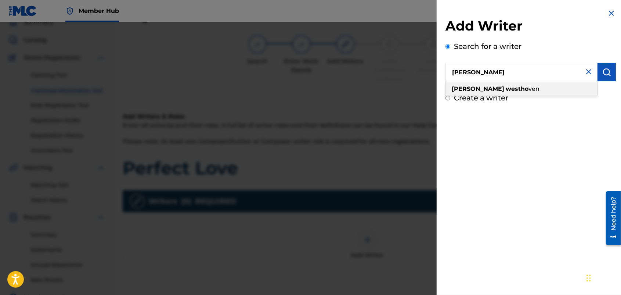
click at [506, 87] on strong "westho" at bounding box center [517, 88] width 23 height 7
type input "wendy westhoven"
click at [603, 73] on img "submit" at bounding box center [606, 72] width 9 height 9
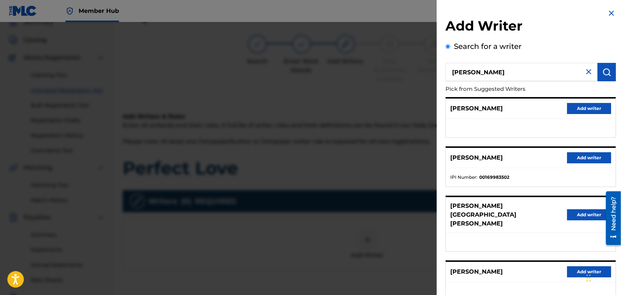
click at [619, 129] on div "Add Writer Search for a writer wendy westhoven Pick from Suggested Writers PIET…" at bounding box center [531, 198] width 188 height 396
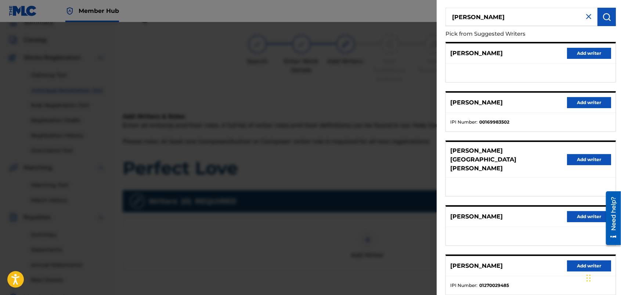
scroll to position [73, 0]
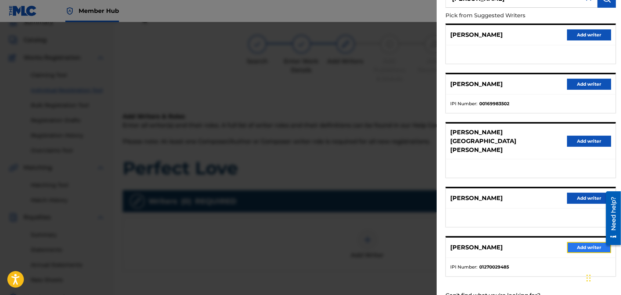
click at [577, 242] on button "Add writer" at bounding box center [589, 247] width 44 height 11
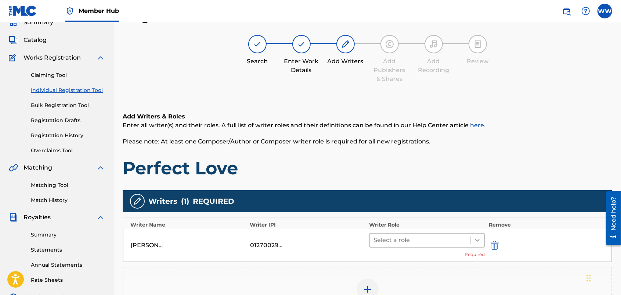
click at [477, 239] on icon at bounding box center [477, 239] width 7 height 7
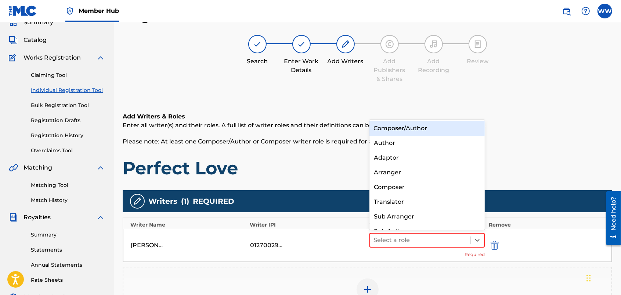
click at [461, 132] on div "Composer/Author" at bounding box center [427, 128] width 116 height 15
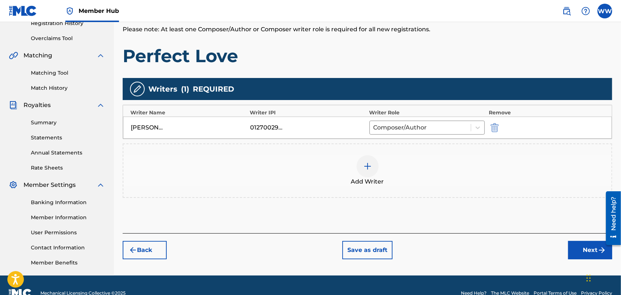
scroll to position [147, 0]
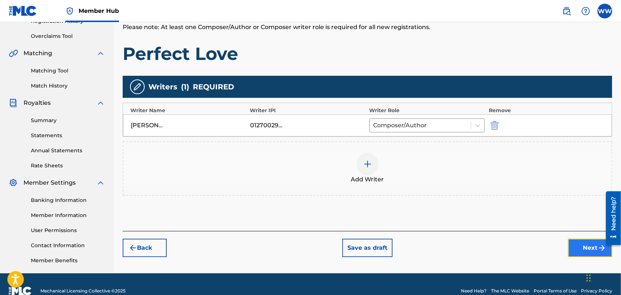
click at [574, 241] on button "Next" at bounding box center [590, 247] width 44 height 18
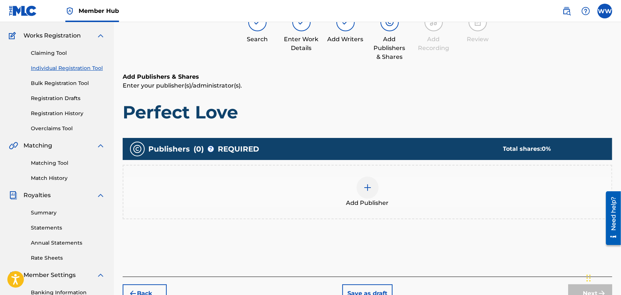
scroll to position [33, 0]
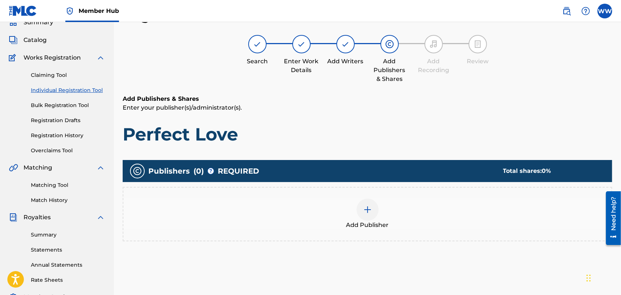
click at [369, 209] on img at bounding box center [367, 209] width 9 height 9
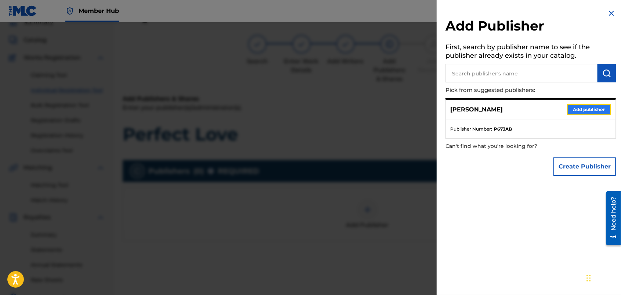
click at [586, 106] on button "Add publisher" at bounding box center [589, 109] width 44 height 11
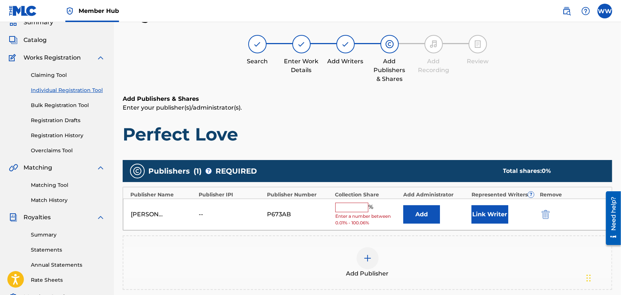
click at [330, 209] on div "Wendy Westhoven -- P673AB % Enter a number between 0.01% - 100.06% Add Link Wri…" at bounding box center [367, 214] width 489 height 32
click at [344, 206] on input "text" at bounding box center [351, 207] width 33 height 10
type input "50"
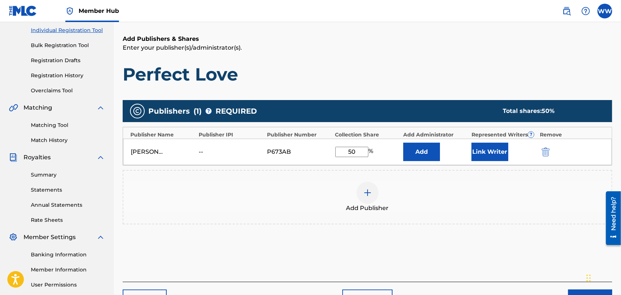
scroll to position [109, 0]
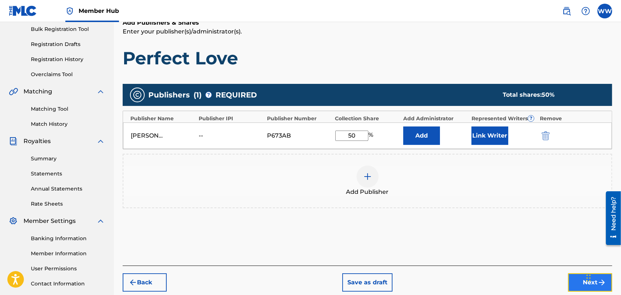
click at [575, 277] on button "Next" at bounding box center [590, 282] width 44 height 18
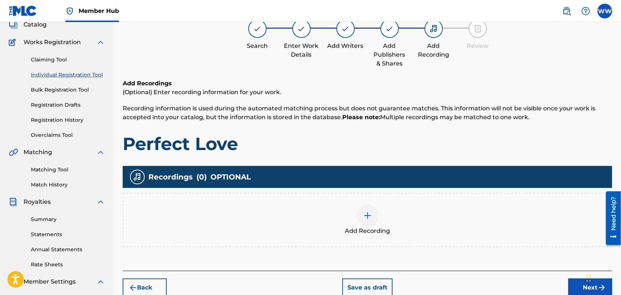
scroll to position [33, 0]
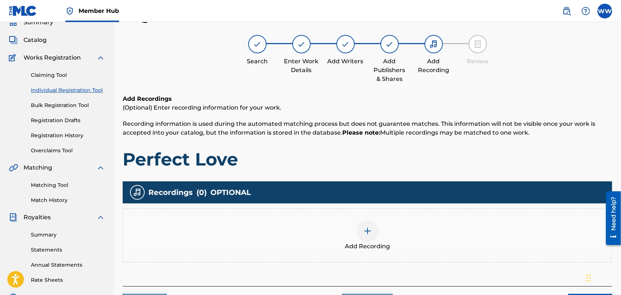
click at [363, 230] on img at bounding box center [367, 230] width 9 height 9
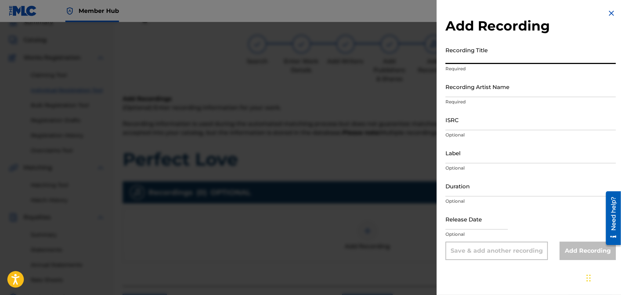
paste input "usdy42500053"
type input "u"
type input "Perfect Love"
click at [465, 93] on input "Recording Artist Name" at bounding box center [530, 86] width 170 height 21
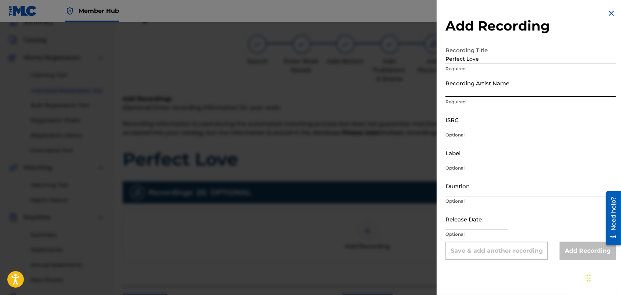
type input "FORTUNES FAZE"
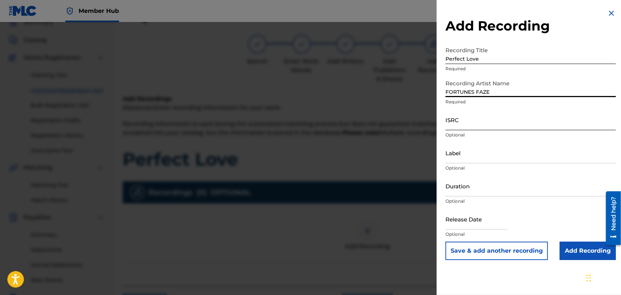
click at [472, 122] on input "ISRC" at bounding box center [530, 119] width 170 height 21
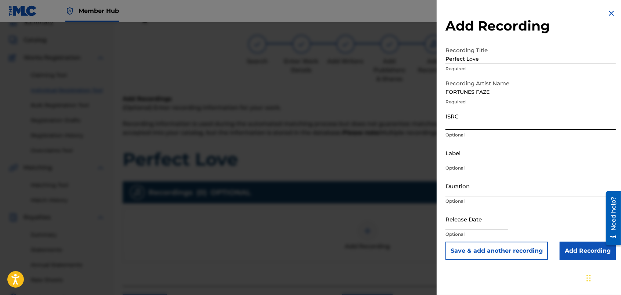
paste input "usdy42500053"
type input "usdy42500053"
click at [564, 245] on input "Add Recording" at bounding box center [588, 250] width 56 height 18
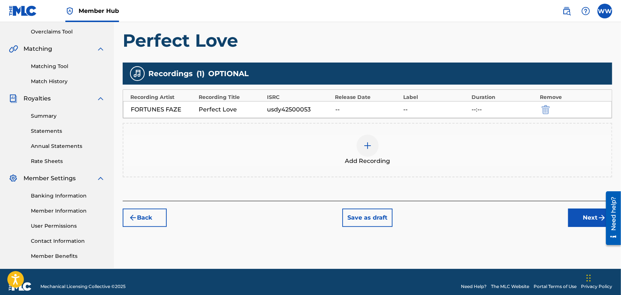
scroll to position [155, 0]
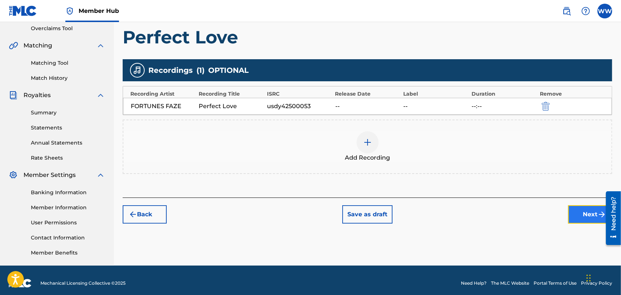
click at [575, 210] on button "Next" at bounding box center [590, 214] width 44 height 18
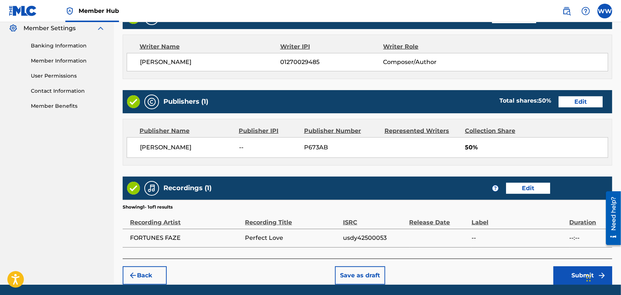
scroll to position [327, 0]
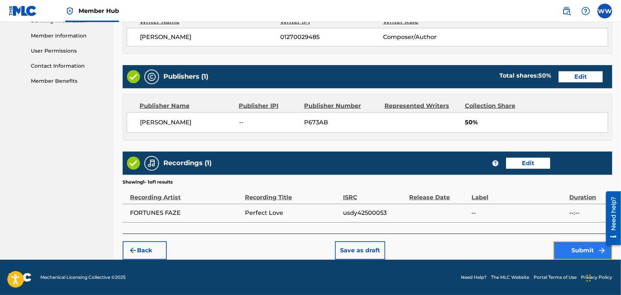
click at [560, 248] on button "Submit" at bounding box center [582, 250] width 59 height 18
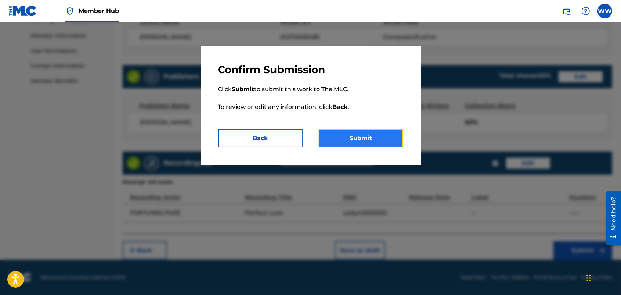
click at [382, 136] on button "Submit" at bounding box center [361, 138] width 84 height 18
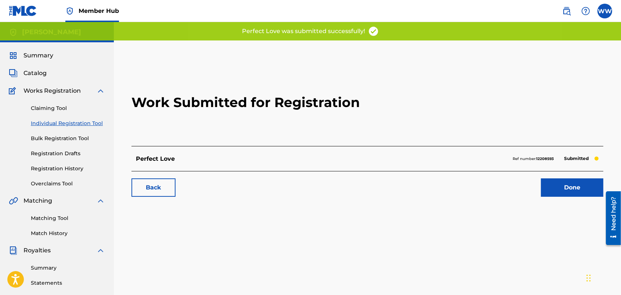
click at [235, 28] on div "Perfect Love was submitted successfully!" at bounding box center [310, 31] width 621 height 18
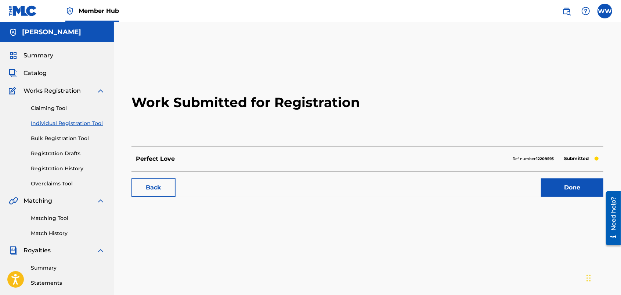
click at [87, 121] on link "Individual Registration Tool" at bounding box center [68, 123] width 74 height 8
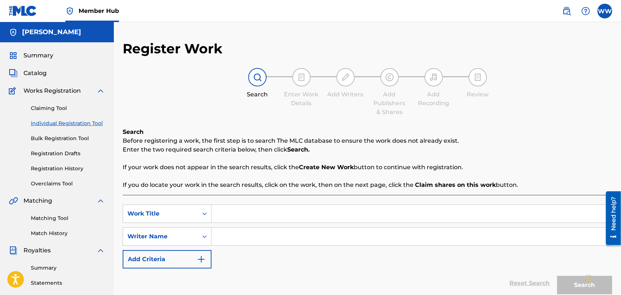
click at [259, 212] on input "Search Form" at bounding box center [412, 214] width 400 height 18
type input "Birthday Bash"
click at [245, 242] on input "Search Form" at bounding box center [412, 236] width 400 height 18
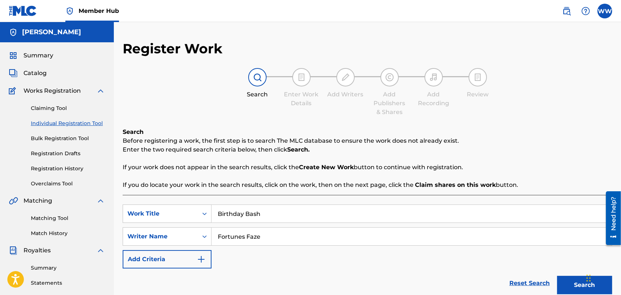
click at [245, 243] on input "Fortunes Faze" at bounding box center [412, 236] width 400 height 18
type input "Fortunes Faze"
click at [562, 284] on button "Search" at bounding box center [584, 284] width 55 height 18
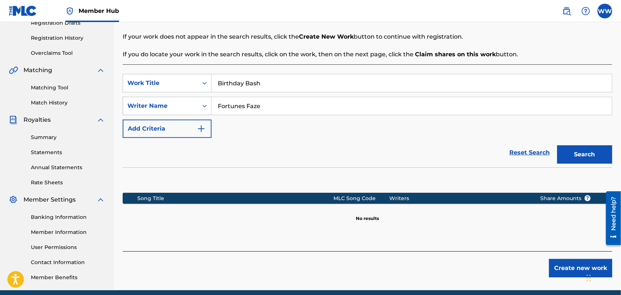
scroll to position [131, 0]
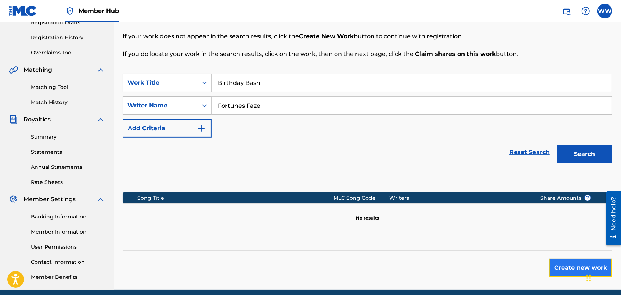
click at [555, 261] on button "Create new work" at bounding box center [580, 267] width 63 height 18
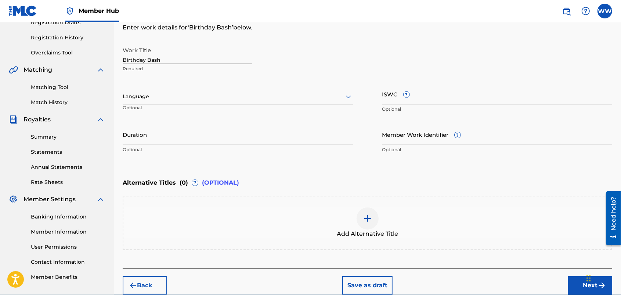
click at [333, 94] on div at bounding box center [238, 96] width 230 height 9
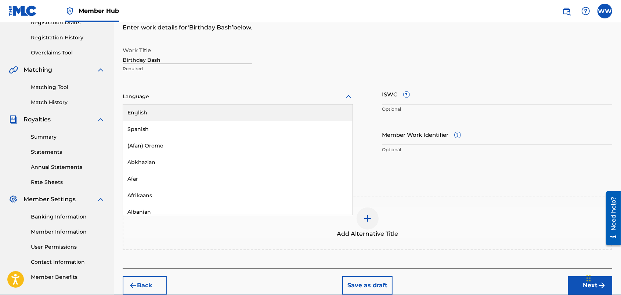
click at [318, 112] on div "English" at bounding box center [238, 112] width 230 height 17
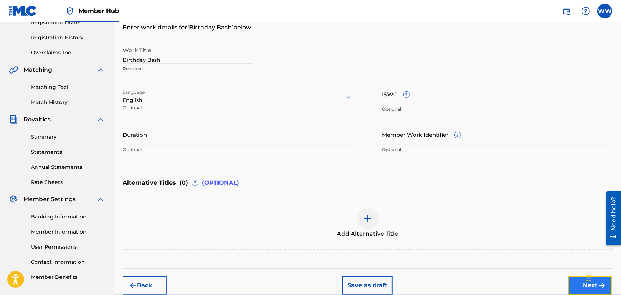
click at [572, 278] on button "Next" at bounding box center [590, 285] width 44 height 18
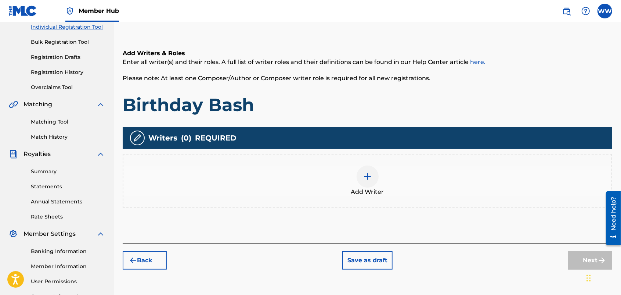
scroll to position [33, 0]
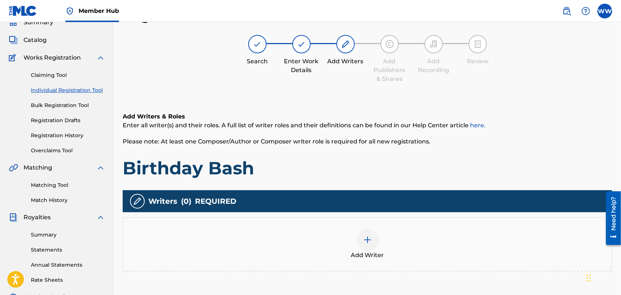
click at [364, 231] on div at bounding box center [368, 239] width 22 height 22
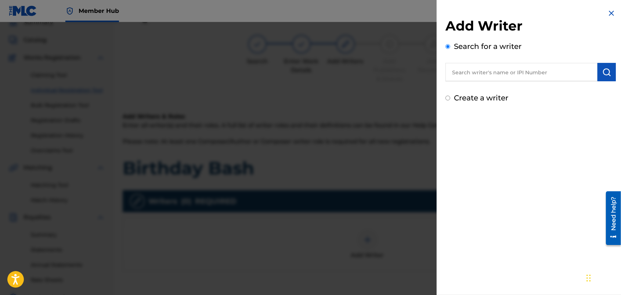
click at [491, 71] on input "text" at bounding box center [521, 72] width 152 height 18
click at [525, 87] on span "oven" at bounding box center [532, 88] width 15 height 7
type input "wendy westhoven"
click at [599, 76] on button "submit" at bounding box center [606, 72] width 18 height 18
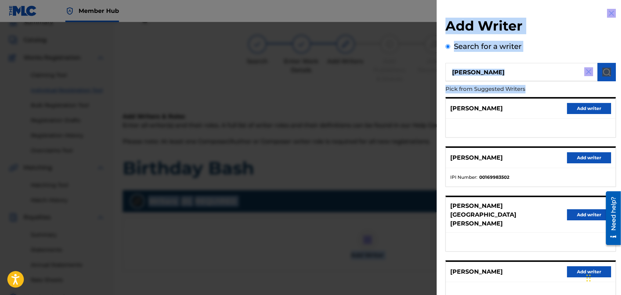
drag, startPoint x: 618, startPoint y: 89, endPoint x: 625, endPoint y: 165, distance: 76.3
click at [621, 165] on html "Accessibility Screen-Reader Guide, Feedback, and Issue Reporting | New window 0…" at bounding box center [310, 114] width 621 height 295
drag, startPoint x: 623, startPoint y: 165, endPoint x: 616, endPoint y: 172, distance: 10.1
click at [616, 172] on div "Add Writer Search for a writer wendy westhoven Pick from Suggested Writers PIET…" at bounding box center [531, 198] width 188 height 396
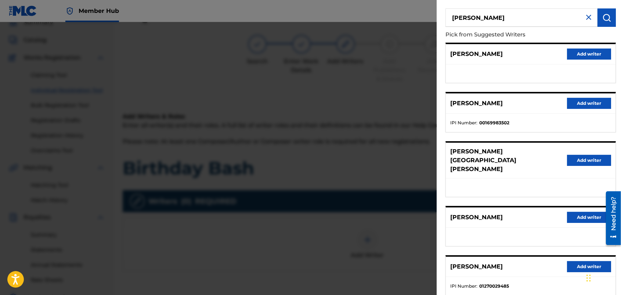
scroll to position [55, 0]
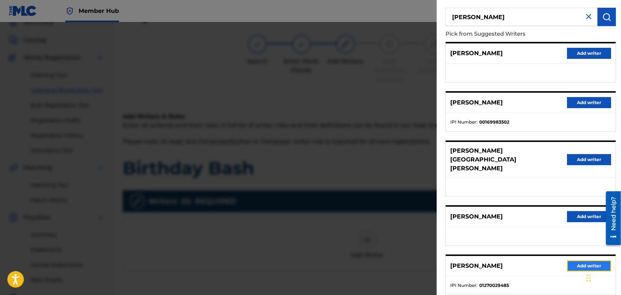
click at [588, 260] on button "Add writer" at bounding box center [589, 265] width 44 height 11
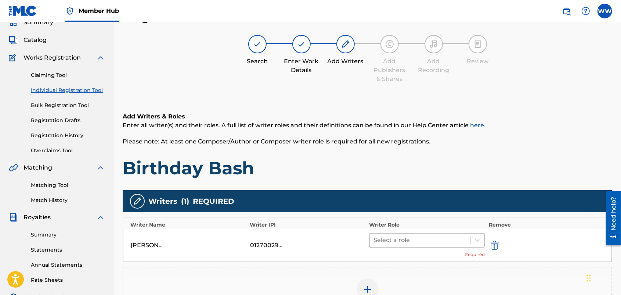
click at [437, 238] on div at bounding box center [420, 240] width 93 height 10
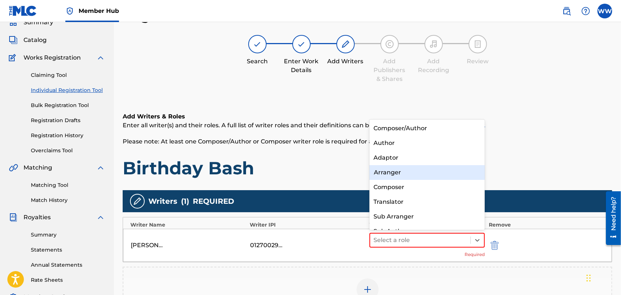
scroll to position [10, 0]
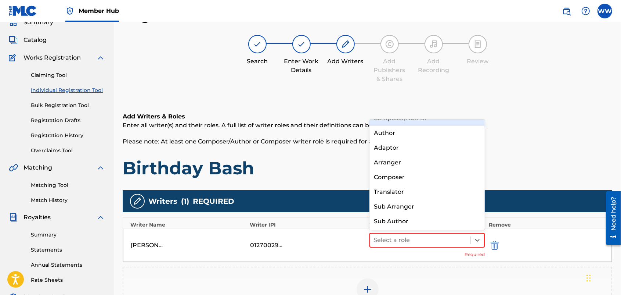
click at [436, 119] on div "Composer/Author" at bounding box center [427, 118] width 116 height 15
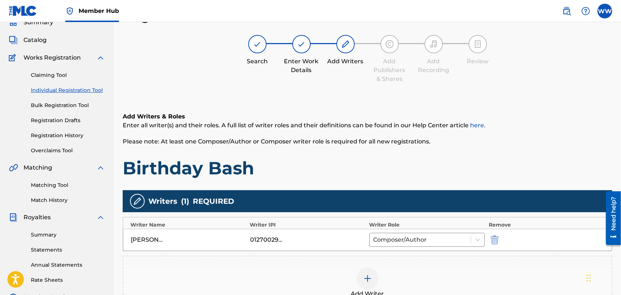
scroll to position [160, 0]
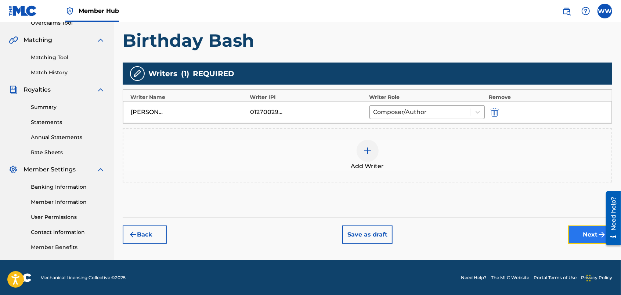
click at [577, 231] on button "Next" at bounding box center [590, 234] width 44 height 18
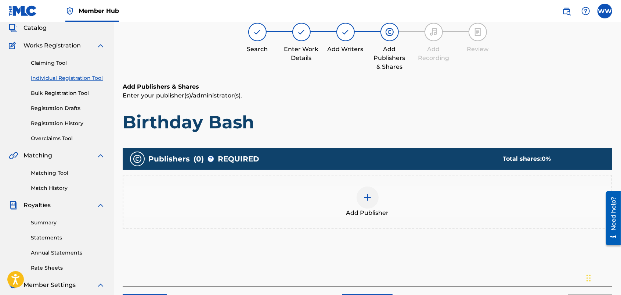
scroll to position [33, 0]
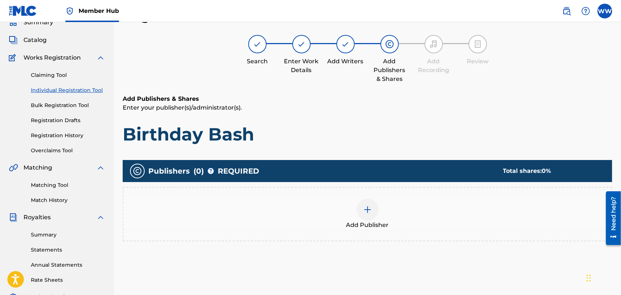
click at [366, 207] on img at bounding box center [367, 209] width 9 height 9
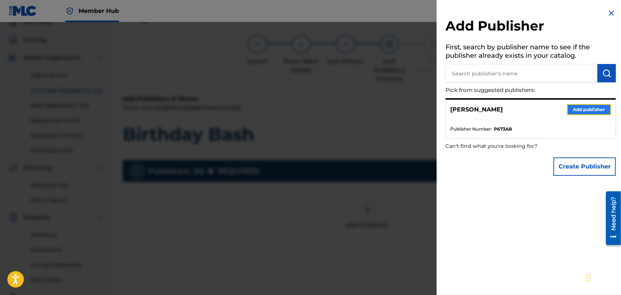
click at [571, 106] on button "Add publisher" at bounding box center [589, 109] width 44 height 11
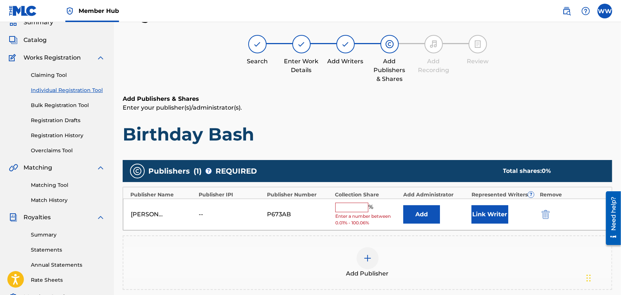
click at [355, 207] on input "text" at bounding box center [351, 207] width 33 height 10
type input "50"
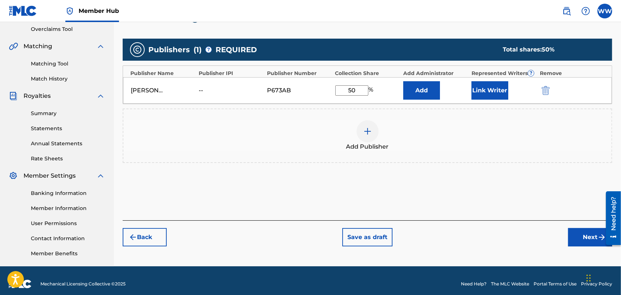
scroll to position [159, 0]
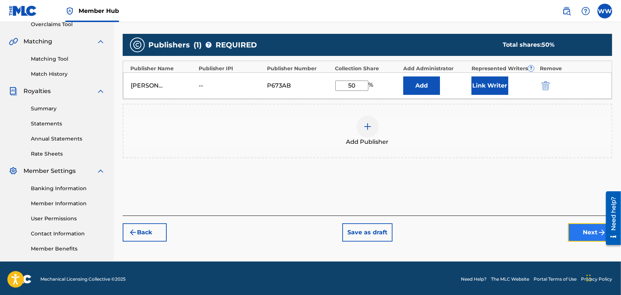
click at [577, 231] on button "Next" at bounding box center [590, 232] width 44 height 18
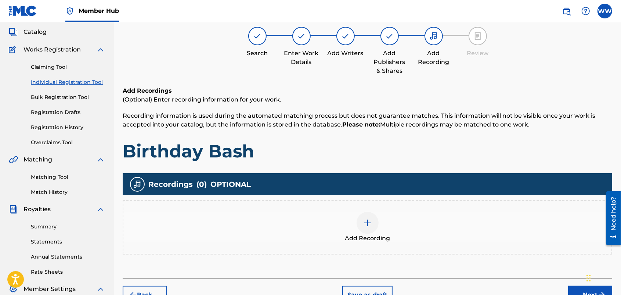
scroll to position [33, 0]
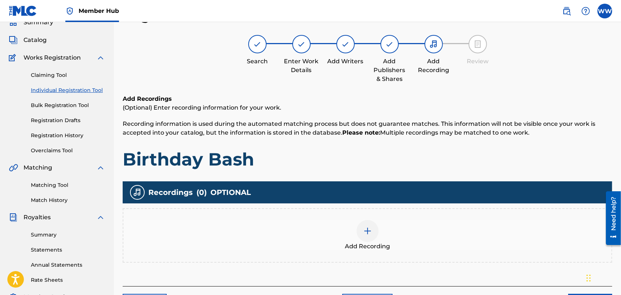
click at [367, 226] on img at bounding box center [367, 230] width 9 height 9
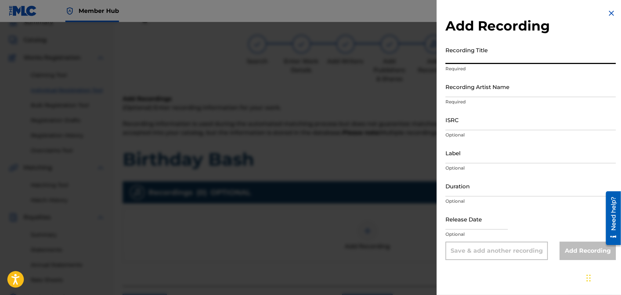
click at [489, 59] on input "Recording Title" at bounding box center [530, 53] width 170 height 21
type input "Birthday Bash"
click at [484, 93] on input "Recording Artist Name" at bounding box center [530, 86] width 170 height 21
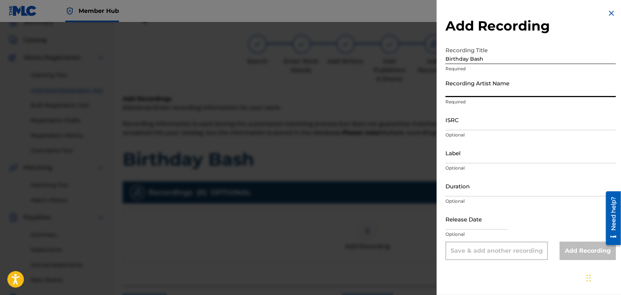
type input "FORTUNES FAZE"
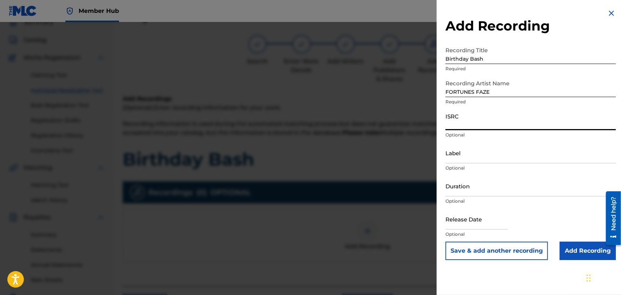
click at [482, 122] on input "ISRC" at bounding box center [530, 119] width 170 height 21
paste input "usdy42500054"
type input "usdy42500054"
click at [563, 243] on input "Add Recording" at bounding box center [588, 250] width 56 height 18
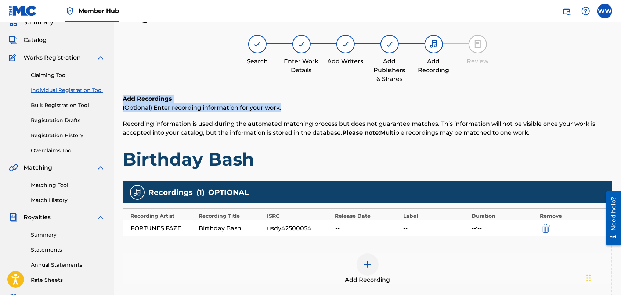
drag, startPoint x: 621, startPoint y: 71, endPoint x: 625, endPoint y: 108, distance: 37.3
click at [621, 108] on html "Accessibility Screen-Reader Guide, Feedback, and Issue Reporting | New window 0…" at bounding box center [310, 114] width 621 height 295
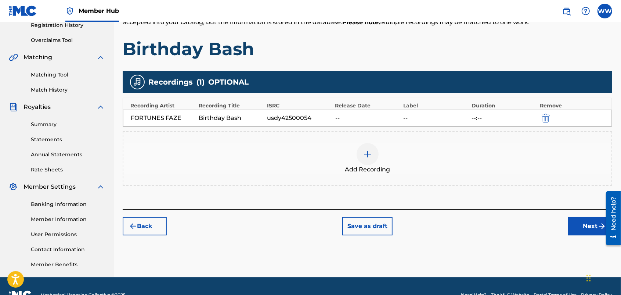
scroll to position [144, 0]
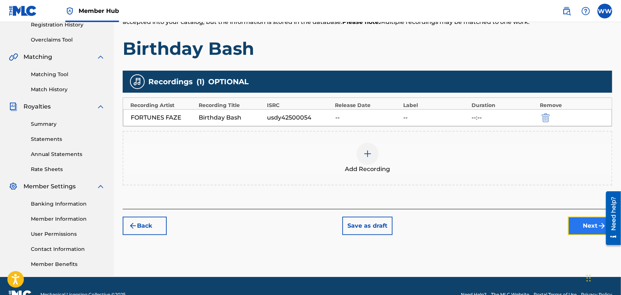
click at [573, 222] on button "Next" at bounding box center [590, 225] width 44 height 18
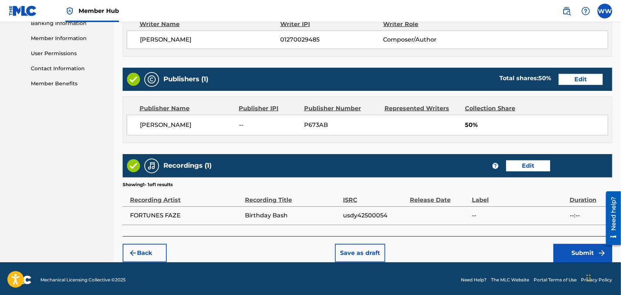
scroll to position [327, 0]
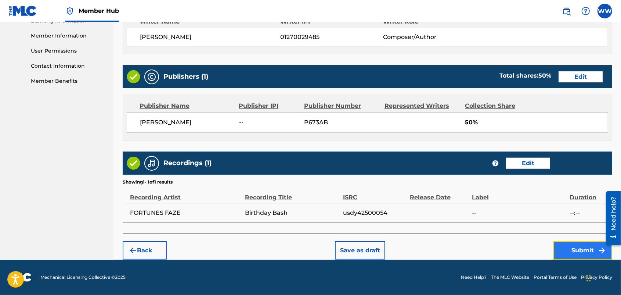
click at [561, 243] on button "Submit" at bounding box center [582, 250] width 59 height 18
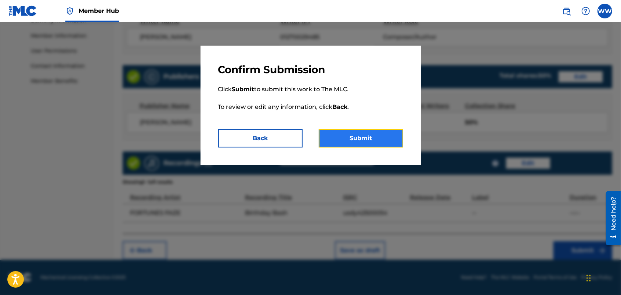
click at [393, 138] on button "Submit" at bounding box center [361, 138] width 84 height 18
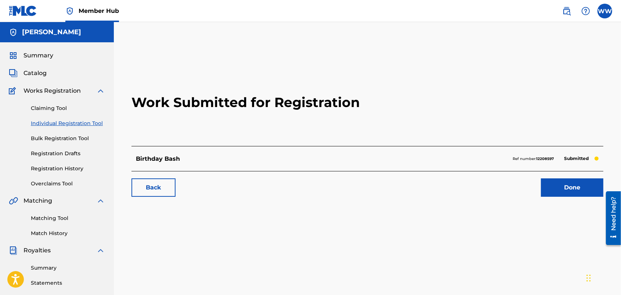
click at [84, 122] on link "Individual Registration Tool" at bounding box center [68, 123] width 74 height 8
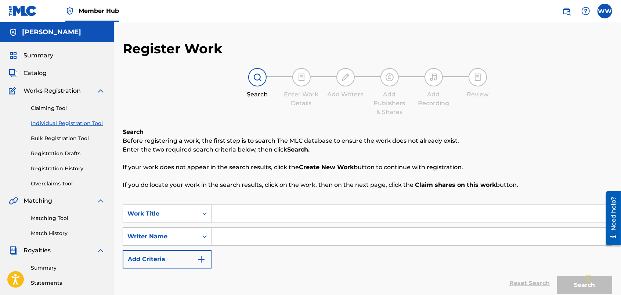
click at [284, 214] on input "Search Form" at bounding box center [412, 214] width 400 height 18
type input "Leave It Alone"
click at [283, 241] on input "Search Form" at bounding box center [412, 236] width 400 height 18
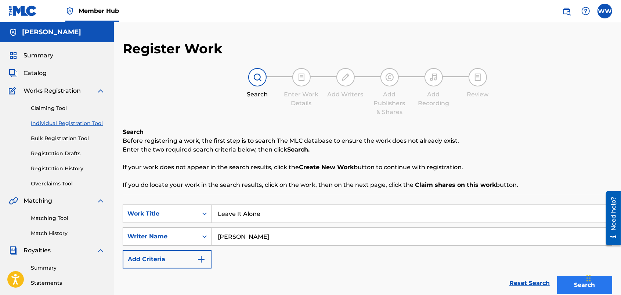
type input "[PERSON_NAME]"
click at [561, 282] on button "Search" at bounding box center [584, 284] width 55 height 18
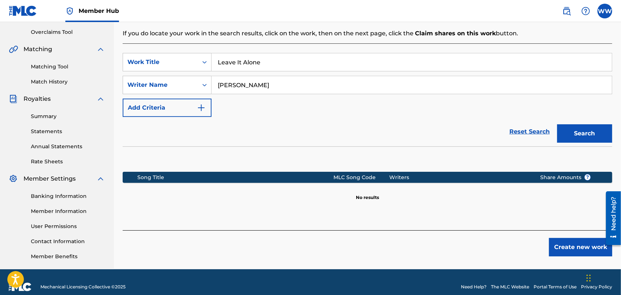
scroll to position [160, 0]
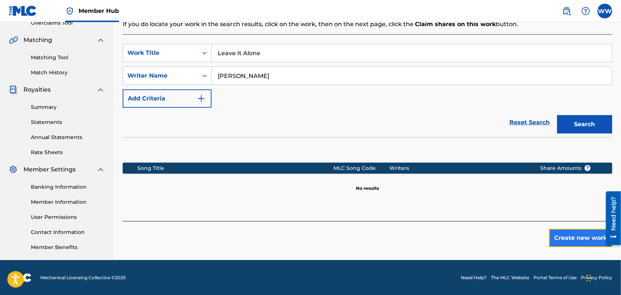
click at [568, 232] on button "Create new work" at bounding box center [580, 237] width 63 height 18
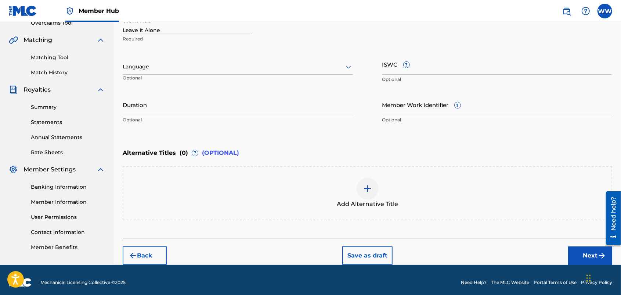
click at [336, 65] on div at bounding box center [238, 66] width 230 height 9
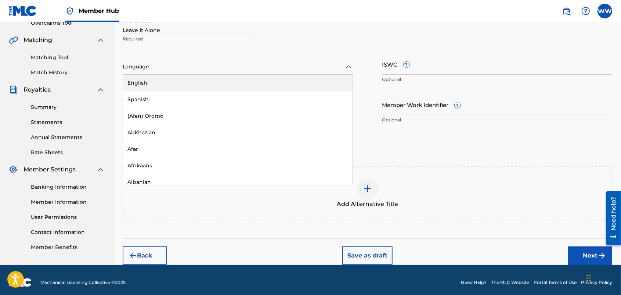
click at [315, 80] on div "English" at bounding box center [238, 83] width 230 height 17
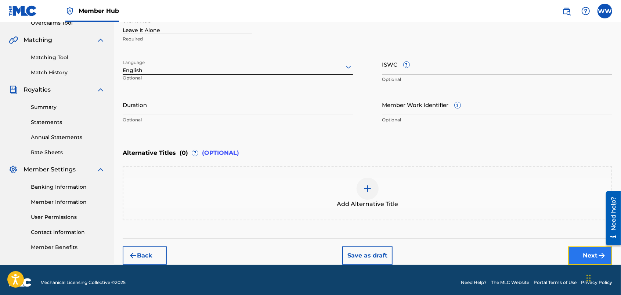
click at [576, 253] on button "Next" at bounding box center [590, 255] width 44 height 18
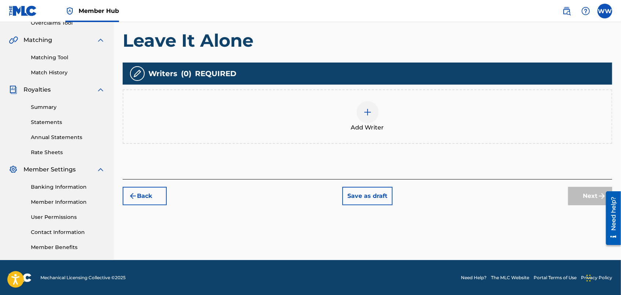
scroll to position [33, 0]
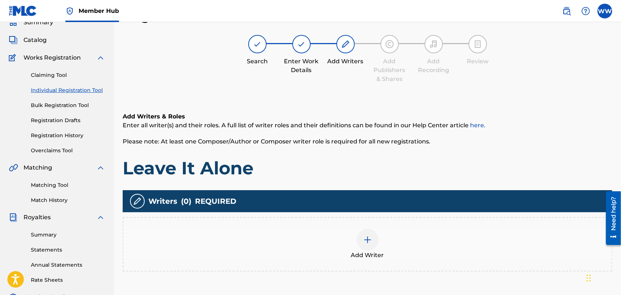
click at [369, 239] on img at bounding box center [367, 239] width 9 height 9
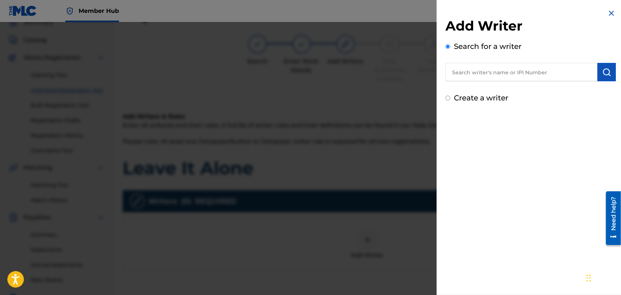
click at [496, 76] on input "text" at bounding box center [521, 72] width 152 height 18
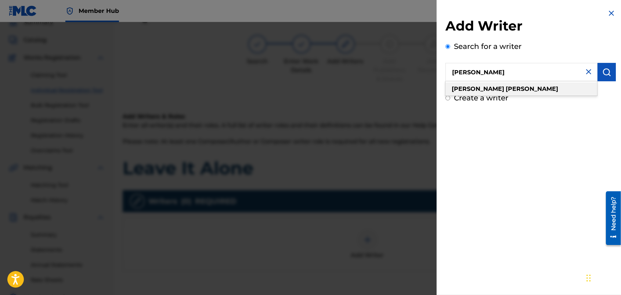
type input "wendy westhoven"
click at [506, 89] on strong "westhoven" at bounding box center [532, 88] width 53 height 7
click at [603, 74] on img "submit" at bounding box center [606, 72] width 9 height 9
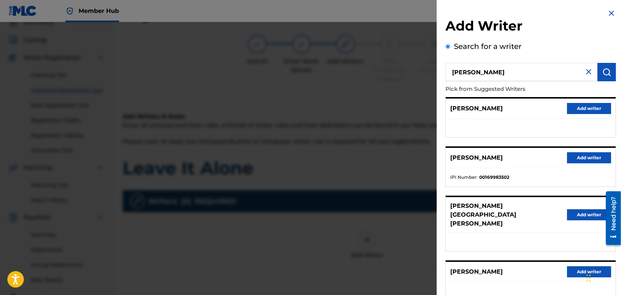
click at [616, 109] on div "Add Writer Search for a writer wendy westhoven Pick from Suggested Writers PIET…" at bounding box center [531, 198] width 188 height 396
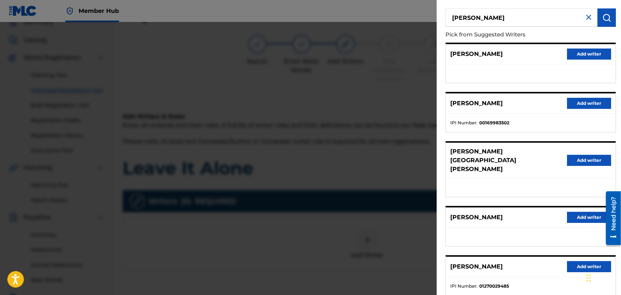
scroll to position [55, 0]
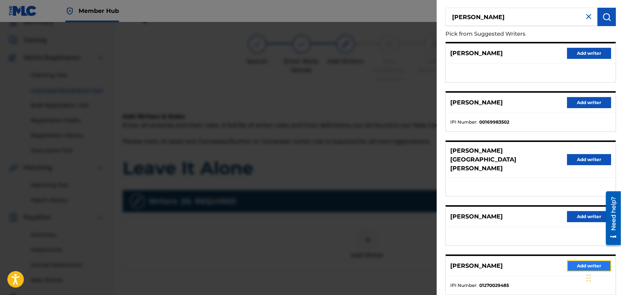
click at [571, 260] on button "Add writer" at bounding box center [589, 265] width 44 height 11
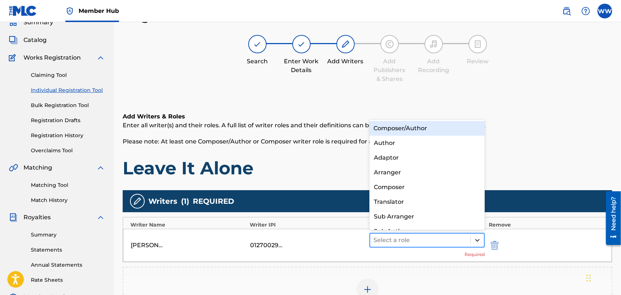
click at [471, 236] on div at bounding box center [477, 239] width 13 height 13
click at [441, 123] on div "Composer/Author" at bounding box center [427, 128] width 116 height 15
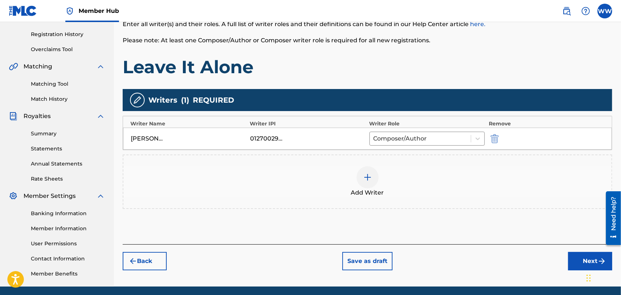
scroll to position [160, 0]
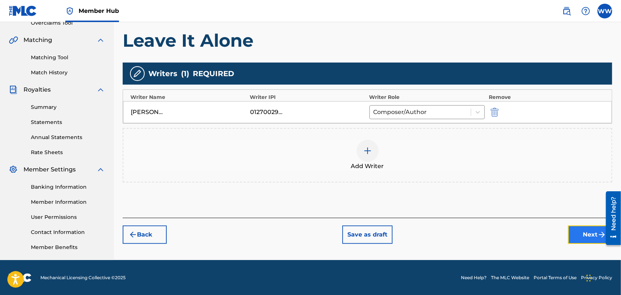
click at [575, 231] on button "Next" at bounding box center [590, 234] width 44 height 18
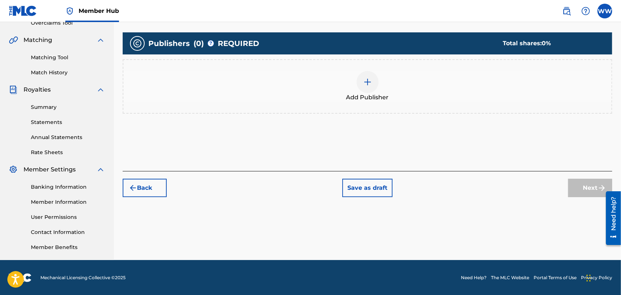
scroll to position [33, 0]
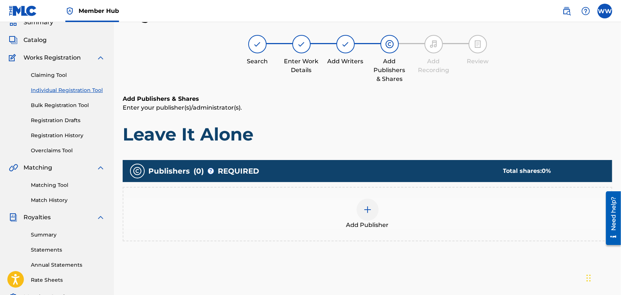
click at [369, 210] on img at bounding box center [367, 209] width 9 height 9
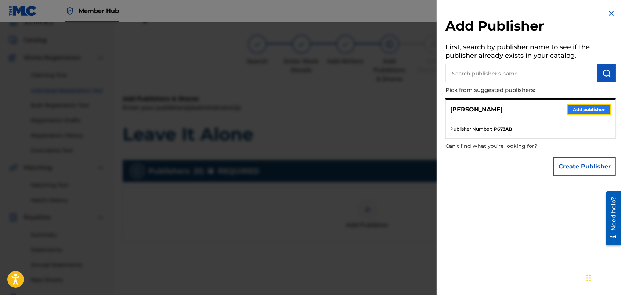
click at [571, 105] on button "Add publisher" at bounding box center [589, 109] width 44 height 11
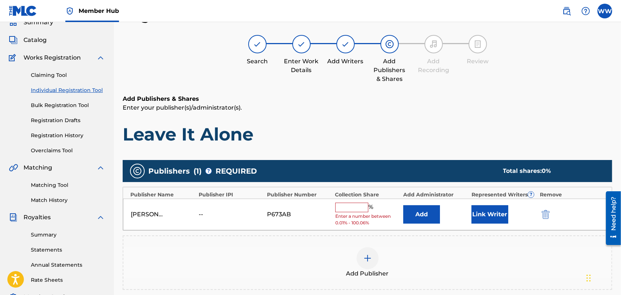
click at [343, 207] on input "text" at bounding box center [351, 207] width 33 height 10
type input "50"
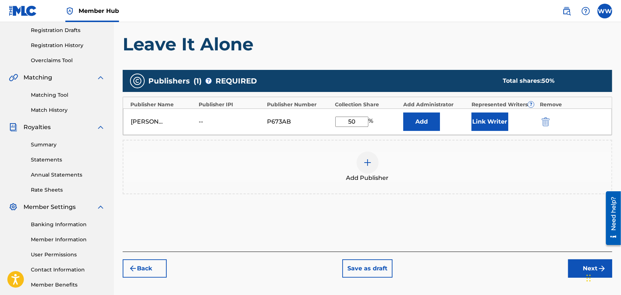
scroll to position [127, 0]
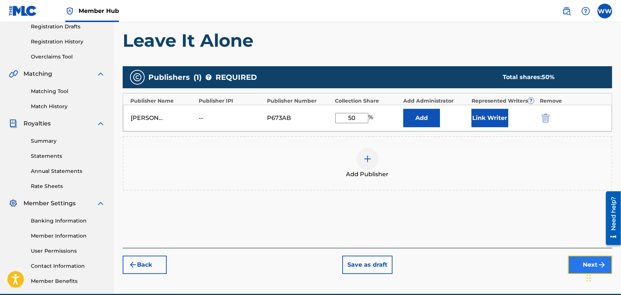
click at [572, 257] on button "Next" at bounding box center [590, 264] width 44 height 18
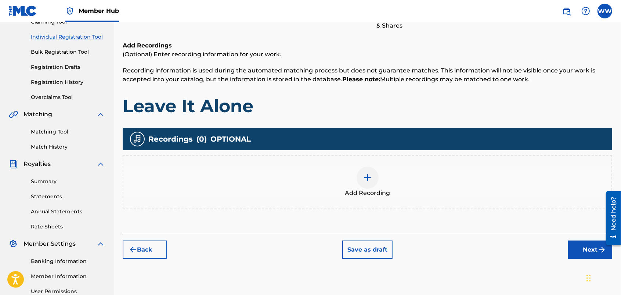
scroll to position [33, 0]
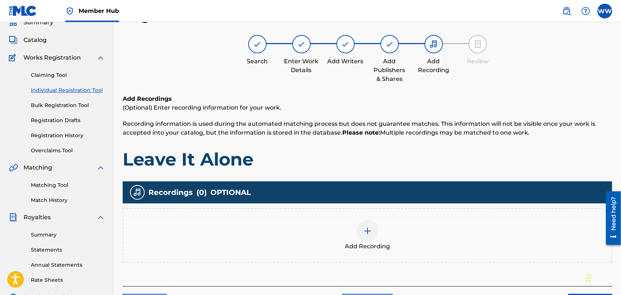
click at [365, 227] on img at bounding box center [367, 230] width 9 height 9
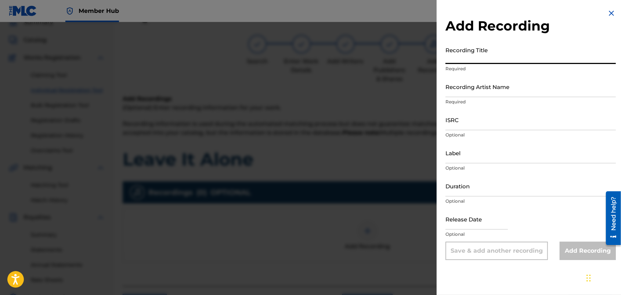
click at [482, 59] on input "Recording Title" at bounding box center [530, 53] width 170 height 21
type input "Leave It Alone"
click at [482, 93] on input "Recording Artist Name" at bounding box center [530, 86] width 170 height 21
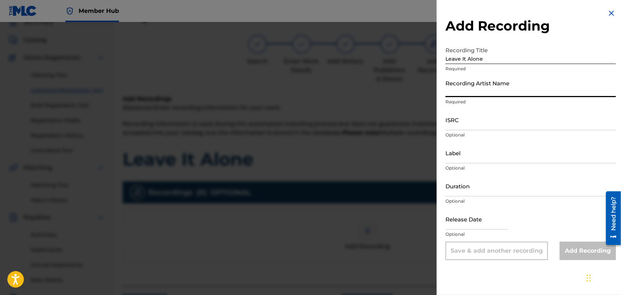
type input "FORTUNES FAZE"
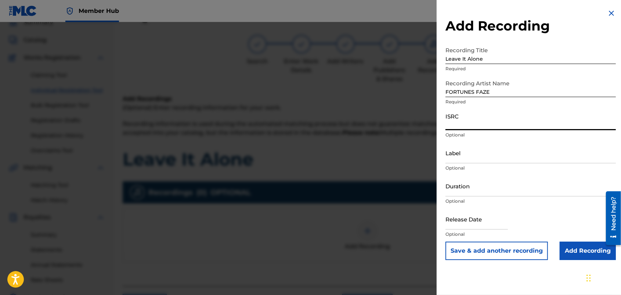
drag, startPoint x: 480, startPoint y: 120, endPoint x: 461, endPoint y: 127, distance: 20.7
click at [461, 127] on input "ISRC" at bounding box center [530, 119] width 170 height 21
paste input "usdy42500055"
type input "usdy42500055"
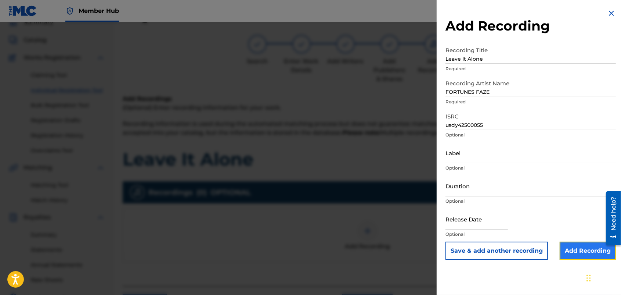
click at [569, 250] on input "Add Recording" at bounding box center [588, 250] width 56 height 18
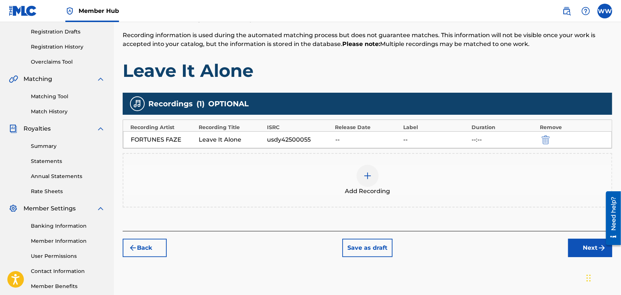
scroll to position [158, 0]
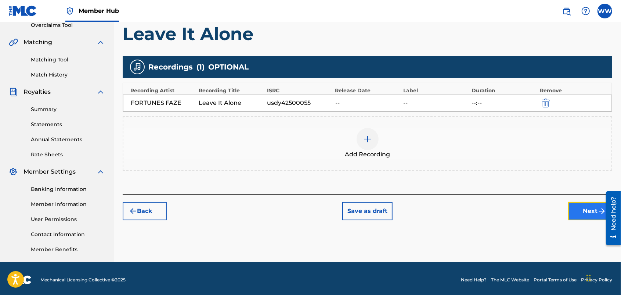
click at [574, 206] on button "Next" at bounding box center [590, 211] width 44 height 18
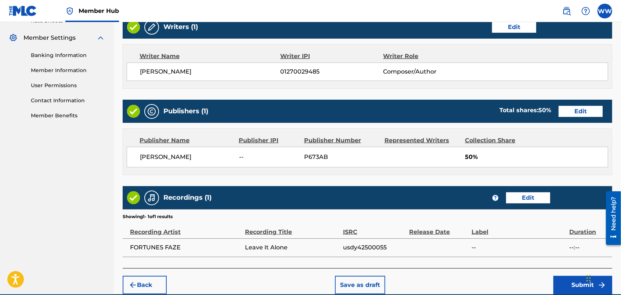
scroll to position [327, 0]
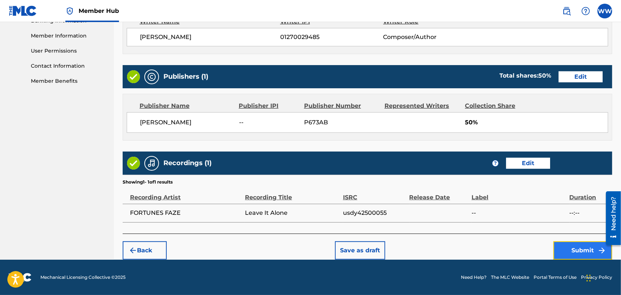
click at [569, 245] on button "Submit" at bounding box center [582, 250] width 59 height 18
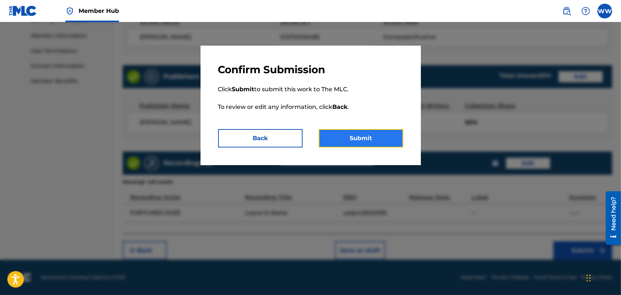
click at [387, 133] on button "Submit" at bounding box center [361, 138] width 84 height 18
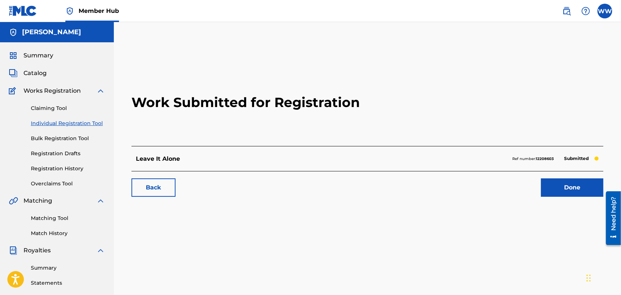
click at [56, 122] on link "Individual Registration Tool" at bounding box center [68, 123] width 74 height 8
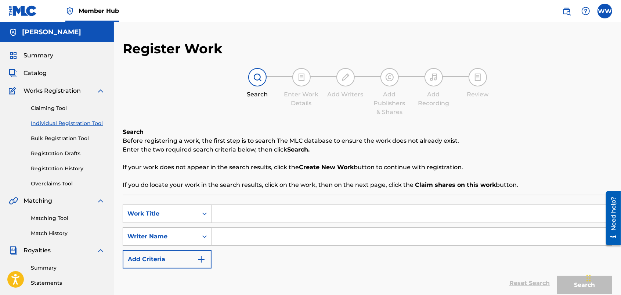
click at [254, 215] on input "Search Form" at bounding box center [412, 214] width 400 height 18
type input "Million Dollar Dream"
click at [254, 234] on input "Search Form" at bounding box center [412, 236] width 400 height 18
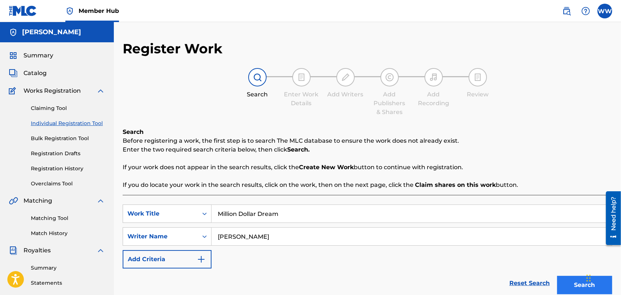
type input "[PERSON_NAME]"
click at [563, 279] on button "Search" at bounding box center [584, 284] width 55 height 18
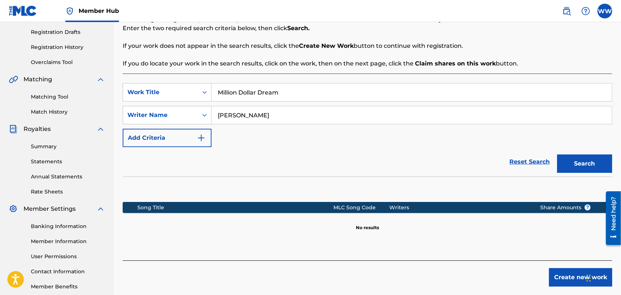
scroll to position [122, 0]
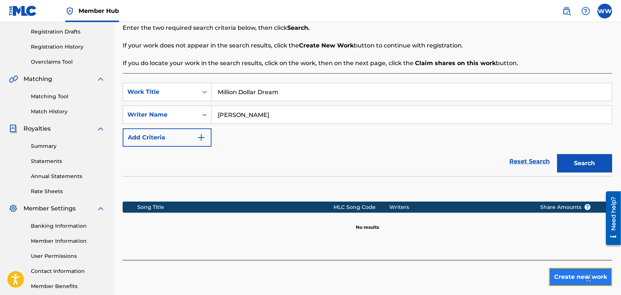
click at [557, 272] on button "Create new work" at bounding box center [580, 276] width 63 height 18
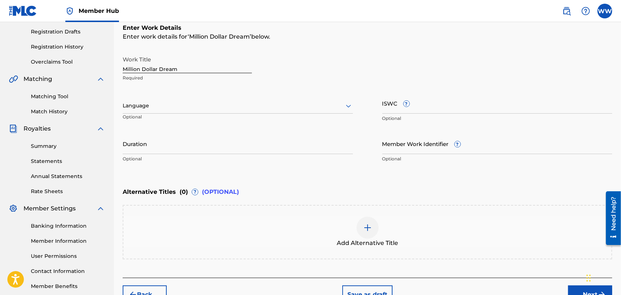
click at [335, 125] on div "Language Optional" at bounding box center [238, 109] width 230 height 33
click at [322, 105] on div at bounding box center [238, 105] width 230 height 9
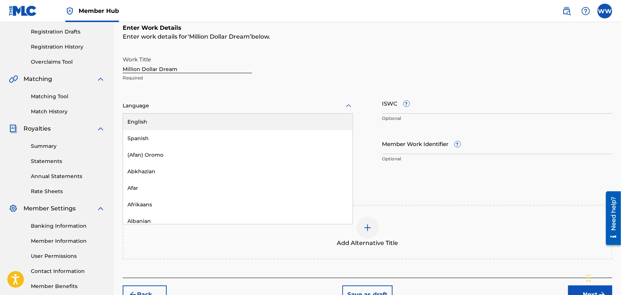
click at [313, 119] on div "English" at bounding box center [238, 121] width 230 height 17
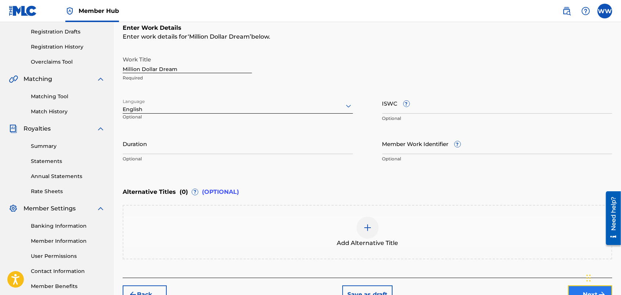
click at [573, 285] on button "Next" at bounding box center [590, 294] width 44 height 18
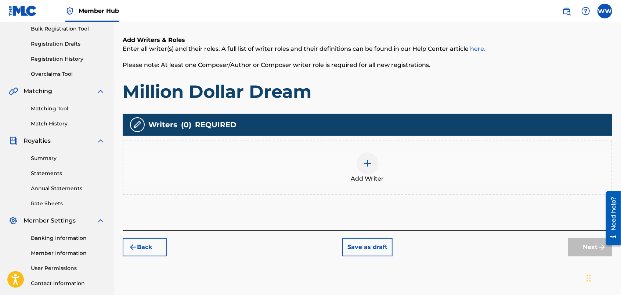
scroll to position [33, 0]
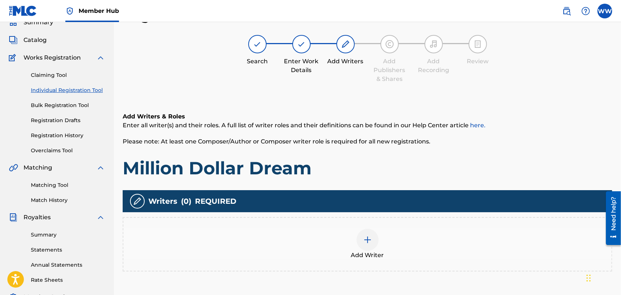
click at [360, 241] on div at bounding box center [368, 239] width 22 height 22
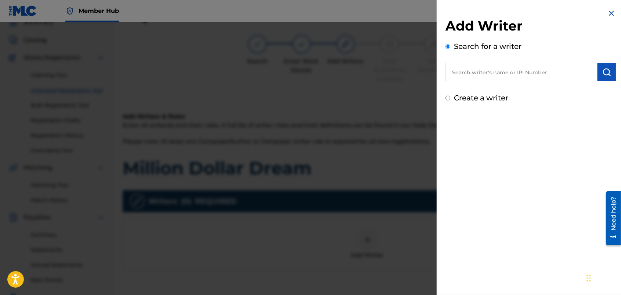
click at [495, 64] on input "text" at bounding box center [521, 72] width 152 height 18
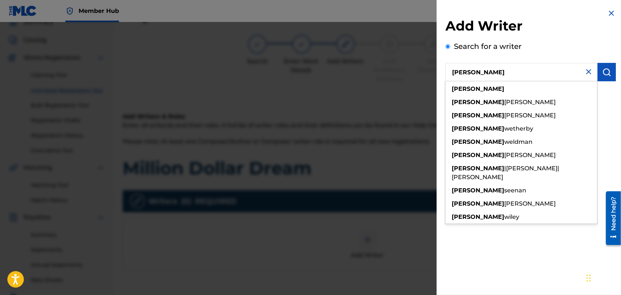
drag, startPoint x: 495, startPoint y: 64, endPoint x: 499, endPoint y: 69, distance: 6.5
click at [499, 69] on input "wendy wee" at bounding box center [521, 72] width 152 height 18
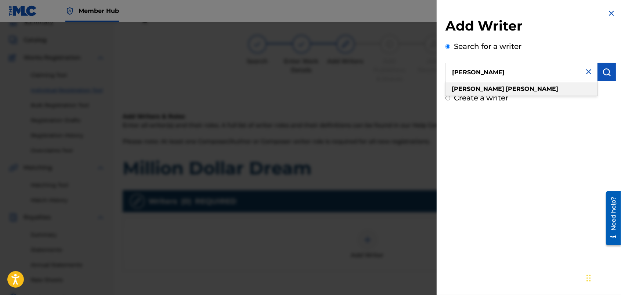
type input "wendy westhoven"
click at [506, 87] on strong "westhoven" at bounding box center [532, 88] width 53 height 7
click at [603, 72] on img "submit" at bounding box center [606, 72] width 9 height 9
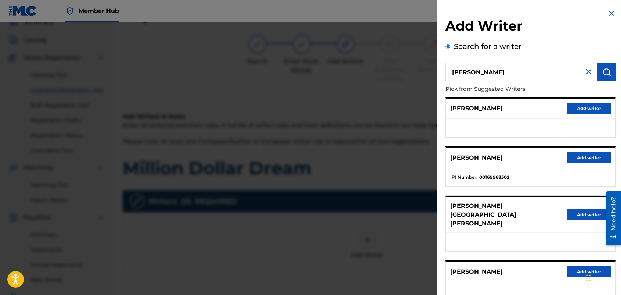
click at [619, 95] on div "Add Writer Search for a writer wendy westhoven Pick from Suggested Writers PIET…" at bounding box center [531, 198] width 188 height 396
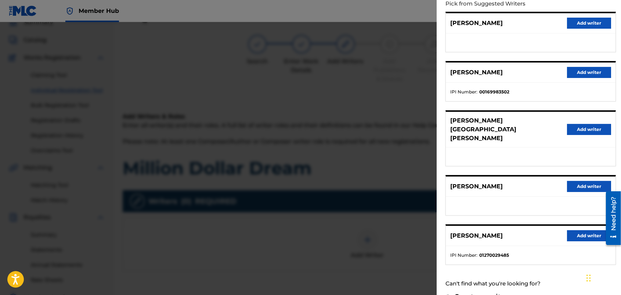
scroll to position [86, 0]
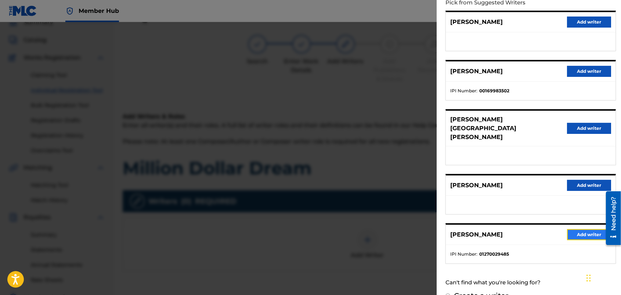
click at [581, 229] on button "Add writer" at bounding box center [589, 234] width 44 height 11
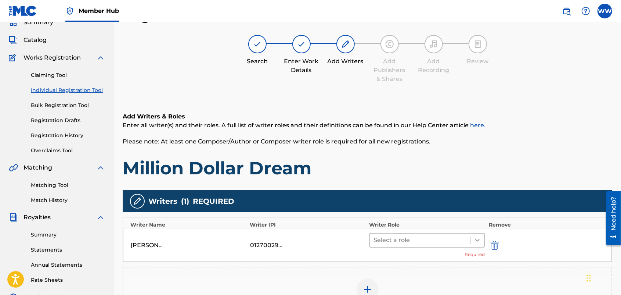
click at [474, 234] on div at bounding box center [477, 239] width 13 height 13
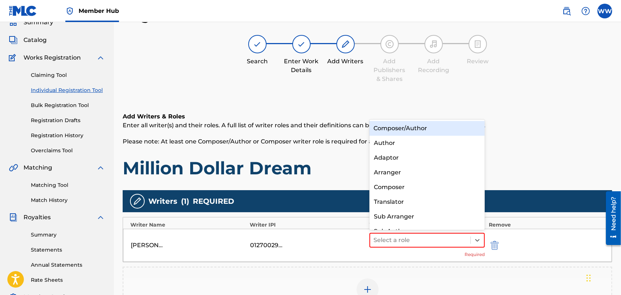
click at [445, 124] on div "Composer/Author" at bounding box center [427, 128] width 116 height 15
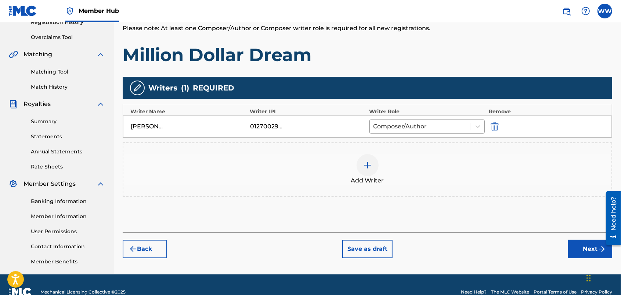
scroll to position [148, 0]
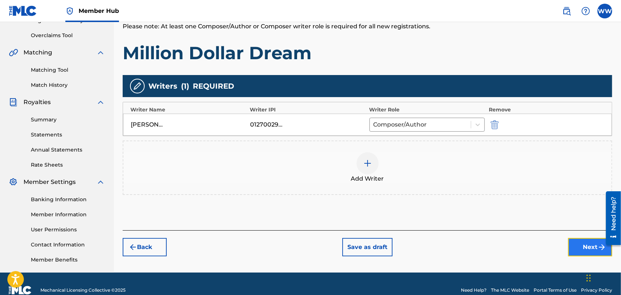
click at [575, 242] on button "Next" at bounding box center [590, 247] width 44 height 18
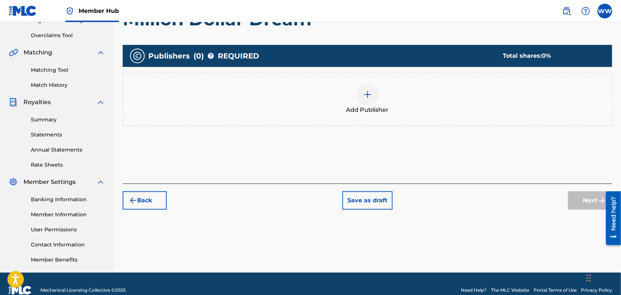
scroll to position [33, 0]
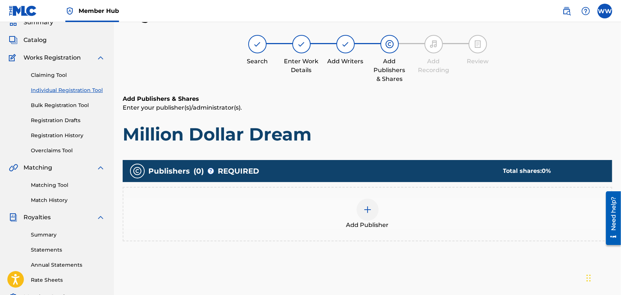
click at [364, 201] on div at bounding box center [368, 209] width 22 height 22
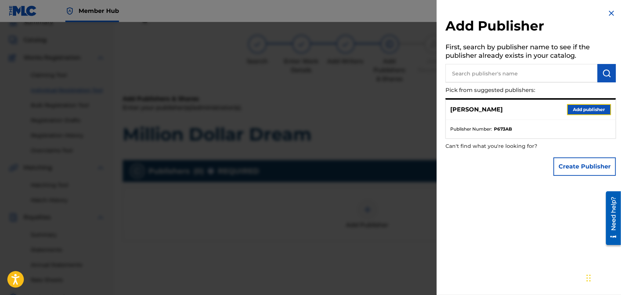
click at [567, 109] on button "Add publisher" at bounding box center [589, 109] width 44 height 11
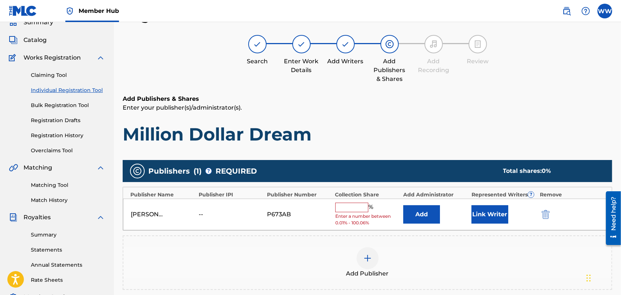
click at [355, 208] on input "text" at bounding box center [351, 207] width 33 height 10
type input "50"
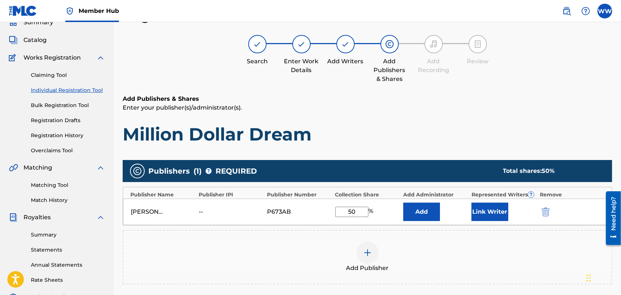
scroll to position [134, 0]
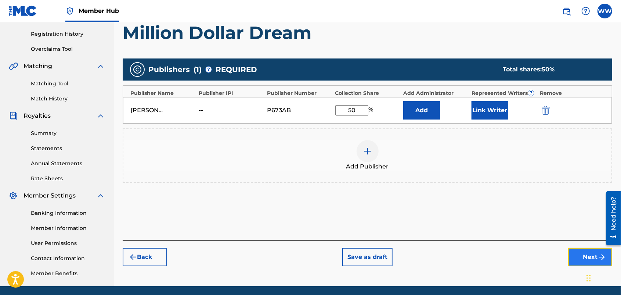
click at [574, 257] on button "Next" at bounding box center [590, 257] width 44 height 18
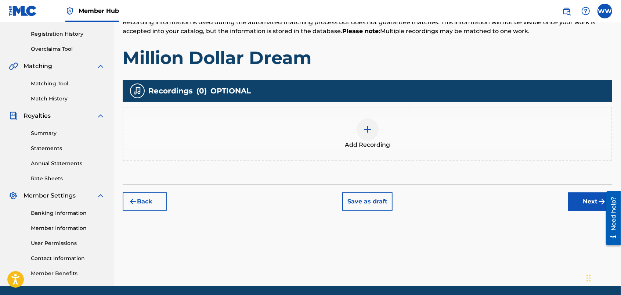
scroll to position [33, 0]
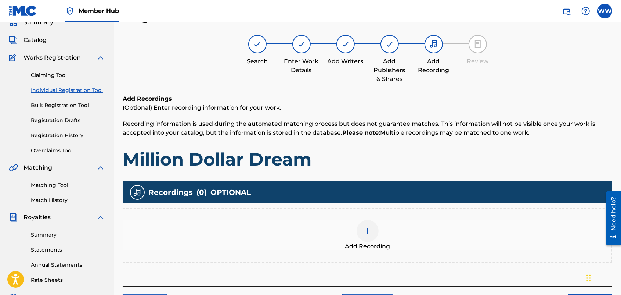
click at [368, 228] on img at bounding box center [367, 230] width 9 height 9
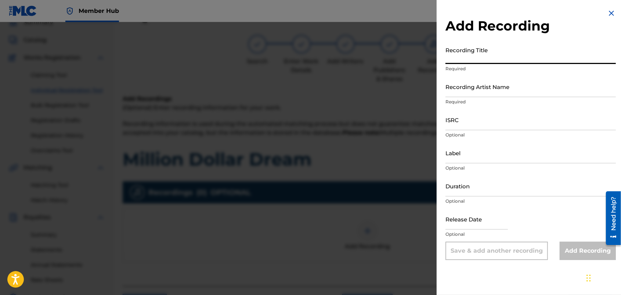
click at [503, 61] on input "Recording Title" at bounding box center [530, 53] width 170 height 21
type input "Million Dollar Dream"
click at [498, 93] on input "Recording Artist Name" at bounding box center [530, 86] width 170 height 21
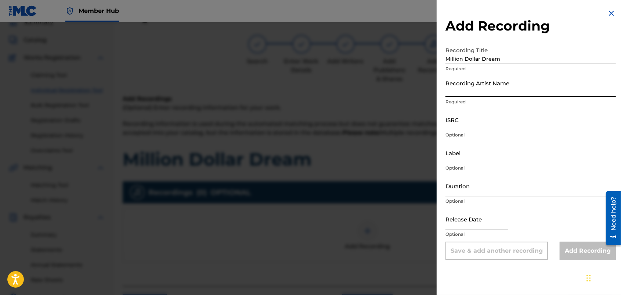
type input "FORTUNES FAZE"
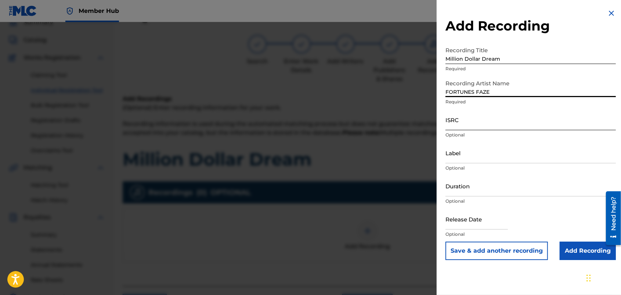
click at [491, 122] on input "ISRC" at bounding box center [530, 119] width 170 height 21
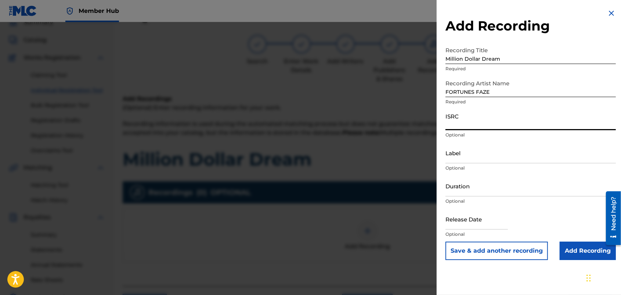
click at [384, 23] on div at bounding box center [310, 169] width 621 height 295
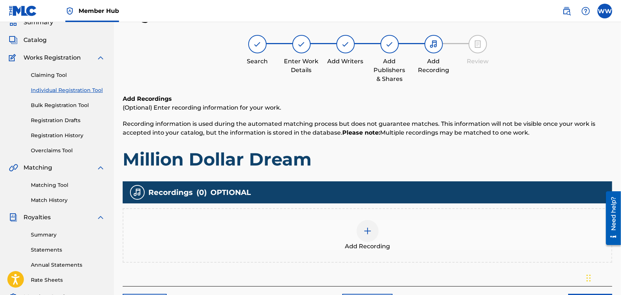
click at [370, 228] on img at bounding box center [367, 230] width 9 height 9
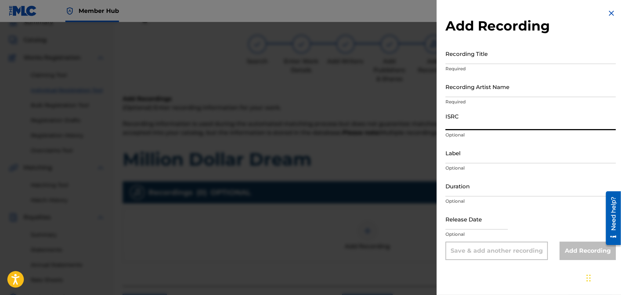
click at [483, 124] on input "ISRC" at bounding box center [530, 119] width 170 height 21
paste input "usdy42500056"
type input "usdy42500056"
click at [474, 55] on input "Recording Title" at bounding box center [530, 53] width 170 height 21
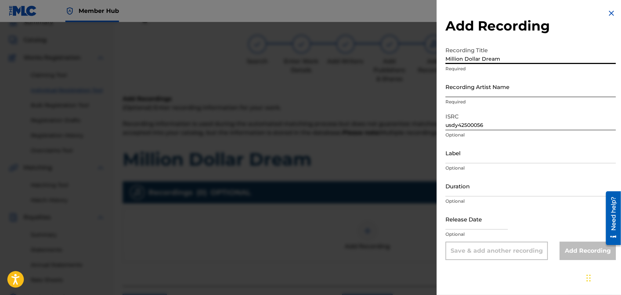
type input "Million Dollar Dream"
click at [476, 93] on input "Recording Artist Name" at bounding box center [530, 86] width 170 height 21
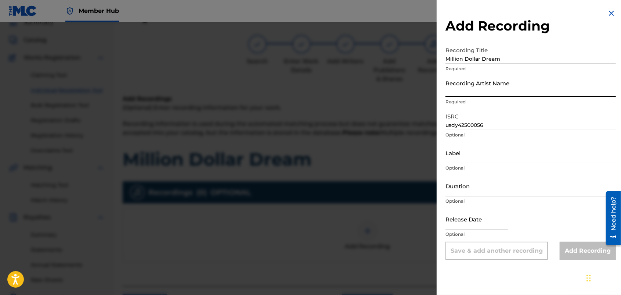
type input "FORTUNES FAZE"
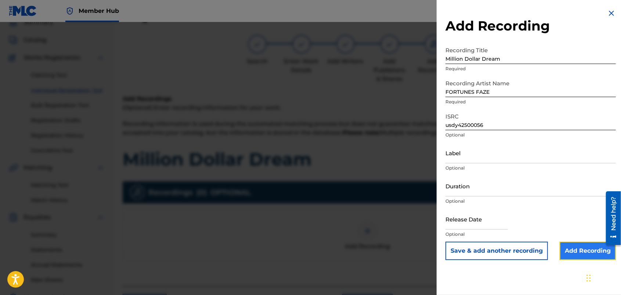
click at [563, 247] on input "Add Recording" at bounding box center [588, 250] width 56 height 18
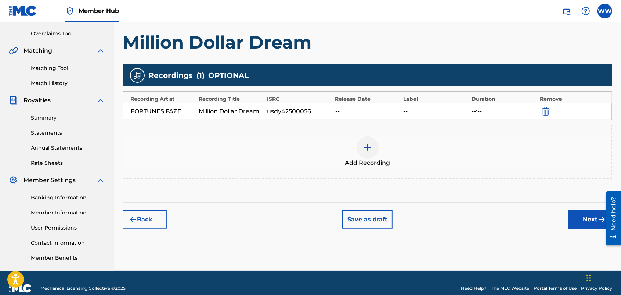
scroll to position [155, 0]
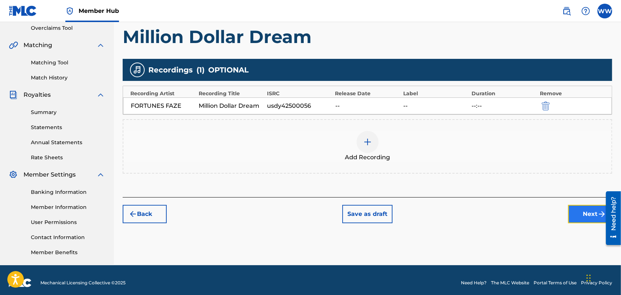
click at [581, 213] on button "Next" at bounding box center [590, 214] width 44 height 18
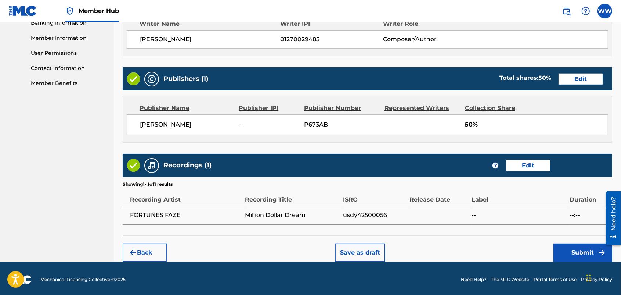
scroll to position [327, 0]
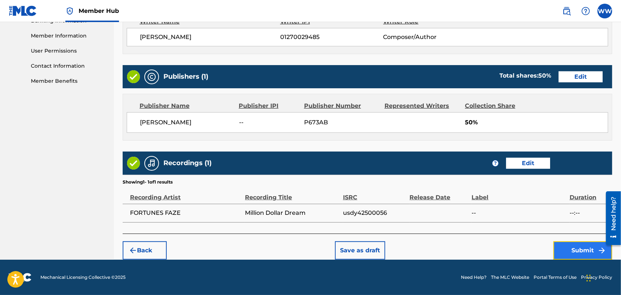
click at [562, 245] on button "Submit" at bounding box center [582, 250] width 59 height 18
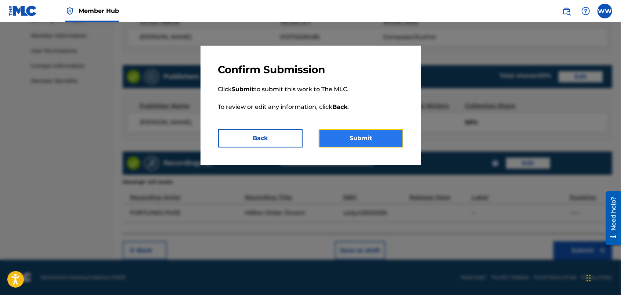
click at [389, 134] on button "Submit" at bounding box center [361, 138] width 84 height 18
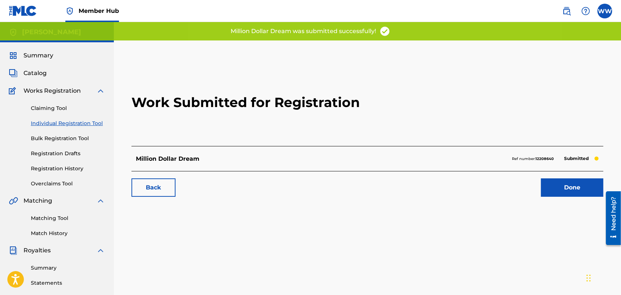
click at [48, 121] on link "Individual Registration Tool" at bounding box center [68, 123] width 74 height 8
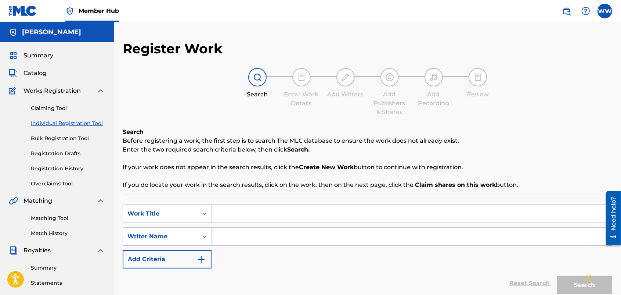
click at [250, 214] on input "Search Form" at bounding box center [412, 214] width 400 height 18
type input "Still of the Night"
click at [256, 228] on input "Search Form" at bounding box center [412, 236] width 400 height 18
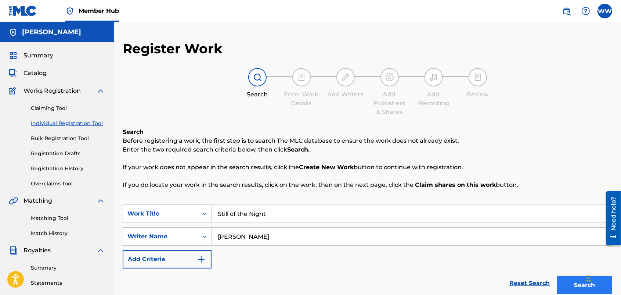
type input "[PERSON_NAME]"
click at [561, 280] on button "Search" at bounding box center [584, 284] width 55 height 18
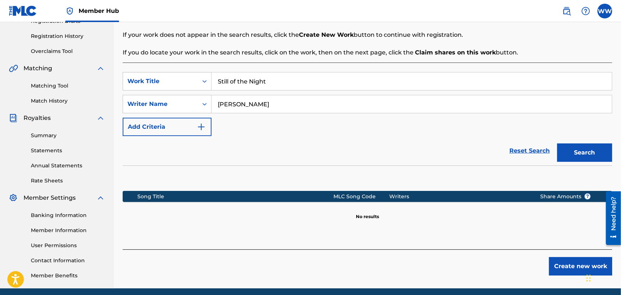
scroll to position [140, 0]
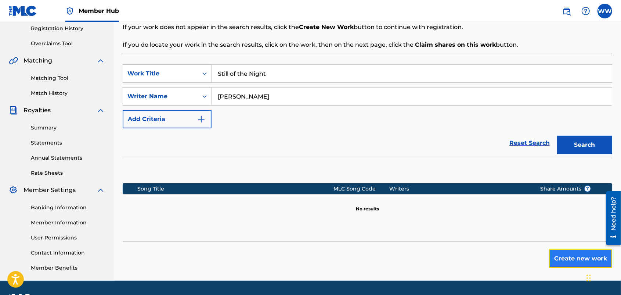
click at [558, 255] on button "Create new work" at bounding box center [580, 258] width 63 height 18
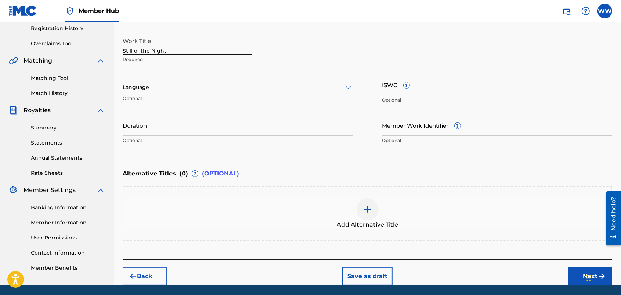
click at [354, 125] on div "Work Title Still of the Night Required Language Optional ISWC ? Optional Durati…" at bounding box center [368, 91] width 490 height 114
click at [313, 82] on div "Language" at bounding box center [238, 87] width 230 height 15
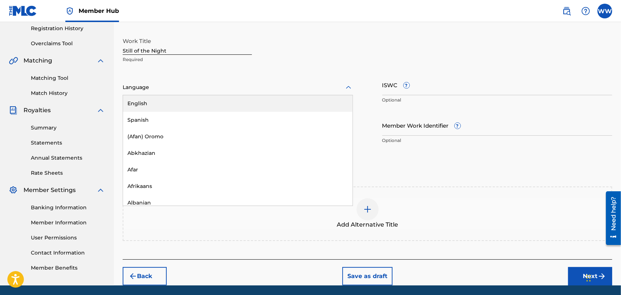
click at [307, 101] on div "English" at bounding box center [238, 103] width 230 height 17
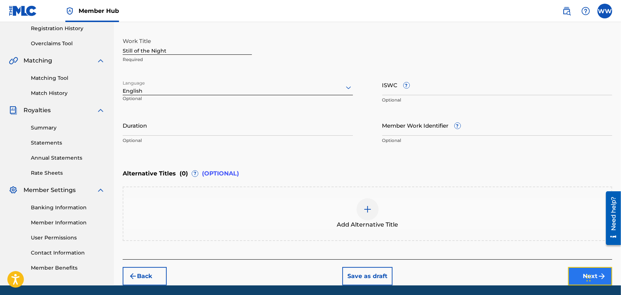
click at [573, 274] on button "Next" at bounding box center [590, 276] width 44 height 18
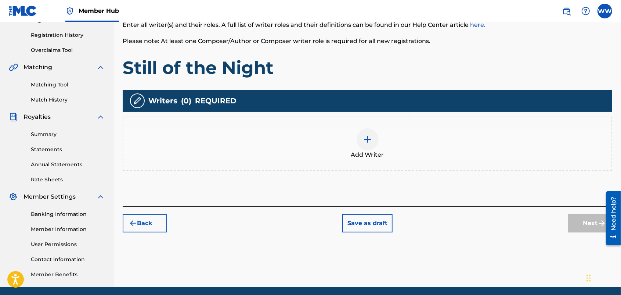
scroll to position [33, 0]
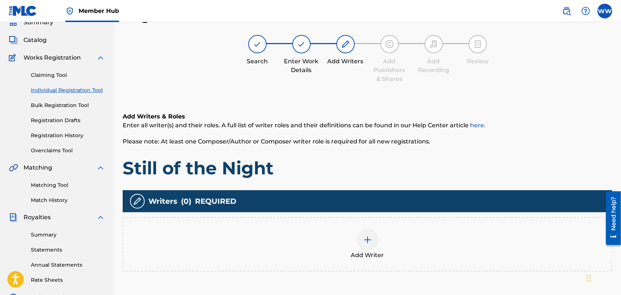
click at [371, 243] on div at bounding box center [368, 239] width 22 height 22
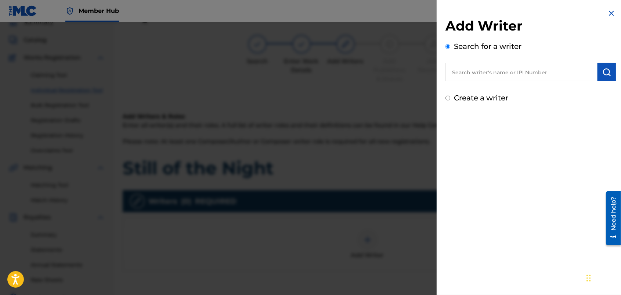
click at [495, 72] on input "text" at bounding box center [521, 72] width 152 height 18
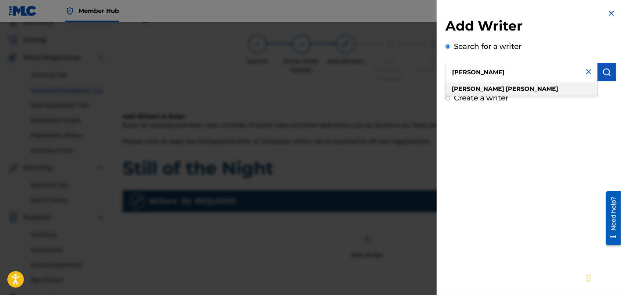
type input "wendy westhoven"
click at [506, 87] on strong "westhoven" at bounding box center [532, 88] width 53 height 7
click at [607, 74] on img "submit" at bounding box center [606, 72] width 9 height 9
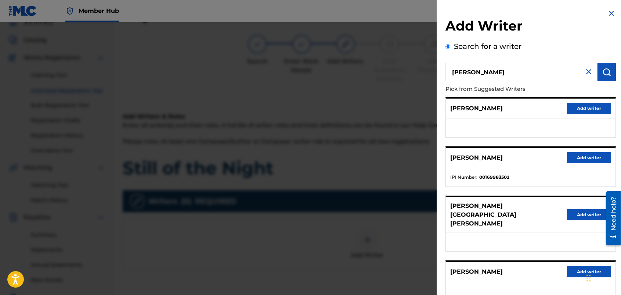
click at [618, 87] on div "Add Writer Search for a writer wendy westhoven Pick from Suggested Writers PIET…" at bounding box center [531, 198] width 188 height 396
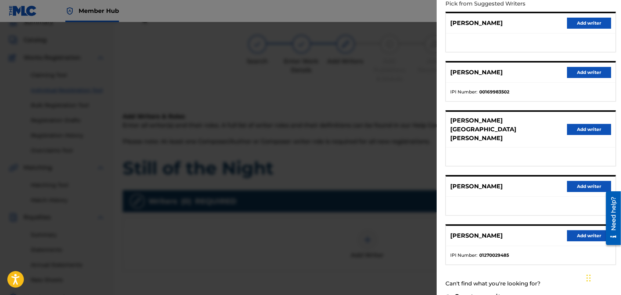
scroll to position [86, 0]
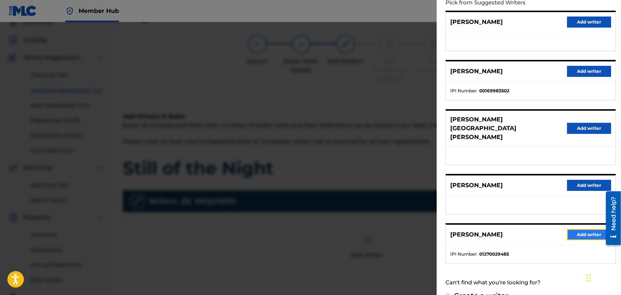
click at [570, 229] on button "Add writer" at bounding box center [589, 234] width 44 height 11
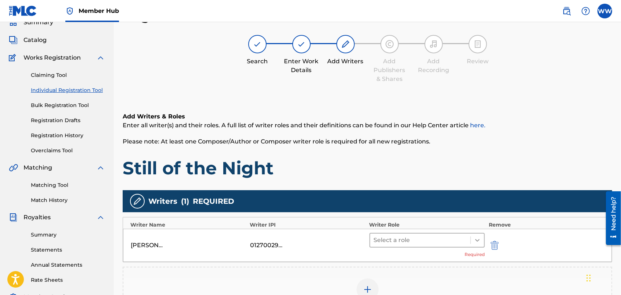
click at [474, 236] on icon at bounding box center [477, 239] width 7 height 7
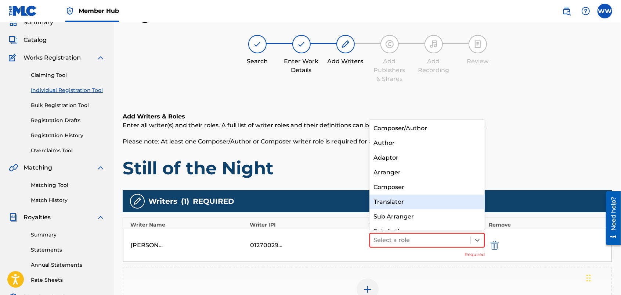
scroll to position [10, 0]
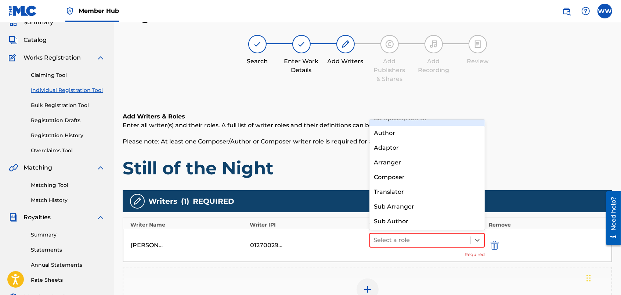
click at [454, 121] on div "Composer/Author" at bounding box center [427, 118] width 116 height 15
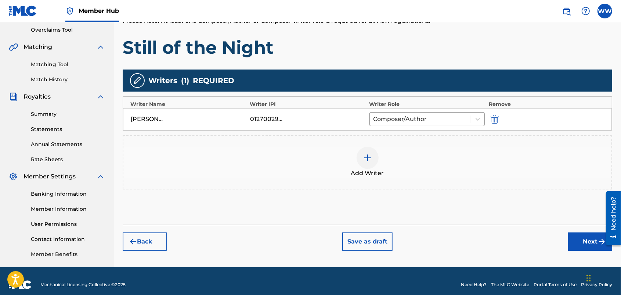
scroll to position [155, 0]
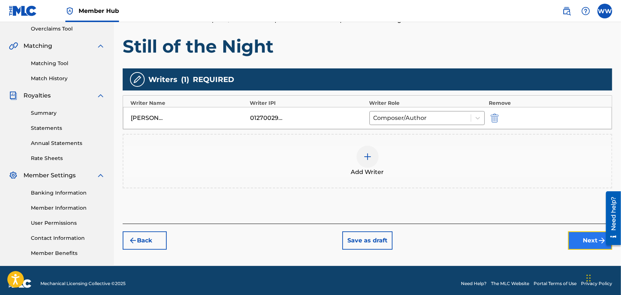
click at [575, 237] on button "Next" at bounding box center [590, 240] width 44 height 18
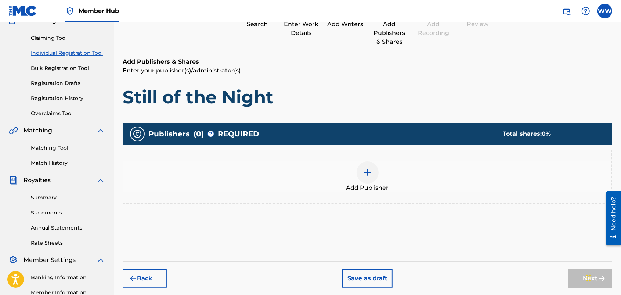
scroll to position [33, 0]
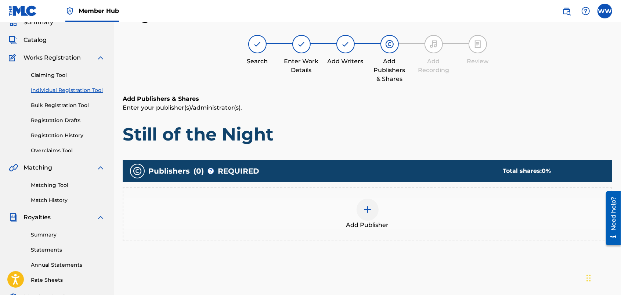
click at [370, 205] on img at bounding box center [367, 209] width 9 height 9
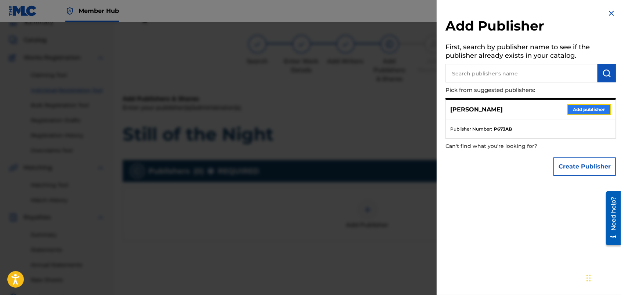
click at [602, 105] on button "Add publisher" at bounding box center [589, 109] width 44 height 11
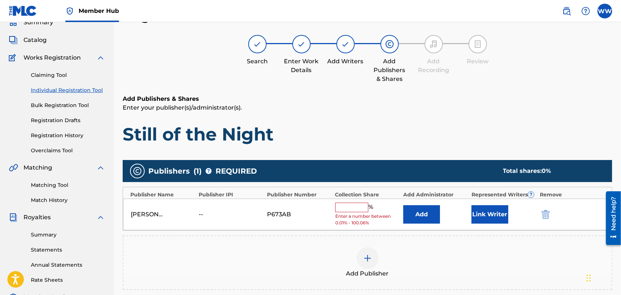
click at [353, 210] on input "text" at bounding box center [351, 207] width 33 height 10
type input "50"
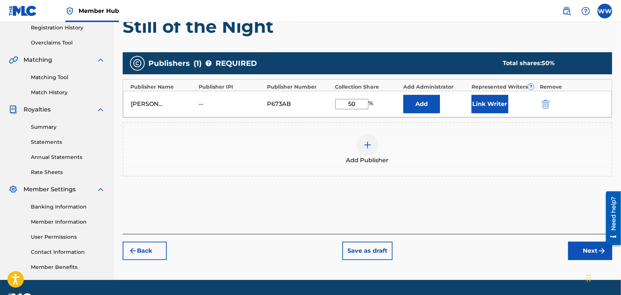
scroll to position [141, 0]
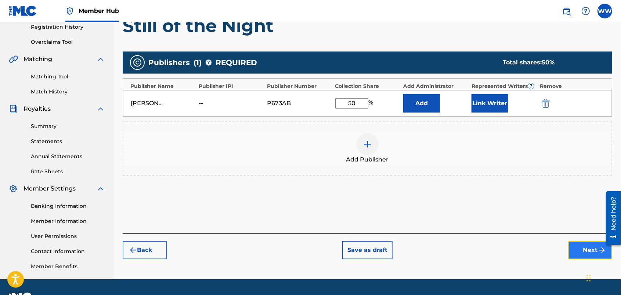
click at [579, 246] on button "Next" at bounding box center [590, 250] width 44 height 18
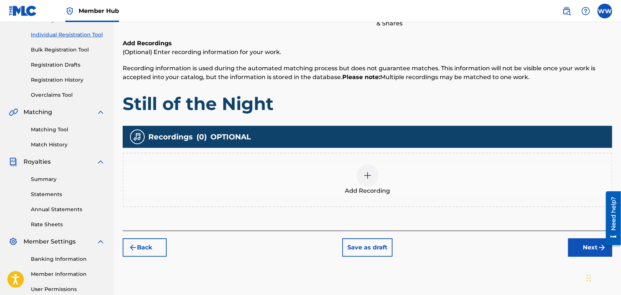
scroll to position [33, 0]
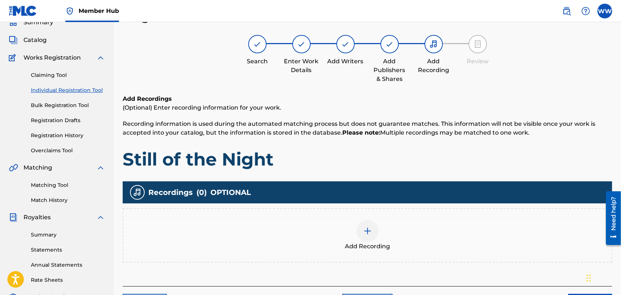
click at [373, 225] on div at bounding box center [368, 231] width 22 height 22
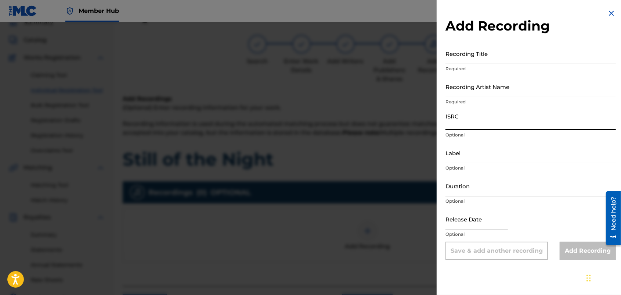
click at [477, 122] on input "ISRC" at bounding box center [530, 119] width 170 height 21
paste input "usdy42500057"
type input "usdy42500057"
click at [481, 57] on input "Recording Title" at bounding box center [530, 53] width 170 height 21
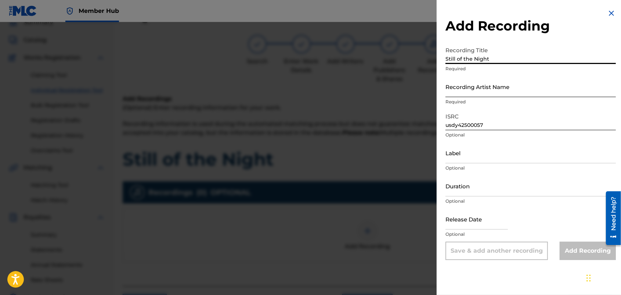
type input "Still of the Night"
click at [484, 90] on input "Recording Artist Name" at bounding box center [530, 86] width 170 height 21
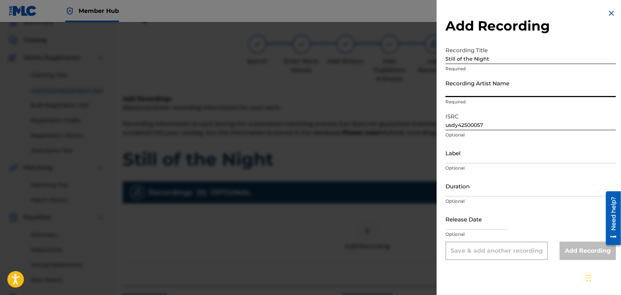
type input "FORTUNES FAZE"
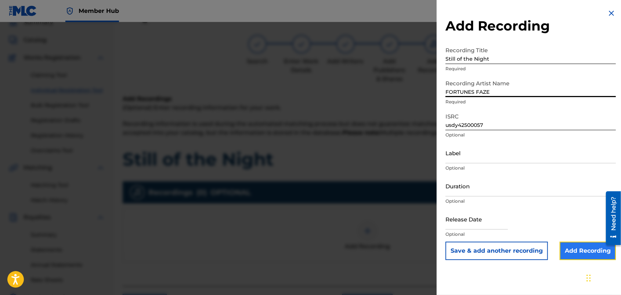
click at [570, 249] on input "Add Recording" at bounding box center [588, 250] width 56 height 18
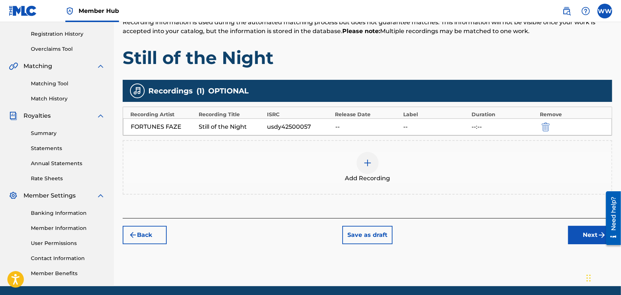
scroll to position [160, 0]
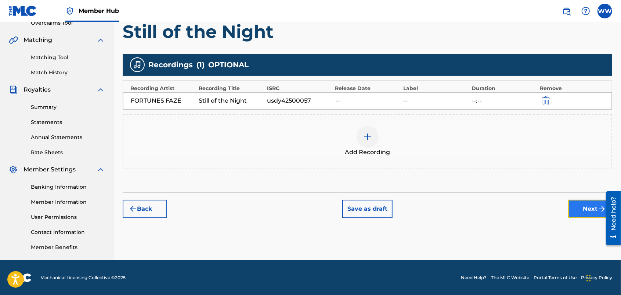
click at [575, 205] on button "Next" at bounding box center [590, 208] width 44 height 18
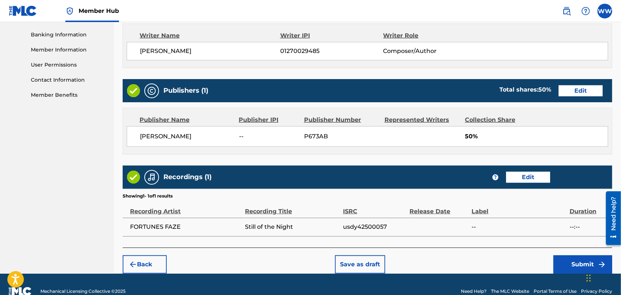
scroll to position [327, 0]
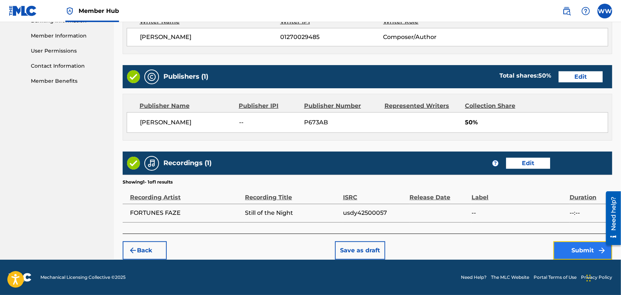
click at [562, 246] on button "Submit" at bounding box center [582, 250] width 59 height 18
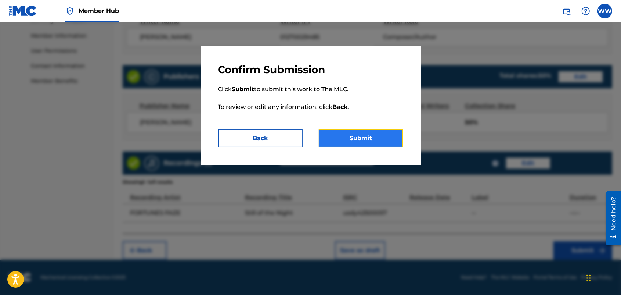
click at [358, 134] on button "Submit" at bounding box center [361, 138] width 84 height 18
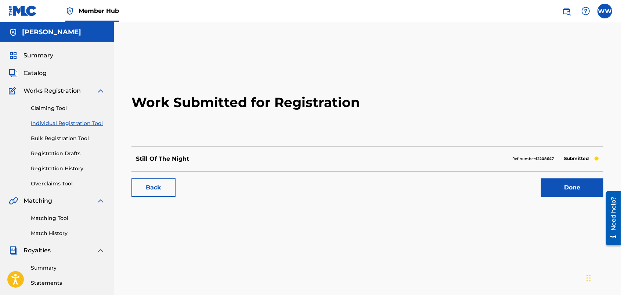
click at [75, 120] on link "Individual Registration Tool" at bounding box center [68, 123] width 74 height 8
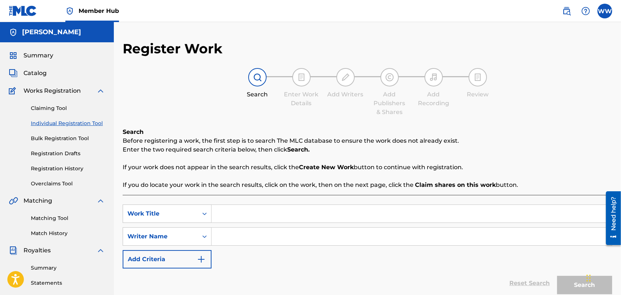
drag, startPoint x: 264, startPoint y: 215, endPoint x: 259, endPoint y: 213, distance: 5.5
click at [259, 213] on input "Search Form" at bounding box center [412, 214] width 400 height 18
type input "Thunder on the Horizon"
click at [258, 240] on input "Search Form" at bounding box center [412, 236] width 400 height 18
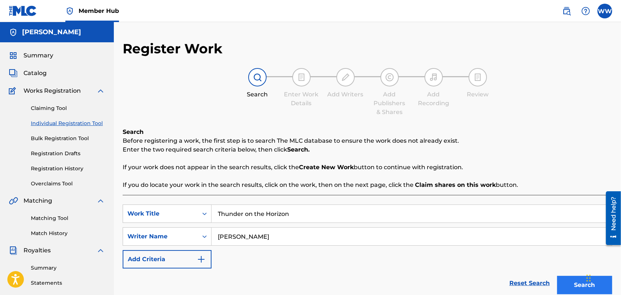
type input "[PERSON_NAME]"
click at [564, 281] on button "Search" at bounding box center [584, 284] width 55 height 18
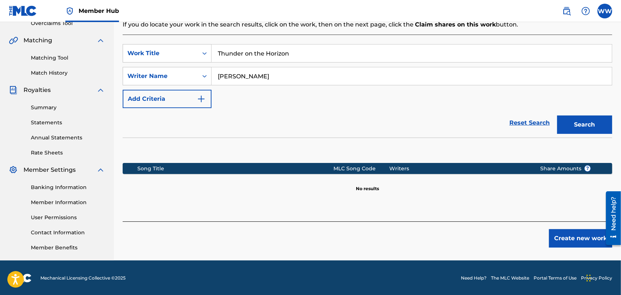
scroll to position [160, 0]
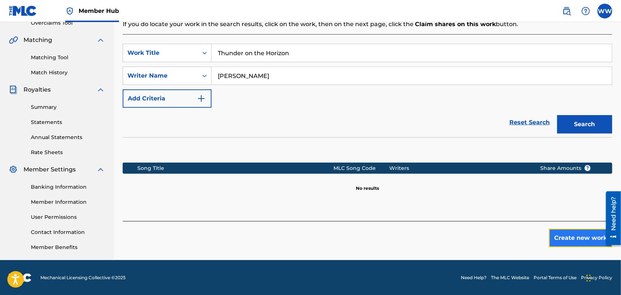
click at [568, 234] on button "Create new work" at bounding box center [580, 237] width 63 height 18
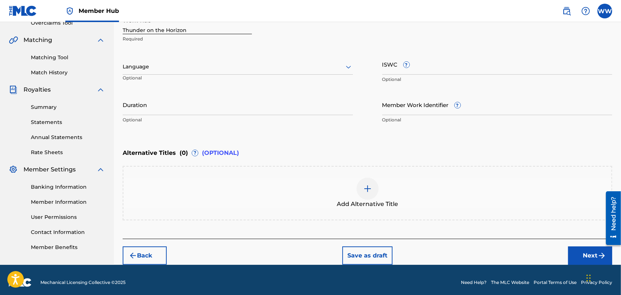
click at [342, 65] on div at bounding box center [238, 66] width 230 height 9
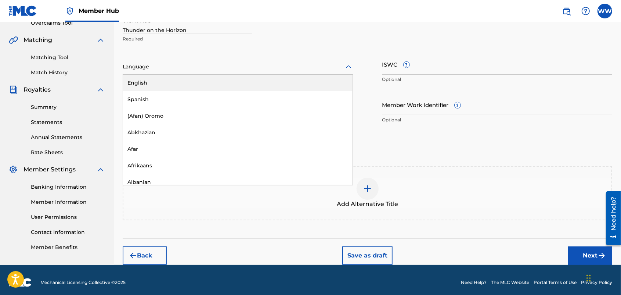
click at [301, 80] on div "English" at bounding box center [238, 83] width 230 height 17
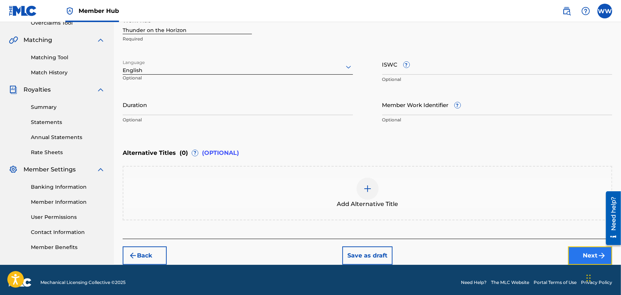
click at [577, 252] on button "Next" at bounding box center [590, 255] width 44 height 18
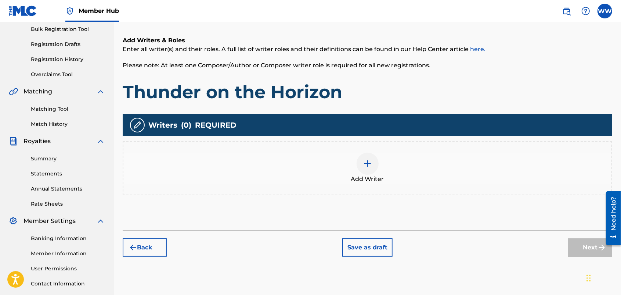
scroll to position [33, 0]
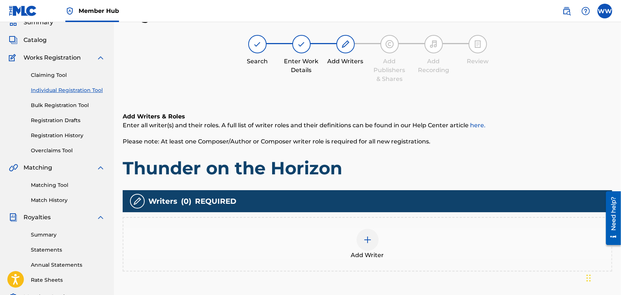
click at [365, 235] on img at bounding box center [367, 239] width 9 height 9
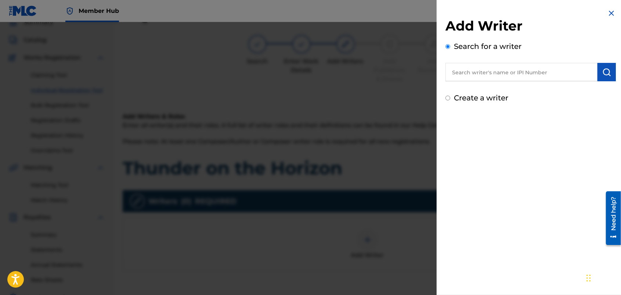
click at [477, 71] on input "text" at bounding box center [521, 72] width 152 height 18
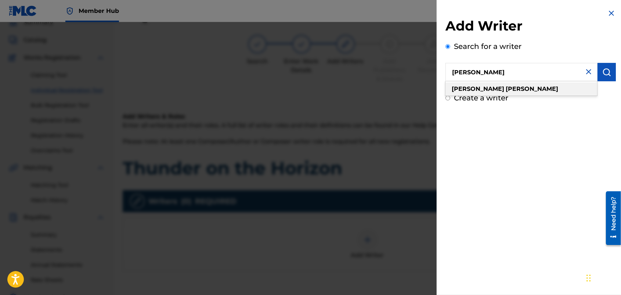
type input "wendy westhoven"
click at [487, 84] on div "wendy westhoven" at bounding box center [521, 88] width 152 height 13
click at [602, 69] on img "submit" at bounding box center [606, 72] width 9 height 9
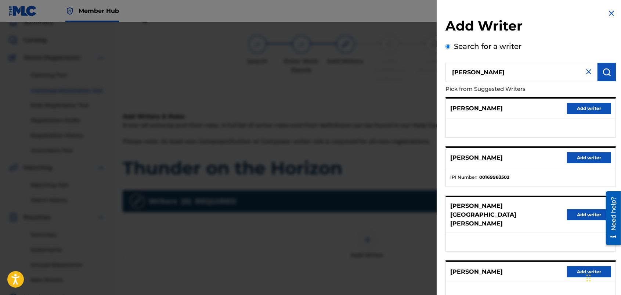
click at [619, 120] on div "Add Writer Search for a writer wendy westhoven Pick from Suggested Writers PIET…" at bounding box center [531, 198] width 188 height 396
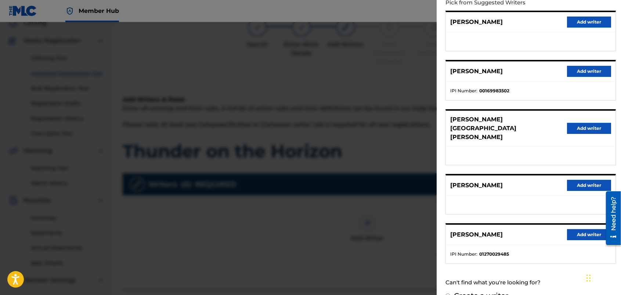
scroll to position [51, 0]
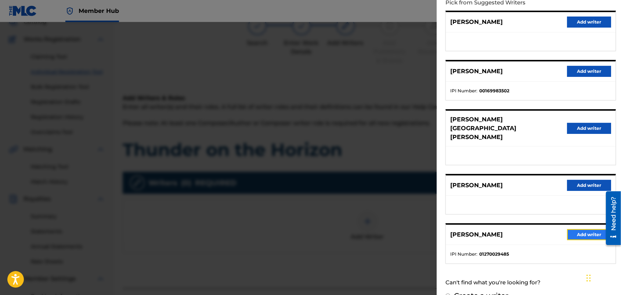
click at [569, 229] on button "Add writer" at bounding box center [589, 234] width 44 height 11
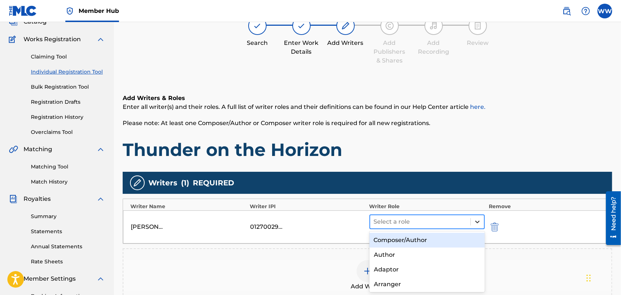
click at [477, 219] on icon at bounding box center [477, 221] width 7 height 7
click at [460, 234] on div "Composer/Author" at bounding box center [427, 239] width 116 height 15
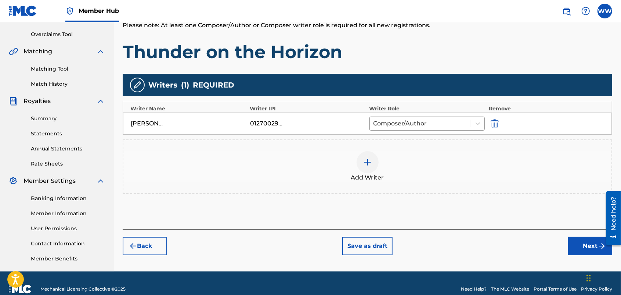
scroll to position [160, 0]
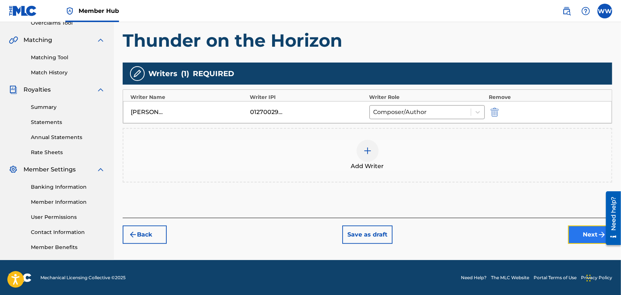
click at [576, 231] on button "Next" at bounding box center [590, 234] width 44 height 18
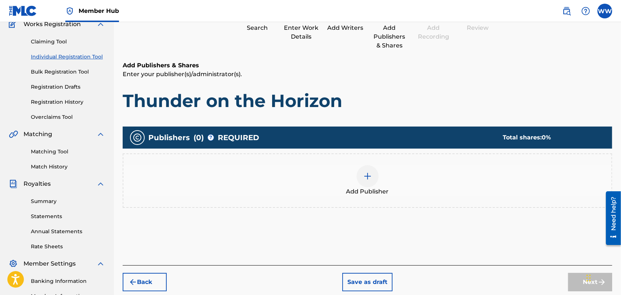
scroll to position [33, 0]
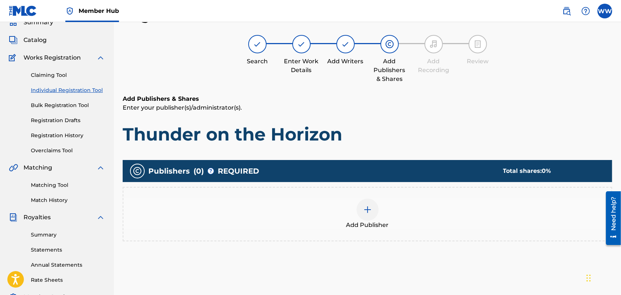
click at [366, 209] on img at bounding box center [367, 209] width 9 height 9
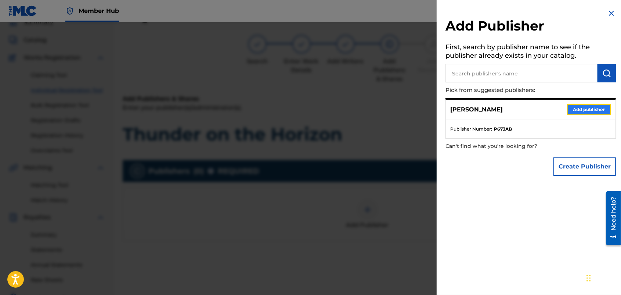
click at [568, 108] on button "Add publisher" at bounding box center [589, 109] width 44 height 11
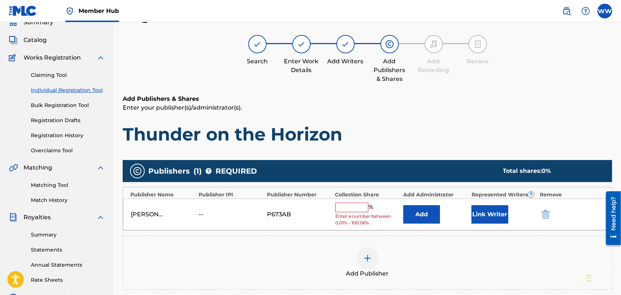
click at [351, 206] on input "text" at bounding box center [351, 207] width 33 height 10
type input "50"
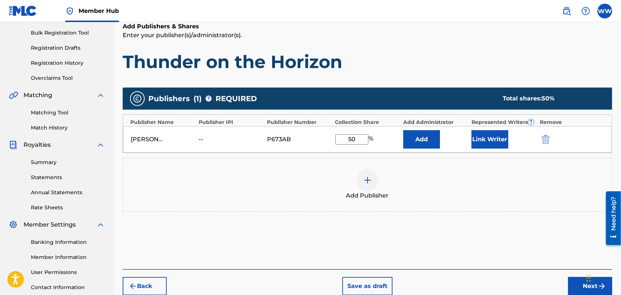
scroll to position [150, 0]
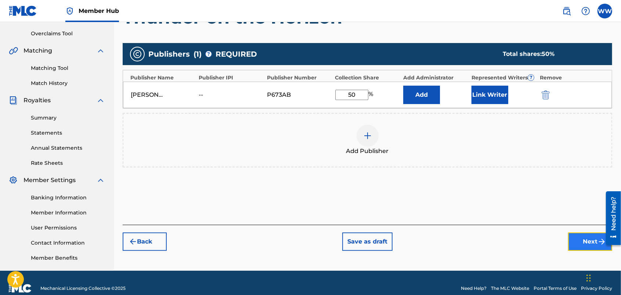
click at [575, 239] on button "Next" at bounding box center [590, 241] width 44 height 18
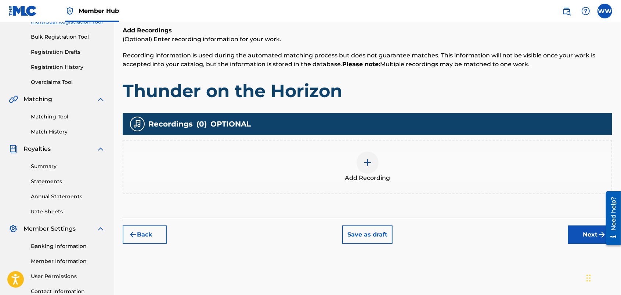
scroll to position [33, 0]
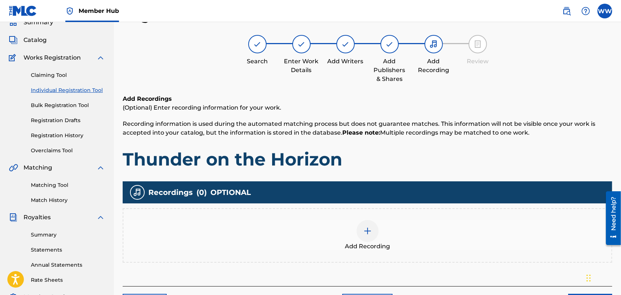
click at [368, 232] on img at bounding box center [367, 230] width 9 height 9
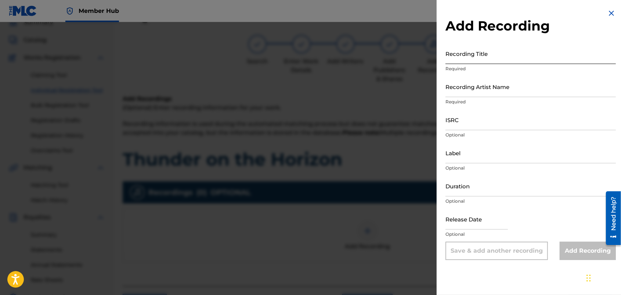
click at [467, 60] on input "Recording Title" at bounding box center [530, 53] width 170 height 21
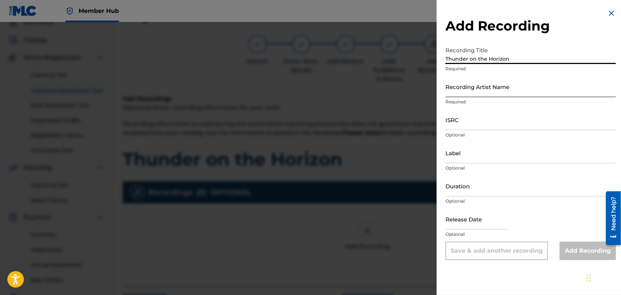
type input "Thunder on the Horizon"
click at [467, 92] on input "Recording Artist Name" at bounding box center [530, 86] width 170 height 21
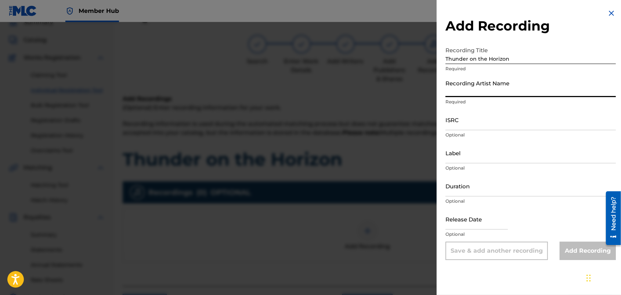
type input "FORTUNES FAZE"
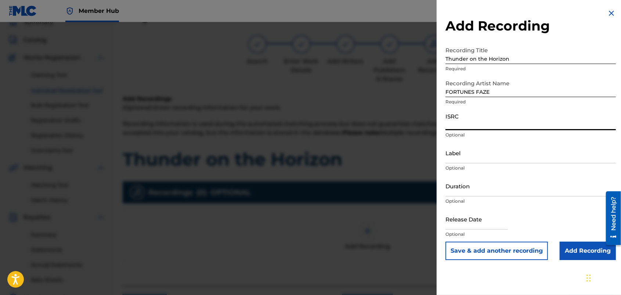
drag, startPoint x: 472, startPoint y: 122, endPoint x: 465, endPoint y: 122, distance: 7.0
click at [465, 122] on input "ISRC" at bounding box center [530, 119] width 170 height 21
paste input "usdy42500058"
type input "usdy42500058"
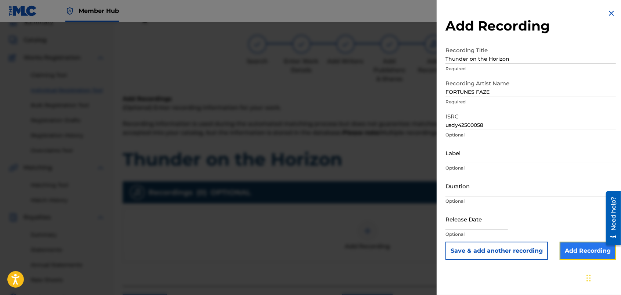
click at [566, 246] on input "Add Recording" at bounding box center [588, 250] width 56 height 18
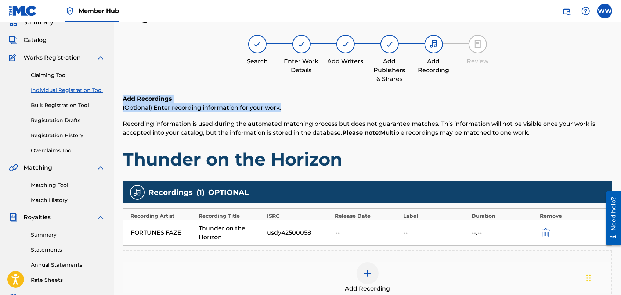
drag, startPoint x: 621, startPoint y: 67, endPoint x: 625, endPoint y: 104, distance: 36.9
click at [621, 104] on html "Accessibility Screen-Reader Guide, Feedback, and Issue Reporting | New window 0…" at bounding box center [310, 114] width 621 height 295
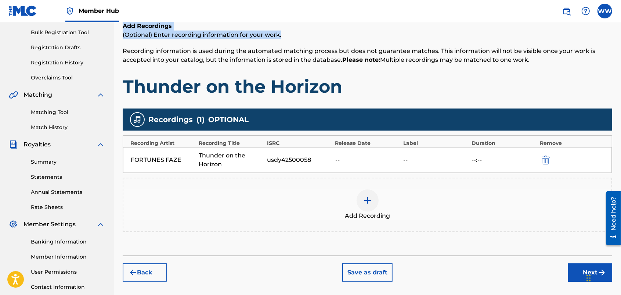
scroll to position [156, 0]
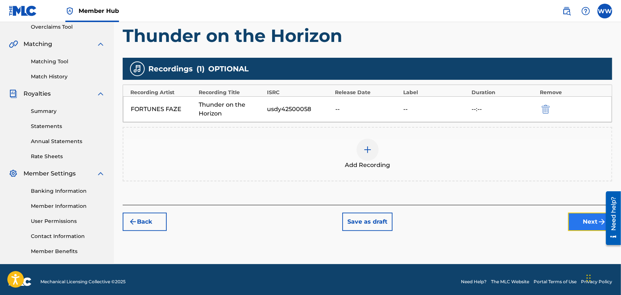
click at [571, 220] on button "Next" at bounding box center [590, 221] width 44 height 18
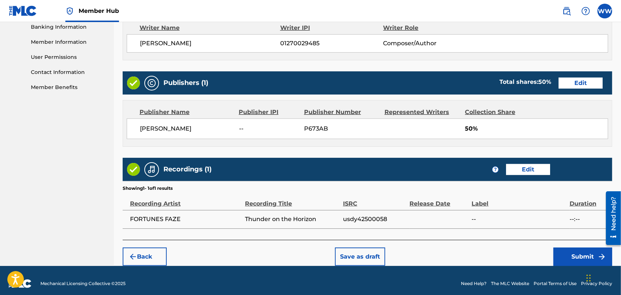
scroll to position [327, 0]
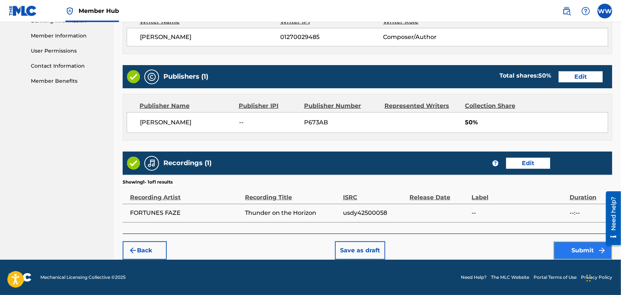
click at [568, 246] on button "Submit" at bounding box center [582, 250] width 59 height 18
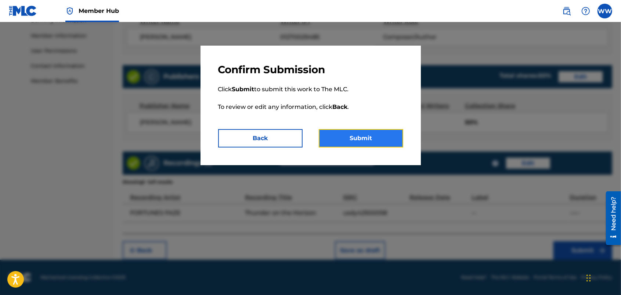
click at [388, 137] on button "Submit" at bounding box center [361, 138] width 84 height 18
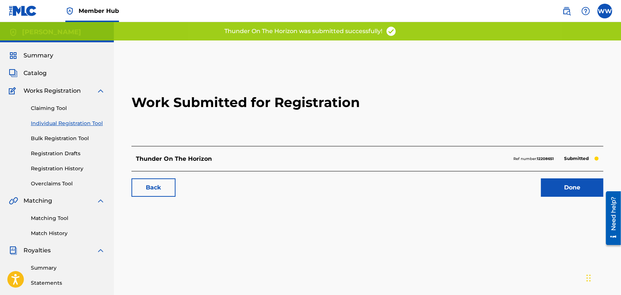
click at [214, 42] on div "Work Submitted for Registration Thunder On The Horizon Ref number: 12208651 Sub…" at bounding box center [367, 230] width 507 height 380
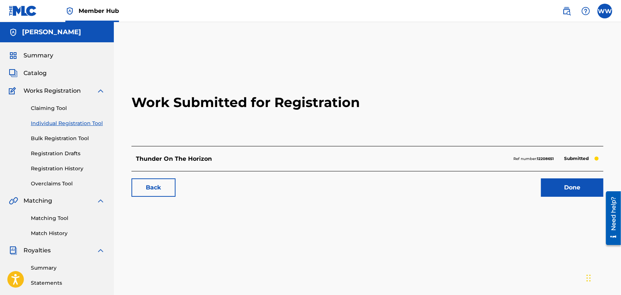
click at [94, 122] on link "Individual Registration Tool" at bounding box center [68, 123] width 74 height 8
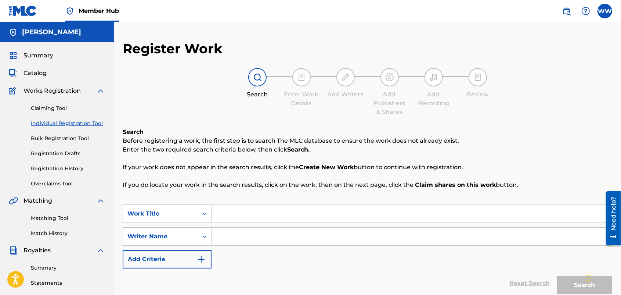
click at [94, 122] on link "Individual Registration Tool" at bounding box center [68, 123] width 74 height 8
click at [241, 215] on input "Search Form" at bounding box center [412, 214] width 400 height 18
type input "Saturday with Friends"
click at [241, 239] on input "Search Form" at bounding box center [412, 236] width 400 height 18
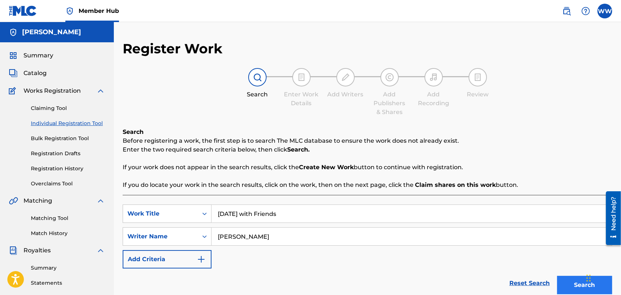
type input "[PERSON_NAME]"
click at [560, 283] on button "Search" at bounding box center [584, 284] width 55 height 18
drag, startPoint x: 621, startPoint y: 47, endPoint x: 625, endPoint y: 131, distance: 83.8
click at [621, 131] on html "Accessibility Screen-Reader Guide, Feedback, and Issue Reporting | New window 0…" at bounding box center [310, 147] width 621 height 295
drag, startPoint x: 623, startPoint y: 131, endPoint x: 603, endPoint y: 146, distance: 25.4
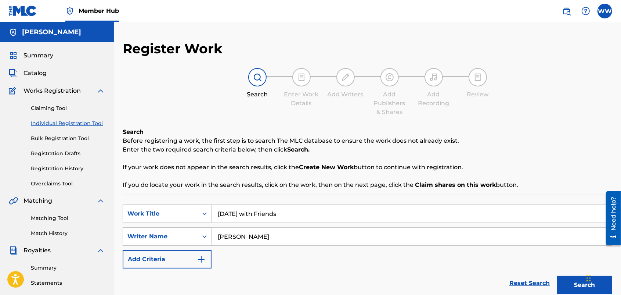
click at [603, 146] on p "Enter the two required search criteria below, then click Search." at bounding box center [368, 149] width 490 height 9
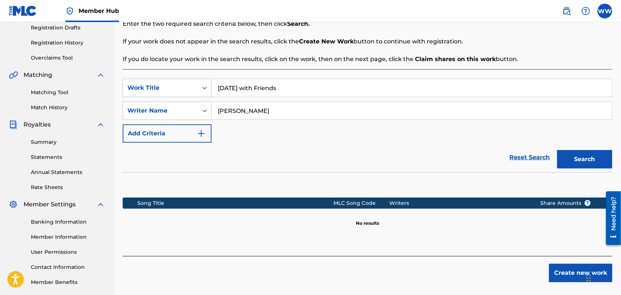
scroll to position [131, 0]
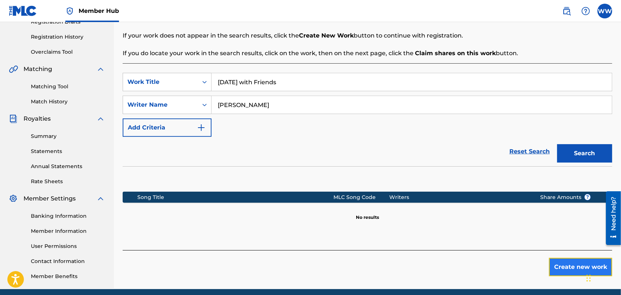
click at [562, 263] on button "Create new work" at bounding box center [580, 266] width 63 height 18
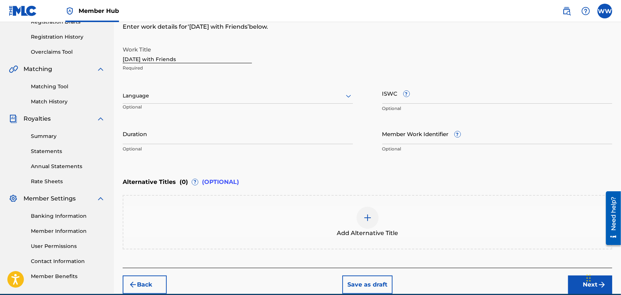
click at [292, 109] on div "Language Optional" at bounding box center [238, 99] width 230 height 33
click at [289, 94] on div at bounding box center [238, 95] width 230 height 9
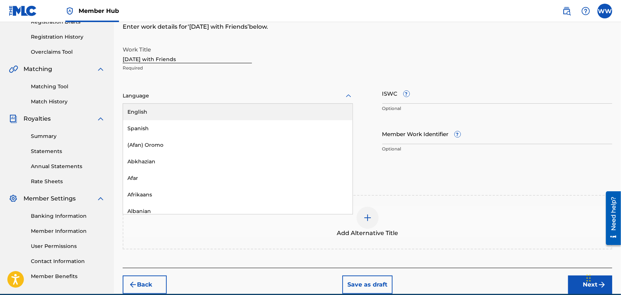
click at [281, 109] on div "English" at bounding box center [238, 112] width 230 height 17
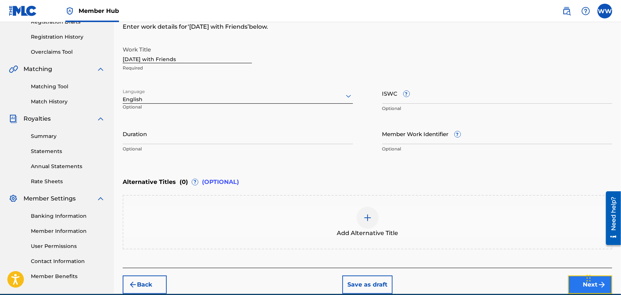
click at [570, 279] on button "Next" at bounding box center [590, 284] width 44 height 18
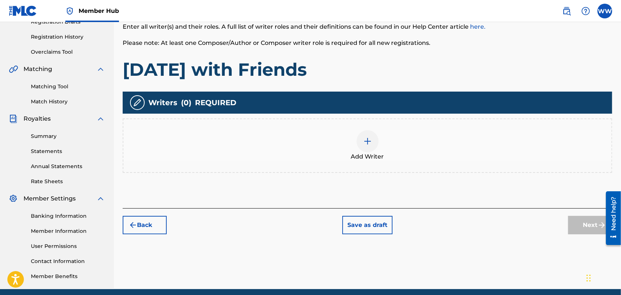
scroll to position [33, 0]
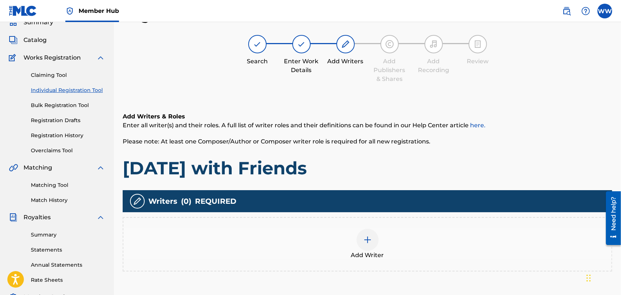
drag, startPoint x: 361, startPoint y: 234, endPoint x: 355, endPoint y: 241, distance: 8.1
click at [355, 241] on div "Add Writer" at bounding box center [367, 243] width 488 height 31
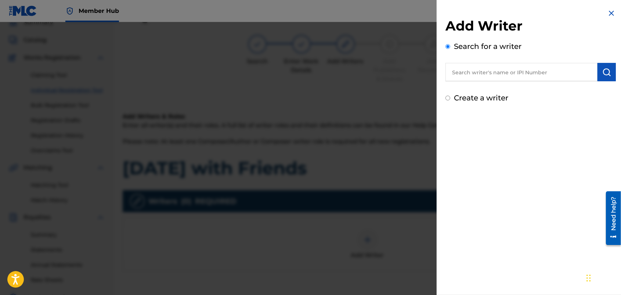
click at [463, 72] on input "text" at bounding box center [521, 72] width 152 height 18
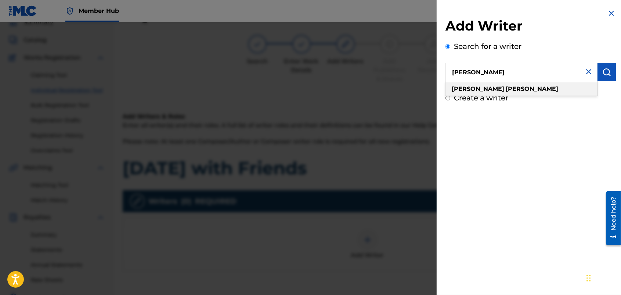
type input "wendy westhoven"
click at [474, 84] on div "wendy westhoven" at bounding box center [521, 88] width 152 height 13
click at [602, 72] on img "submit" at bounding box center [606, 72] width 9 height 9
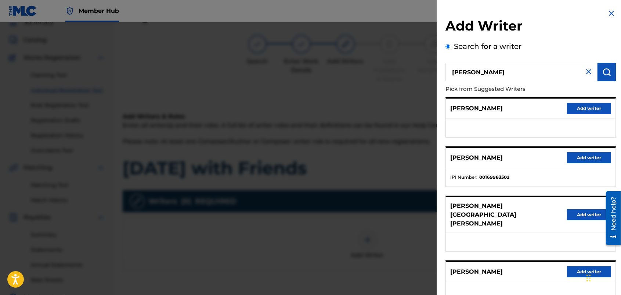
click at [617, 95] on div "Add Writer Search for a writer wendy westhoven Pick from Suggested Writers PIET…" at bounding box center [531, 198] width 188 height 396
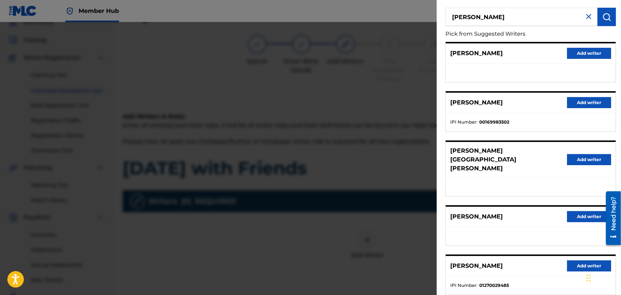
scroll to position [73, 0]
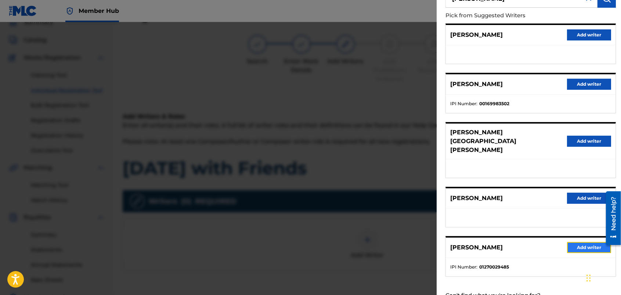
click at [578, 242] on button "Add writer" at bounding box center [589, 247] width 44 height 11
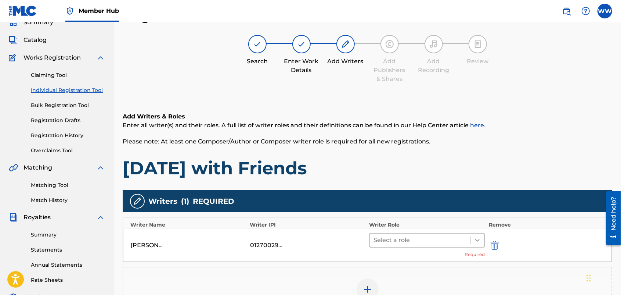
click at [476, 236] on icon at bounding box center [477, 239] width 7 height 7
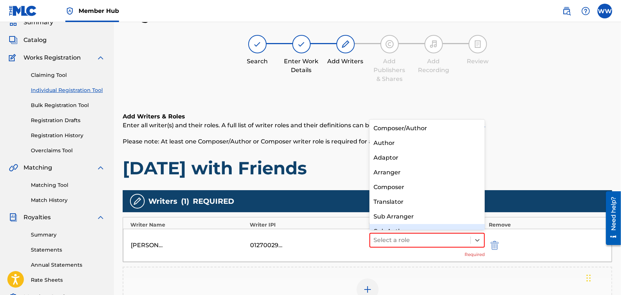
scroll to position [10, 0]
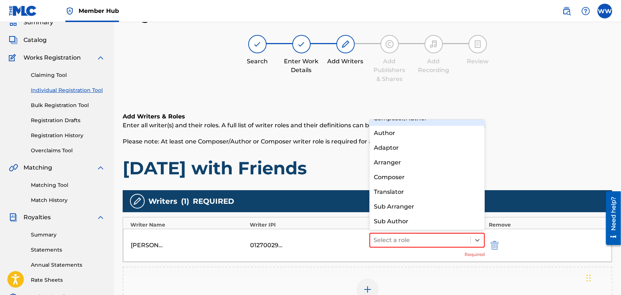
click at [454, 122] on div "Composer/Author" at bounding box center [427, 118] width 116 height 15
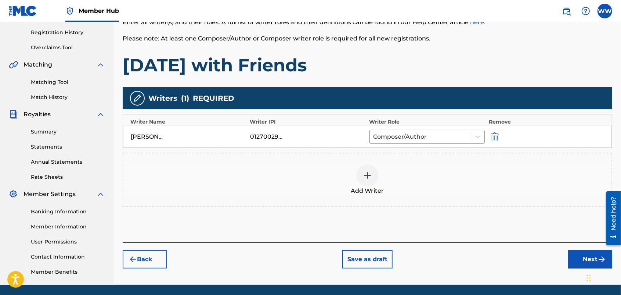
scroll to position [143, 0]
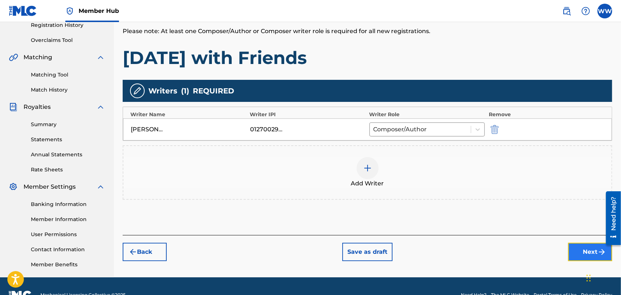
click at [577, 247] on button "Next" at bounding box center [590, 251] width 44 height 18
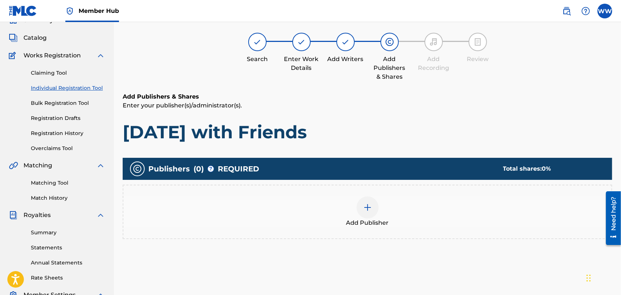
scroll to position [33, 0]
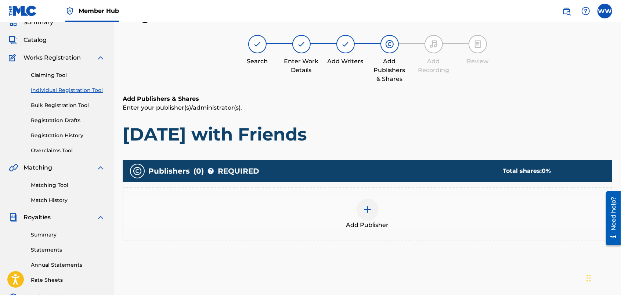
click at [370, 207] on img at bounding box center [367, 209] width 9 height 9
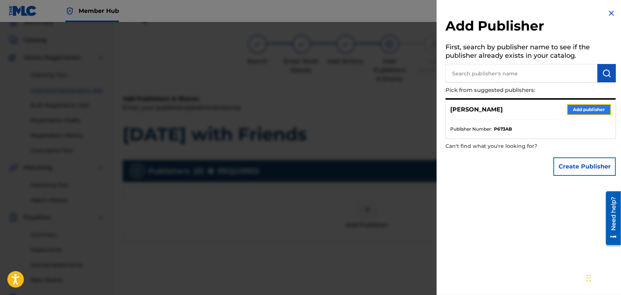
click at [579, 105] on button "Add publisher" at bounding box center [589, 109] width 44 height 11
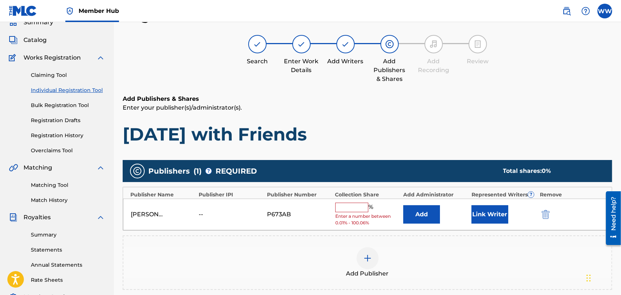
click at [351, 204] on input "text" at bounding box center [351, 207] width 33 height 10
type input "50"
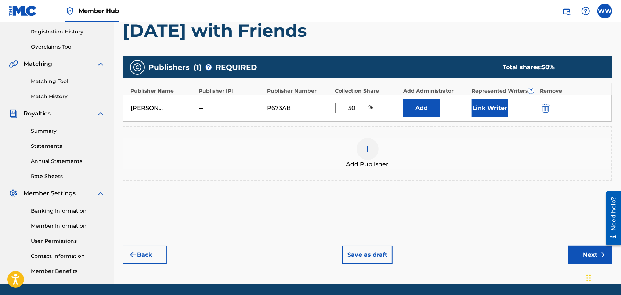
scroll to position [137, 0]
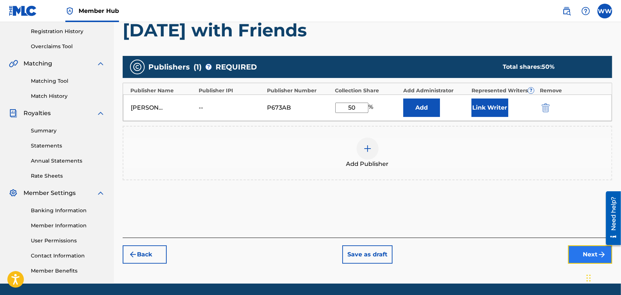
click at [572, 249] on button "Next" at bounding box center [590, 254] width 44 height 18
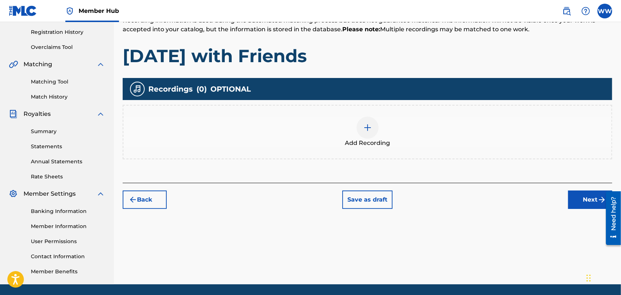
scroll to position [33, 0]
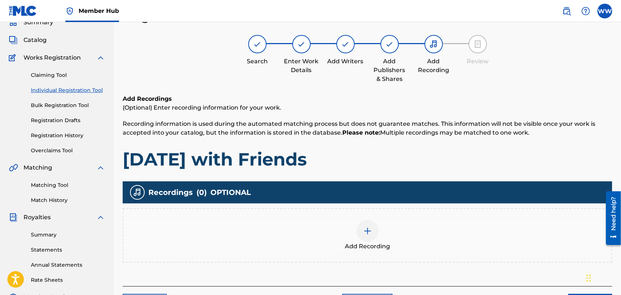
click at [369, 225] on div at bounding box center [368, 231] width 22 height 22
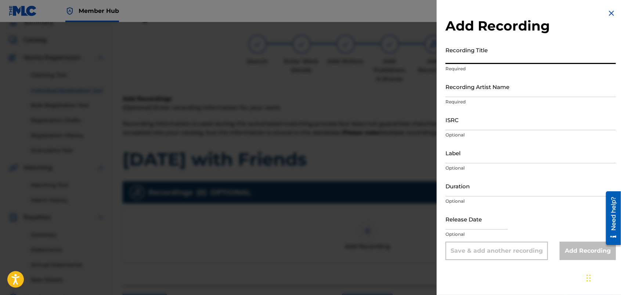
click at [493, 59] on input "Recording Title" at bounding box center [530, 53] width 170 height 21
type input "Saturday with Friends"
click at [502, 93] on input "Recording Artist Name" at bounding box center [530, 86] width 170 height 21
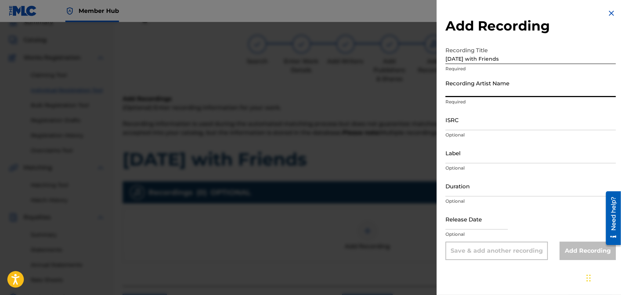
type input "FORTUNES FAZE"
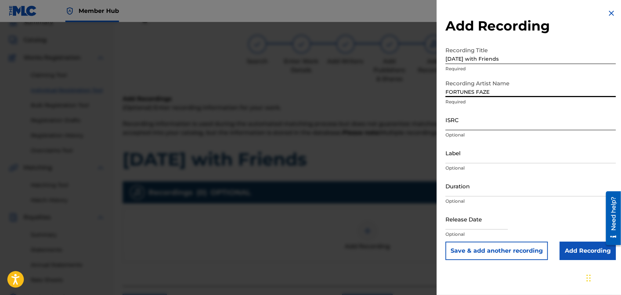
click at [491, 122] on input "ISRC" at bounding box center [530, 119] width 170 height 21
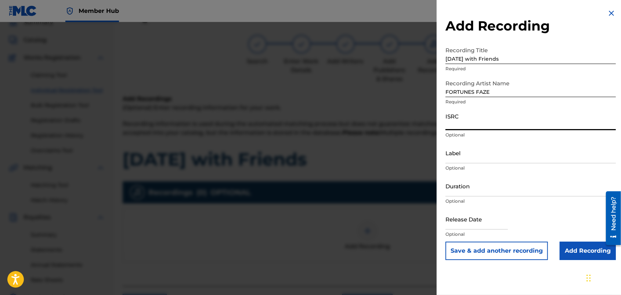
paste input "usdy42500059"
type input "usdy42500059"
click at [583, 246] on input "Add Recording" at bounding box center [588, 250] width 56 height 18
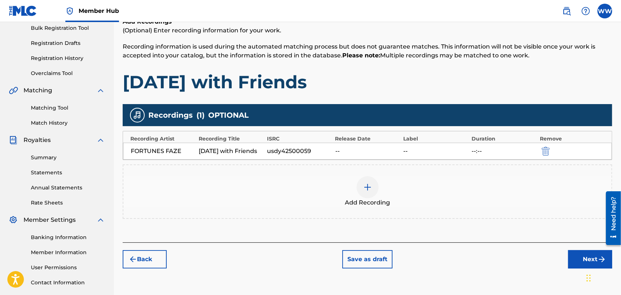
scroll to position [160, 0]
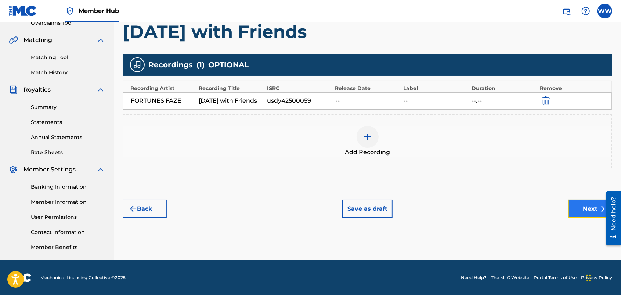
click at [582, 212] on button "Next" at bounding box center [590, 208] width 44 height 18
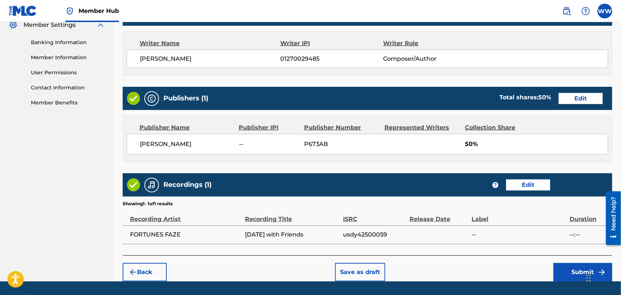
scroll to position [327, 0]
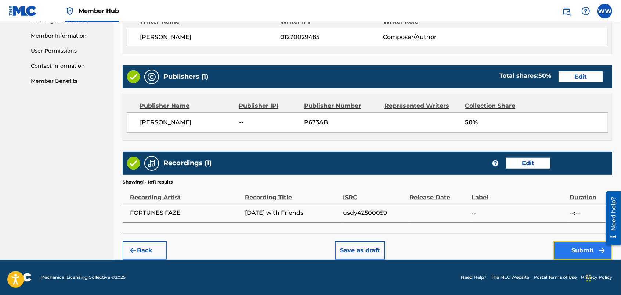
click at [559, 247] on button "Submit" at bounding box center [582, 250] width 59 height 18
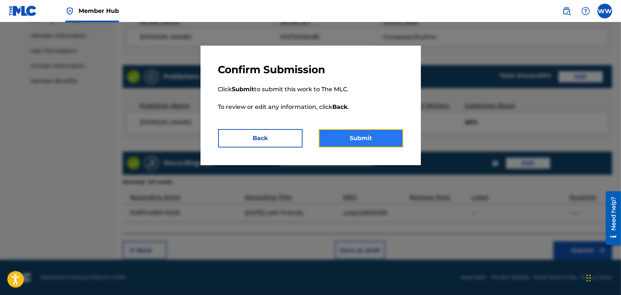
click at [381, 140] on button "Submit" at bounding box center [361, 138] width 84 height 18
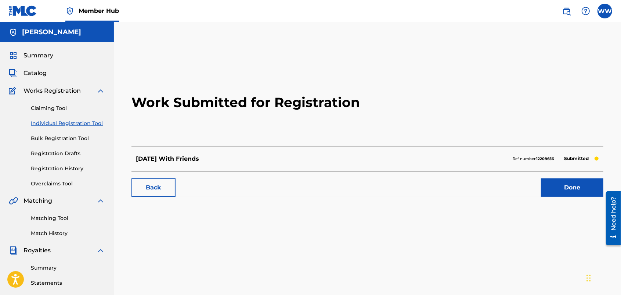
click at [89, 121] on link "Individual Registration Tool" at bounding box center [68, 123] width 74 height 8
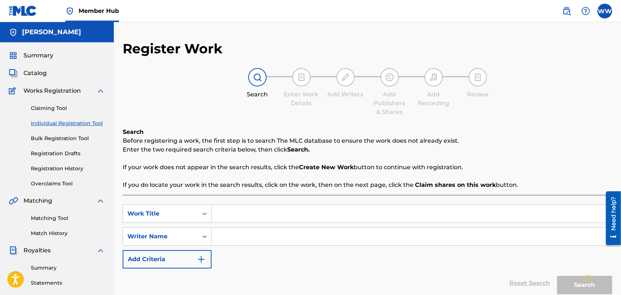
click at [89, 121] on link "Individual Registration Tool" at bounding box center [68, 123] width 74 height 8
click at [238, 213] on input "Search Form" at bounding box center [412, 214] width 400 height 18
type input "Shadows into Light"
click at [236, 239] on input "Search Form" at bounding box center [412, 236] width 400 height 18
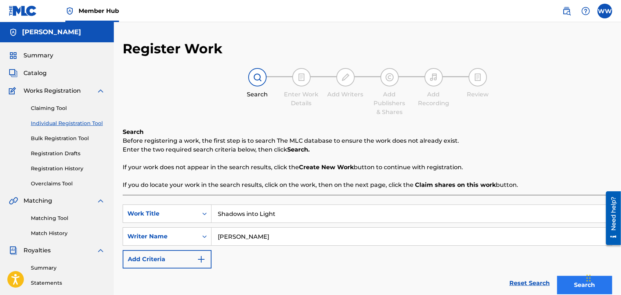
type input "[PERSON_NAME]"
click at [564, 281] on button "Search" at bounding box center [584, 284] width 55 height 18
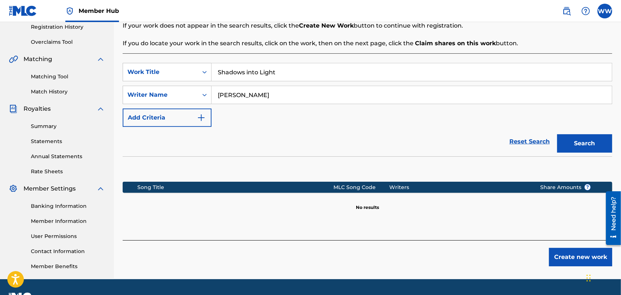
scroll to position [142, 0]
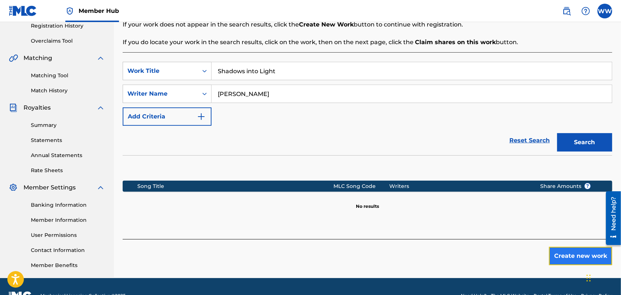
click at [566, 254] on button "Create new work" at bounding box center [580, 255] width 63 height 18
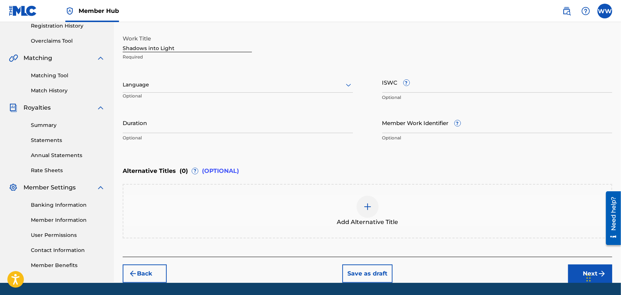
click at [362, 195] on div "Add Alternative Title" at bounding box center [367, 210] width 488 height 31
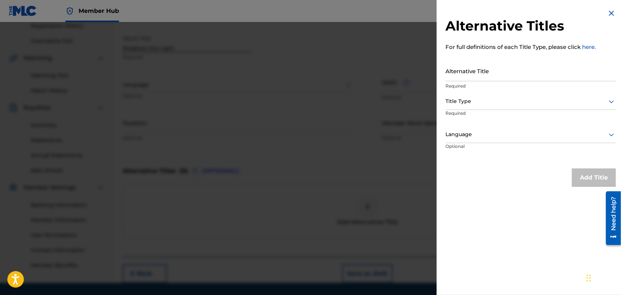
click at [613, 24] on h2 "Alternative Titles" at bounding box center [530, 26] width 170 height 17
drag, startPoint x: 610, startPoint y: 14, endPoint x: 414, endPoint y: 142, distance: 234.6
click at [414, 142] on div at bounding box center [310, 169] width 621 height 295
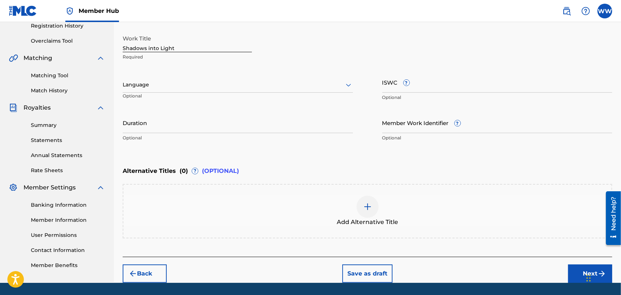
click at [341, 78] on div "Language" at bounding box center [238, 84] width 230 height 15
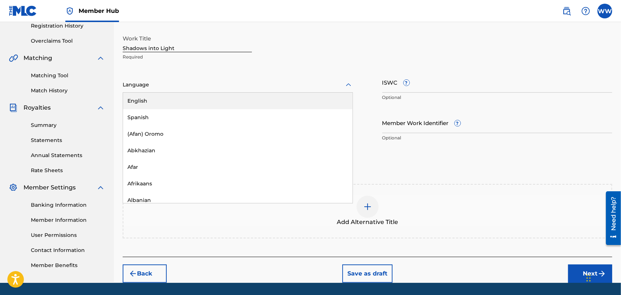
click at [340, 82] on div at bounding box center [238, 84] width 230 height 9
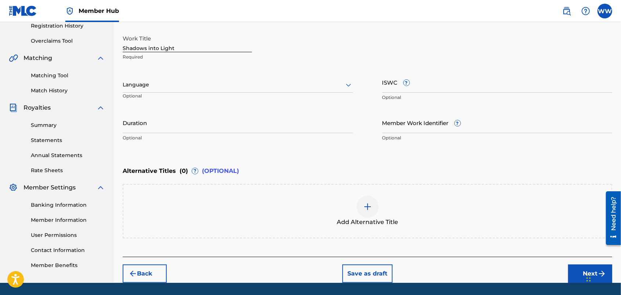
click at [340, 82] on div at bounding box center [238, 84] width 230 height 9
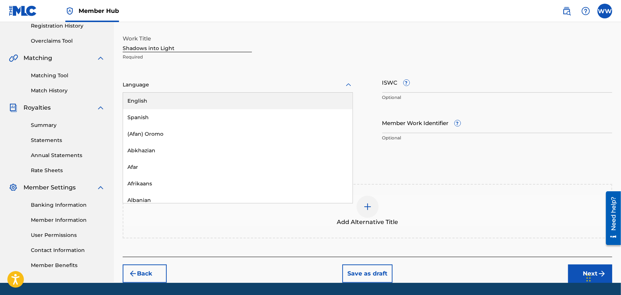
click at [313, 96] on div "English" at bounding box center [238, 101] width 230 height 17
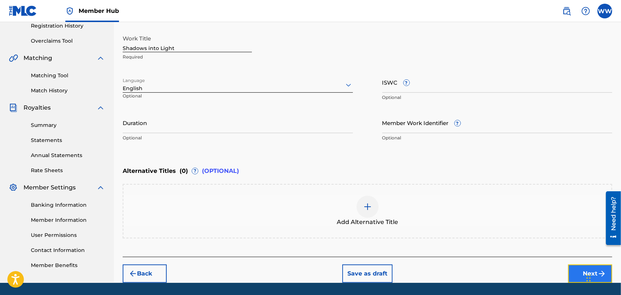
click at [573, 268] on button "Next" at bounding box center [590, 273] width 44 height 18
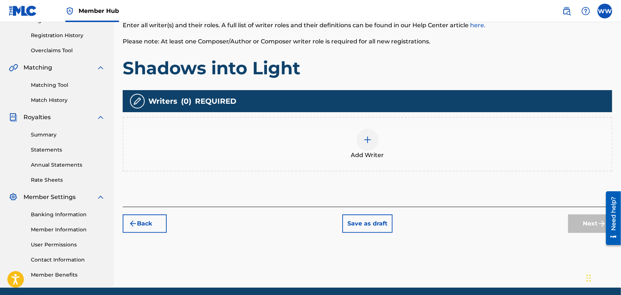
scroll to position [33, 0]
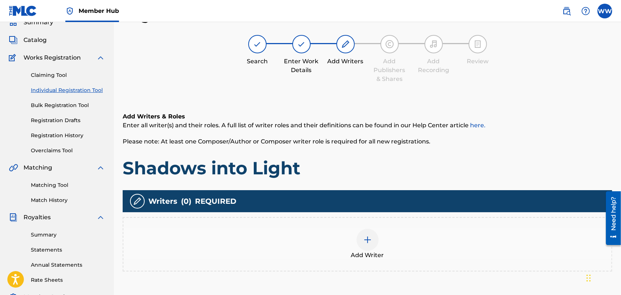
click at [366, 235] on img at bounding box center [367, 239] width 9 height 9
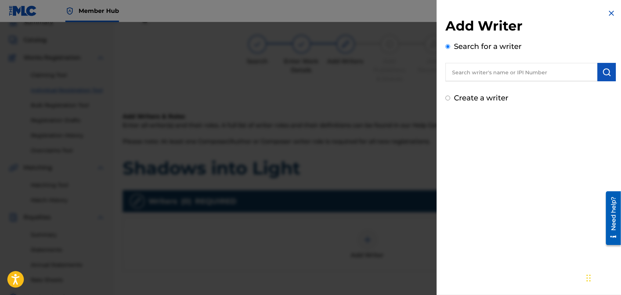
click at [497, 65] on input "text" at bounding box center [521, 72] width 152 height 18
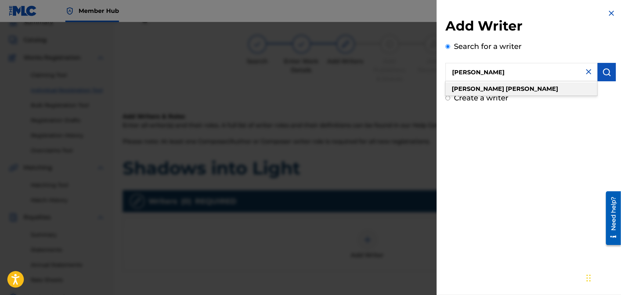
type input "wendy westhoven"
click at [506, 87] on strong "westhoven" at bounding box center [532, 88] width 53 height 7
click at [604, 69] on img "submit" at bounding box center [606, 72] width 9 height 9
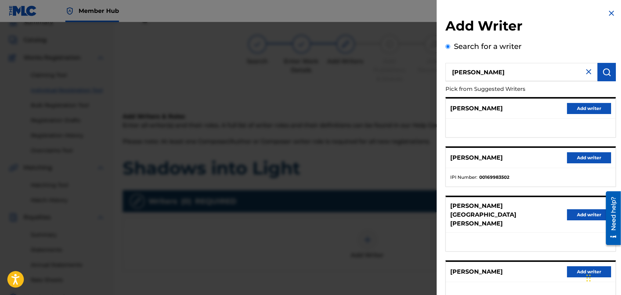
click at [617, 116] on div "Add Writer Search for a writer wendy westhoven Pick from Suggested Writers PIET…" at bounding box center [531, 198] width 188 height 396
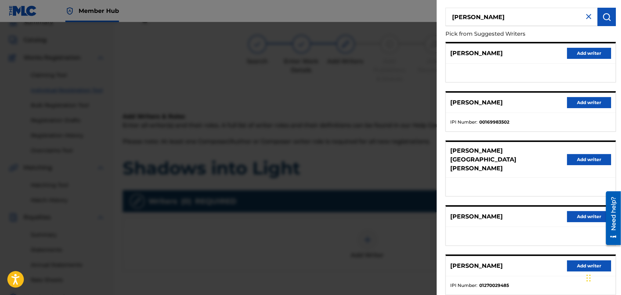
scroll to position [73, 0]
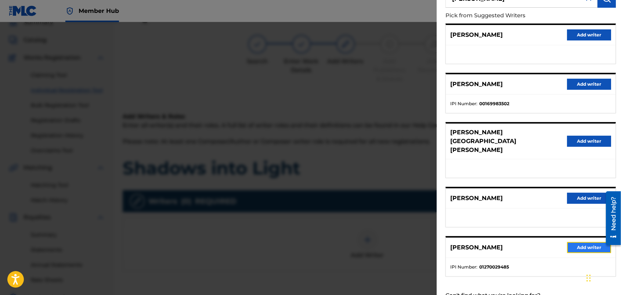
click at [575, 242] on button "Add writer" at bounding box center [589, 247] width 44 height 11
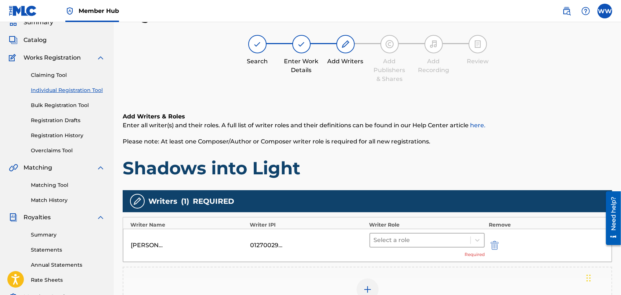
click at [440, 238] on div at bounding box center [420, 240] width 93 height 10
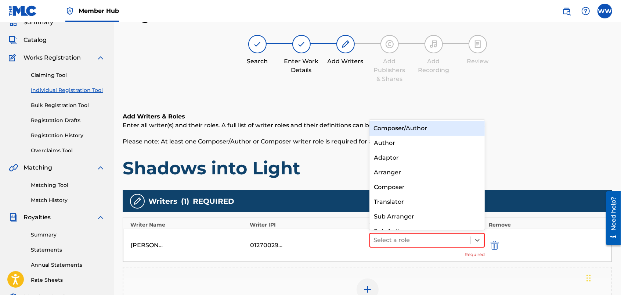
click at [428, 125] on div "Composer/Author" at bounding box center [427, 128] width 116 height 15
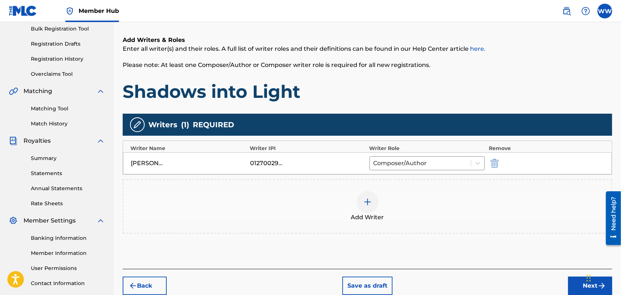
scroll to position [160, 0]
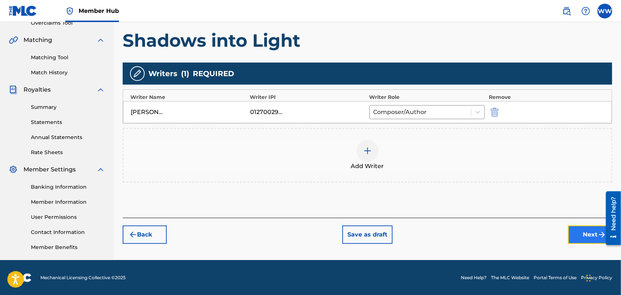
click at [573, 232] on button "Next" at bounding box center [590, 234] width 44 height 18
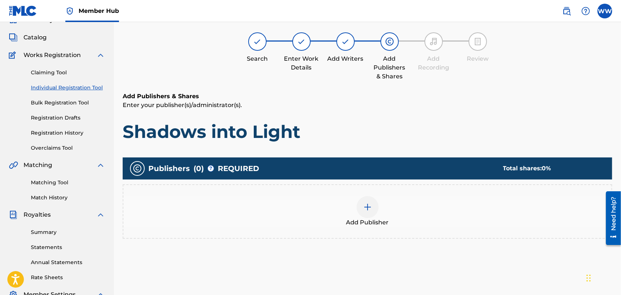
scroll to position [33, 0]
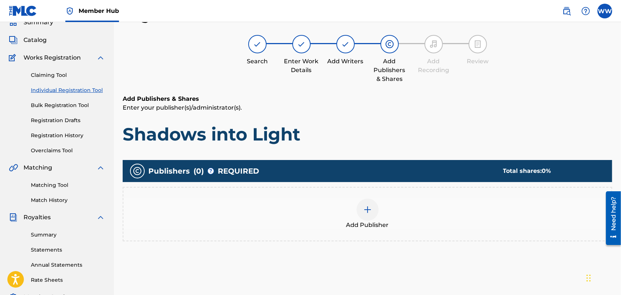
click at [372, 207] on img at bounding box center [367, 209] width 9 height 9
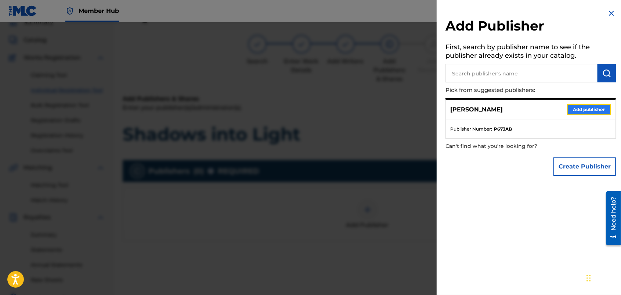
click at [592, 109] on button "Add publisher" at bounding box center [589, 109] width 44 height 11
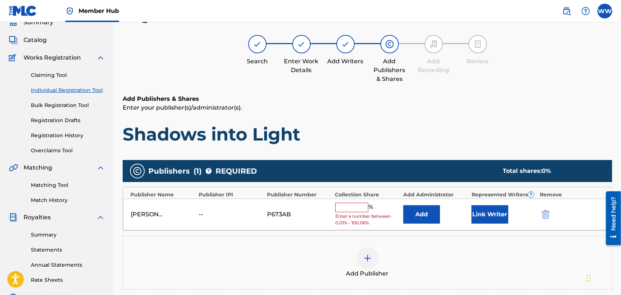
click at [358, 203] on input "text" at bounding box center [351, 207] width 33 height 10
type input "50"
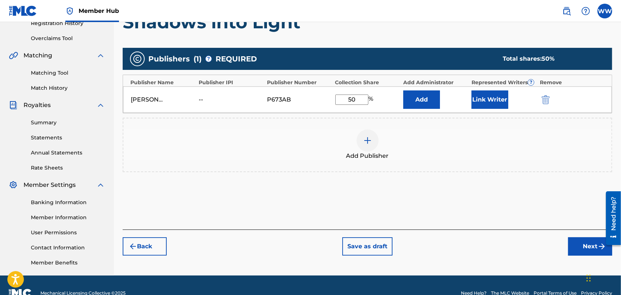
scroll to position [160, 0]
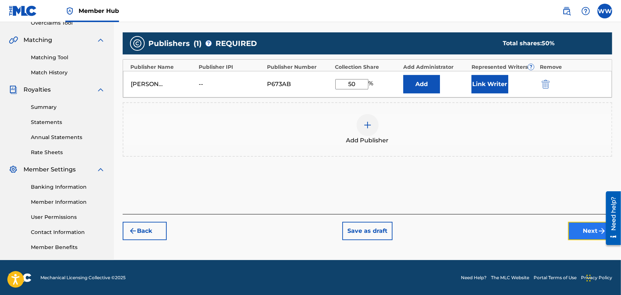
click at [579, 227] on button "Next" at bounding box center [590, 230] width 44 height 18
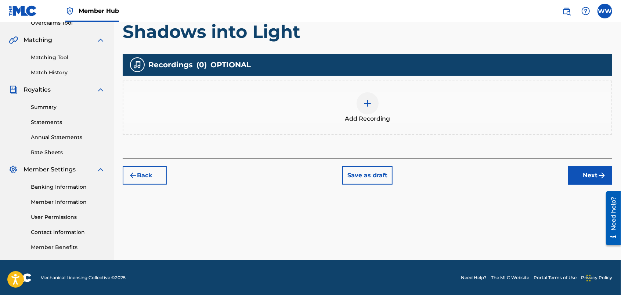
scroll to position [33, 0]
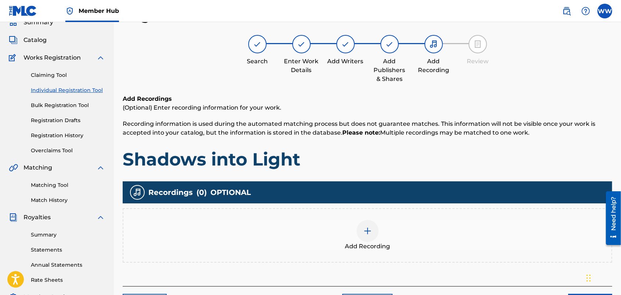
click at [363, 232] on img at bounding box center [367, 230] width 9 height 9
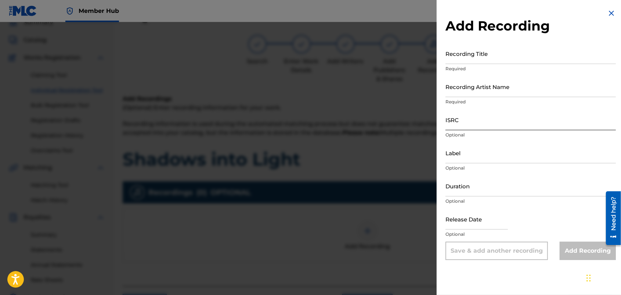
click at [485, 119] on input "ISRC" at bounding box center [530, 119] width 170 height 21
paste input "usdy42500060"
type input "usdy42500060"
click at [494, 53] on input "Recording Title" at bounding box center [530, 53] width 170 height 21
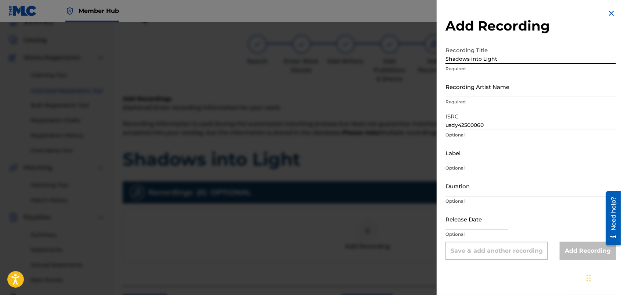
type input "Shadows into Light"
click at [490, 94] on input "Recording Artist Name" at bounding box center [530, 86] width 170 height 21
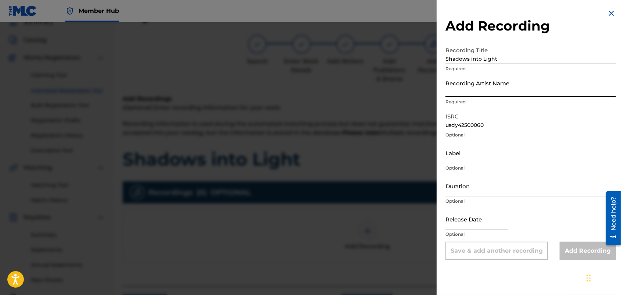
type input "FORTUNES FAZE"
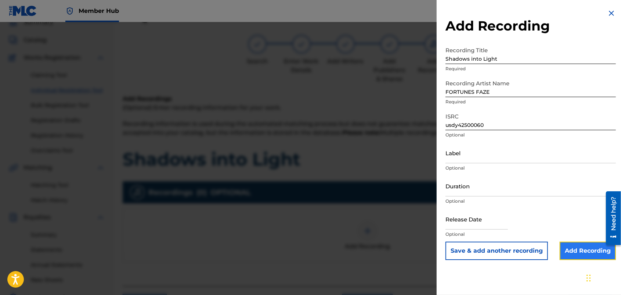
click at [564, 249] on input "Add Recording" at bounding box center [588, 250] width 56 height 18
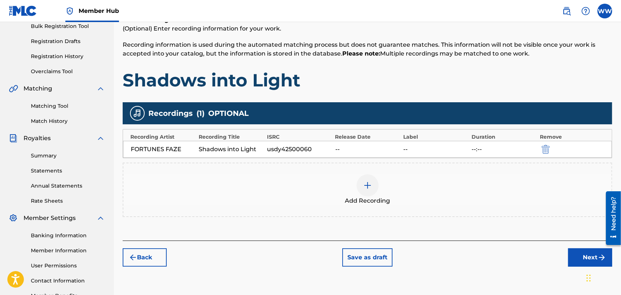
scroll to position [160, 0]
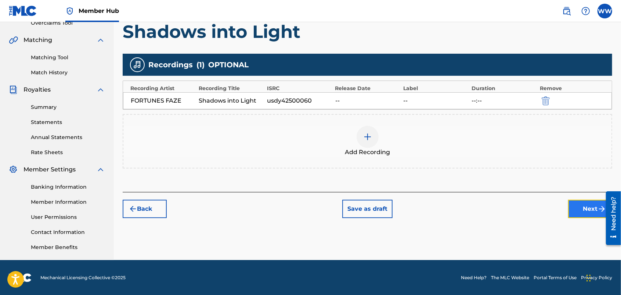
click at [578, 203] on button "Next" at bounding box center [590, 208] width 44 height 18
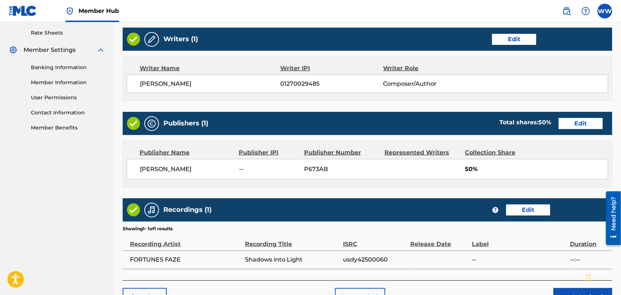
scroll to position [327, 0]
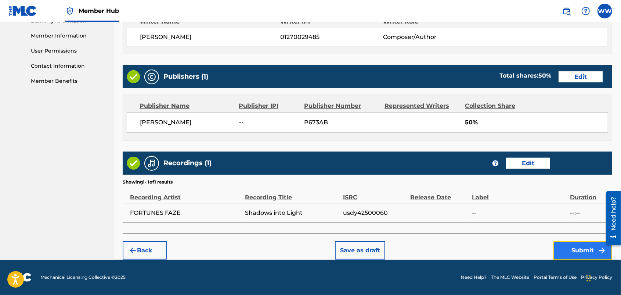
click at [571, 245] on button "Submit" at bounding box center [582, 250] width 59 height 18
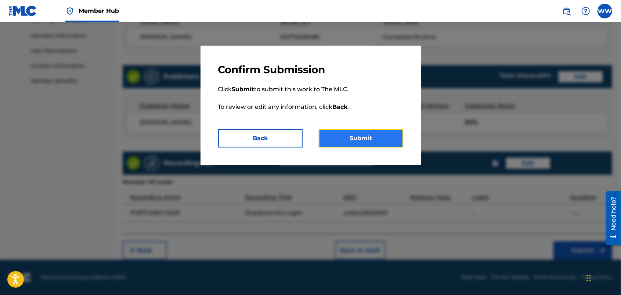
click at [389, 136] on button "Submit" at bounding box center [361, 138] width 84 height 18
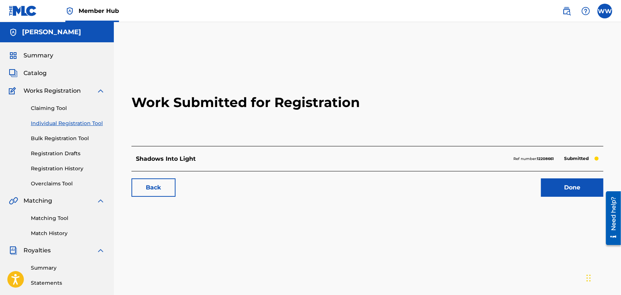
click at [89, 120] on link "Individual Registration Tool" at bounding box center [68, 123] width 74 height 8
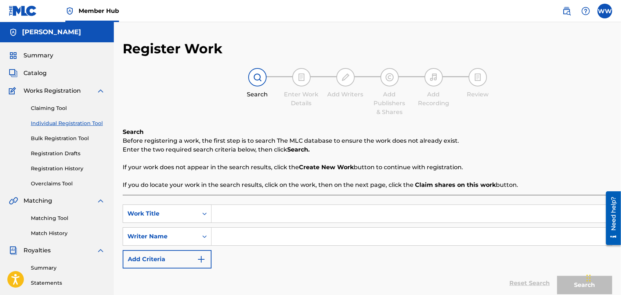
click at [245, 214] on input "Search Form" at bounding box center [412, 214] width 400 height 18
type input "Follow Your Own Road"
click at [254, 237] on input "Search Form" at bounding box center [412, 236] width 400 height 18
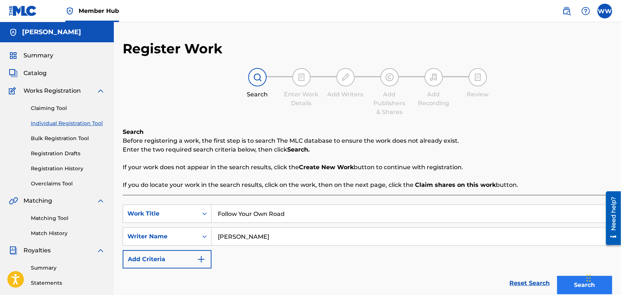
type input "[PERSON_NAME]"
click at [563, 279] on button "Search" at bounding box center [584, 284] width 55 height 18
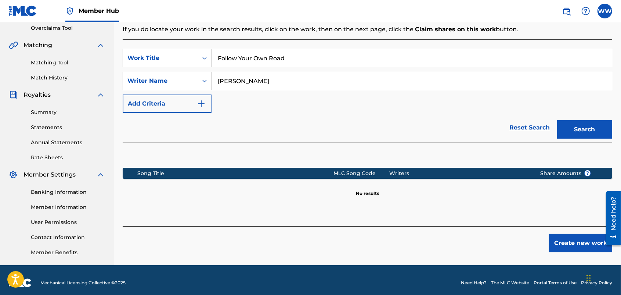
scroll to position [160, 0]
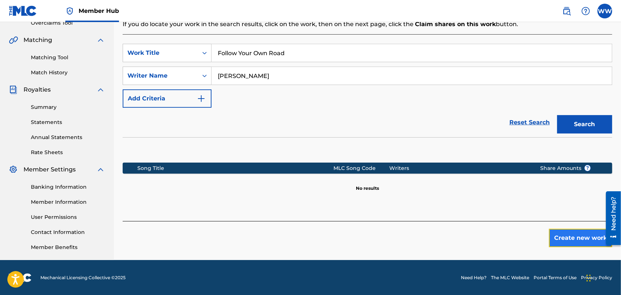
click at [567, 233] on button "Create new work" at bounding box center [580, 237] width 63 height 18
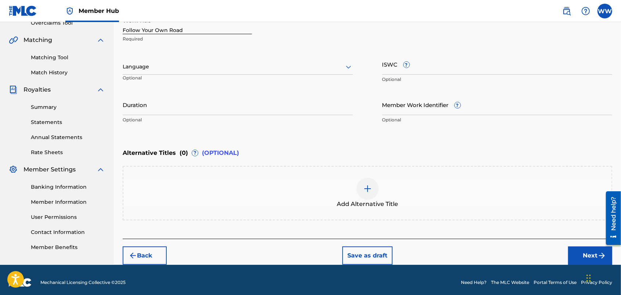
click at [359, 85] on div "Work Title Follow Your Own Road Required Language Optional ISWC ? Optional Dura…" at bounding box center [368, 70] width 490 height 114
click at [339, 67] on div at bounding box center [238, 66] width 230 height 9
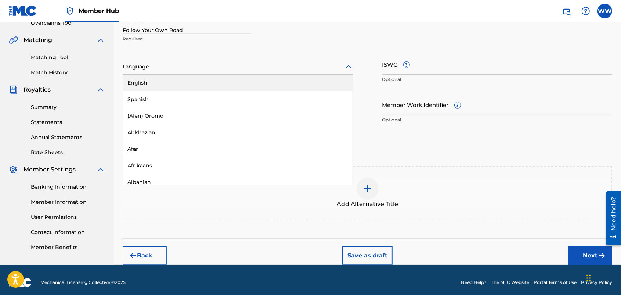
click at [325, 82] on div "English" at bounding box center [238, 83] width 230 height 17
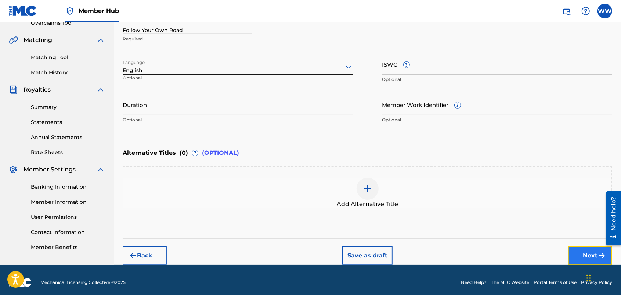
click at [577, 249] on button "Next" at bounding box center [590, 255] width 44 height 18
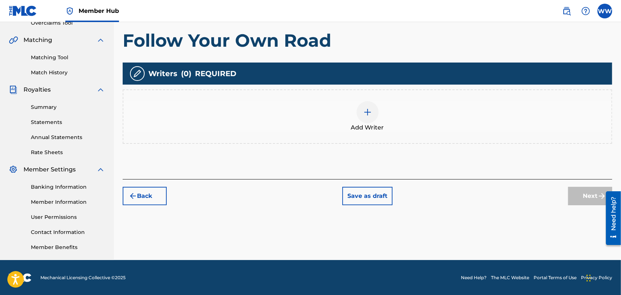
scroll to position [33, 0]
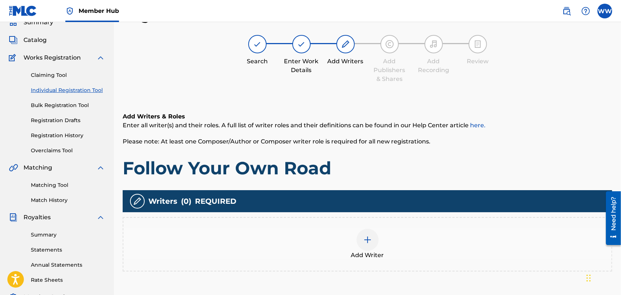
click at [369, 236] on img at bounding box center [367, 239] width 9 height 9
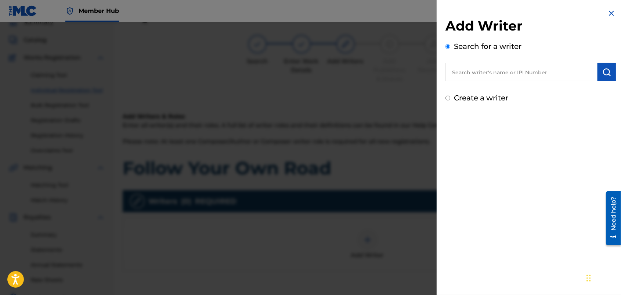
click at [477, 70] on input "text" at bounding box center [521, 72] width 152 height 18
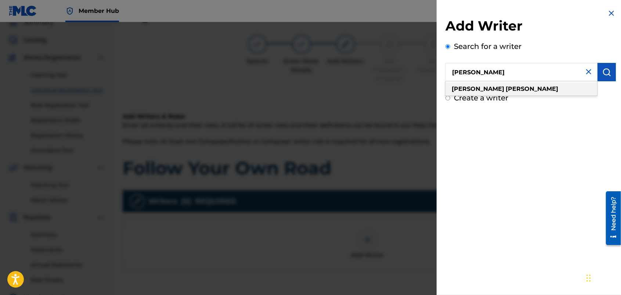
type input "wendy westhoven"
click at [491, 84] on div "wendy westhoven" at bounding box center [521, 88] width 152 height 13
click at [602, 72] on img "submit" at bounding box center [606, 72] width 9 height 9
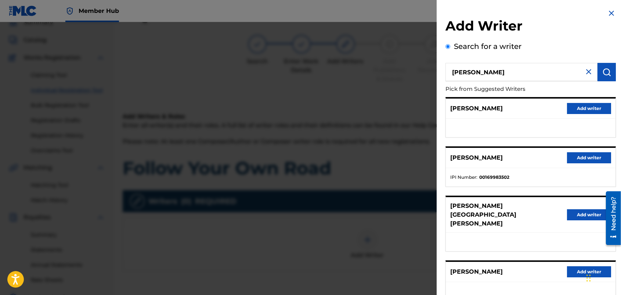
click at [618, 96] on div "Add Writer Search for a writer wendy westhoven Pick from Suggested Writers PIET…" at bounding box center [531, 198] width 188 height 396
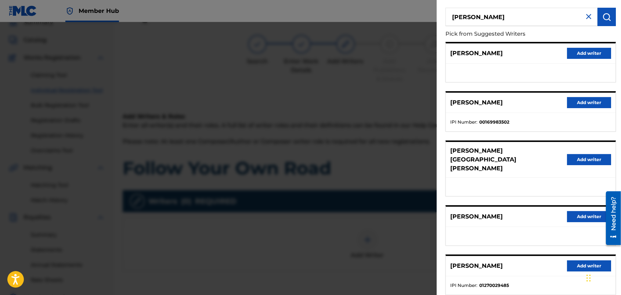
scroll to position [73, 0]
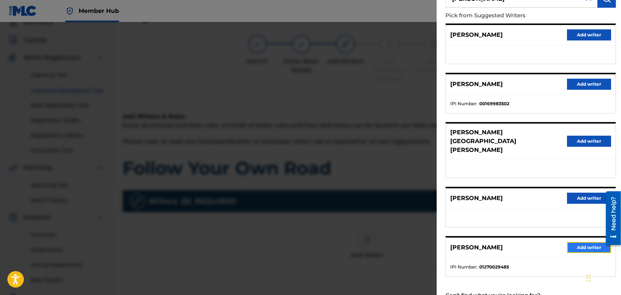
click at [569, 242] on button "Add writer" at bounding box center [589, 247] width 44 height 11
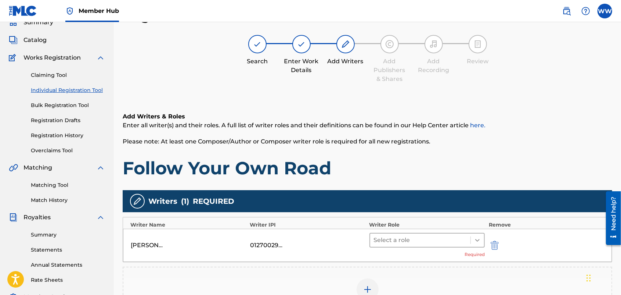
click at [473, 237] on div at bounding box center [477, 239] width 13 height 13
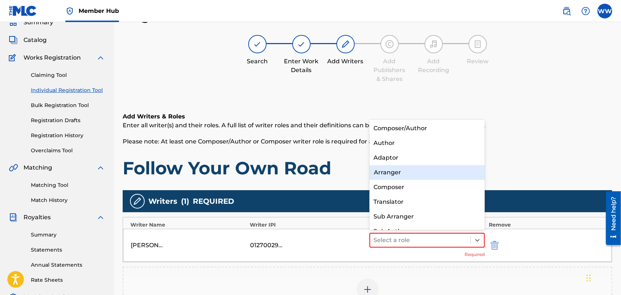
scroll to position [10, 0]
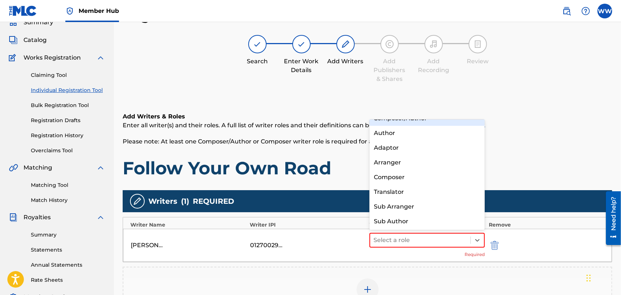
click at [446, 123] on div "Composer/Author" at bounding box center [427, 118] width 116 height 15
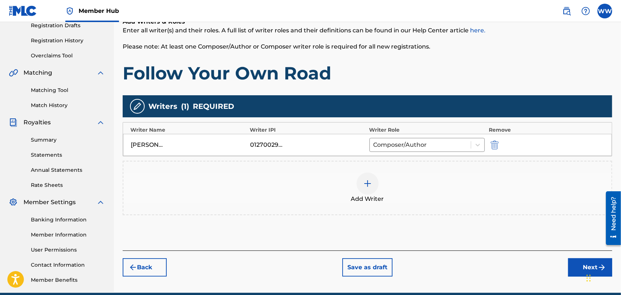
scroll to position [151, 0]
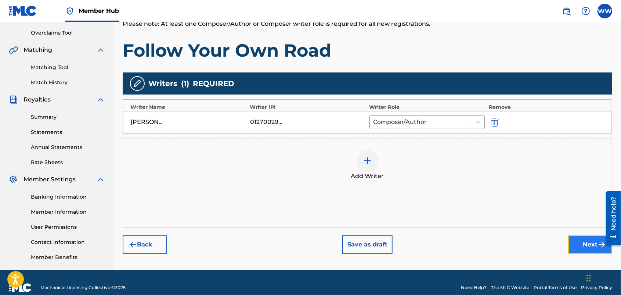
click at [581, 240] on button "Next" at bounding box center [590, 244] width 44 height 18
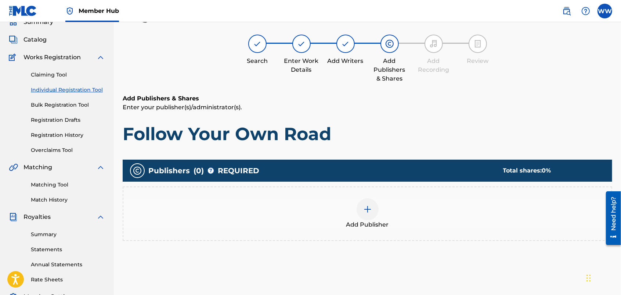
scroll to position [33, 0]
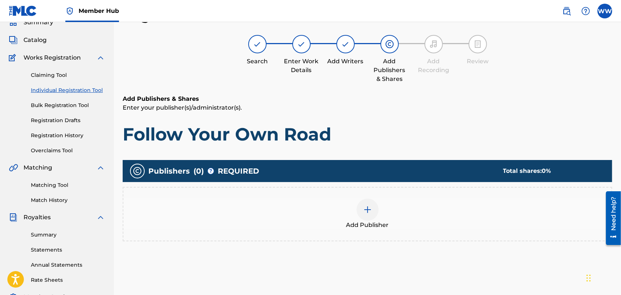
click at [367, 206] on img at bounding box center [367, 209] width 9 height 9
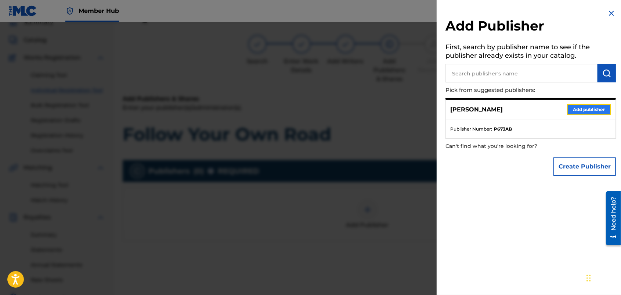
click at [575, 105] on button "Add publisher" at bounding box center [589, 109] width 44 height 11
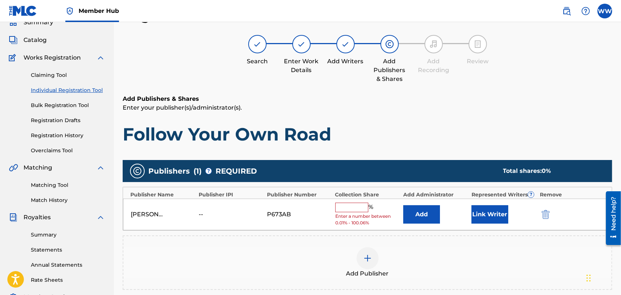
click at [339, 207] on input "text" at bounding box center [351, 207] width 33 height 10
type input "50"
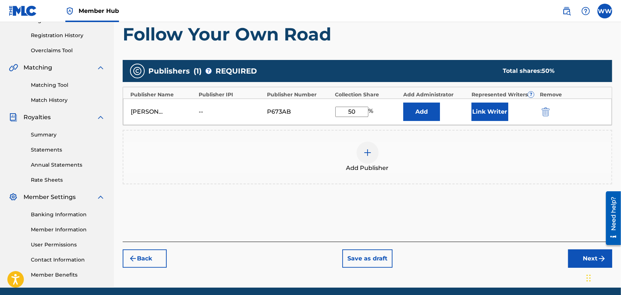
scroll to position [134, 0]
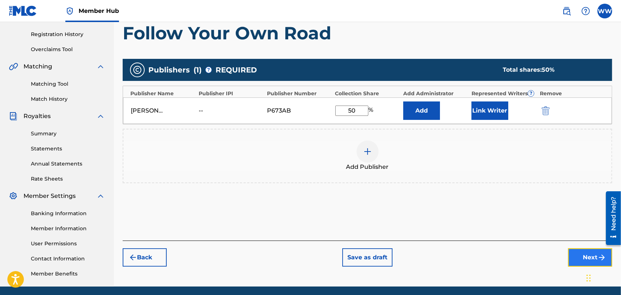
click at [576, 252] on button "Next" at bounding box center [590, 257] width 44 height 18
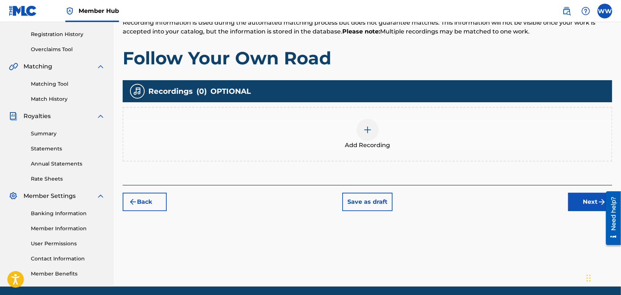
scroll to position [33, 0]
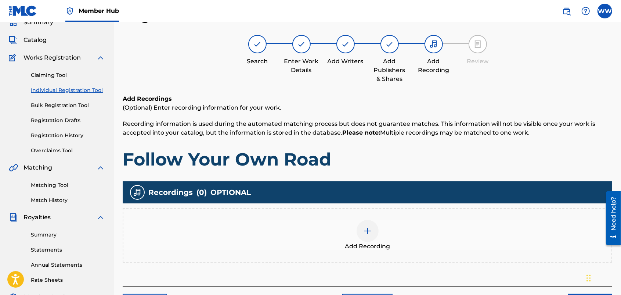
click at [368, 228] on img at bounding box center [367, 230] width 9 height 9
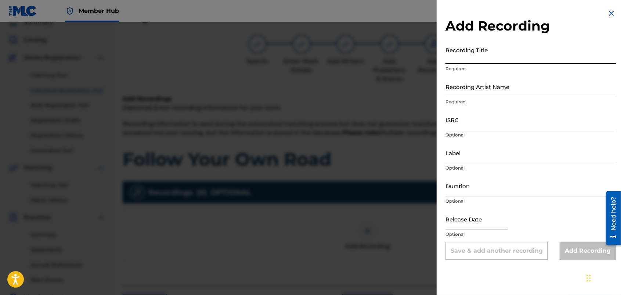
click at [497, 54] on input "Recording Title" at bounding box center [530, 53] width 170 height 21
type input "Follow Your Own Road"
click at [498, 90] on input "Recording Artist Name" at bounding box center [530, 86] width 170 height 21
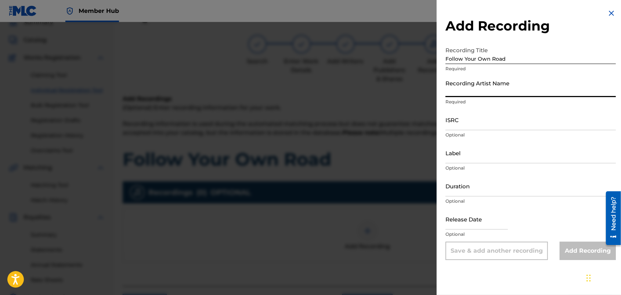
type input "FORTUNES FAZE"
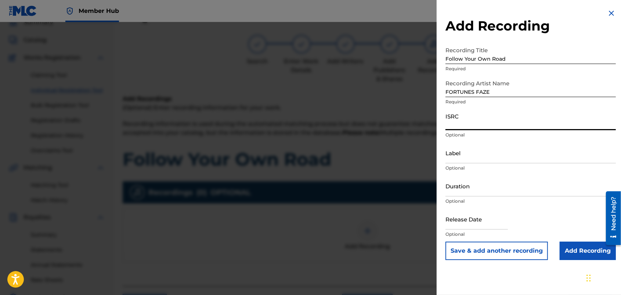
click at [487, 122] on input "ISRC" at bounding box center [530, 119] width 170 height 21
paste input "usdy42500061"
type input "usdy42500061"
click at [570, 246] on input "Add Recording" at bounding box center [588, 250] width 56 height 18
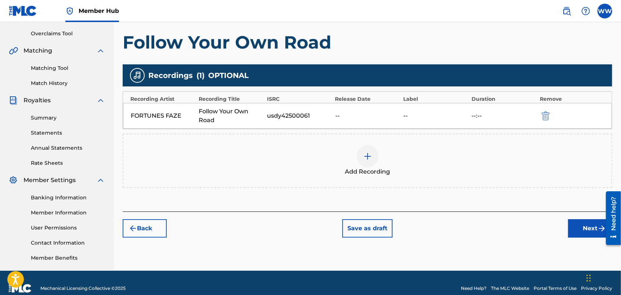
scroll to position [160, 0]
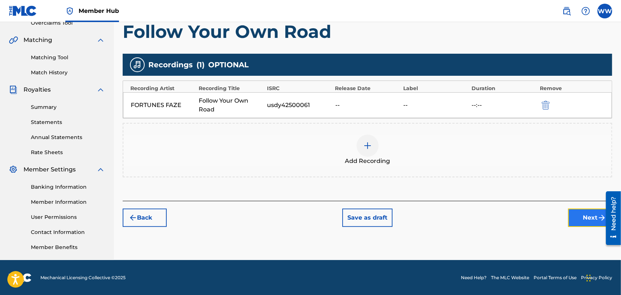
click at [576, 215] on button "Next" at bounding box center [590, 217] width 44 height 18
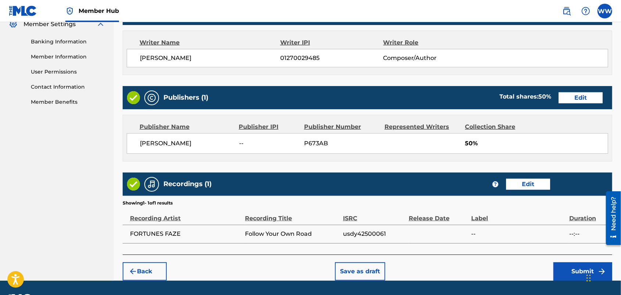
scroll to position [327, 0]
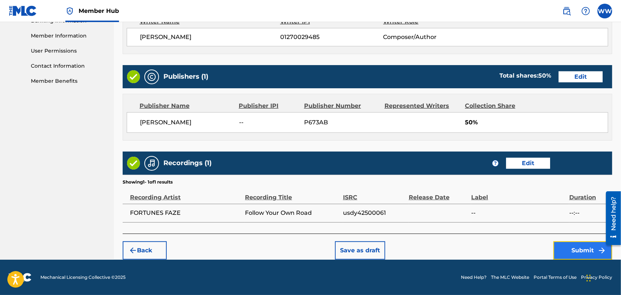
click at [570, 247] on button "Submit" at bounding box center [582, 250] width 59 height 18
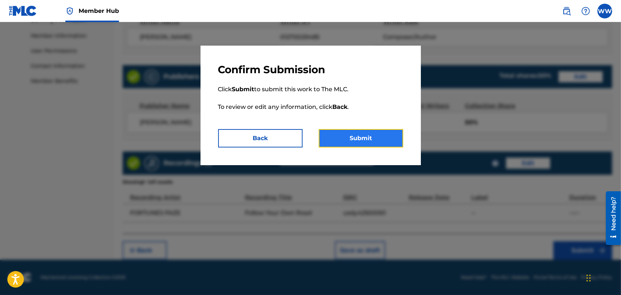
click at [377, 134] on button "Submit" at bounding box center [361, 138] width 84 height 18
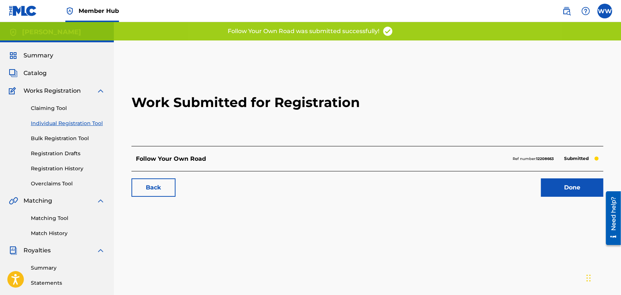
click at [77, 122] on link "Individual Registration Tool" at bounding box center [68, 123] width 74 height 8
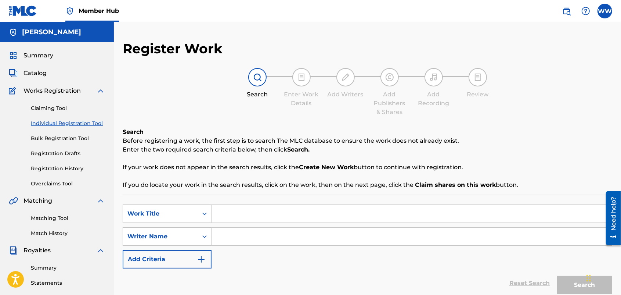
click at [244, 216] on input "Search Form" at bounding box center [412, 214] width 400 height 18
type input "A Seat at the Table"
click at [253, 236] on input "Search Form" at bounding box center [412, 236] width 400 height 18
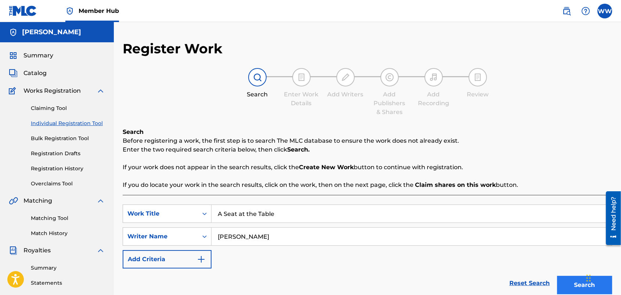
type input "[PERSON_NAME]"
click at [564, 280] on button "Search" at bounding box center [584, 284] width 55 height 18
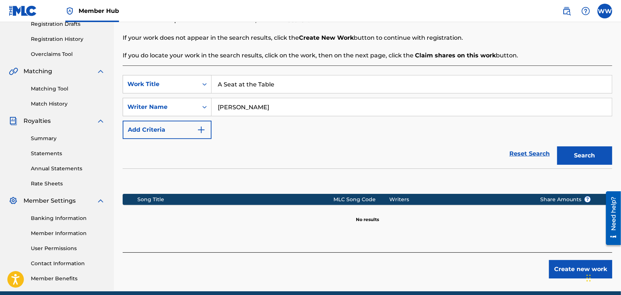
scroll to position [145, 0]
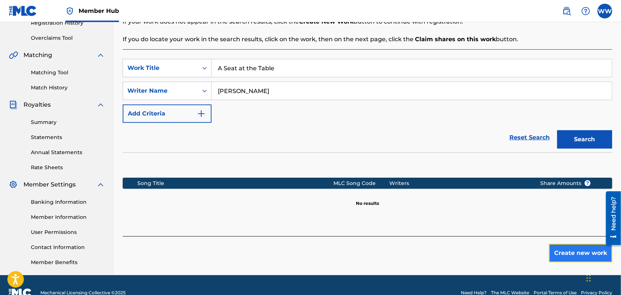
click at [579, 249] on button "Create new work" at bounding box center [580, 252] width 63 height 18
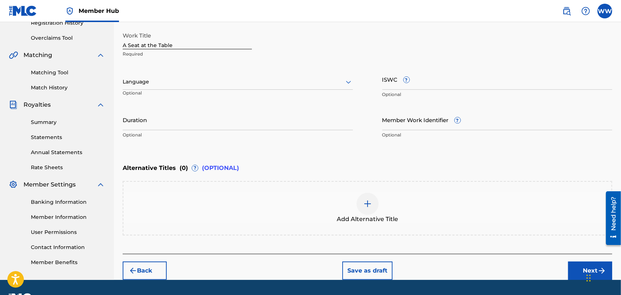
click at [339, 77] on div at bounding box center [238, 81] width 230 height 9
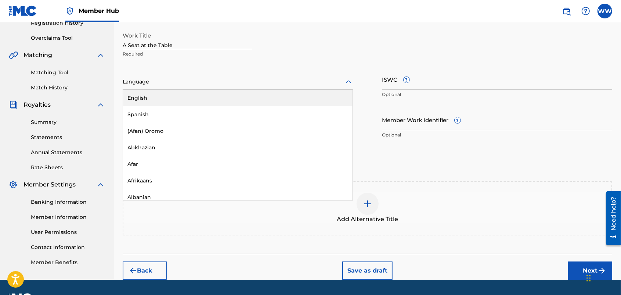
click at [331, 95] on div "English" at bounding box center [238, 98] width 230 height 17
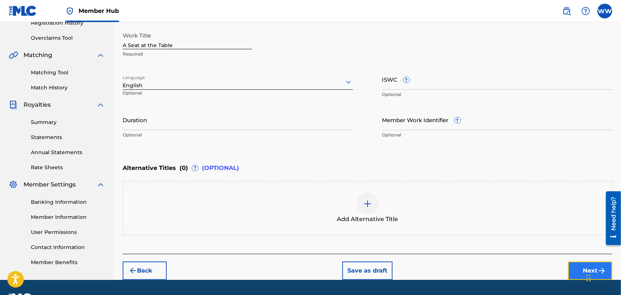
click at [574, 265] on button "Next" at bounding box center [590, 270] width 44 height 18
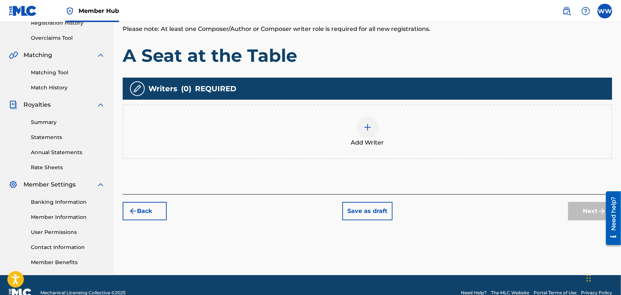
scroll to position [33, 0]
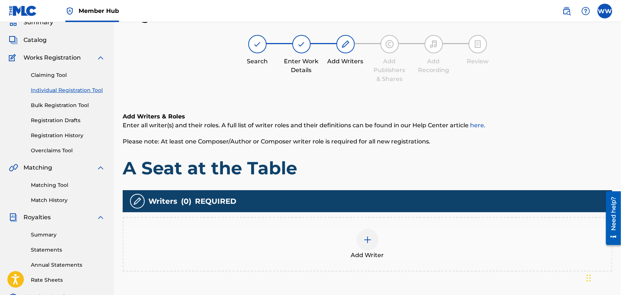
click at [368, 242] on img at bounding box center [367, 239] width 9 height 9
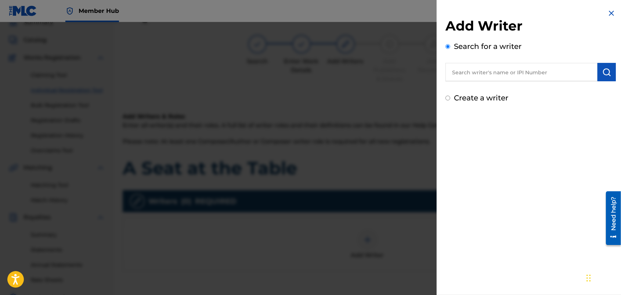
click at [496, 76] on input "text" at bounding box center [521, 72] width 152 height 18
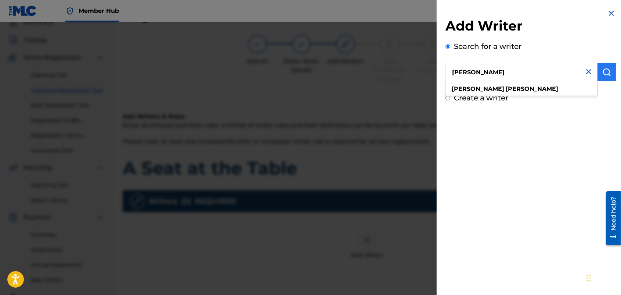
type input "wendy westhoven"
click at [605, 68] on img "submit" at bounding box center [606, 72] width 9 height 9
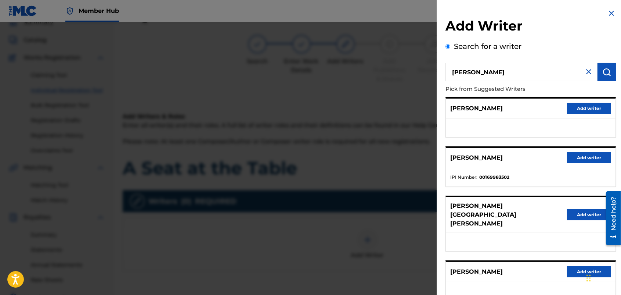
click at [618, 86] on div "Add Writer Search for a writer wendy westhoven Pick from Suggested Writers PIET…" at bounding box center [531, 198] width 188 height 396
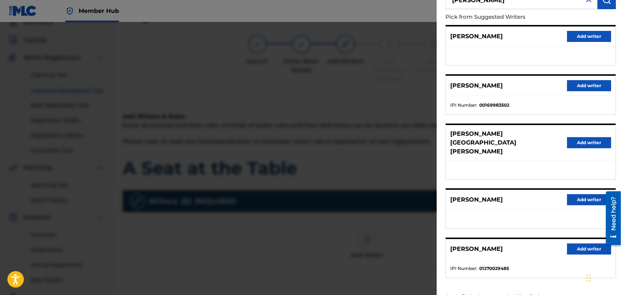
scroll to position [86, 0]
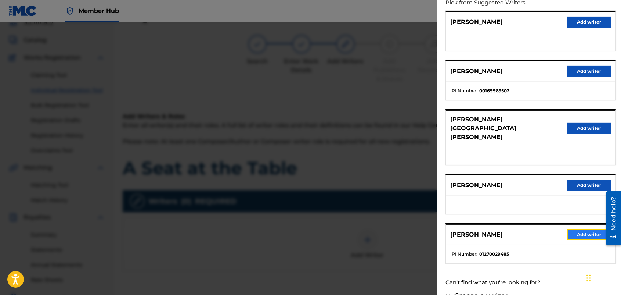
click at [576, 229] on button "Add writer" at bounding box center [589, 234] width 44 height 11
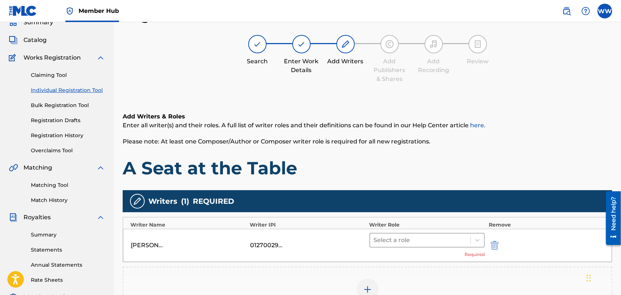
click at [461, 236] on div at bounding box center [420, 240] width 93 height 10
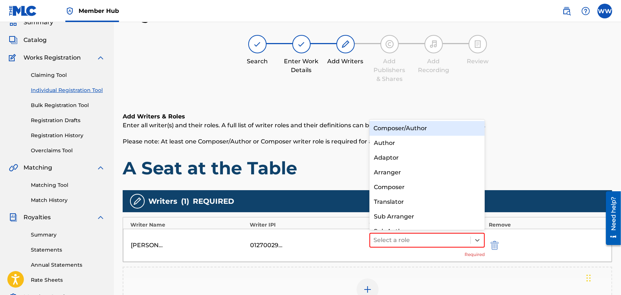
click at [450, 123] on div "Composer/Author" at bounding box center [427, 128] width 116 height 15
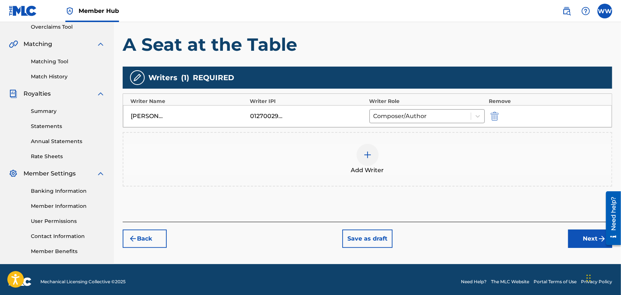
scroll to position [160, 0]
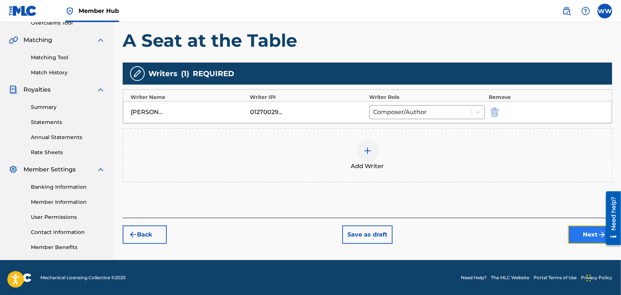
click at [577, 230] on button "Next" at bounding box center [590, 234] width 44 height 18
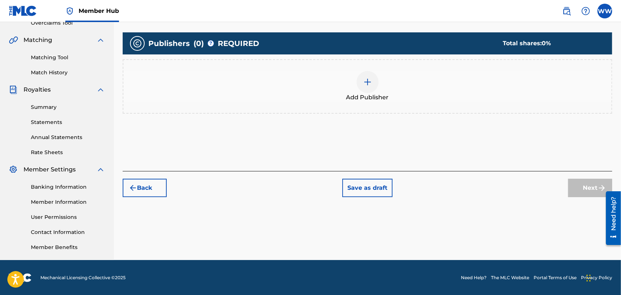
scroll to position [33, 0]
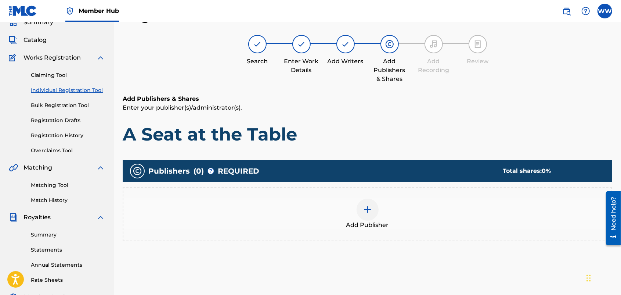
click at [368, 203] on div at bounding box center [368, 209] width 22 height 22
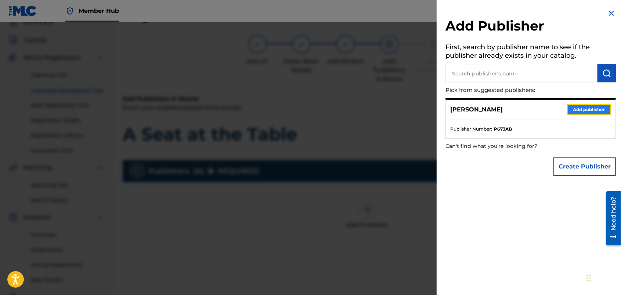
click at [575, 105] on button "Add publisher" at bounding box center [589, 109] width 44 height 11
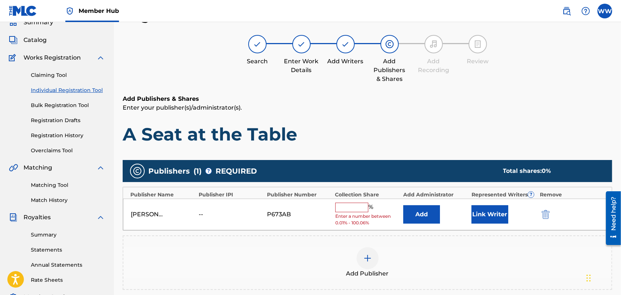
click at [350, 208] on input "text" at bounding box center [351, 207] width 33 height 10
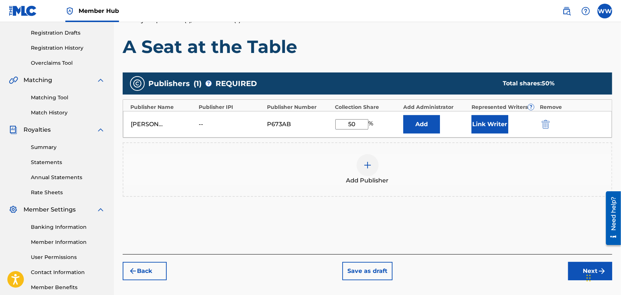
scroll to position [127, 0]
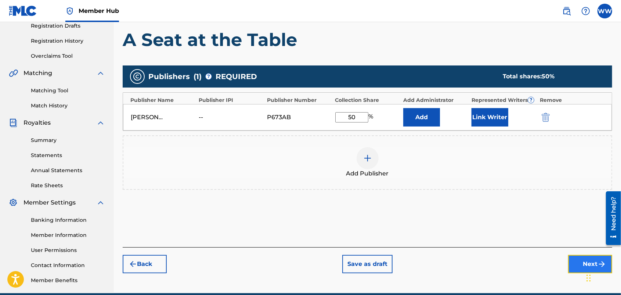
click at [579, 261] on button "Next" at bounding box center [590, 263] width 44 height 18
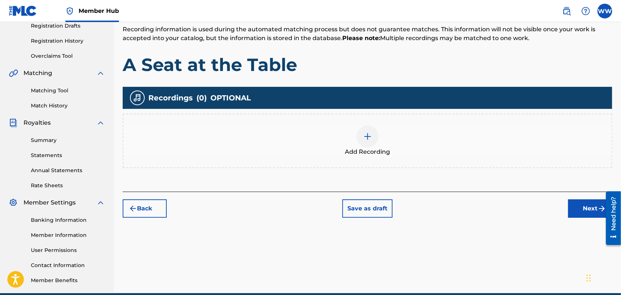
scroll to position [33, 0]
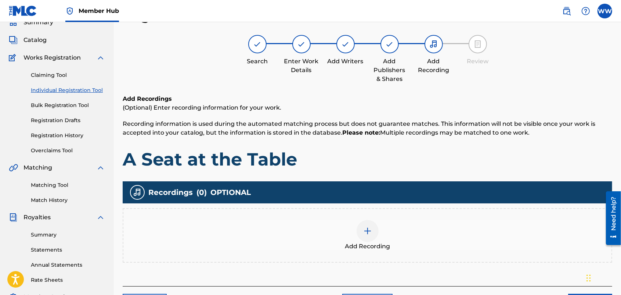
click at [368, 223] on div at bounding box center [368, 231] width 22 height 22
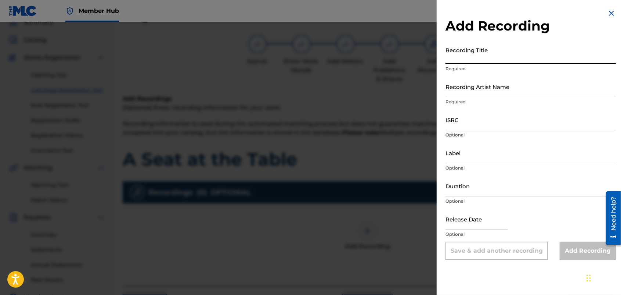
click at [519, 55] on input "Recording Title" at bounding box center [530, 53] width 170 height 21
click at [505, 89] on input "Recording Artist Name" at bounding box center [530, 86] width 170 height 21
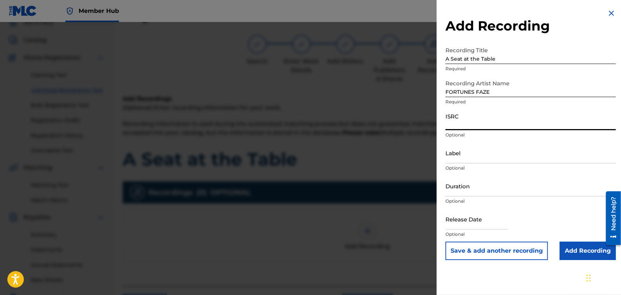
drag, startPoint x: 495, startPoint y: 120, endPoint x: 504, endPoint y: 120, distance: 9.2
click at [504, 120] on input "ISRC" at bounding box center [530, 119] width 170 height 21
paste input "usdy42500062"
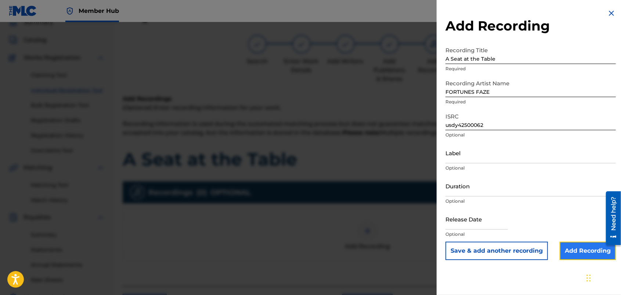
click at [569, 246] on input "Add Recording" at bounding box center [588, 250] width 56 height 18
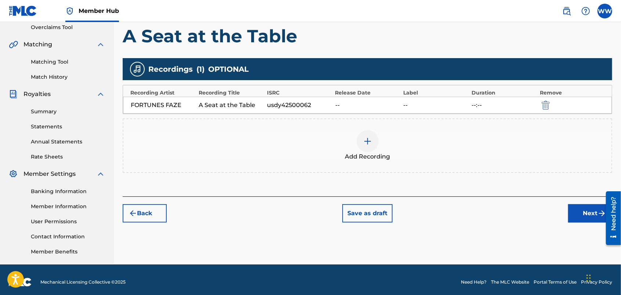
scroll to position [157, 0]
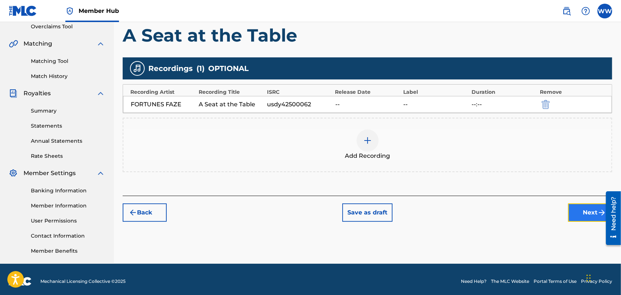
click at [577, 210] on button "Next" at bounding box center [590, 212] width 44 height 18
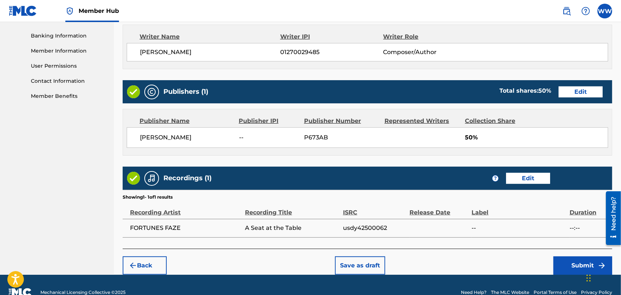
scroll to position [327, 0]
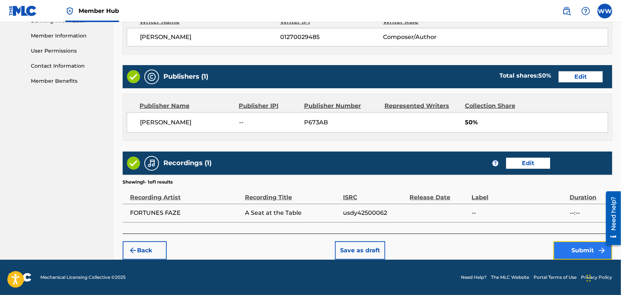
click at [570, 246] on button "Submit" at bounding box center [582, 250] width 59 height 18
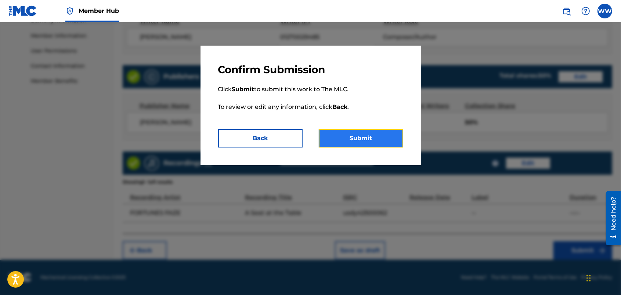
click at [375, 131] on button "Submit" at bounding box center [361, 138] width 84 height 18
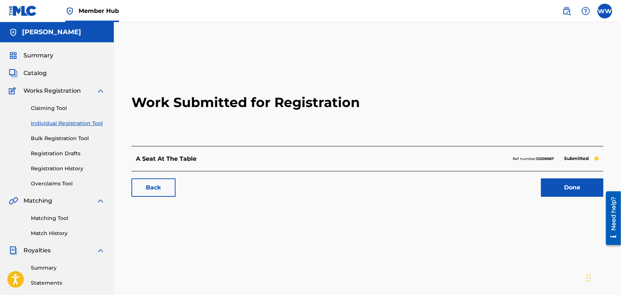
click at [82, 120] on link "Individual Registration Tool" at bounding box center [68, 123] width 74 height 8
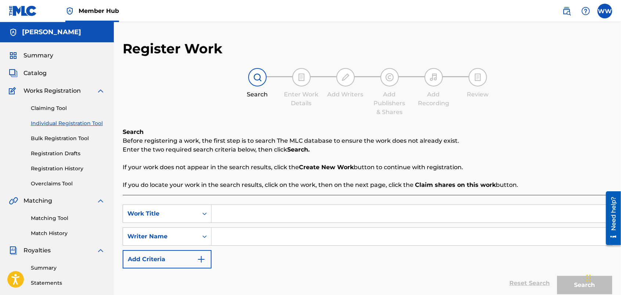
click at [246, 216] on input "Search Form" at bounding box center [412, 214] width 400 height 18
click at [250, 230] on input "Search Form" at bounding box center [412, 236] width 400 height 18
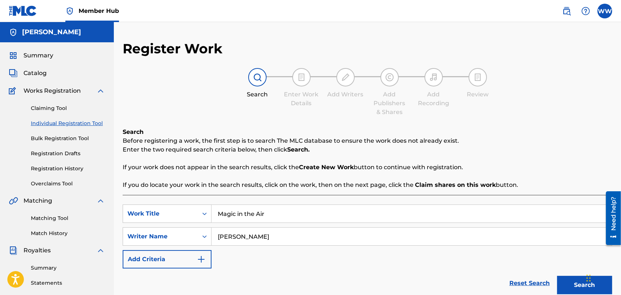
click at [476, 288] on div "Reset Search Search" at bounding box center [368, 282] width 490 height 29
click at [565, 280] on button "Search" at bounding box center [584, 284] width 55 height 18
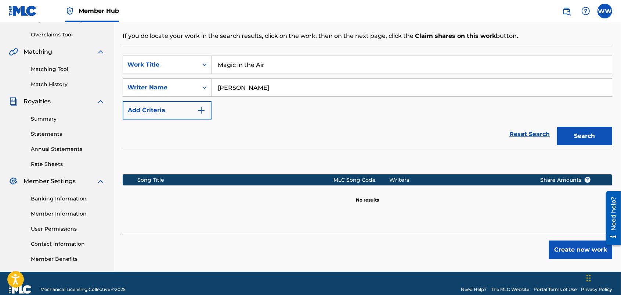
scroll to position [151, 0]
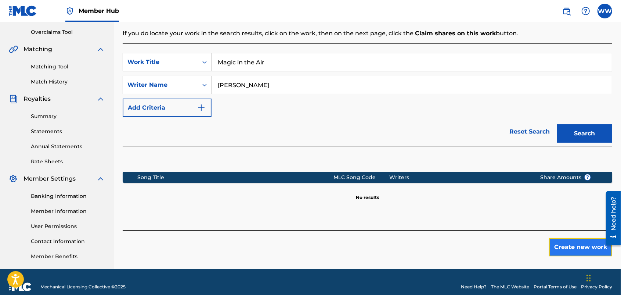
click at [567, 248] on button "Create new work" at bounding box center [580, 247] width 63 height 18
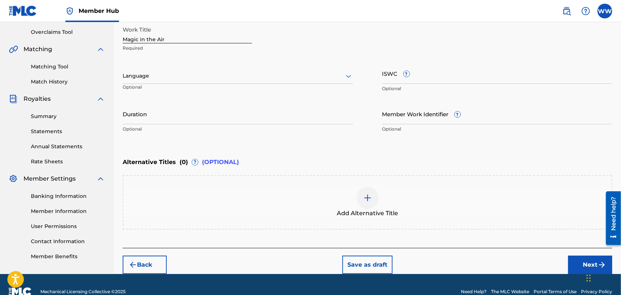
click at [322, 72] on div at bounding box center [238, 75] width 230 height 9
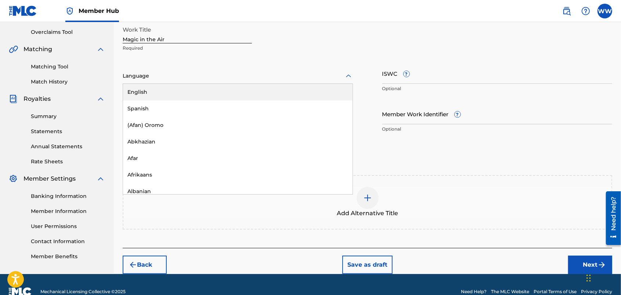
click at [307, 91] on div "English" at bounding box center [238, 92] width 230 height 17
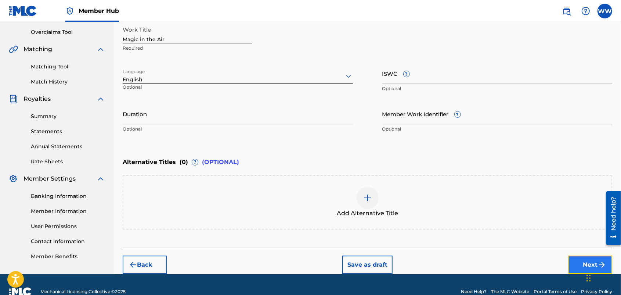
click at [575, 259] on button "Next" at bounding box center [590, 264] width 44 height 18
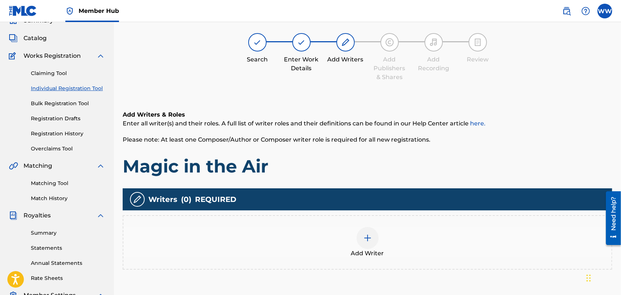
scroll to position [33, 0]
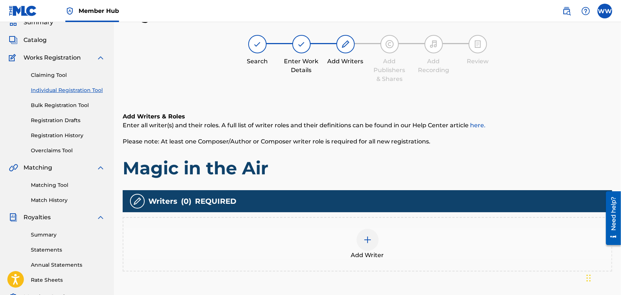
click at [367, 239] on img at bounding box center [367, 239] width 9 height 9
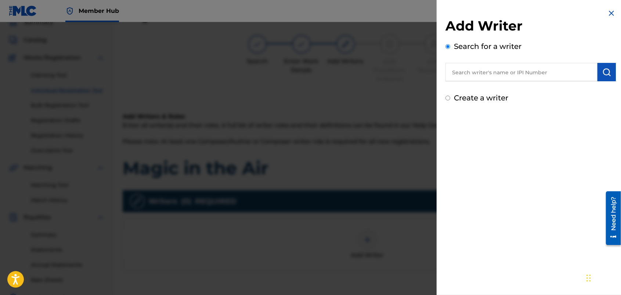
click at [509, 70] on input "text" at bounding box center [521, 72] width 152 height 18
click at [510, 69] on input "wn" at bounding box center [521, 72] width 152 height 18
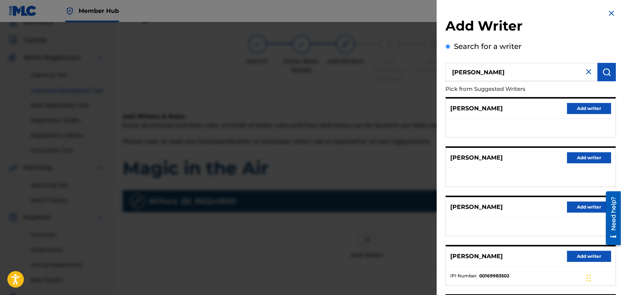
click at [524, 105] on div "BARDON WENDY Add writer" at bounding box center [531, 108] width 170 height 20
click at [521, 73] on input "wendy westhovee" at bounding box center [521, 72] width 152 height 18
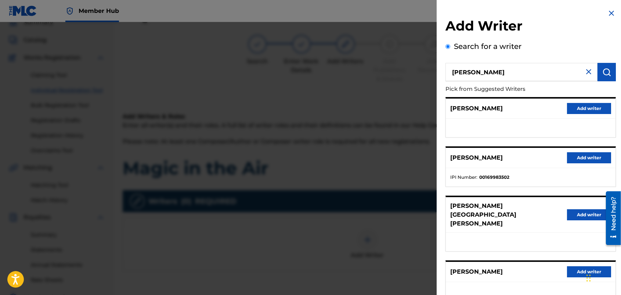
click at [620, 125] on div "Add Writer Search for a writer wendy westhoven Pick from Suggested Writers PIET…" at bounding box center [531, 198] width 188 height 396
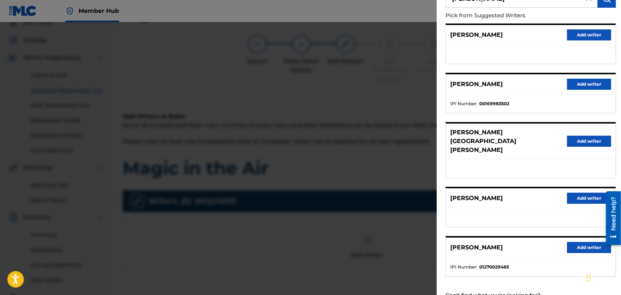
scroll to position [86, 0]
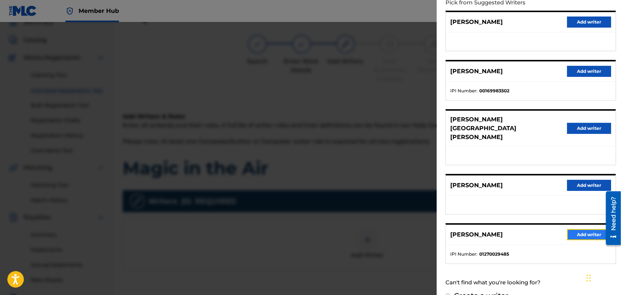
click at [582, 229] on button "Add writer" at bounding box center [589, 234] width 44 height 11
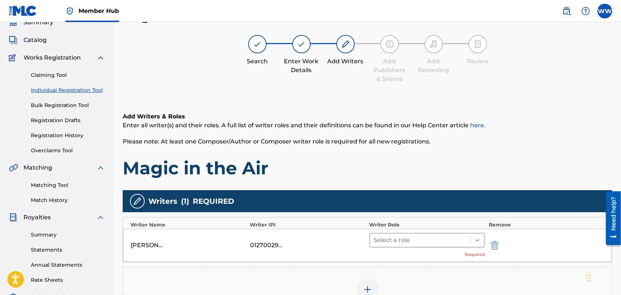
click at [474, 238] on icon at bounding box center [477, 239] width 7 height 7
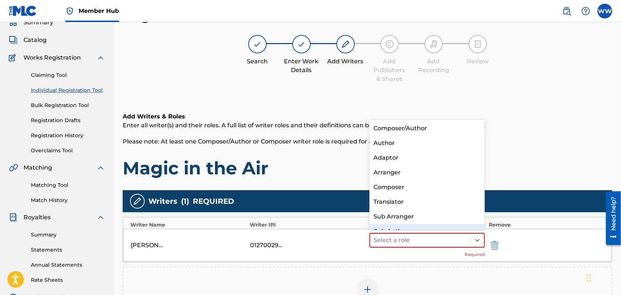
scroll to position [10, 0]
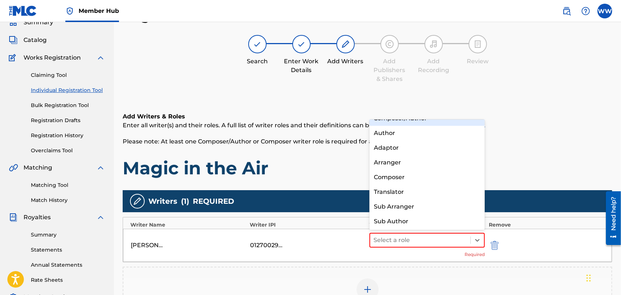
click at [450, 120] on div "Composer/Author" at bounding box center [427, 118] width 116 height 15
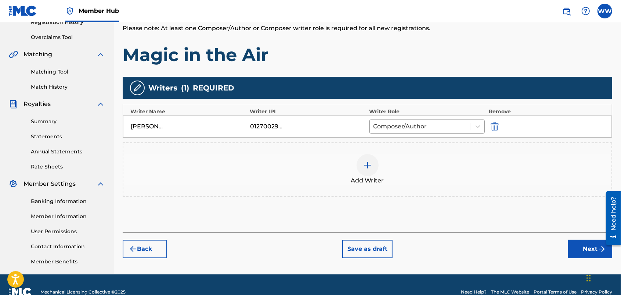
scroll to position [147, 0]
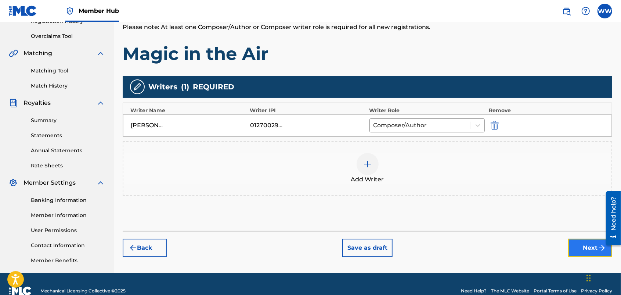
click at [579, 243] on button "Next" at bounding box center [590, 247] width 44 height 18
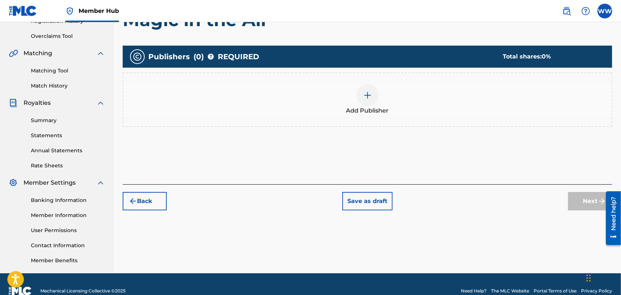
scroll to position [33, 0]
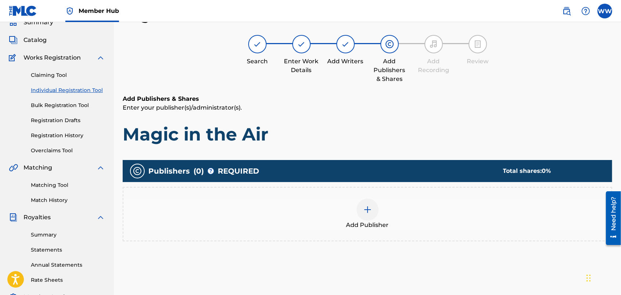
click at [373, 207] on div at bounding box center [368, 209] width 22 height 22
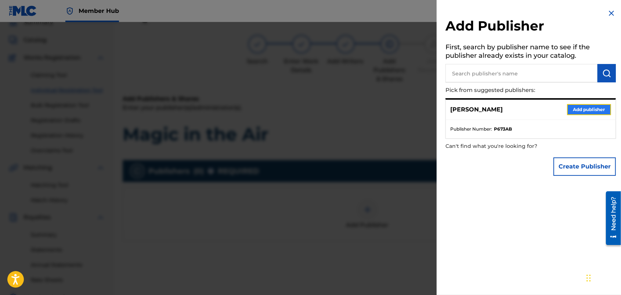
click at [582, 105] on button "Add publisher" at bounding box center [589, 109] width 44 height 11
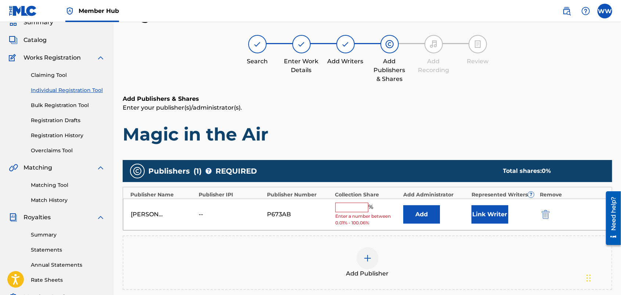
click at [342, 207] on input "text" at bounding box center [351, 207] width 33 height 10
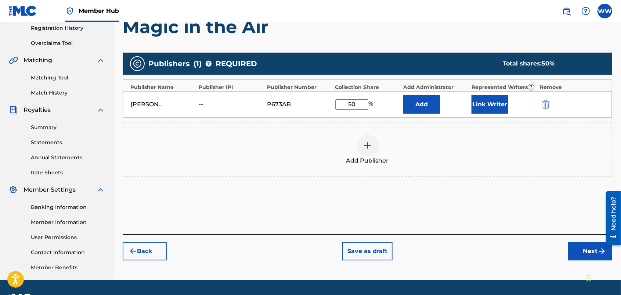
scroll to position [145, 0]
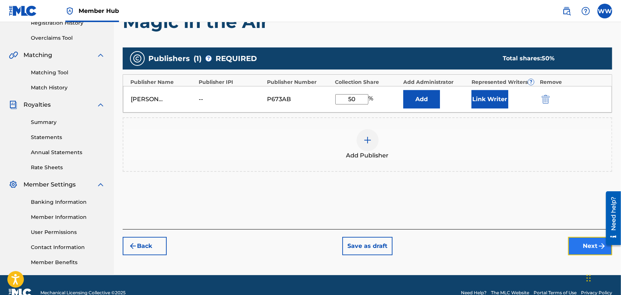
click at [577, 243] on button "Next" at bounding box center [590, 245] width 44 height 18
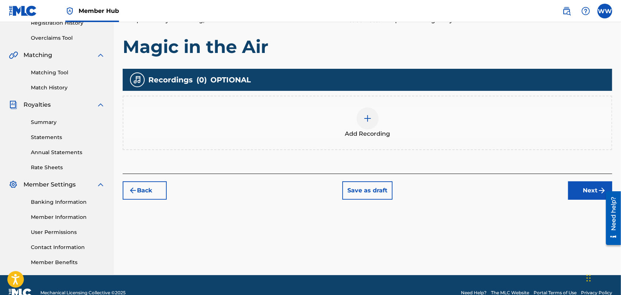
scroll to position [33, 0]
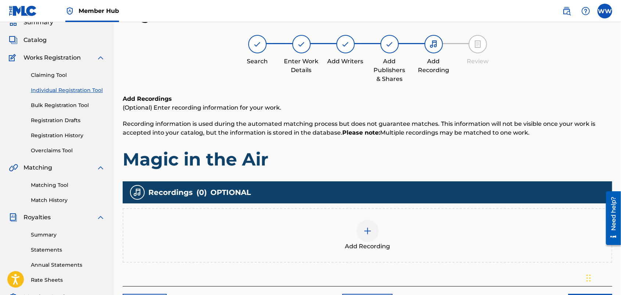
click at [370, 226] on img at bounding box center [367, 230] width 9 height 9
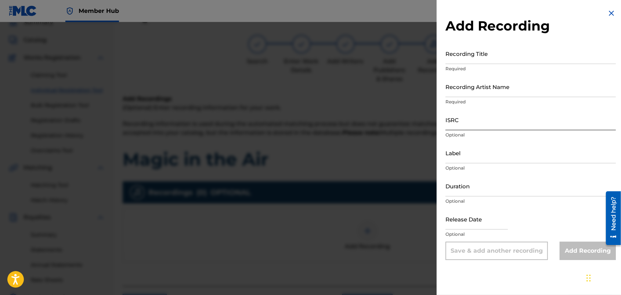
click at [496, 122] on input "ISRC" at bounding box center [530, 119] width 170 height 21
paste input "usdy42500063"
click at [511, 58] on input "Recording Title" at bounding box center [530, 53] width 170 height 21
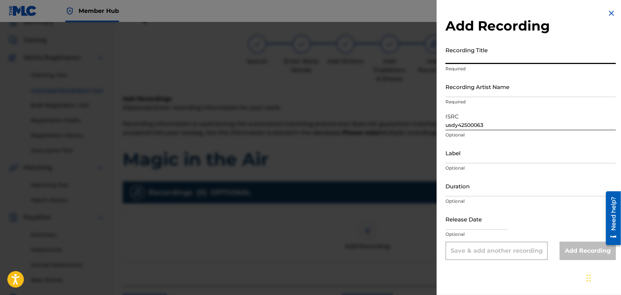
click at [511, 58] on input "Recording Title" at bounding box center [530, 53] width 170 height 21
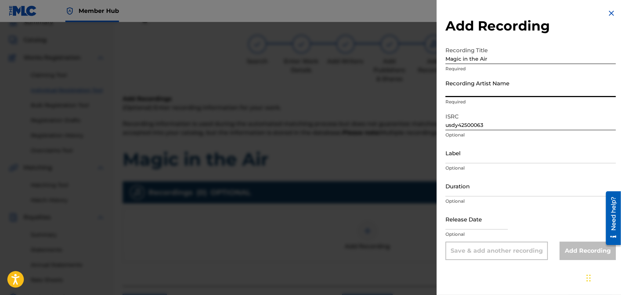
click at [509, 90] on input "Recording Artist Name" at bounding box center [530, 86] width 170 height 21
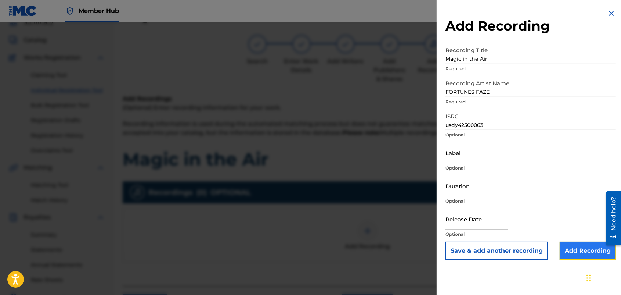
click at [566, 247] on input "Add Recording" at bounding box center [588, 250] width 56 height 18
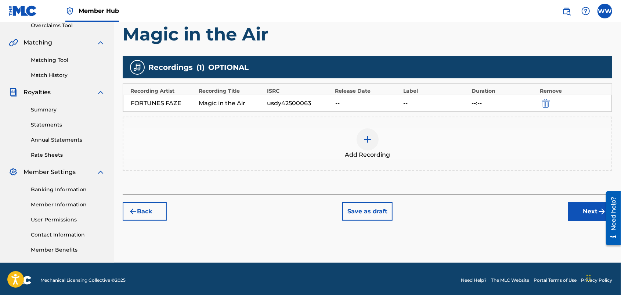
scroll to position [160, 0]
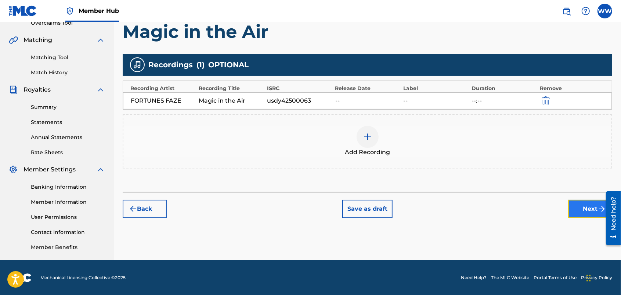
click at [583, 205] on button "Next" at bounding box center [590, 208] width 44 height 18
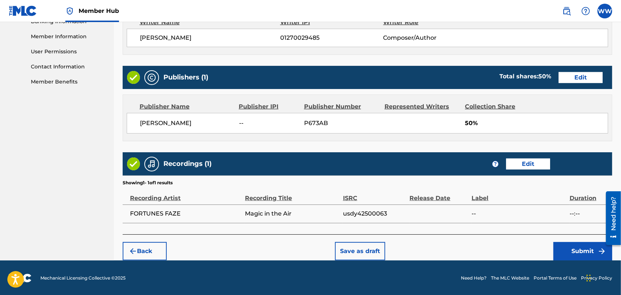
scroll to position [327, 0]
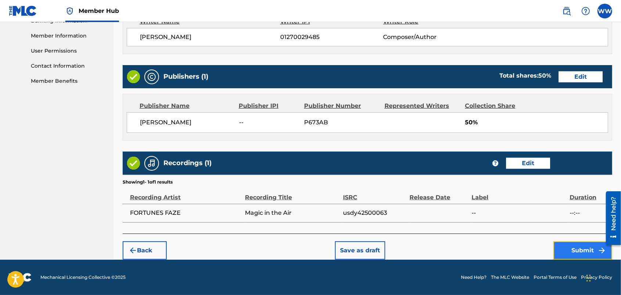
click at [566, 247] on button "Submit" at bounding box center [582, 250] width 59 height 18
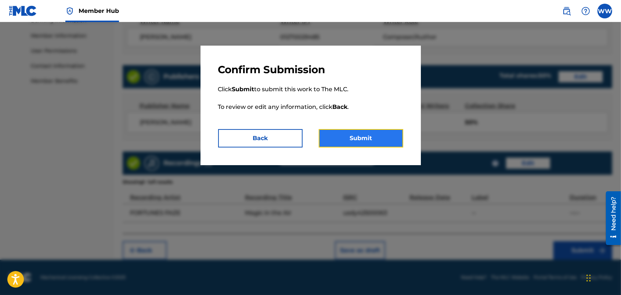
click at [388, 138] on button "Submit" at bounding box center [361, 138] width 84 height 18
